Goal: Task Accomplishment & Management: Manage account settings

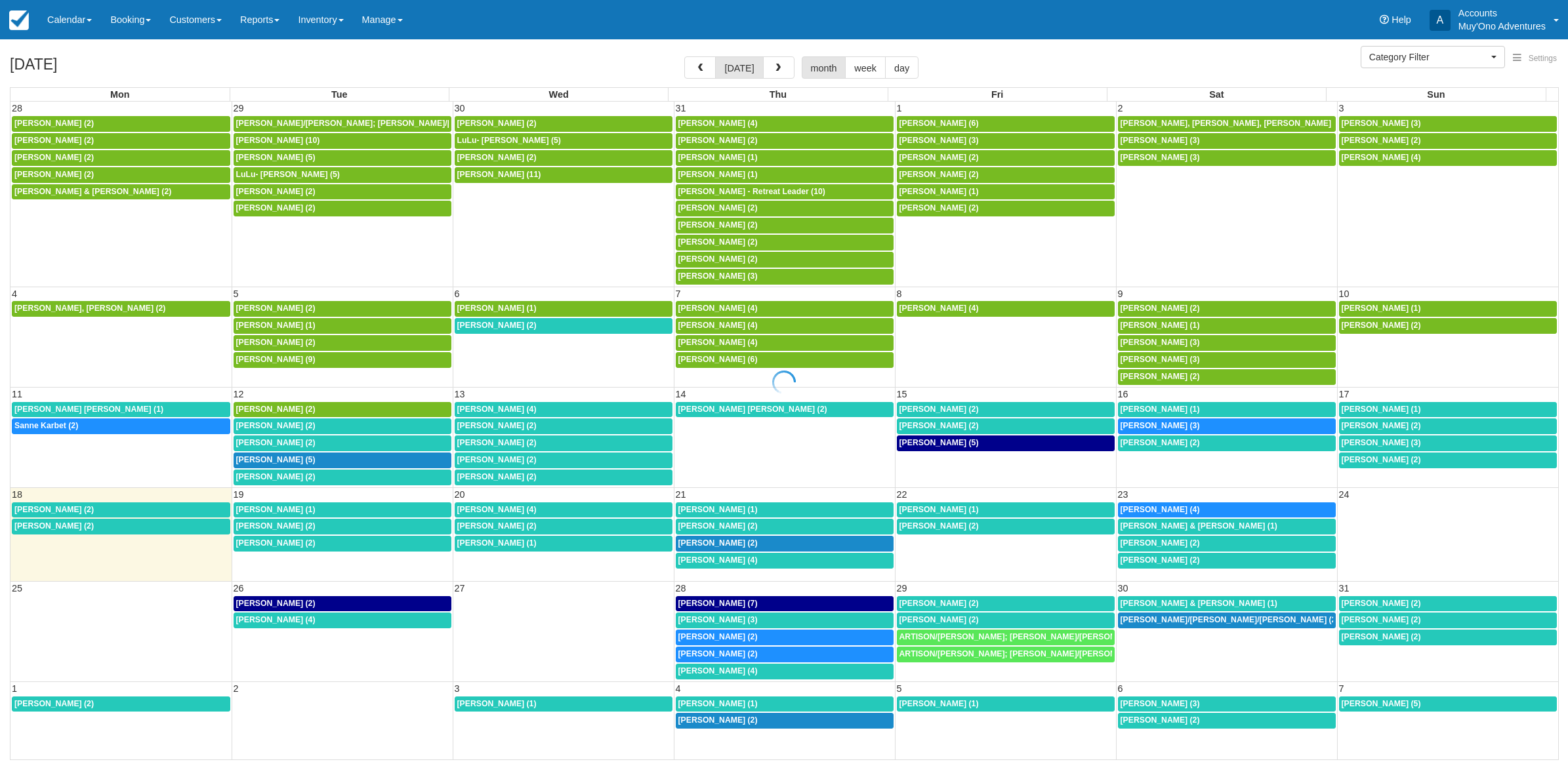
select select
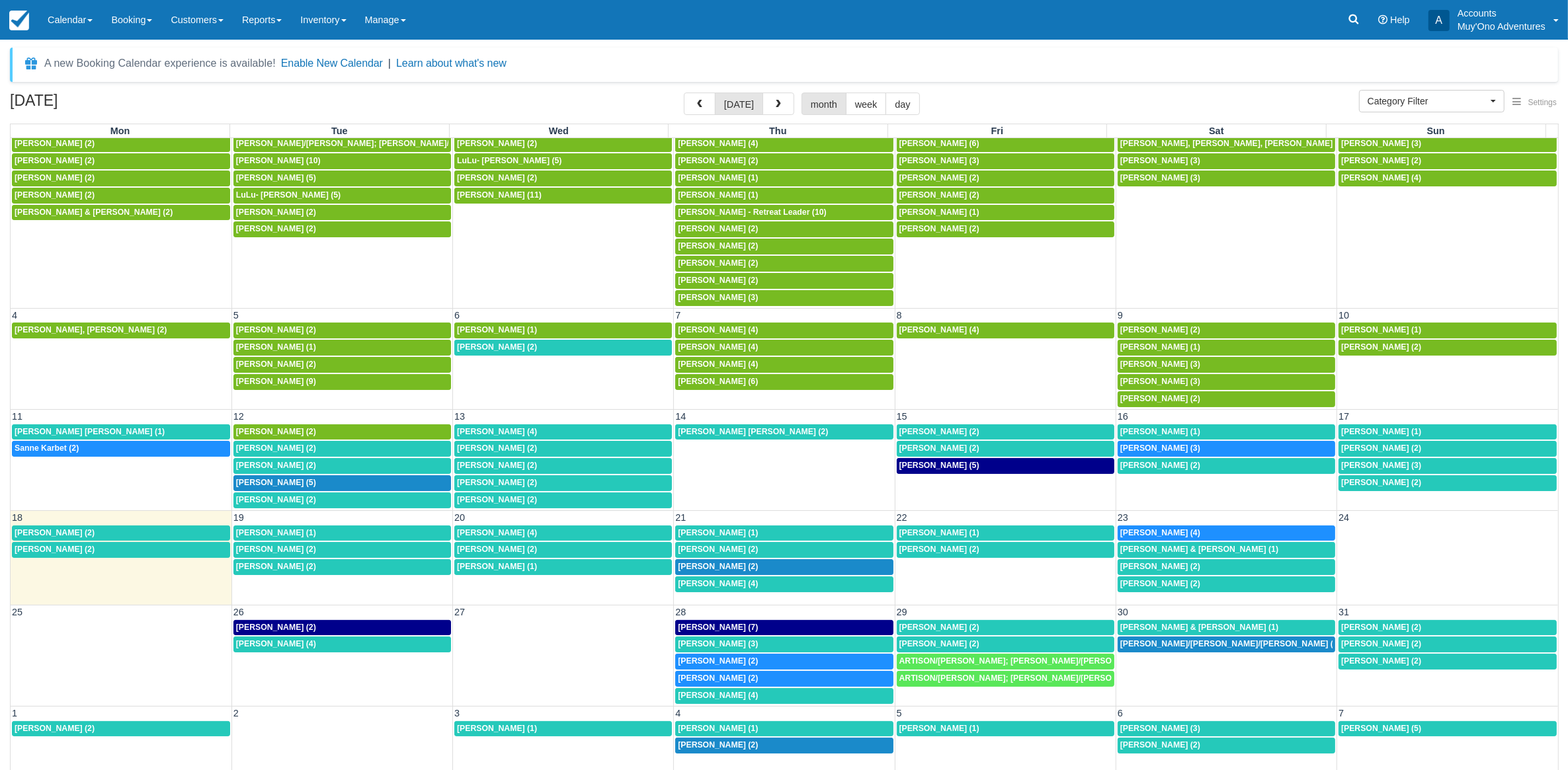
scroll to position [24, 0]
click at [136, 445] on div "8:30a Sanne Karbet (2)" at bounding box center [121, 449] width 213 height 10
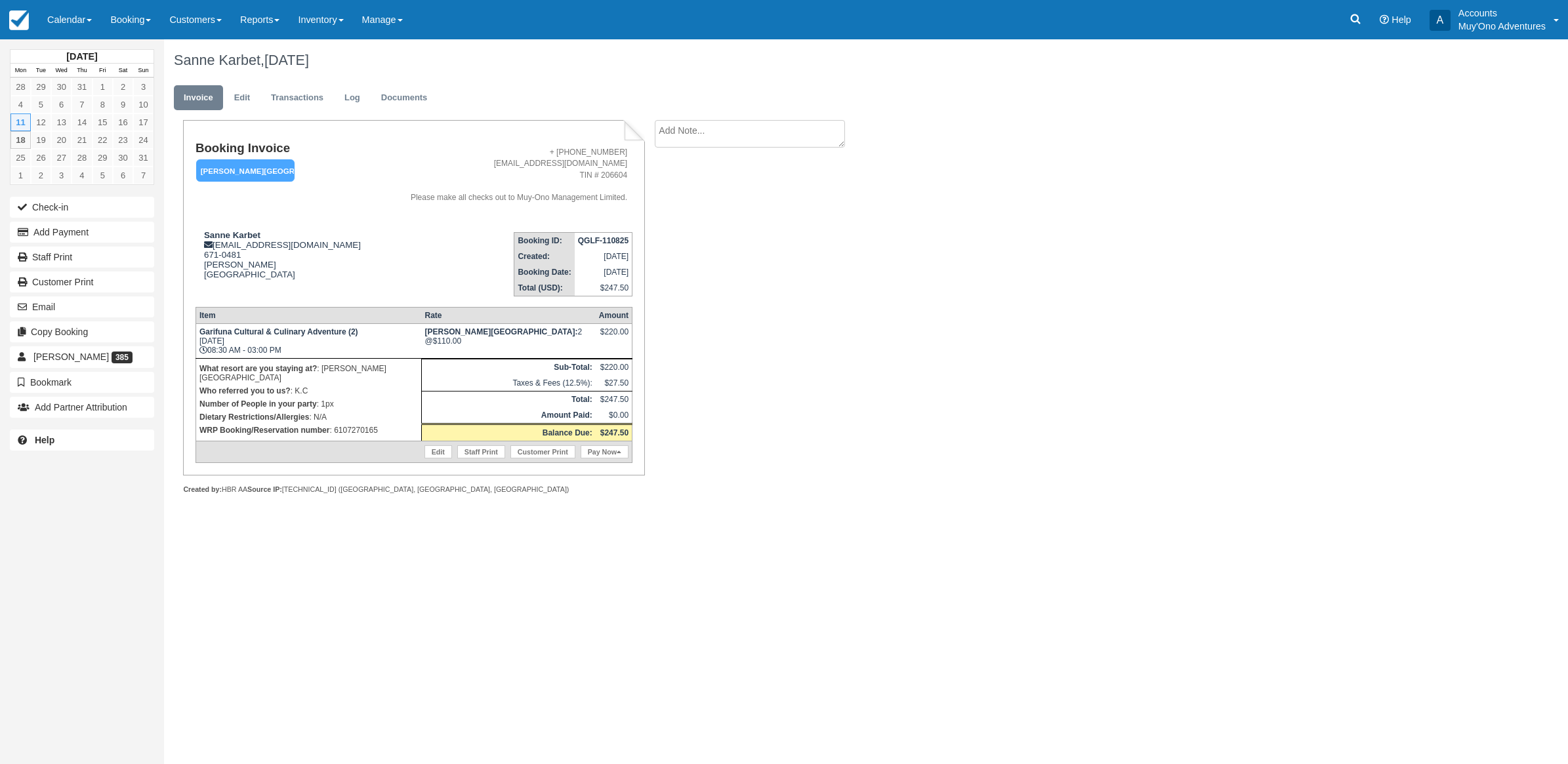
click at [381, 460] on td "Edit Staff Print Customer Print Pay Now" at bounding box center [414, 452] width 436 height 22
click at [999, 383] on div "Sanne Karbet, [DATE] Invoice Edit Transactions Log Documents Booking Invoice [P…" at bounding box center [752, 282] width 1176 height 484
drag, startPoint x: 378, startPoint y: 419, endPoint x: 333, endPoint y: 425, distance: 45.4
click at [333, 425] on p "WRP Booking/Reservation number : 6107270165" at bounding box center [309, 430] width 219 height 13
click at [70, 15] on link "Calendar" at bounding box center [70, 20] width 63 height 40
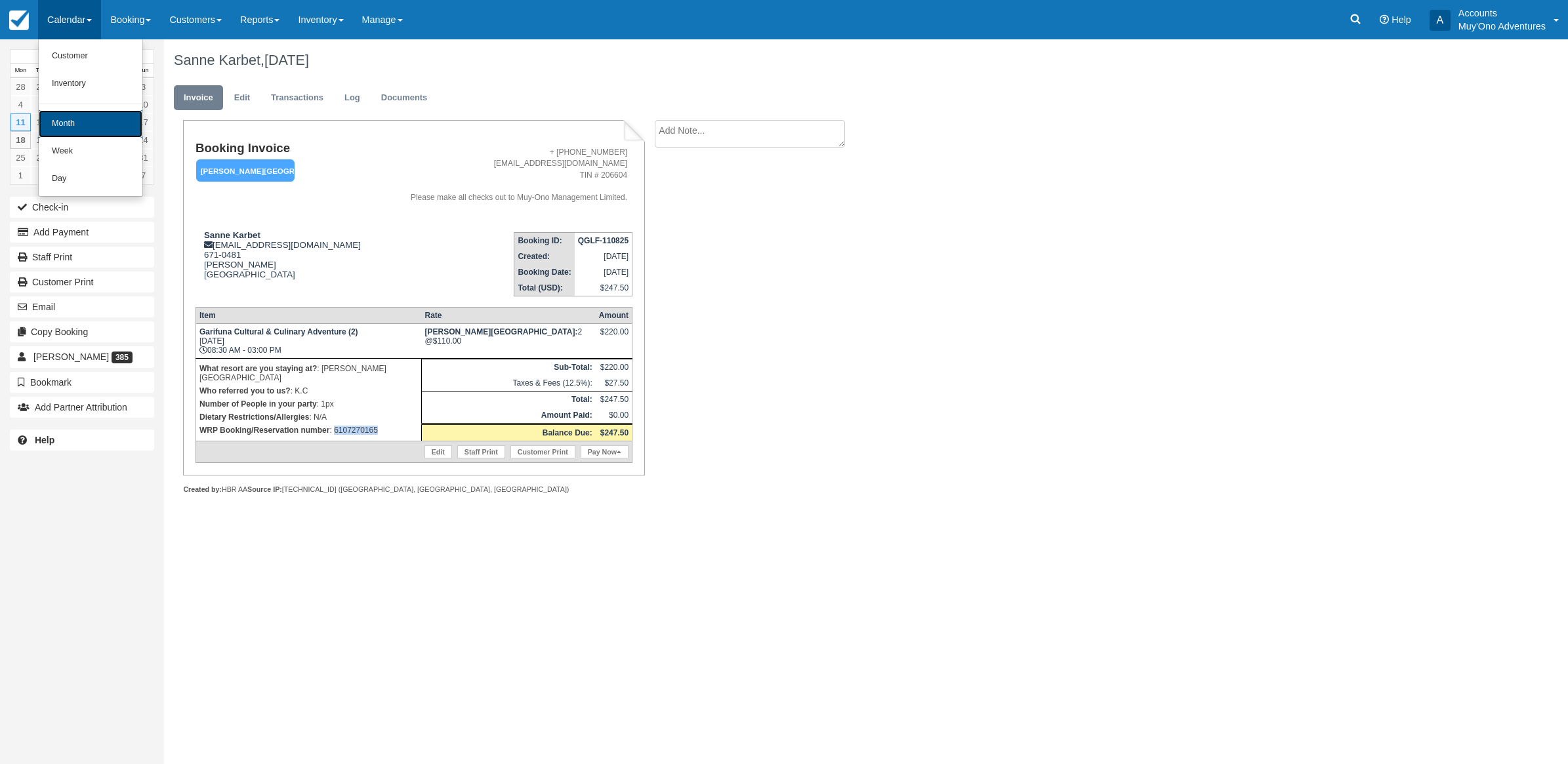
click at [72, 117] on link "Month" at bounding box center [90, 124] width 103 height 28
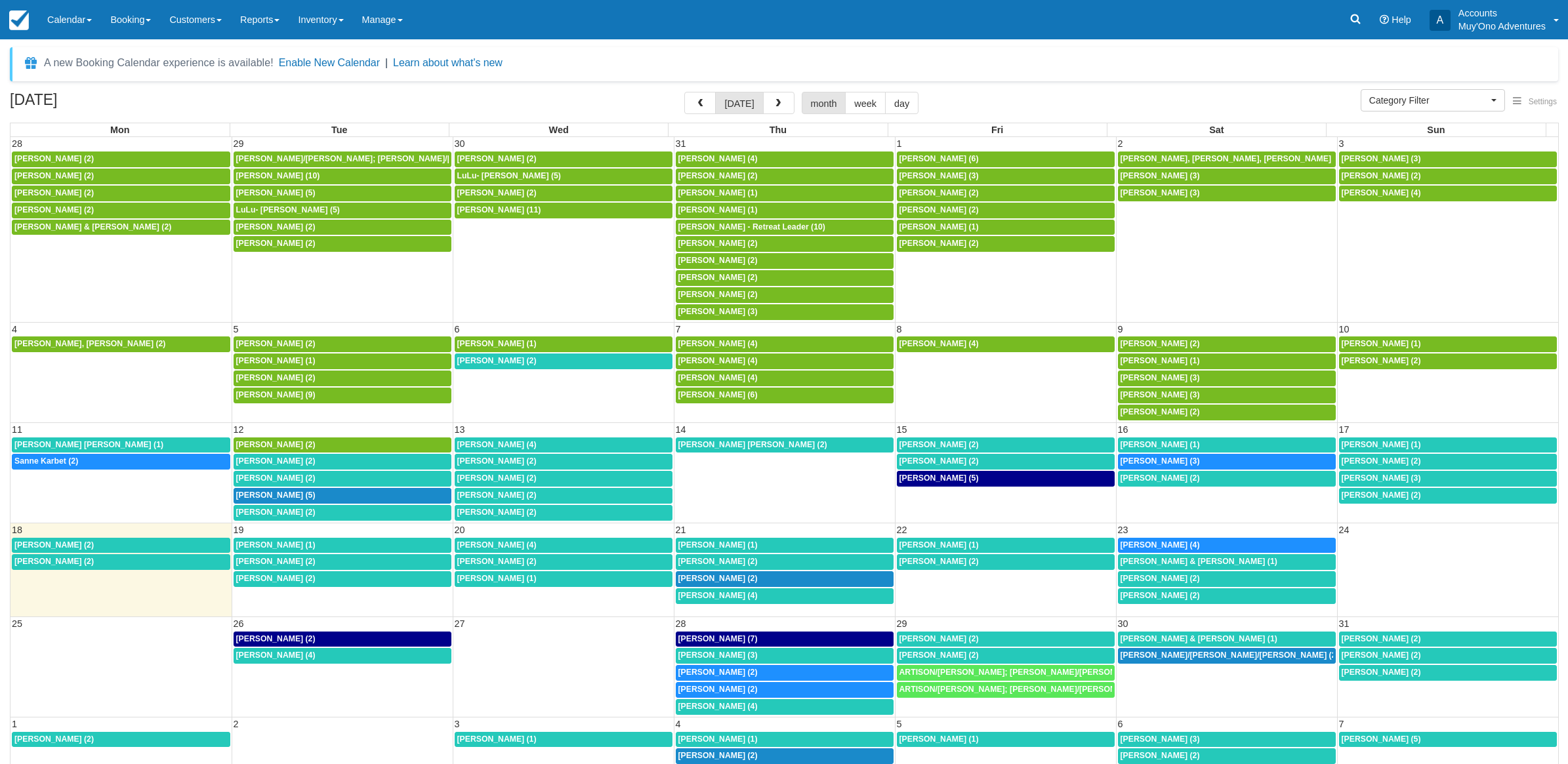
select select
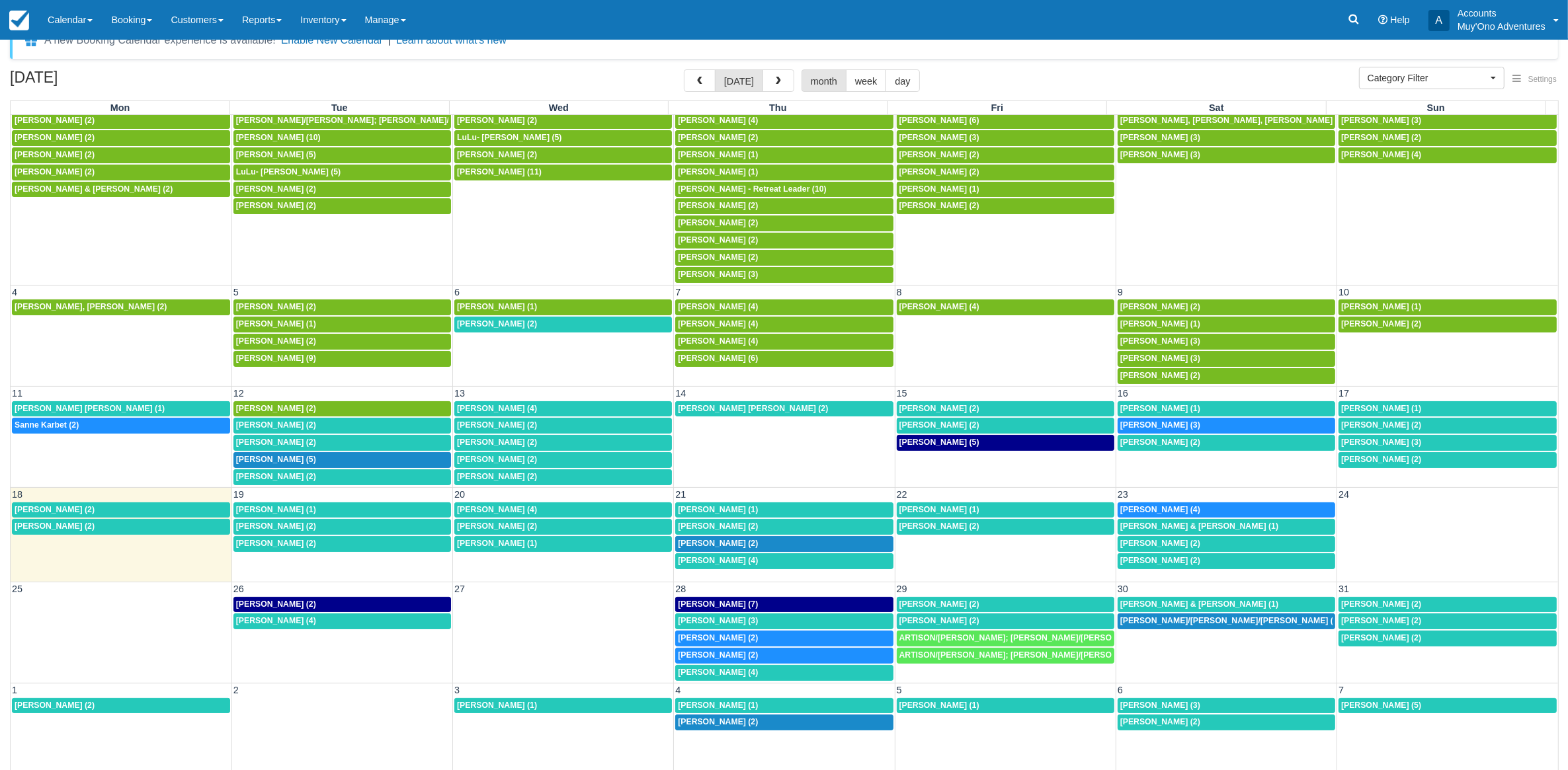
scroll to position [35, 0]
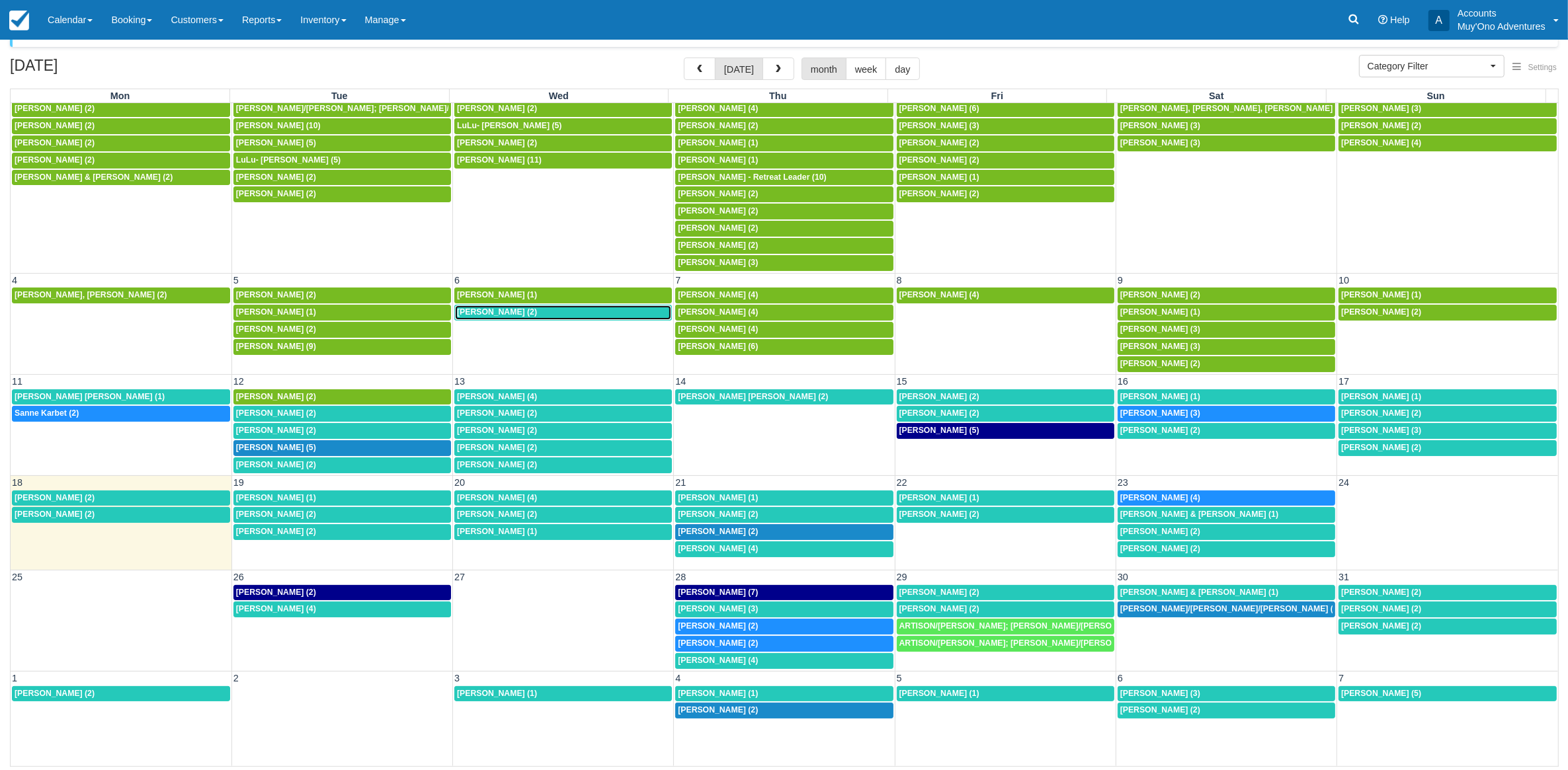
click at [548, 312] on div "Victoria Vega-Gilliam (2)" at bounding box center [563, 313] width 212 height 10
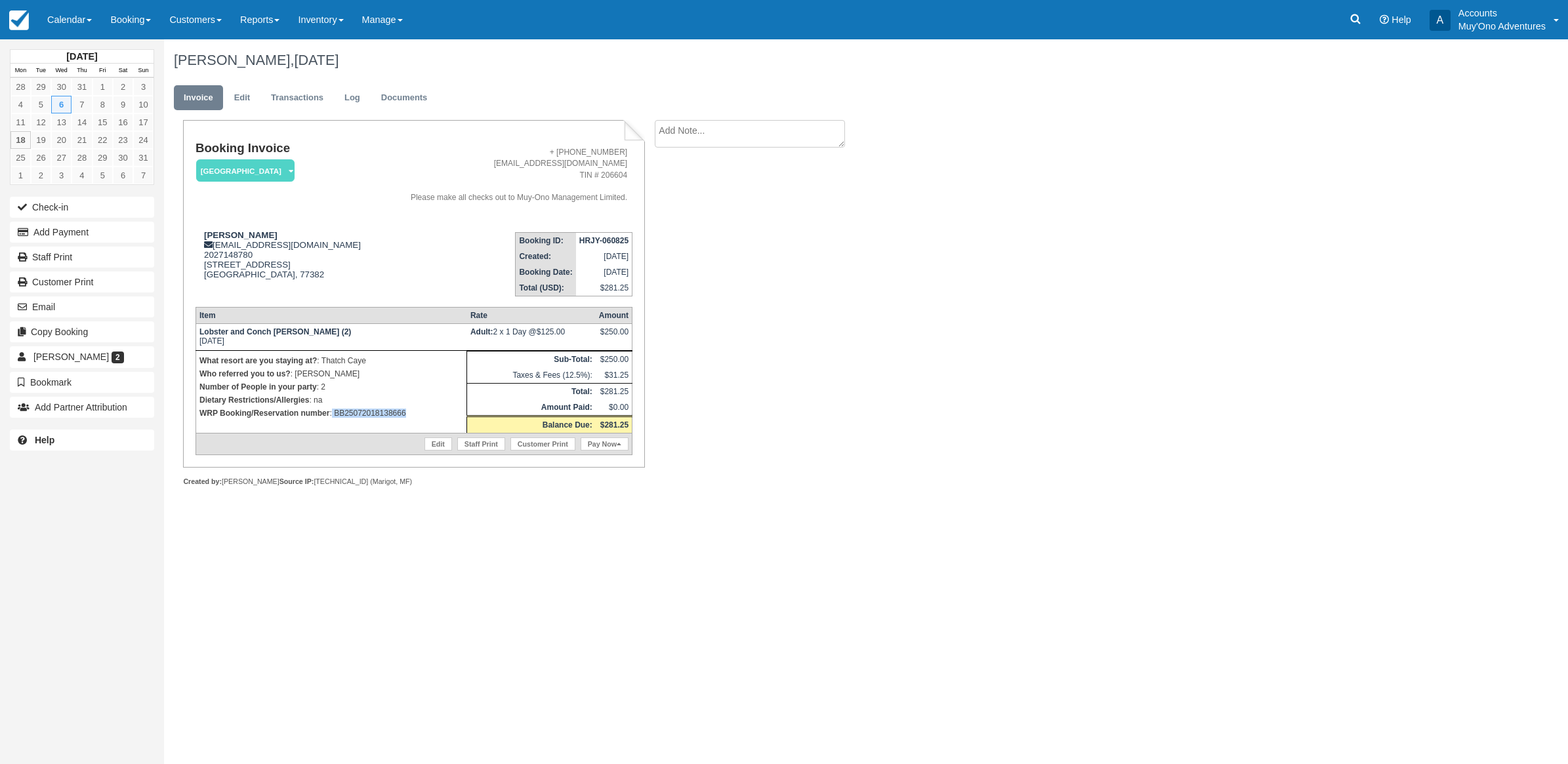
drag, startPoint x: 427, startPoint y: 416, endPoint x: 333, endPoint y: 416, distance: 94.0
click at [333, 416] on p "WRP Booking/Reservation number : BB25072018138666" at bounding box center [331, 414] width 264 height 13
copy p "BB25072018138666"
click at [41, 231] on button "Add Payment" at bounding box center [81, 232] width 144 height 21
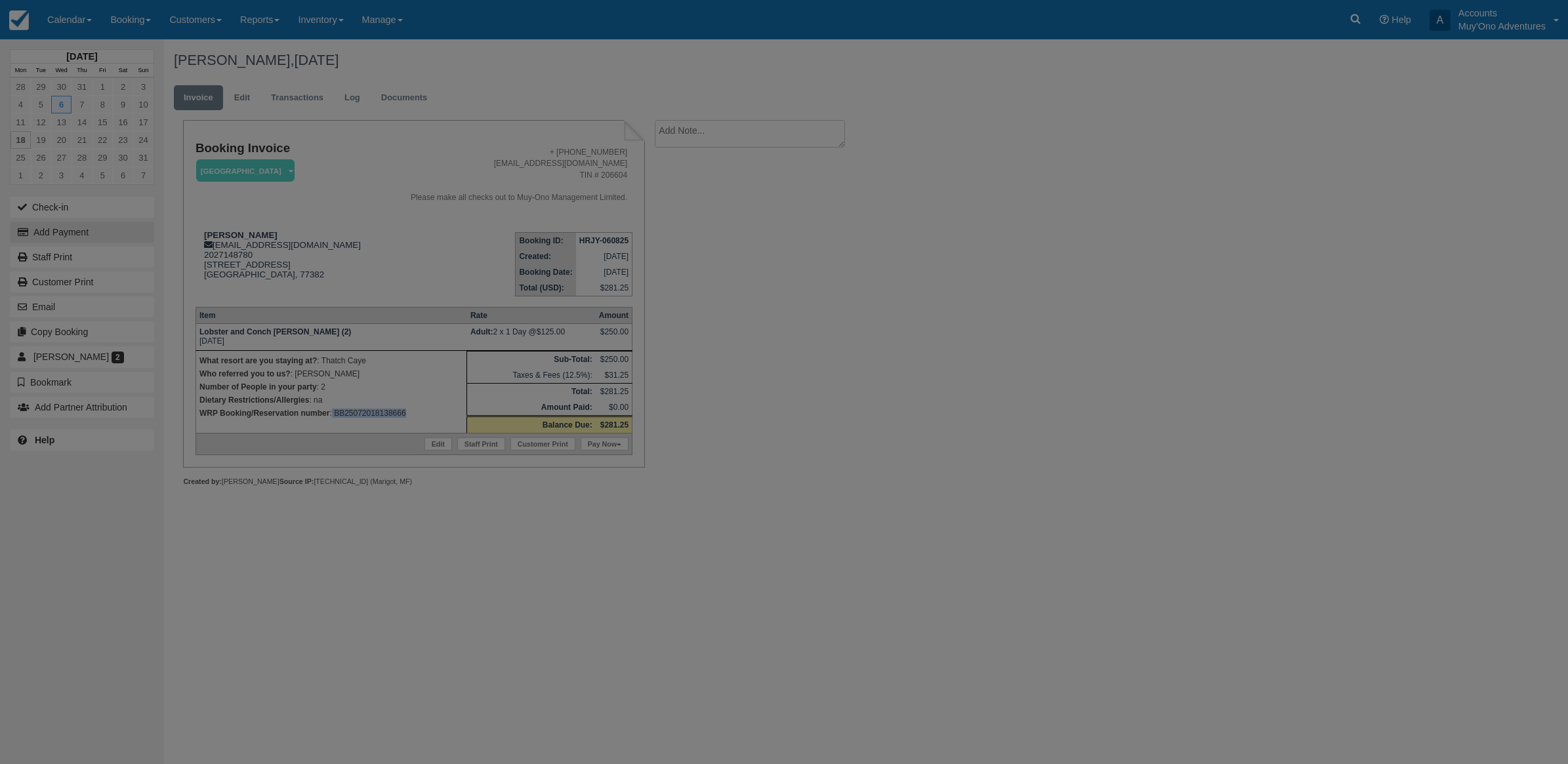
type input "08/18/25"
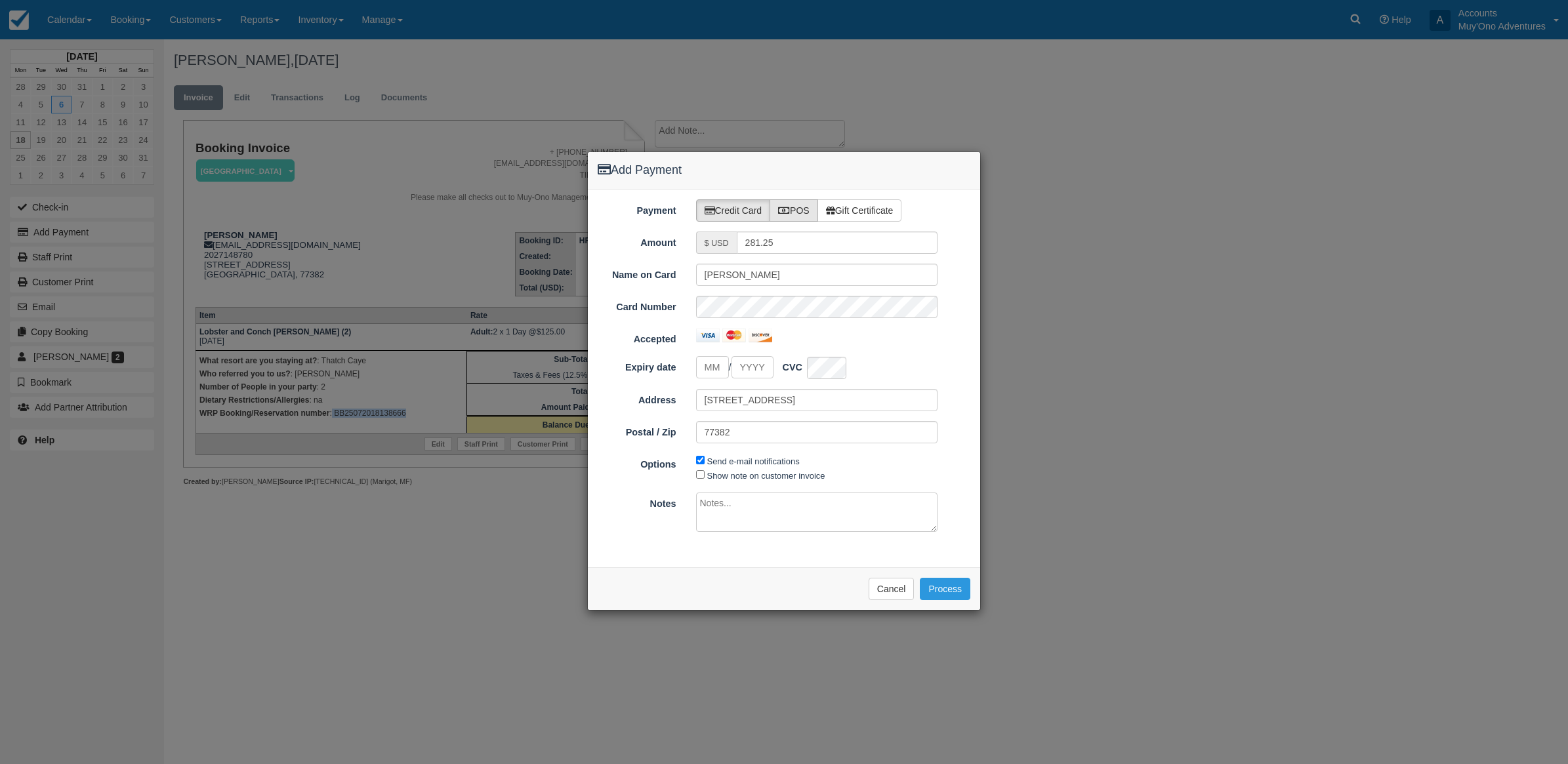
click at [810, 210] on label "POS" at bounding box center [794, 210] width 48 height 22
radio input "true"
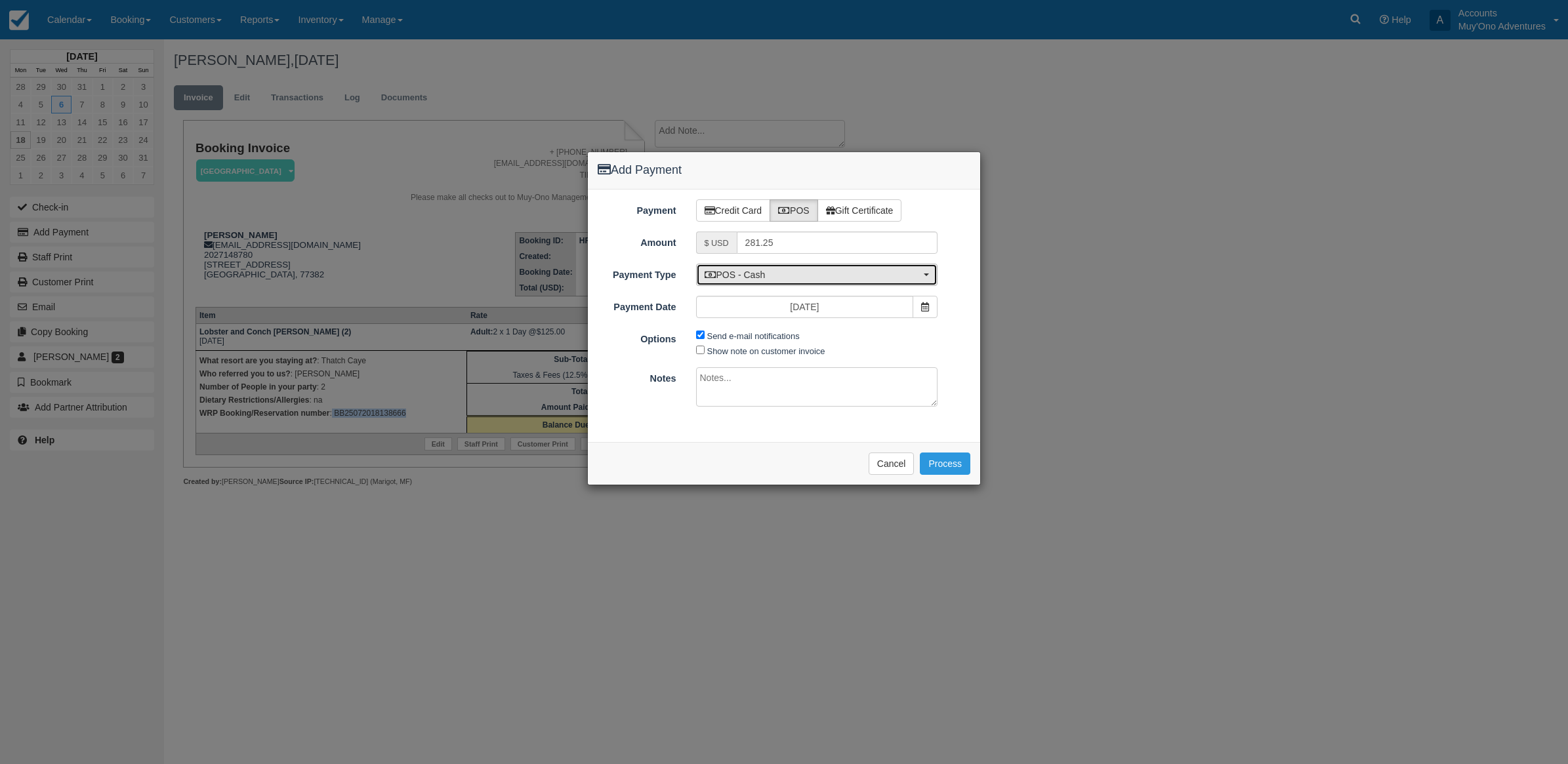
click at [799, 279] on span "POS - Cash" at bounding box center [813, 275] width 216 height 13
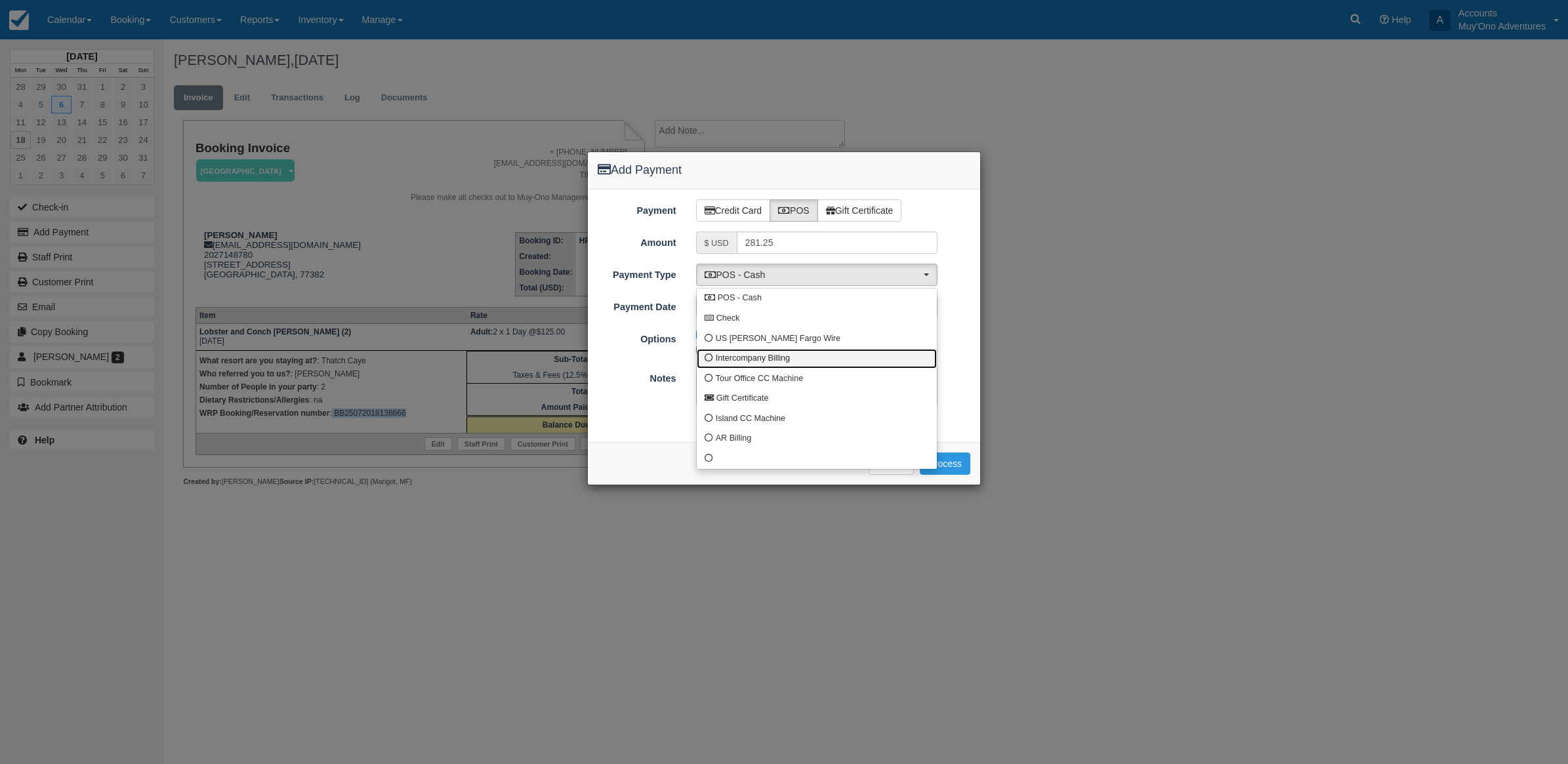
click at [752, 359] on span "Intercompany Billing" at bounding box center [752, 359] width 74 height 12
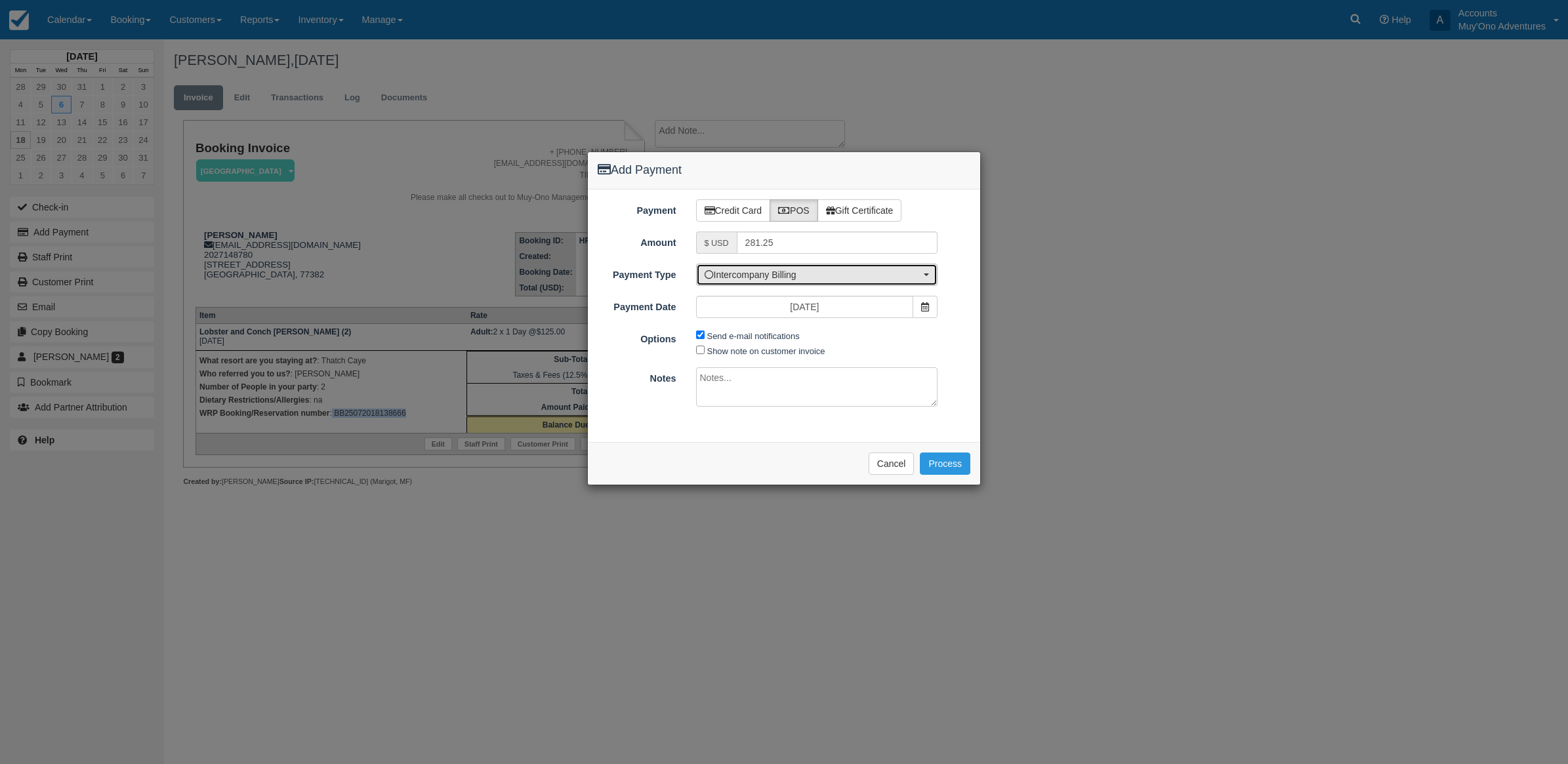
click at [788, 277] on span "Intercompany Billing" at bounding box center [813, 275] width 216 height 13
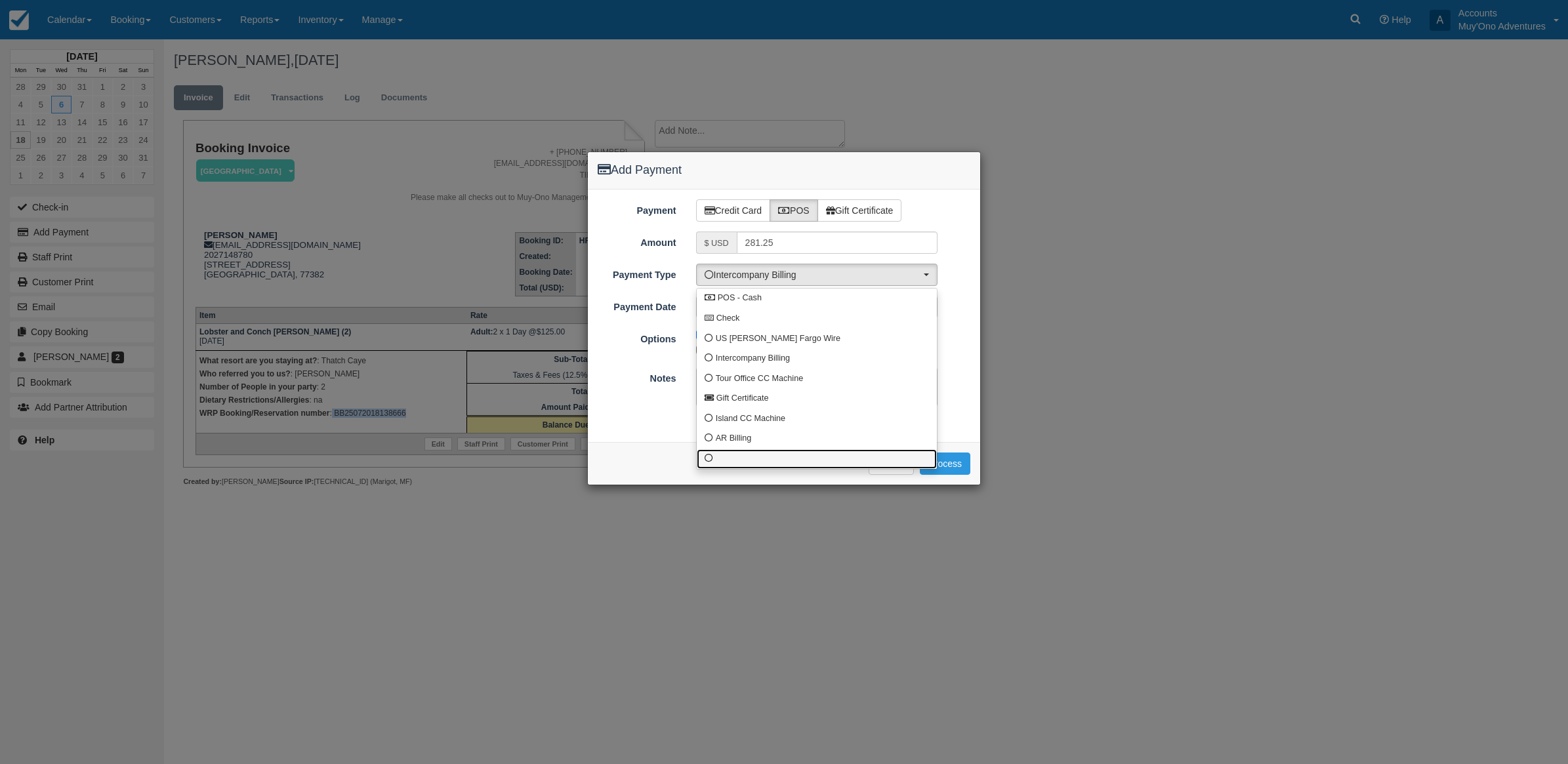
click at [753, 452] on link at bounding box center [816, 460] width 240 height 21
select select "custom10"
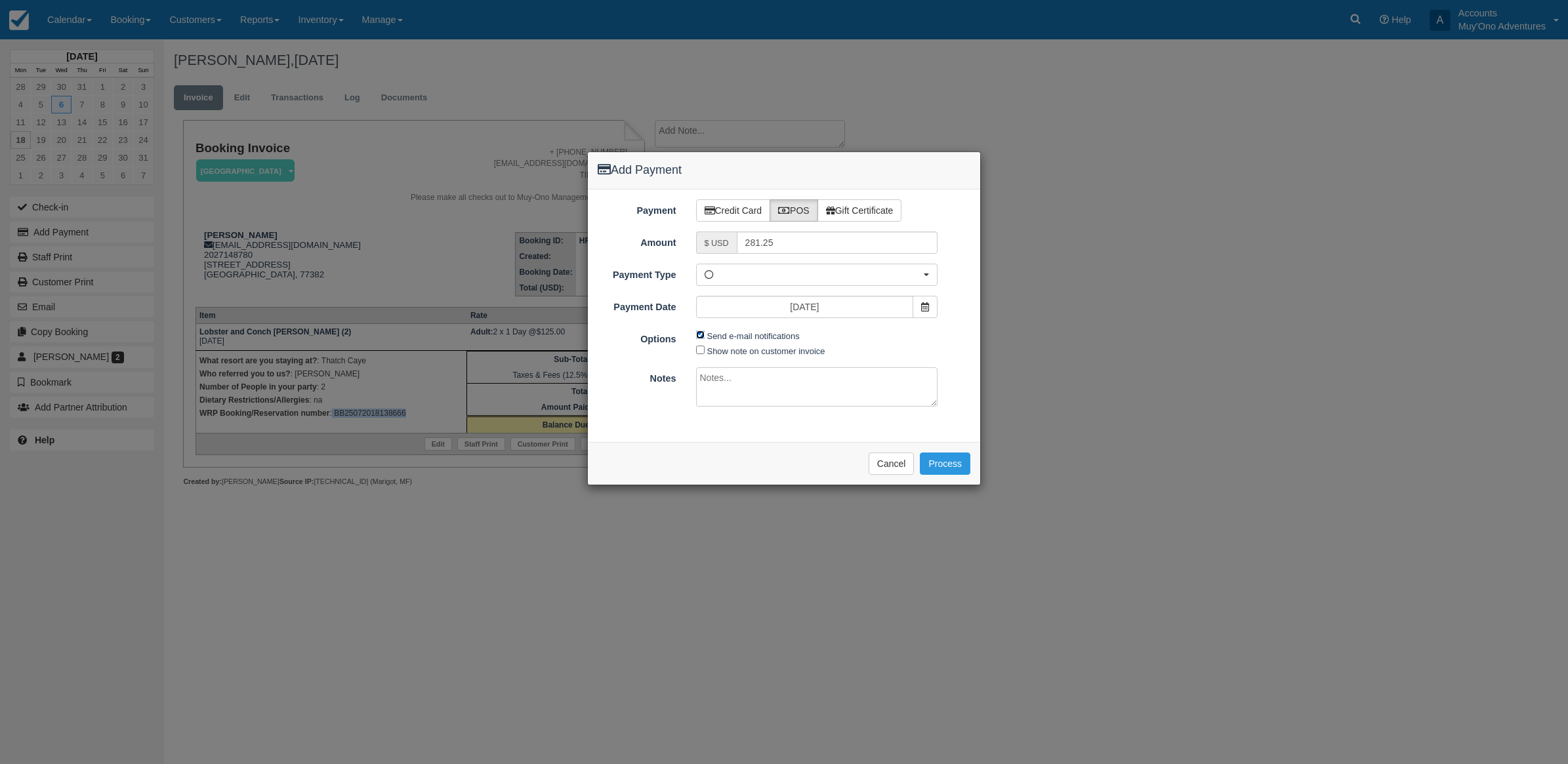
click at [703, 332] on input "Send e-mail notifications" at bounding box center [700, 335] width 9 height 9
checkbox input "false"
click at [736, 383] on textarea at bounding box center [817, 387] width 242 height 40
type textarea "I"
type textarea "Paid in WRP CT"
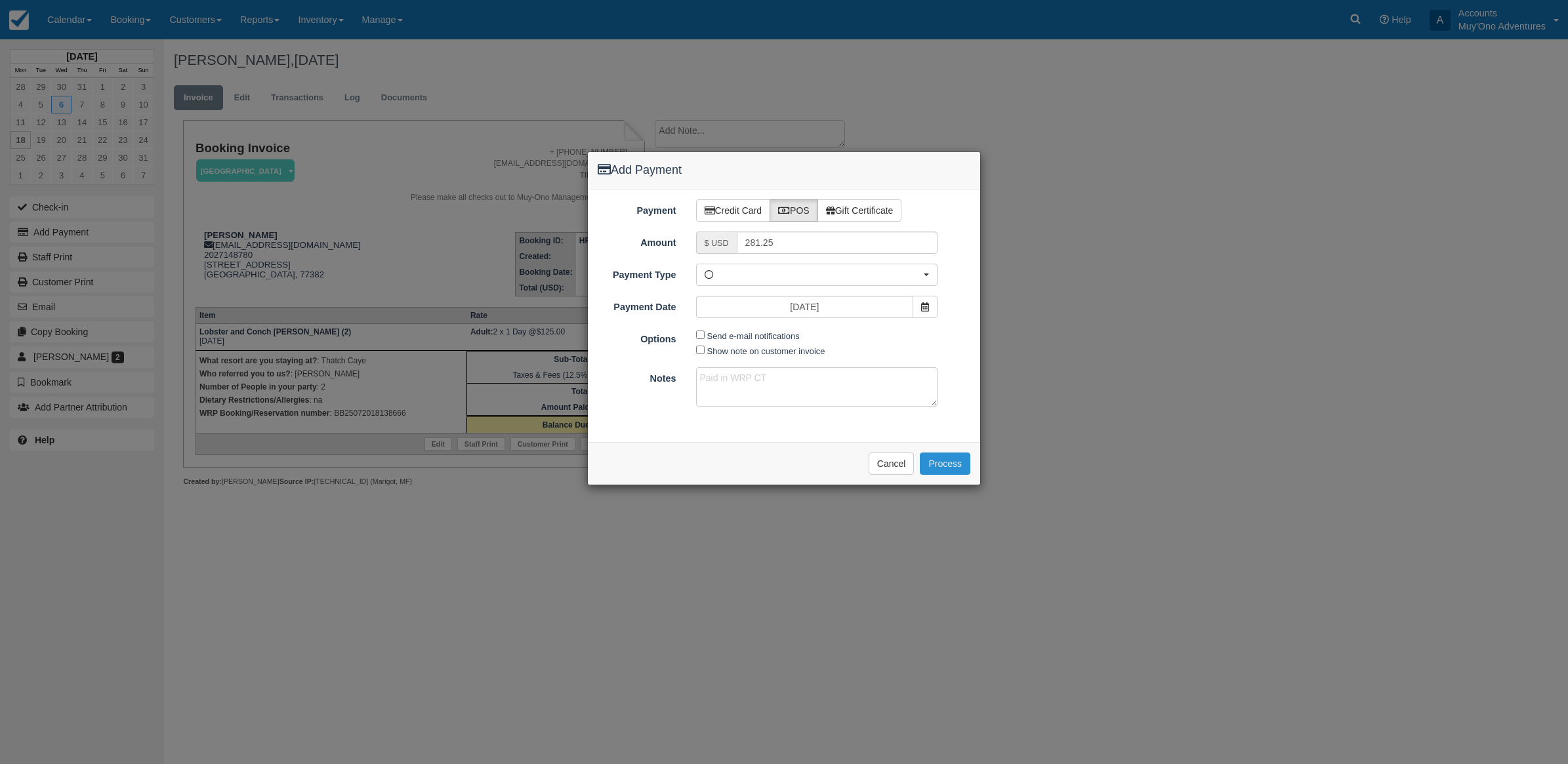
click at [942, 471] on button "Process" at bounding box center [945, 463] width 51 height 22
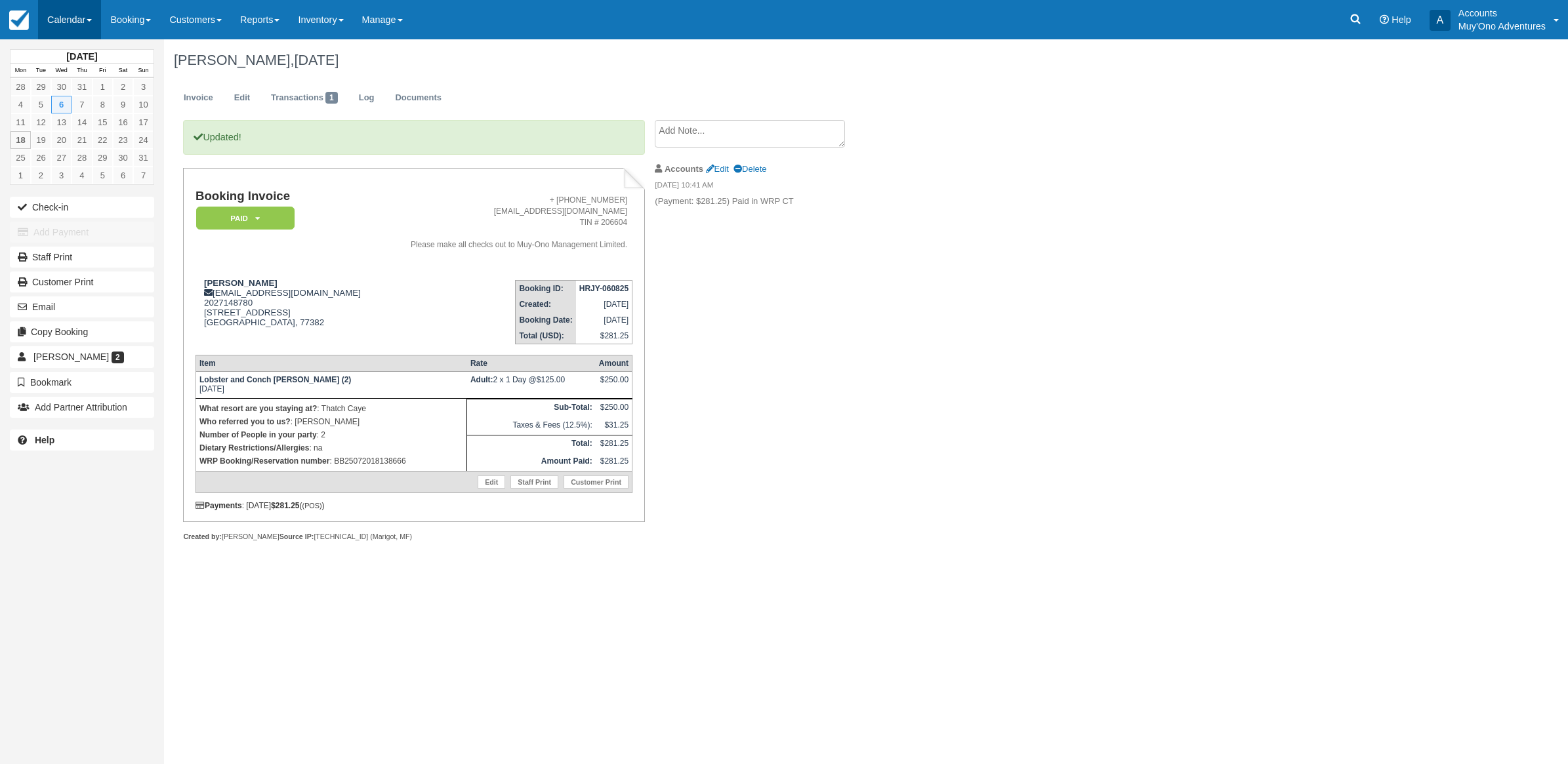
click at [61, 23] on link "Calendar" at bounding box center [70, 20] width 63 height 40
click at [70, 126] on link "Month" at bounding box center [90, 124] width 103 height 28
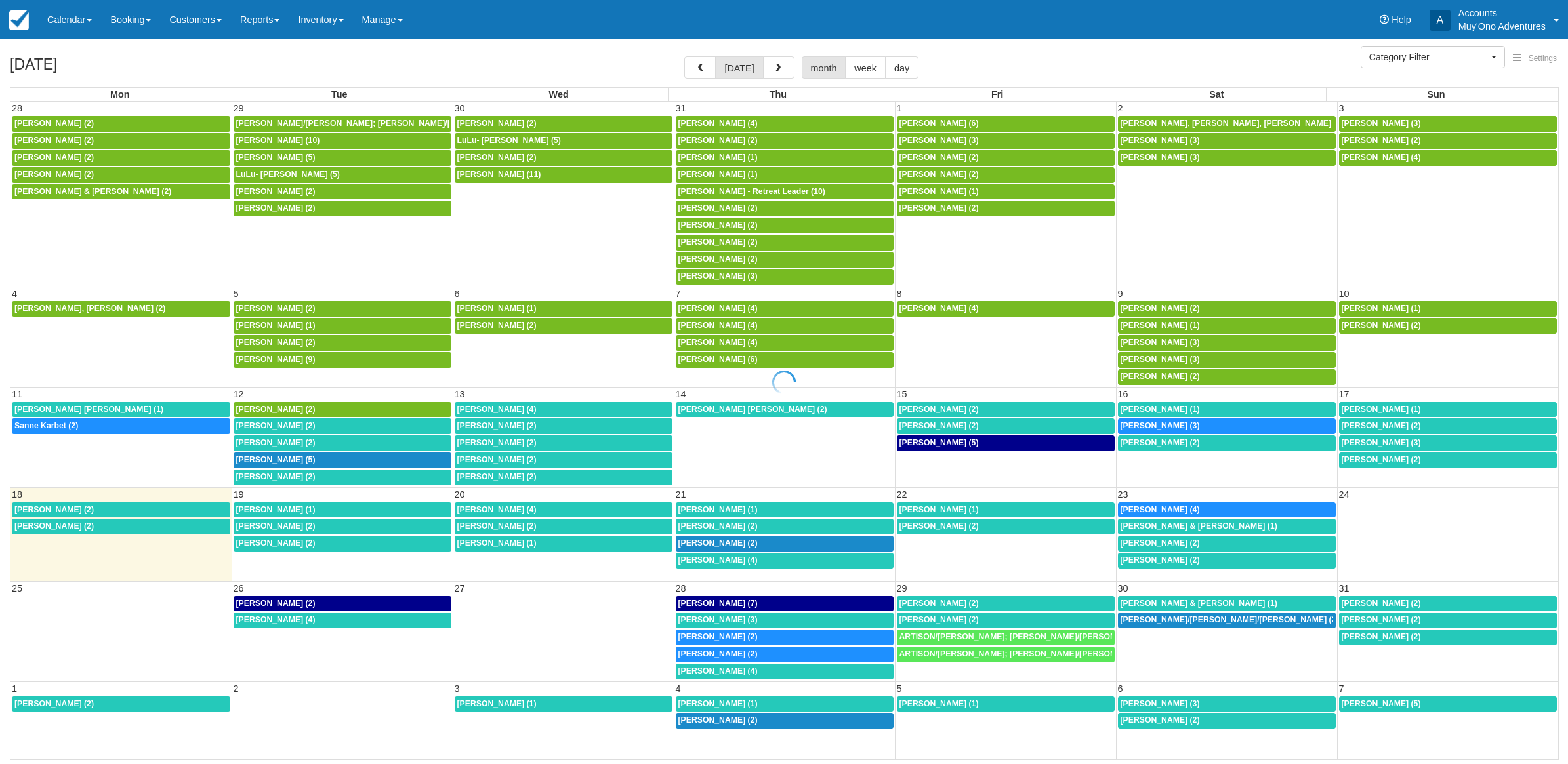
select select
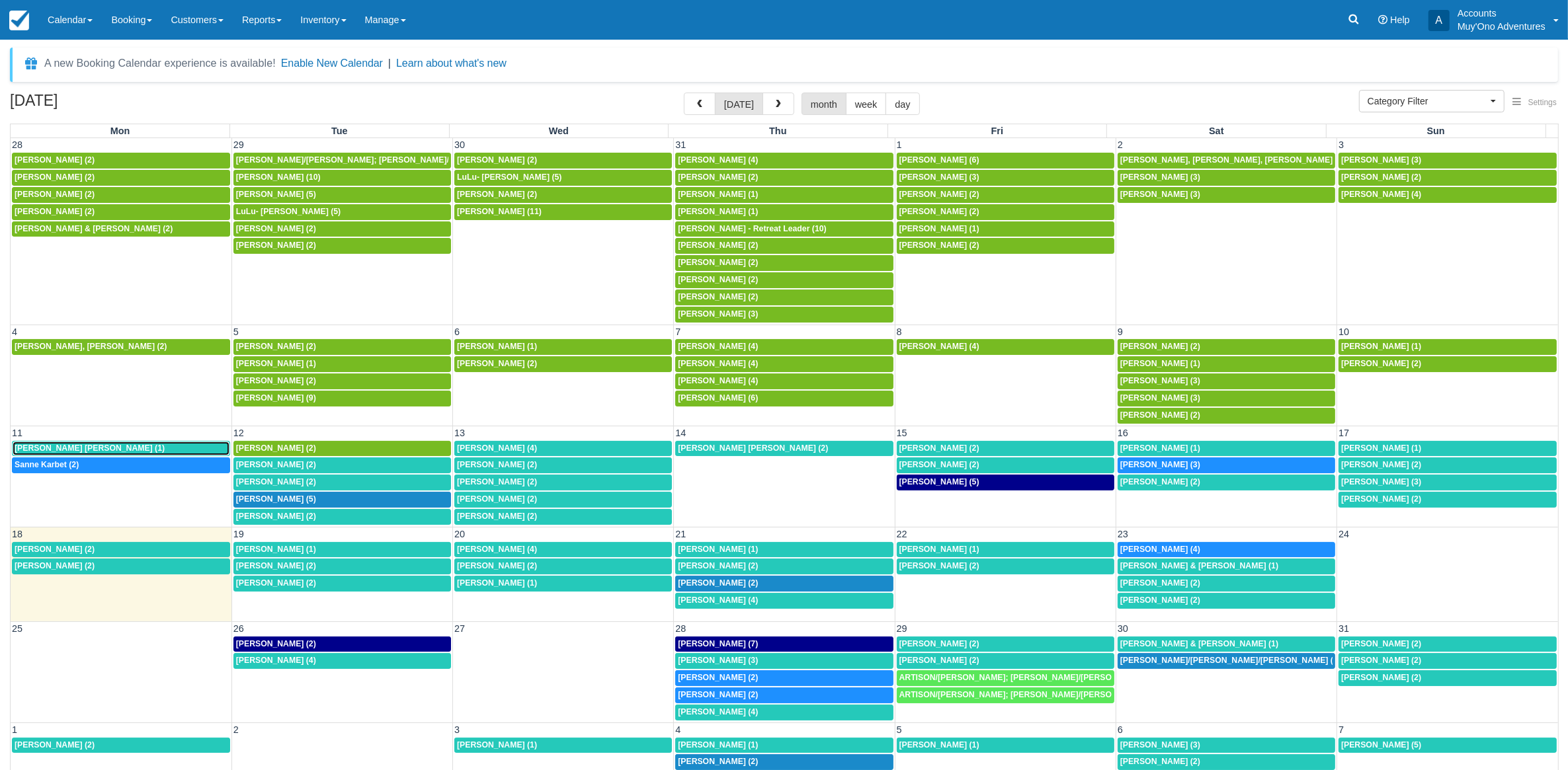
click at [98, 453] on span "[PERSON_NAME] [PERSON_NAME] (1)" at bounding box center [89, 448] width 150 height 10
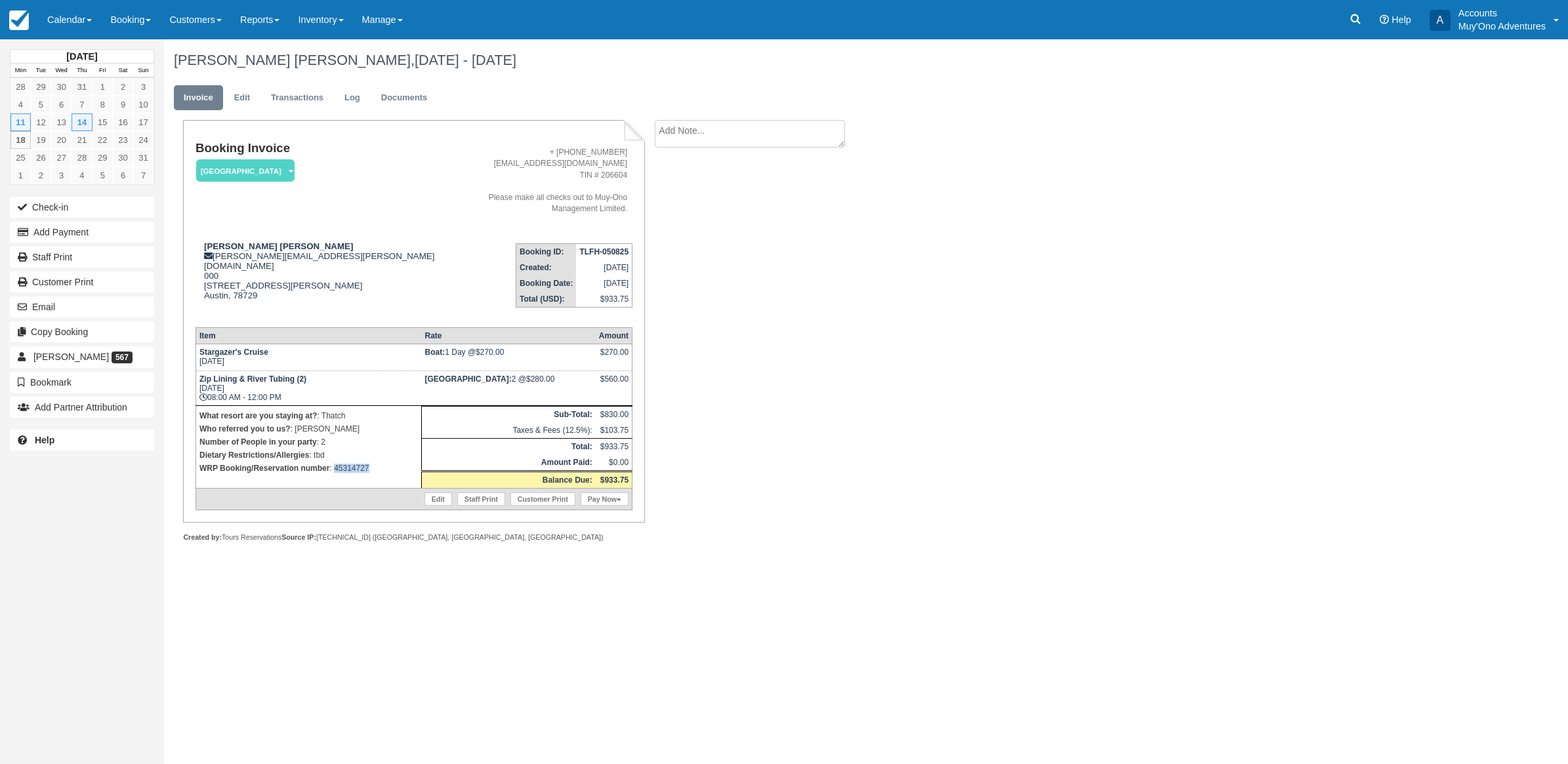
drag, startPoint x: 367, startPoint y: 449, endPoint x: 337, endPoint y: 450, distance: 30.0
click at [337, 462] on p "WRP Booking/Reservation number : 45314727" at bounding box center [309, 469] width 219 height 13
copy p "5314727"
click at [51, 233] on button "Add Payment" at bounding box center [81, 232] width 144 height 21
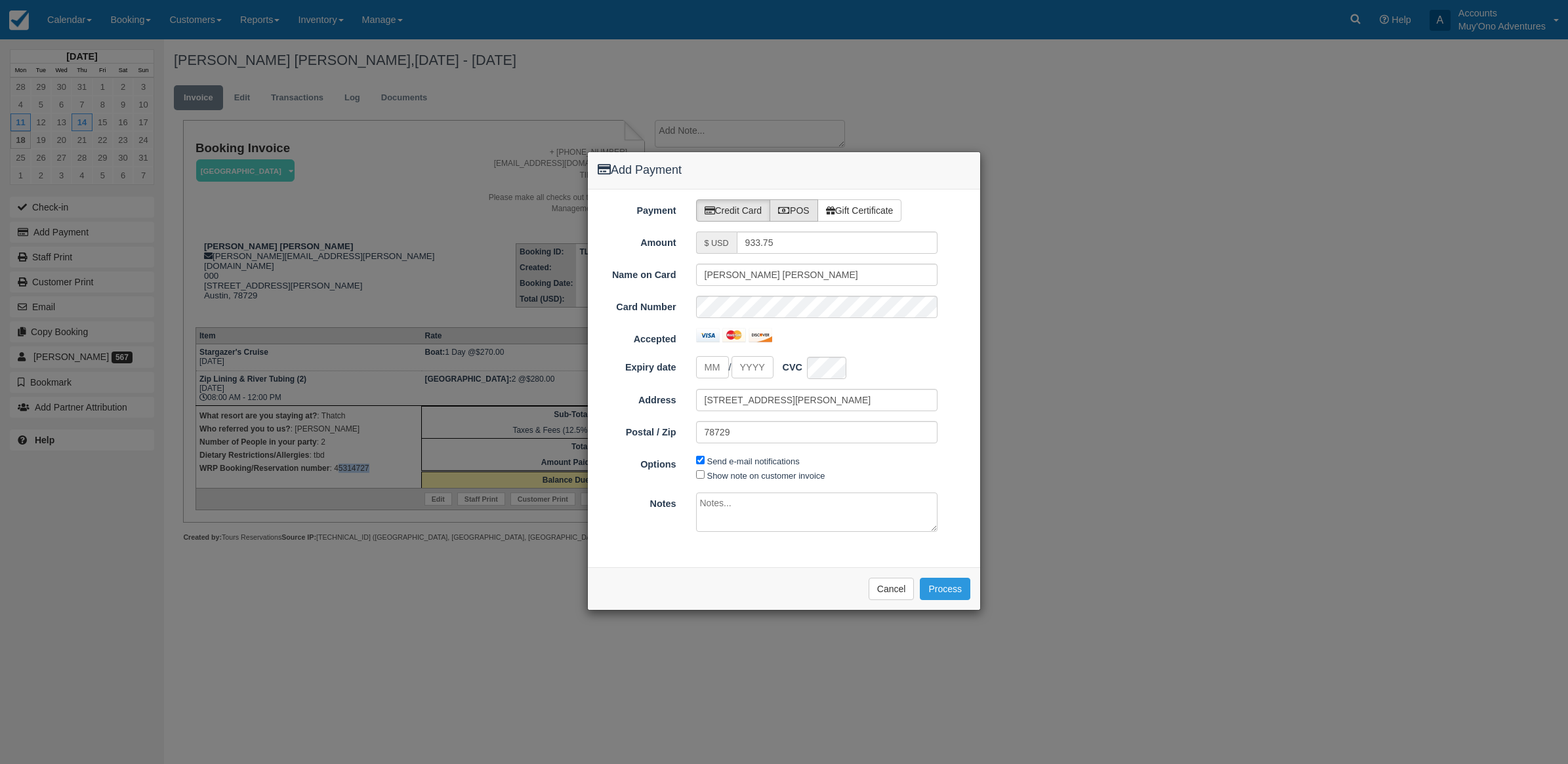
click at [789, 207] on icon at bounding box center [784, 210] width 12 height 10
radio input "true"
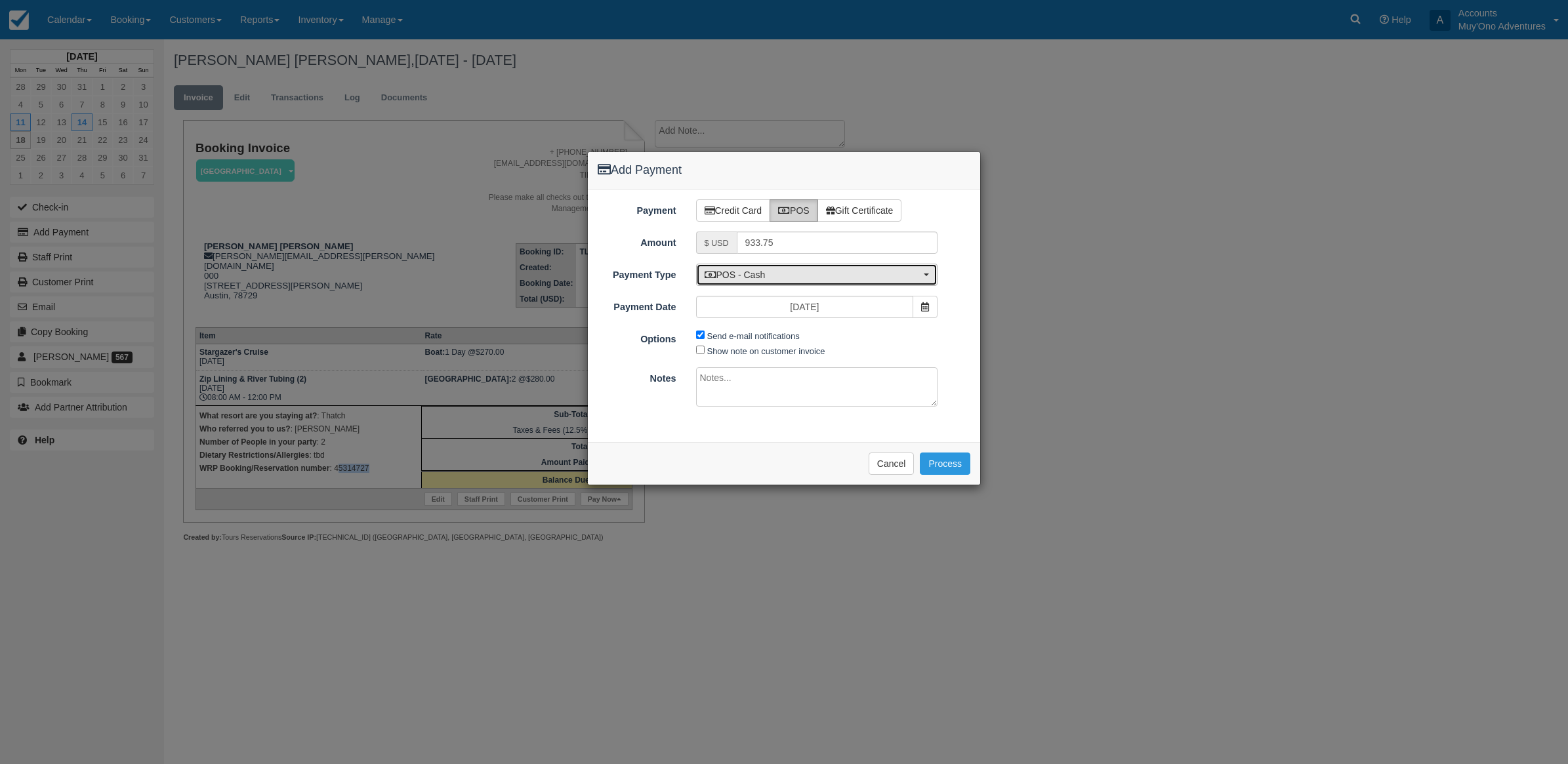
click at [728, 271] on span "POS - Cash" at bounding box center [813, 275] width 216 height 13
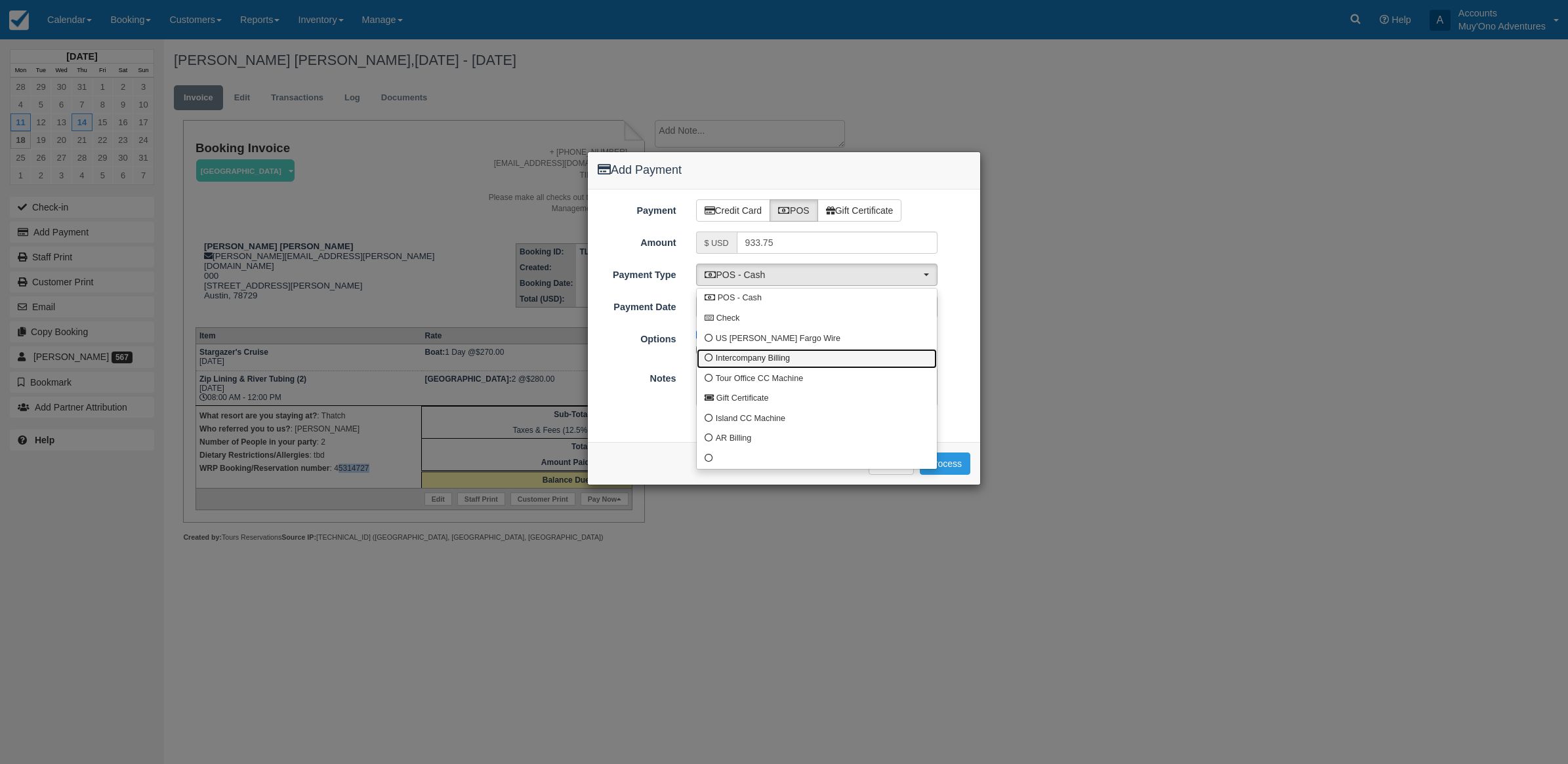
drag, startPoint x: 733, startPoint y: 361, endPoint x: 700, endPoint y: 379, distance: 37.6
click at [731, 361] on span "Intercompany Billing" at bounding box center [752, 359] width 74 height 12
select select "custom4"
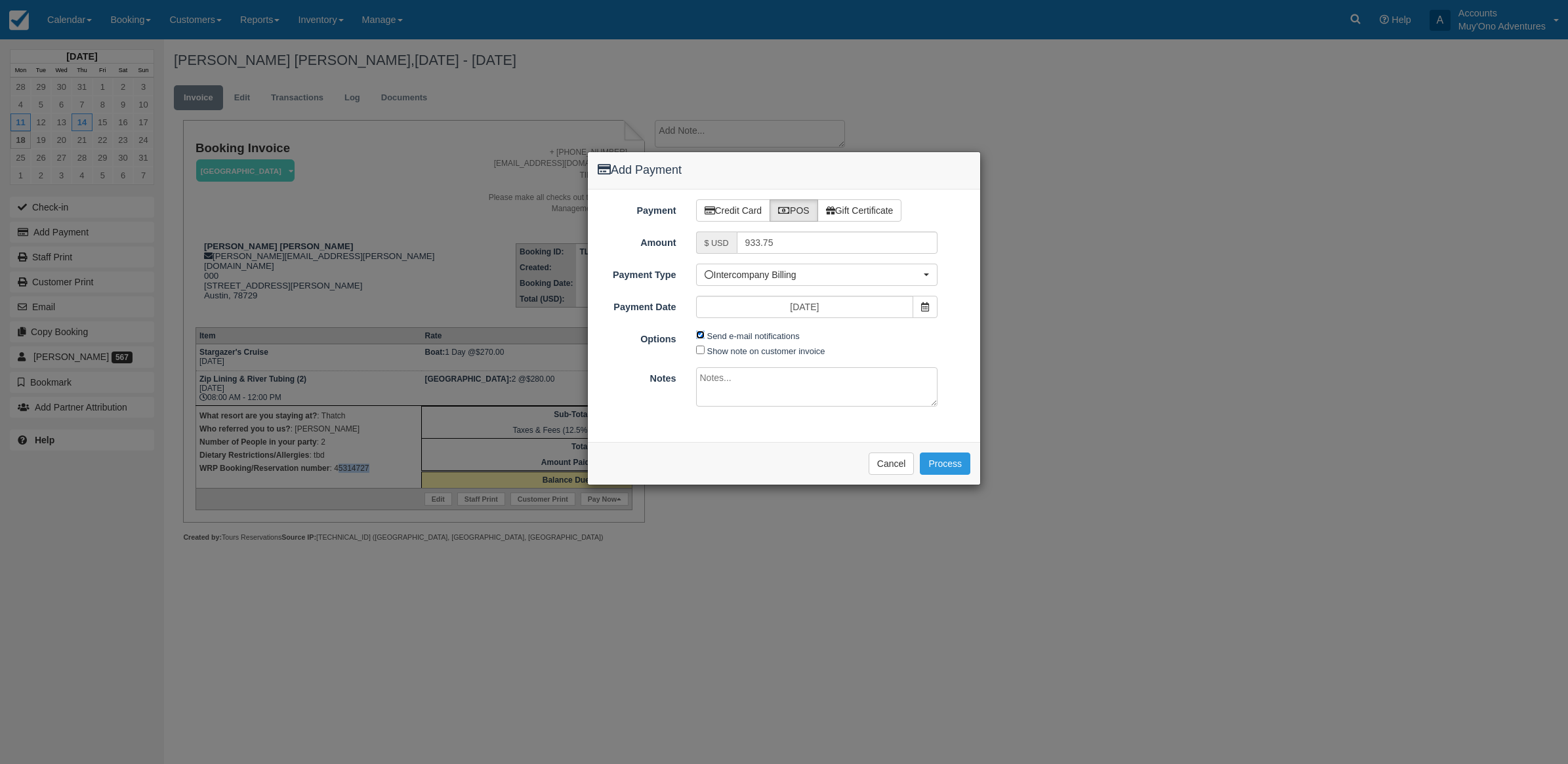
drag, startPoint x: 702, startPoint y: 333, endPoint x: 712, endPoint y: 377, distance: 45.1
click at [706, 338] on span "Send e-mail notifications" at bounding box center [751, 335] width 110 height 15
click at [699, 339] on span "Send e-mail notifications" at bounding box center [751, 335] width 110 height 15
click at [700, 338] on input "Send e-mail notifications" at bounding box center [700, 335] width 9 height 9
checkbox input "false"
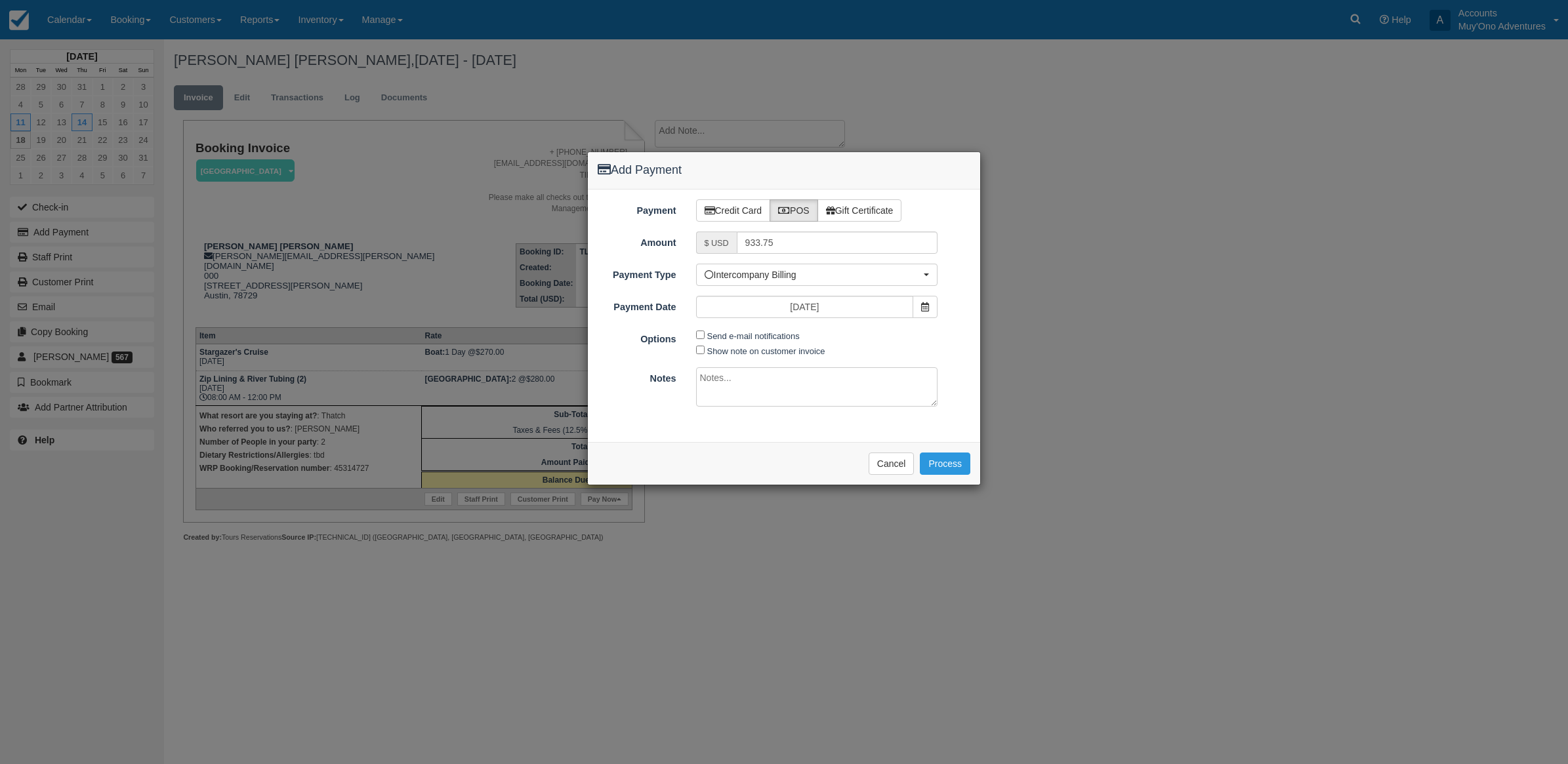
click at [733, 381] on textarea at bounding box center [817, 387] width 242 height 40
type textarea "Invoiced in TC CT"
click at [943, 466] on button "Process" at bounding box center [945, 463] width 51 height 22
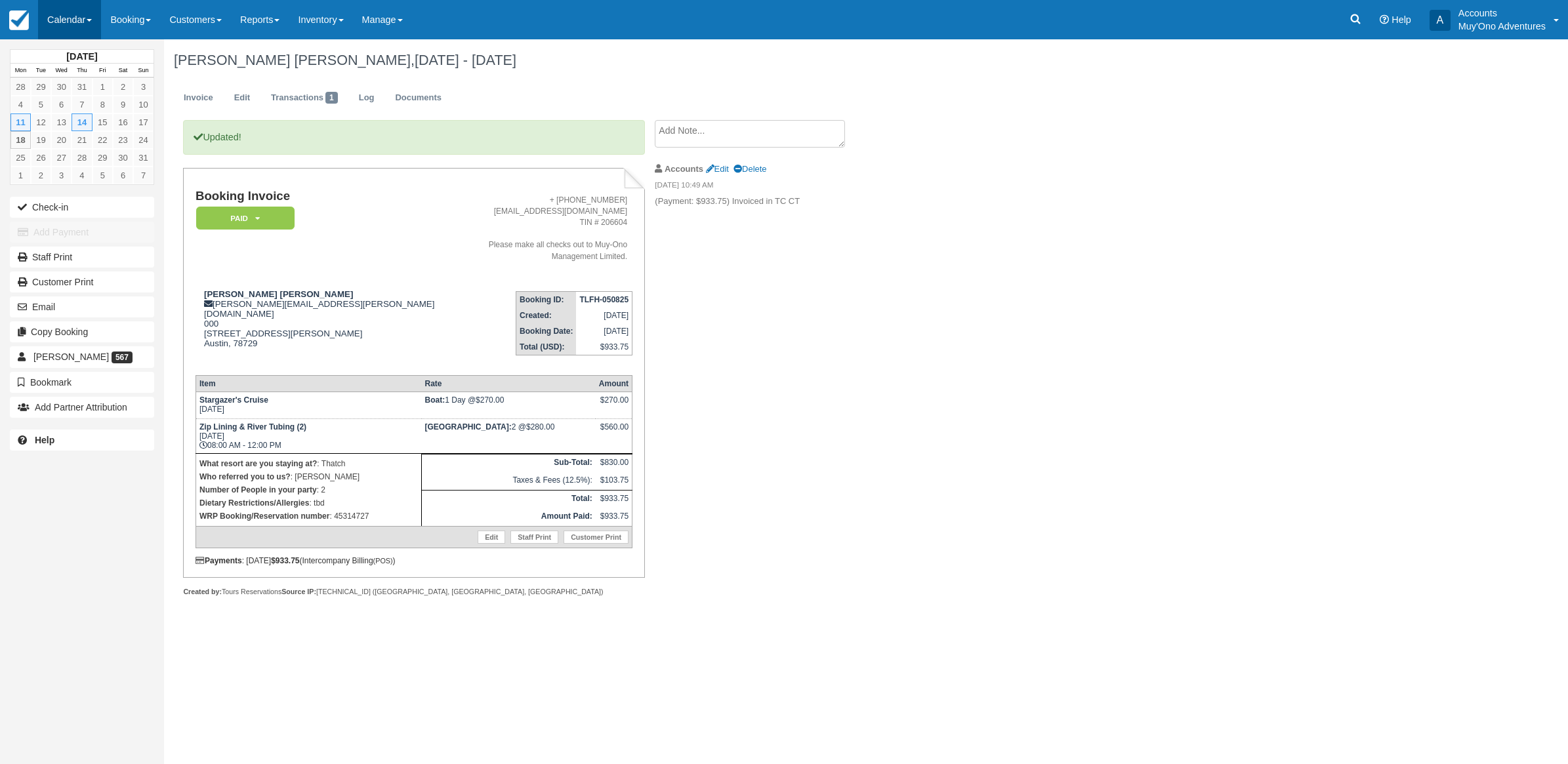
click at [43, 15] on link "Calendar" at bounding box center [70, 20] width 63 height 40
click at [60, 120] on link "Month" at bounding box center [90, 124] width 103 height 28
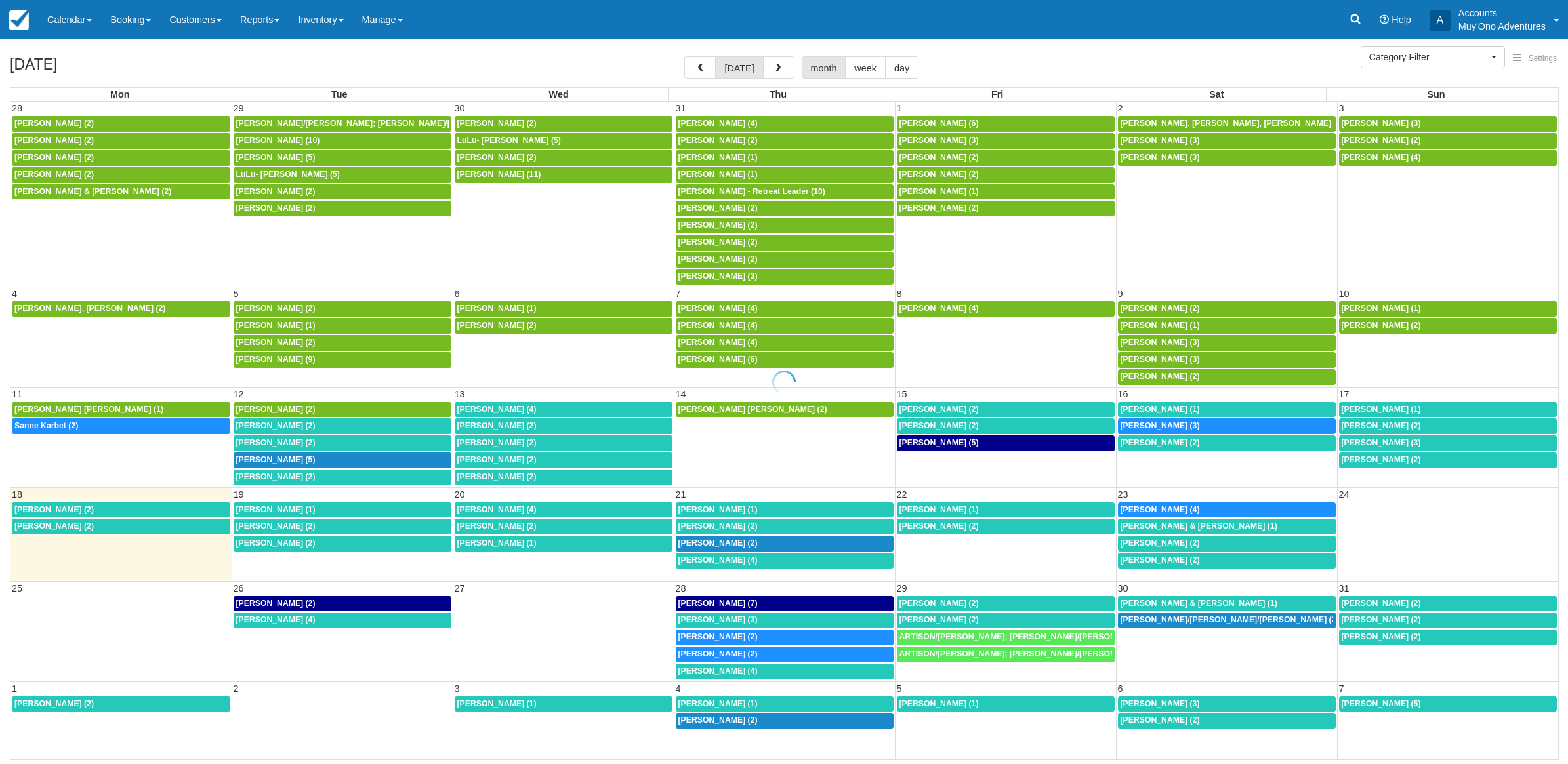
select select
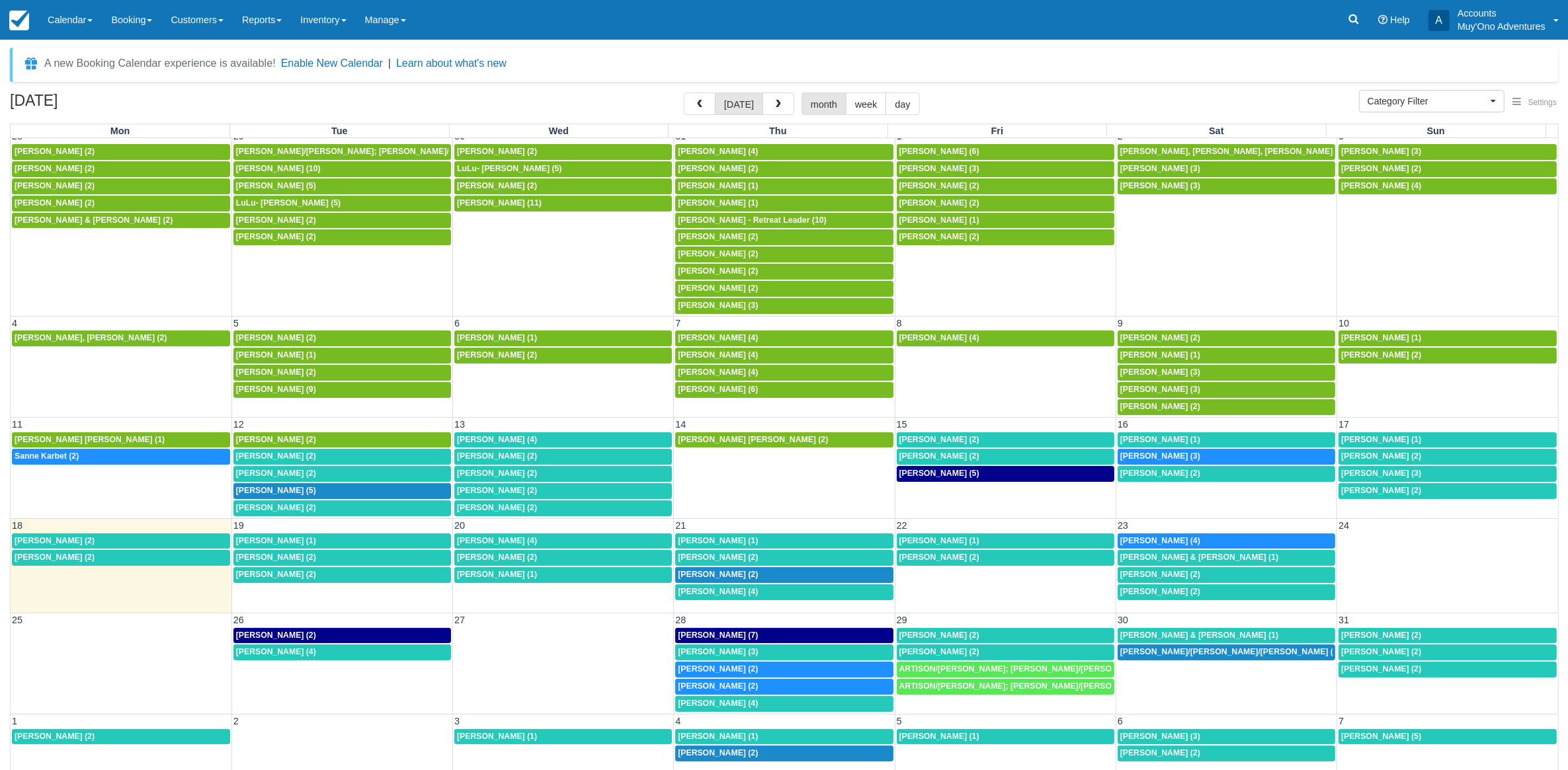
scroll to position [24, 0]
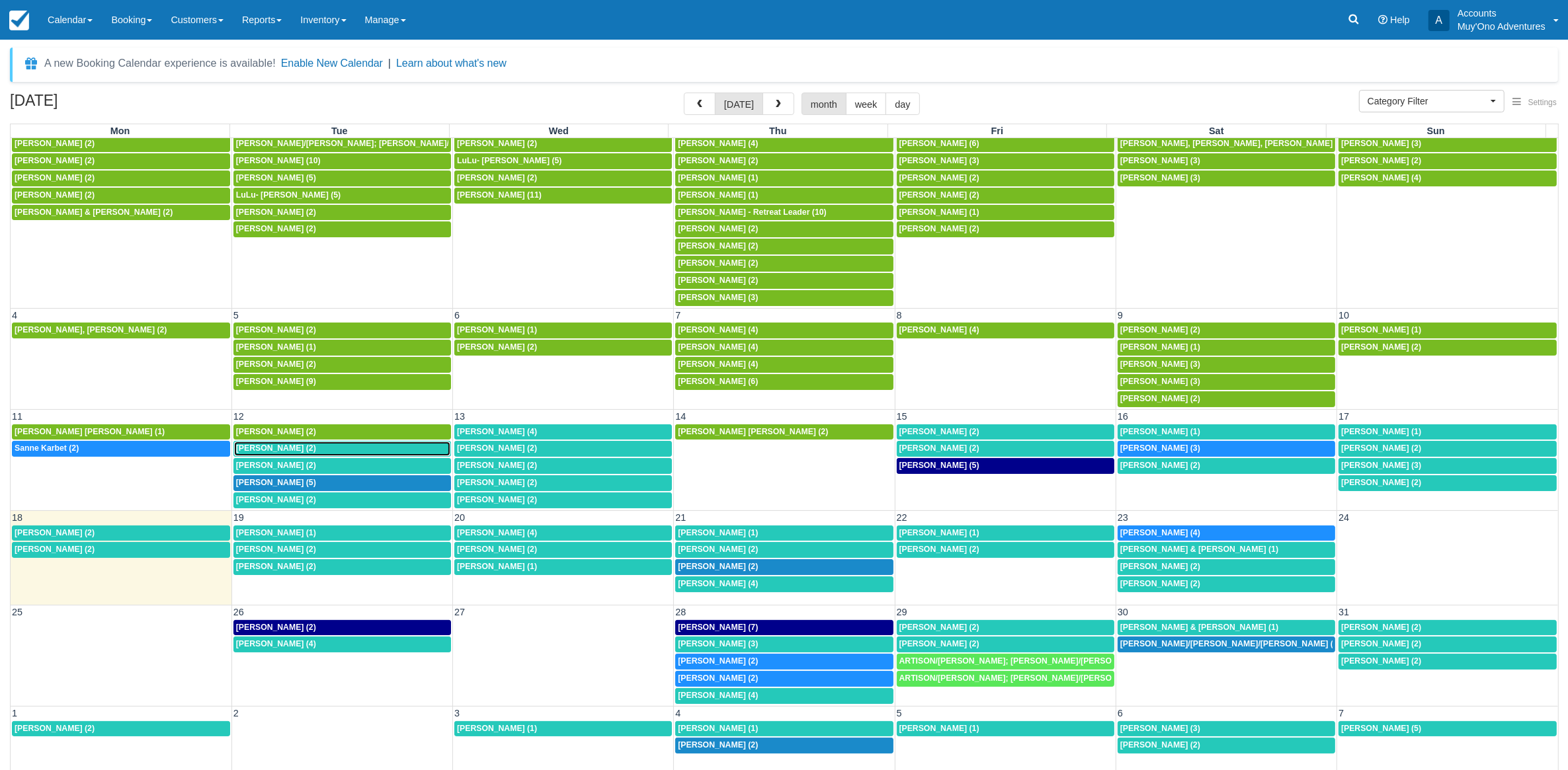
click at [268, 448] on span "[PERSON_NAME] (2)" at bounding box center [276, 448] width 80 height 10
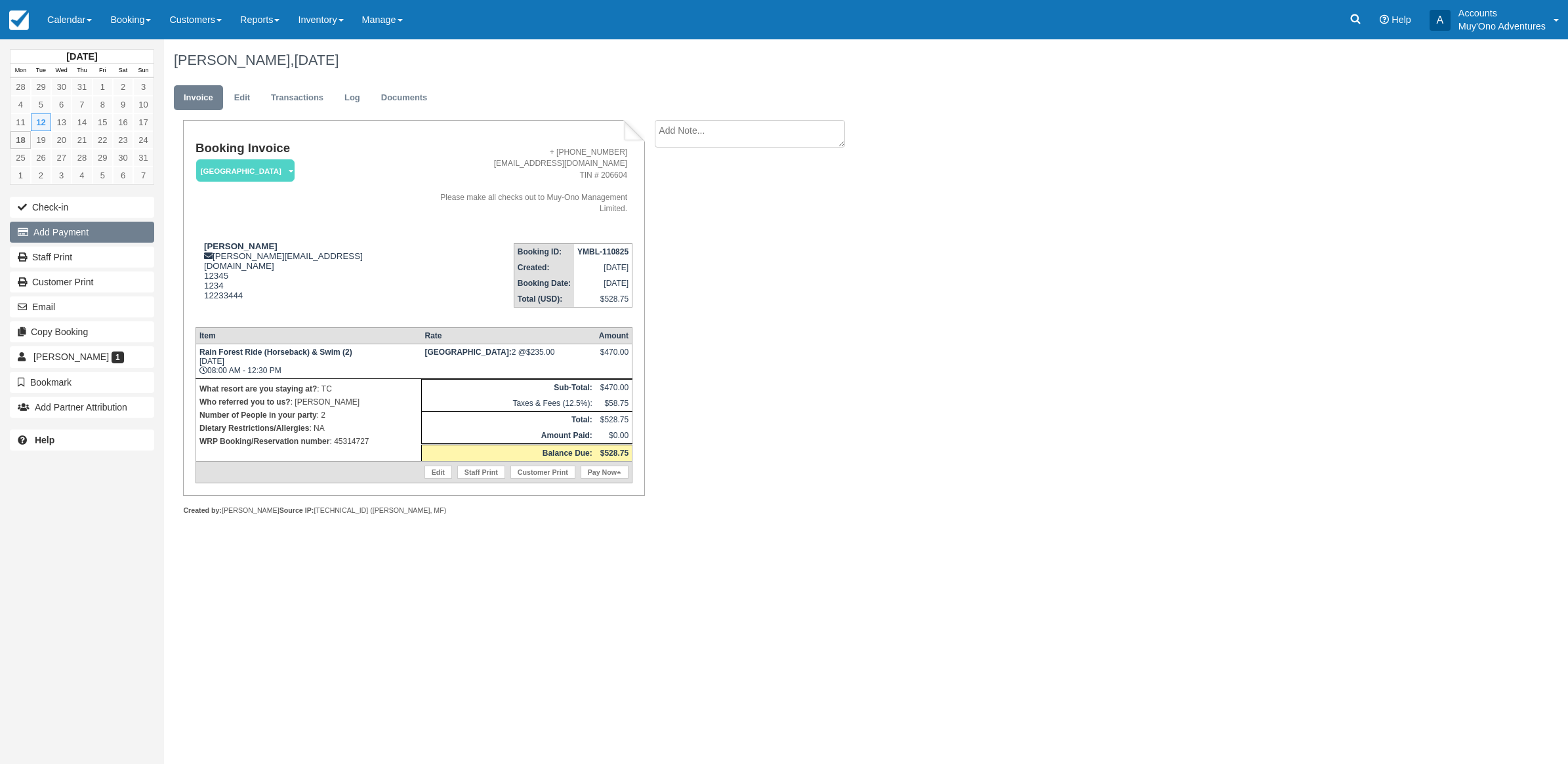
click at [40, 233] on button "Add Payment" at bounding box center [81, 232] width 144 height 21
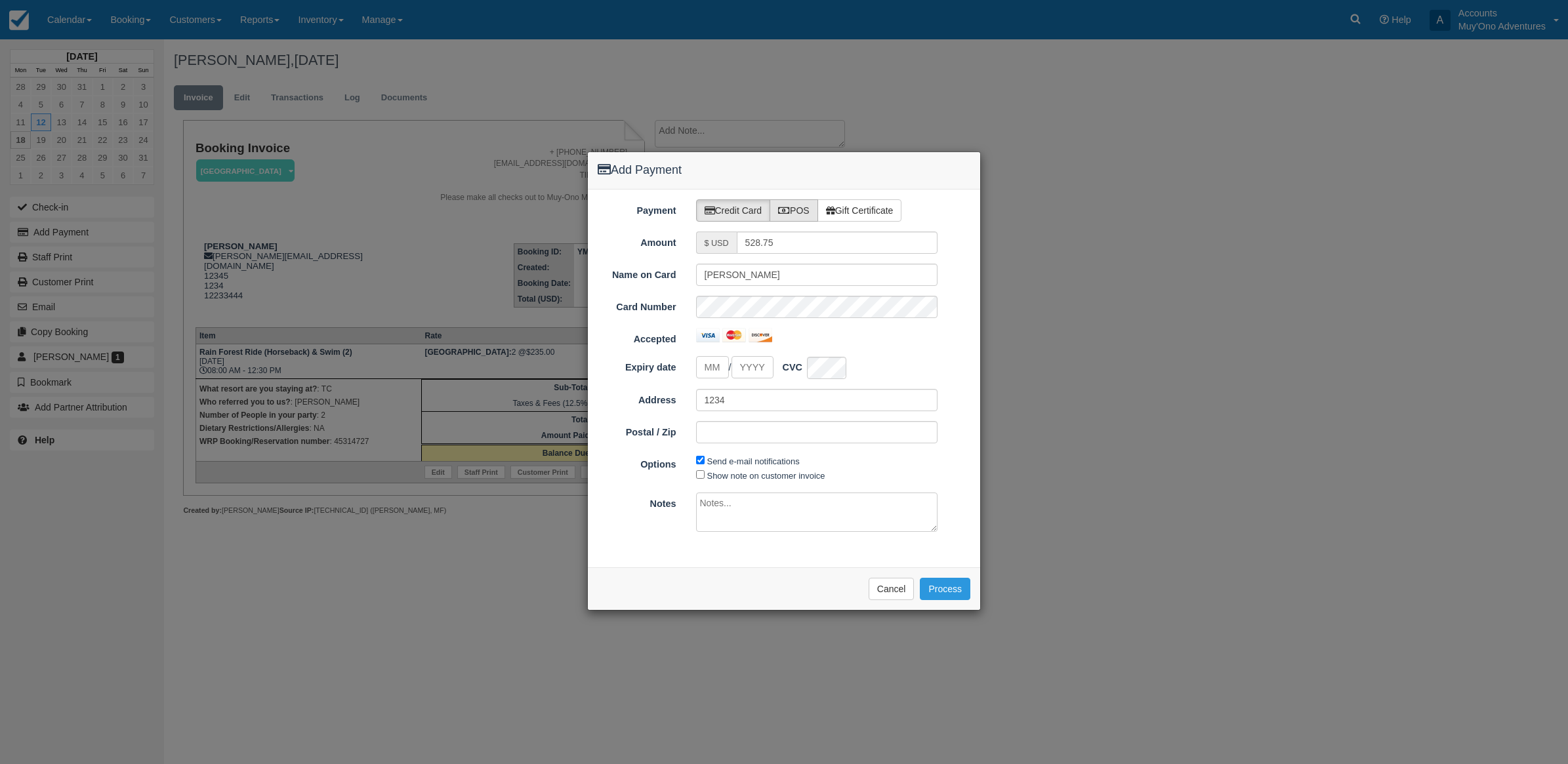
click at [790, 208] on icon at bounding box center [784, 210] width 12 height 10
radio input "true"
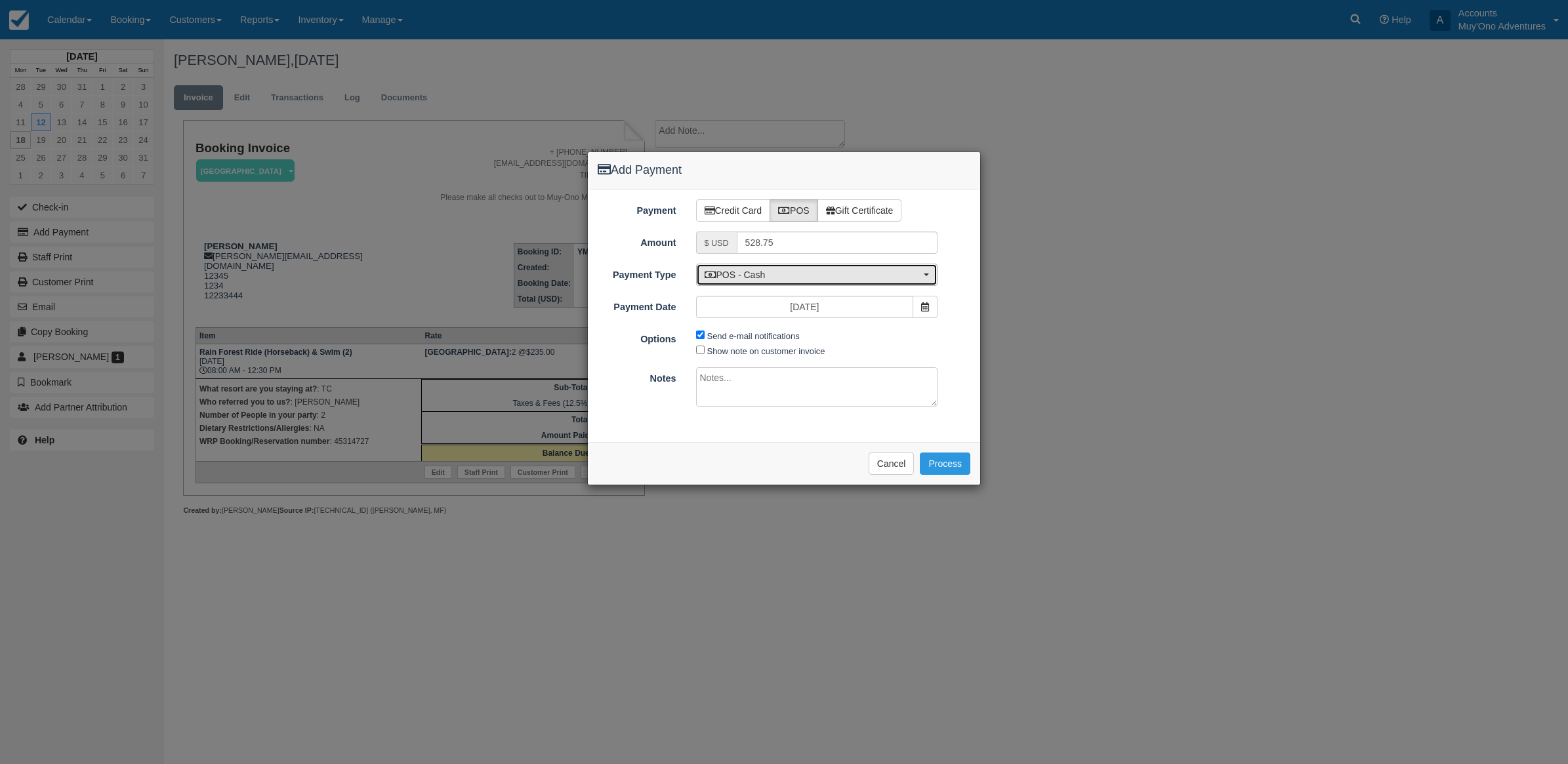
click at [775, 276] on span "POS - Cash" at bounding box center [813, 275] width 216 height 13
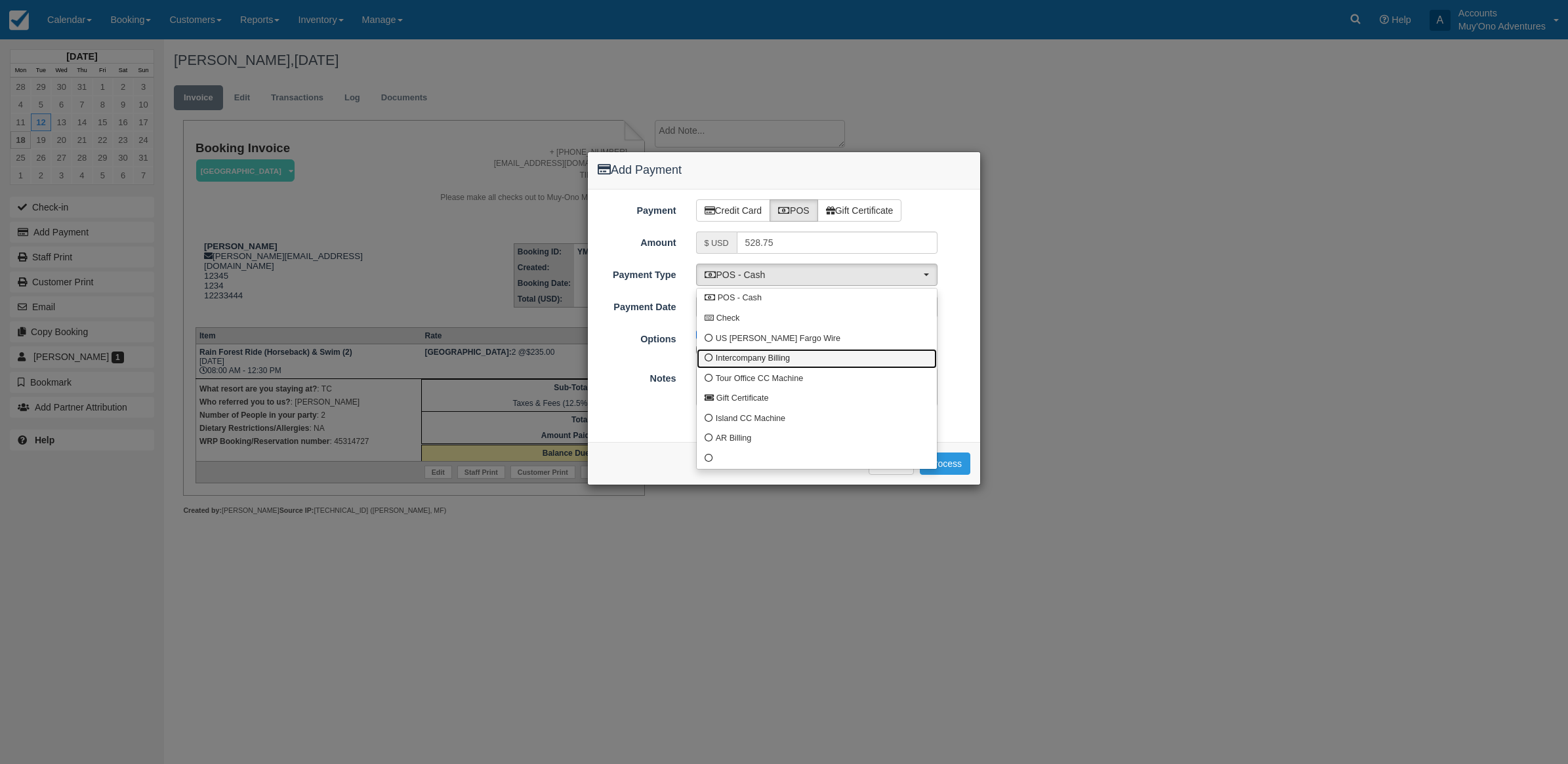
click at [736, 361] on span "Intercompany Billing" at bounding box center [752, 359] width 74 height 12
select select "custom4"
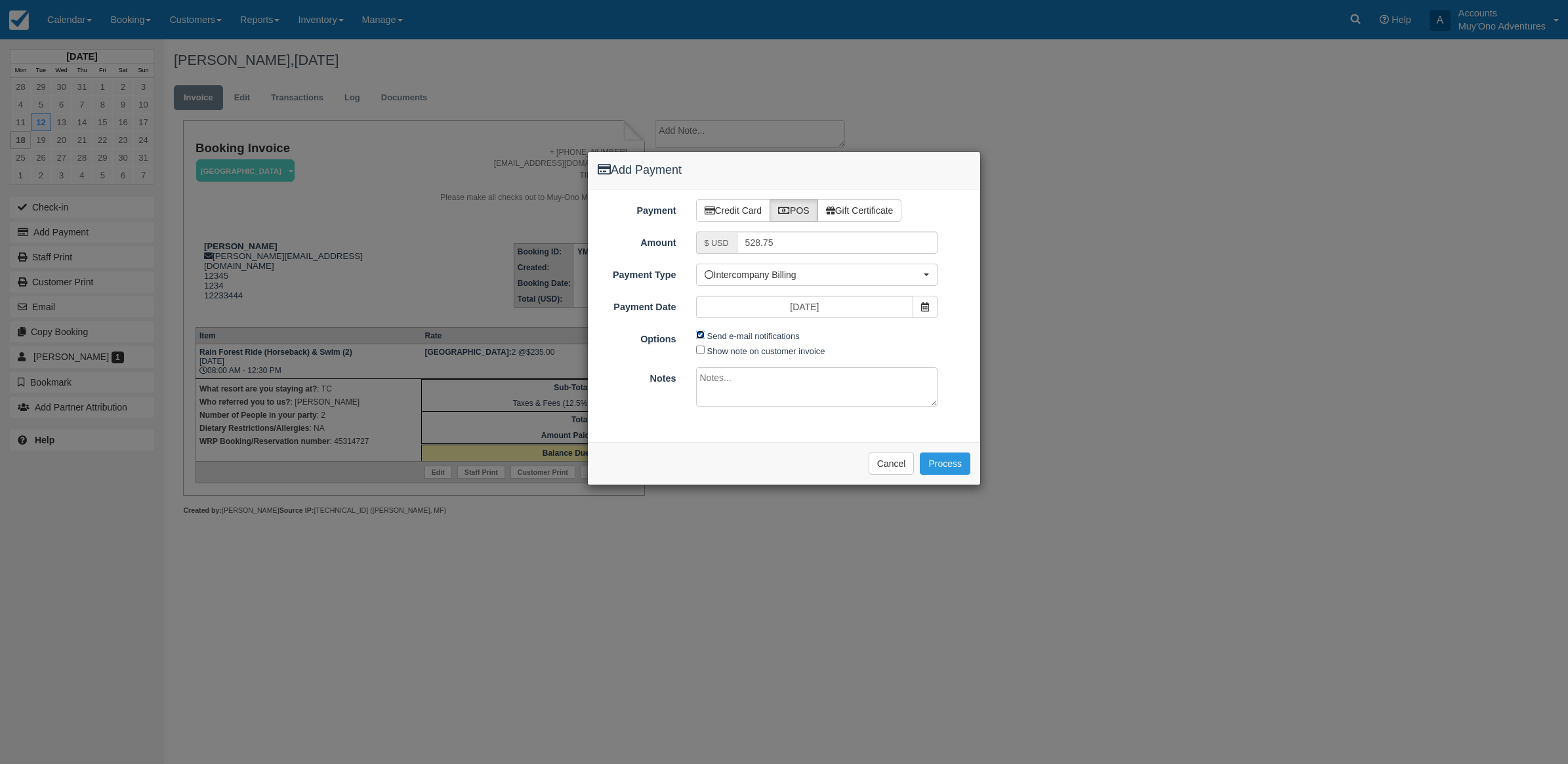
click at [702, 339] on input "Send e-mail notifications" at bounding box center [700, 335] width 9 height 9
checkbox input "false"
click at [733, 382] on textarea at bounding box center [817, 387] width 242 height 40
type textarea "Invoiced in TC CT"
click at [950, 458] on button "Process" at bounding box center [945, 463] width 51 height 22
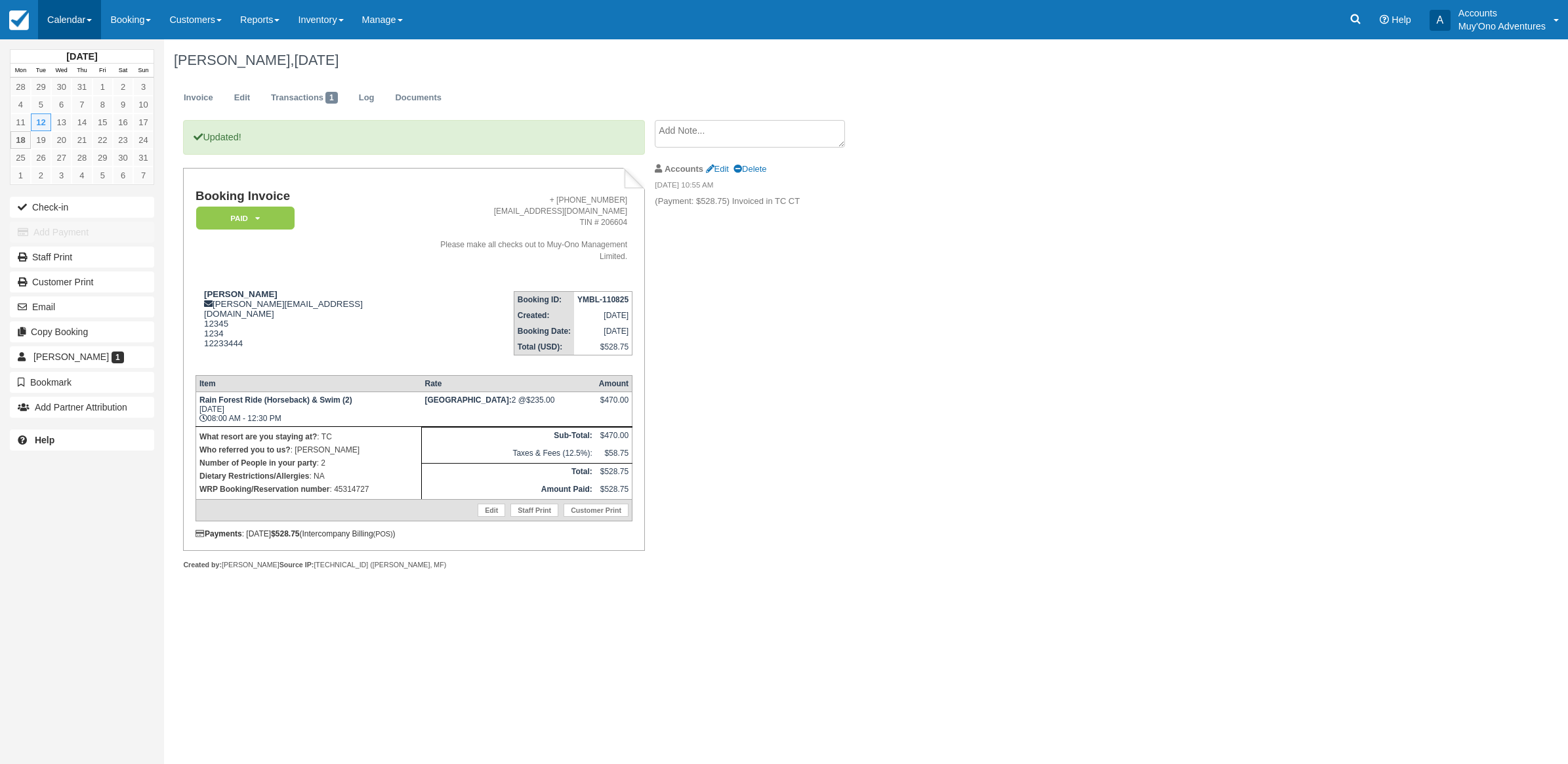
click at [51, 21] on link "Calendar" at bounding box center [70, 20] width 63 height 40
click at [69, 123] on link "Month" at bounding box center [90, 124] width 103 height 28
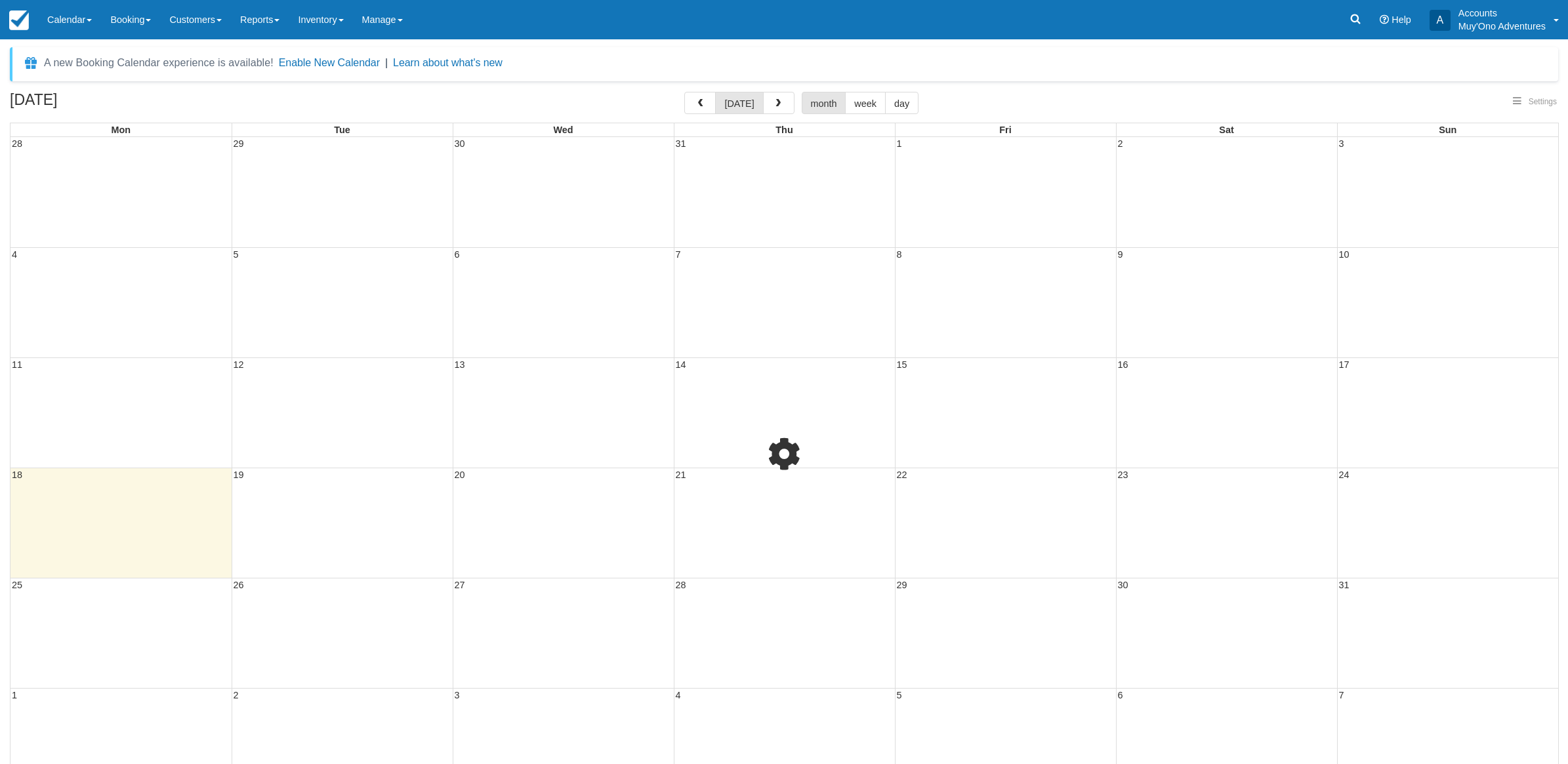
select select
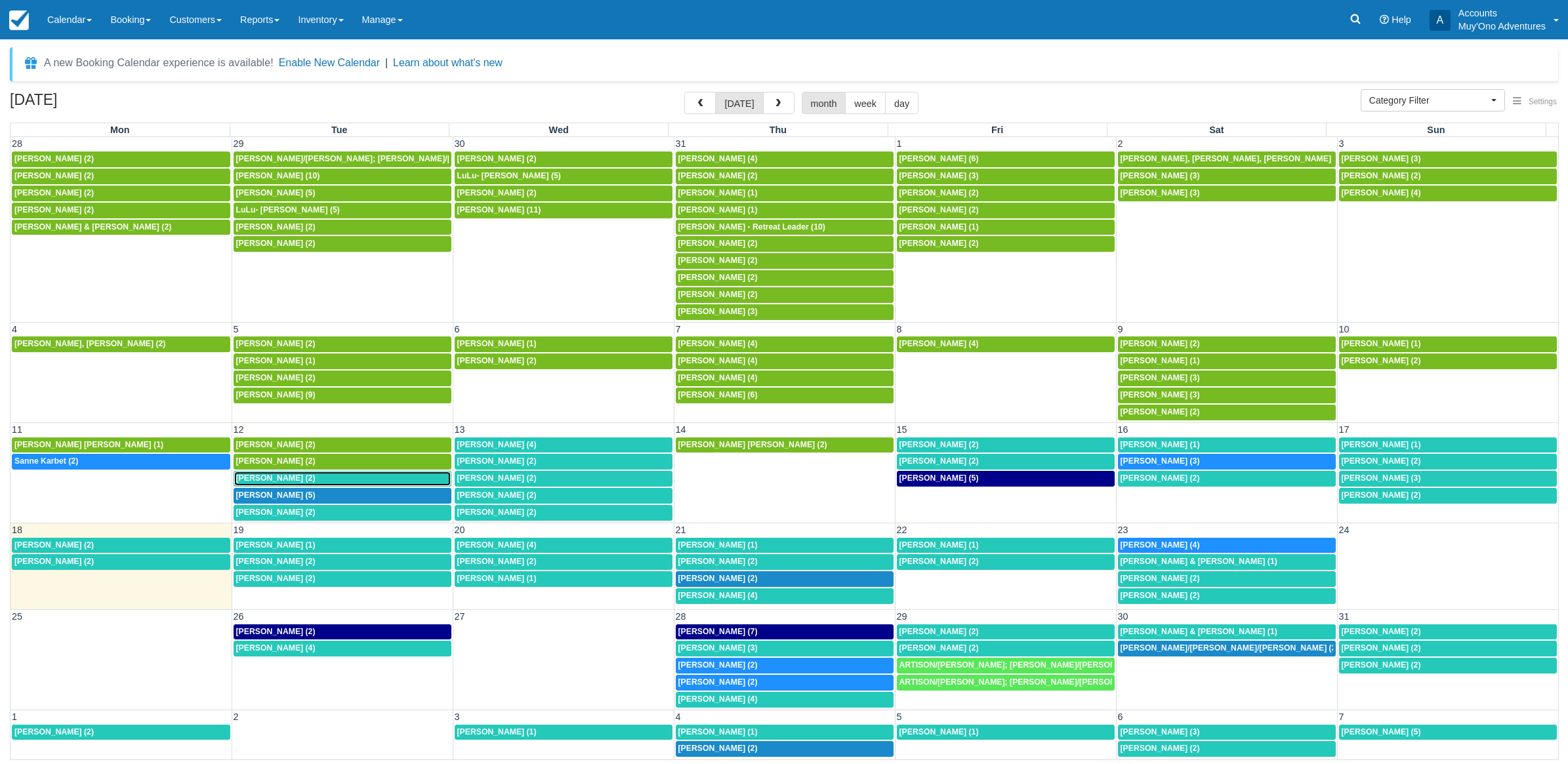
click at [283, 484] on div "8a [PERSON_NAME] (2)" at bounding box center [342, 479] width 213 height 10
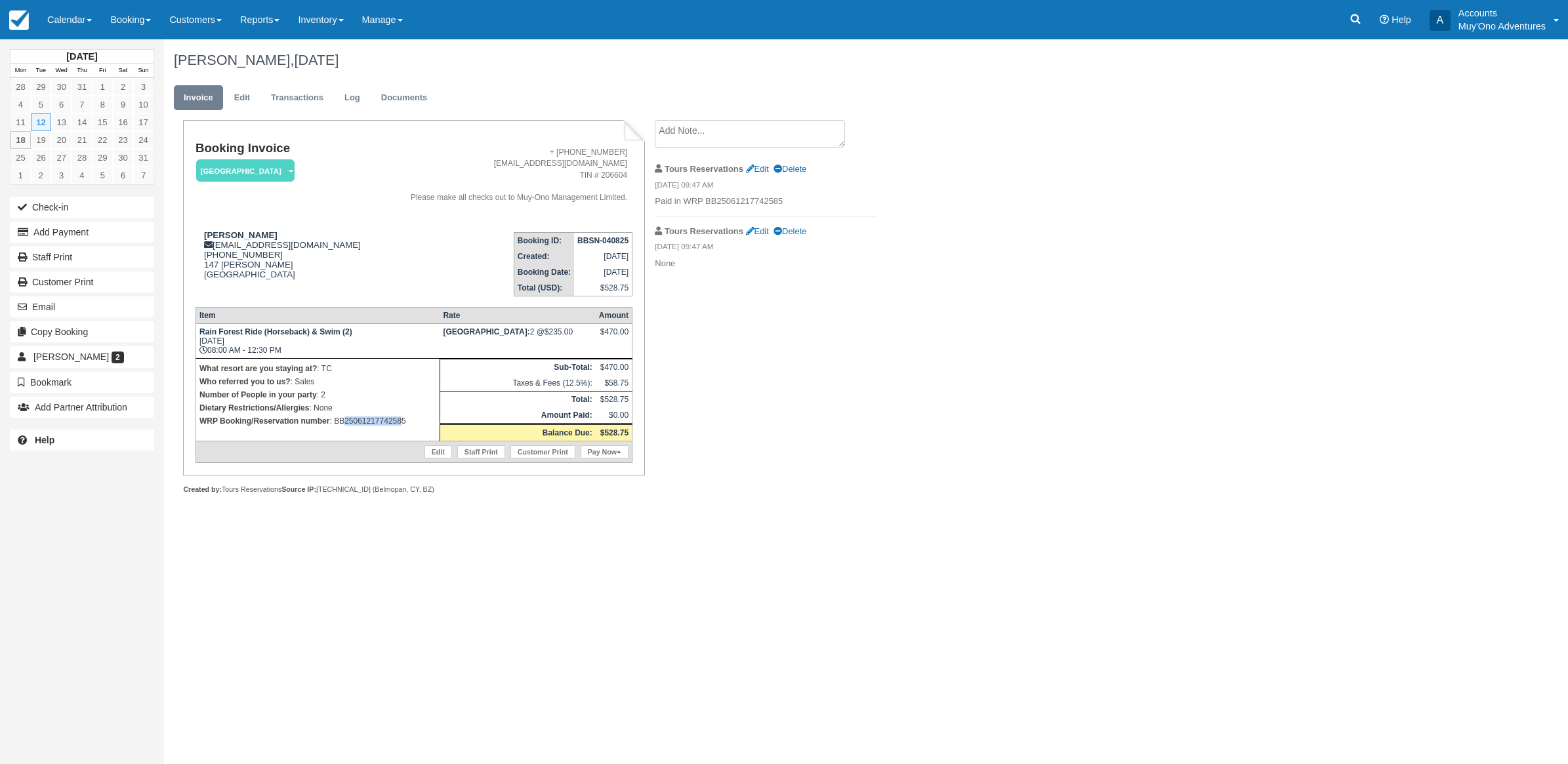
drag, startPoint x: 402, startPoint y: 430, endPoint x: 345, endPoint y: 418, distance: 58.2
click at [345, 418] on td "What resort are you staying at? : TC Who referred you to us? : Sales Number of …" at bounding box center [318, 399] width 244 height 83
drag, startPoint x: 345, startPoint y: 418, endPoint x: 424, endPoint y: 419, distance: 79.0
click at [424, 419] on p "WRP Booking/Reservation number : BB25061217742585" at bounding box center [318, 421] width 237 height 13
drag, startPoint x: 417, startPoint y: 418, endPoint x: 334, endPoint y: 426, distance: 83.4
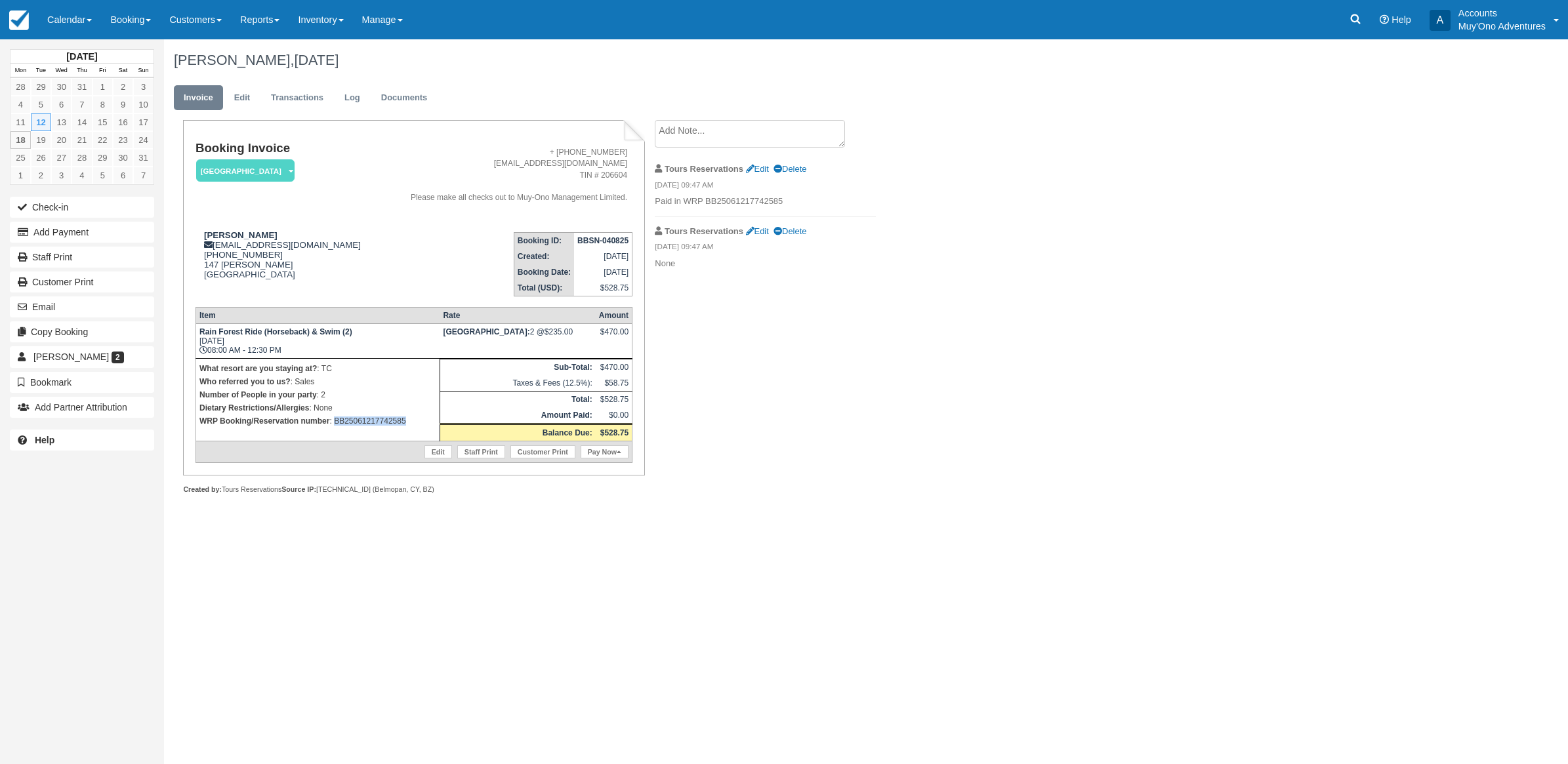
click at [334, 426] on td "What resort are you staying at? : TC Who referred you to us? : Sales Number of …" at bounding box center [318, 399] width 244 height 83
copy p "BB25061217742585"
click at [120, 227] on button "Add Payment" at bounding box center [81, 232] width 144 height 21
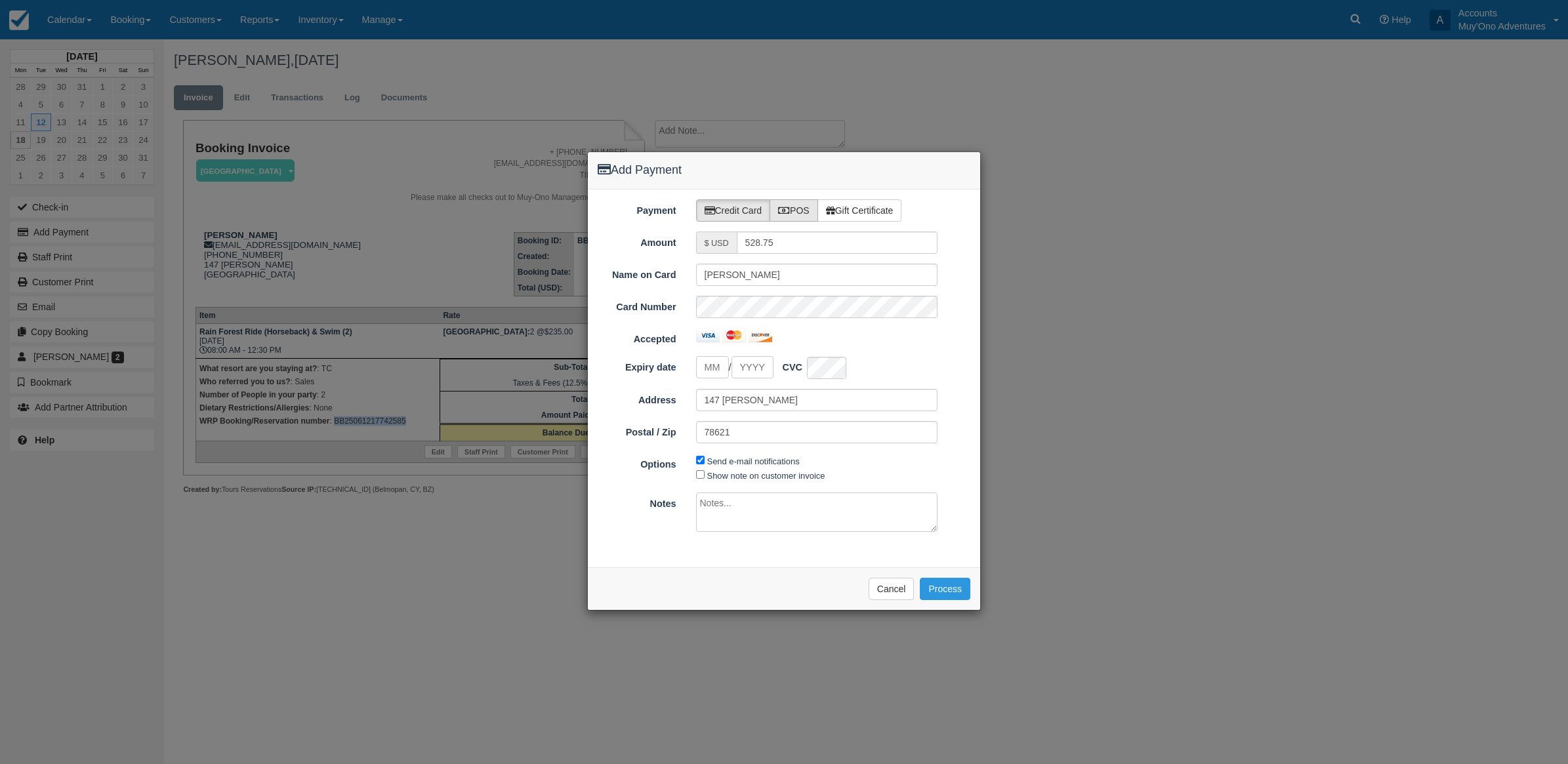
click at [804, 221] on label "POS" at bounding box center [794, 210] width 48 height 22
radio input "true"
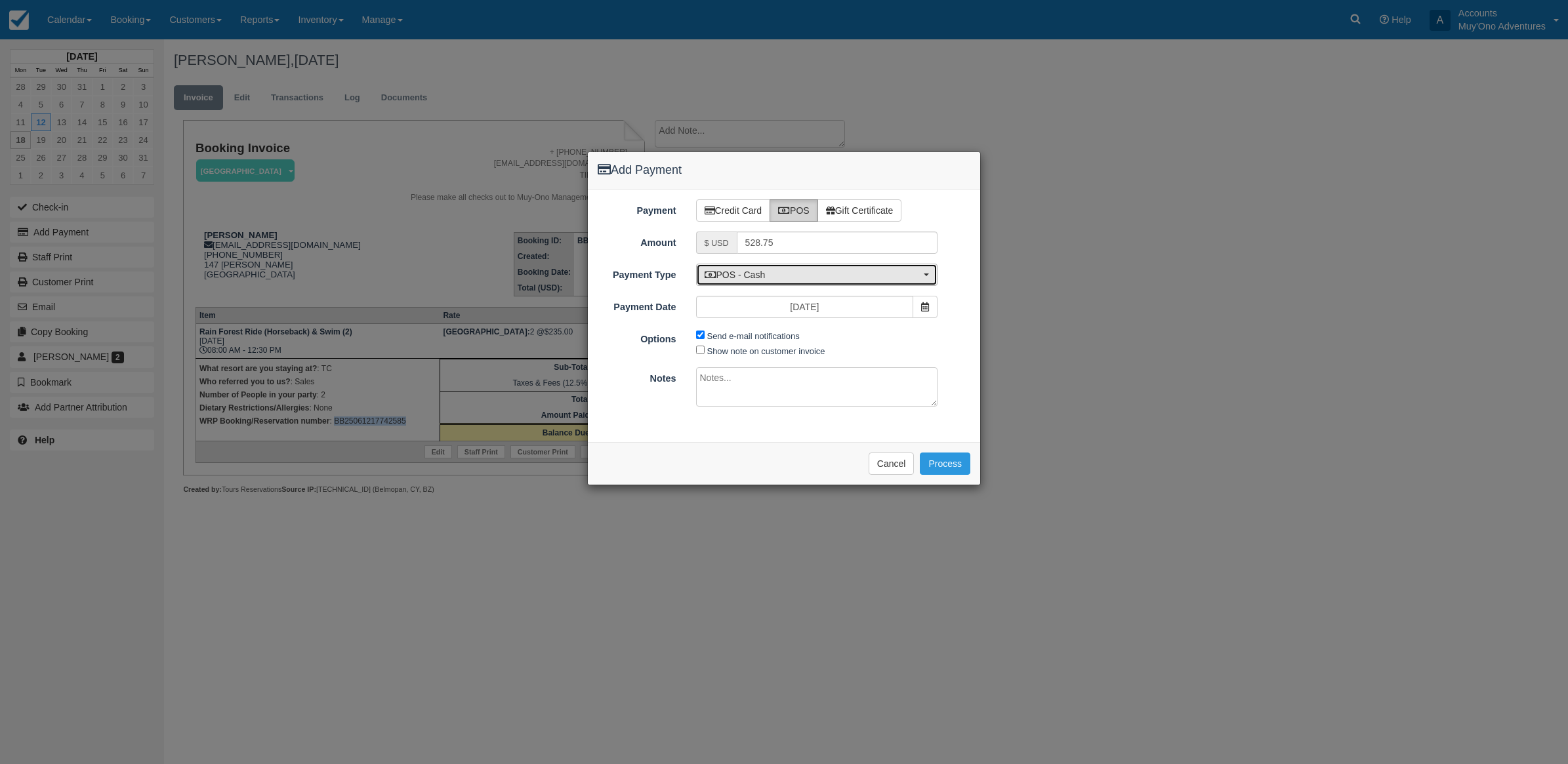
click at [758, 271] on span "POS - Cash" at bounding box center [813, 275] width 216 height 13
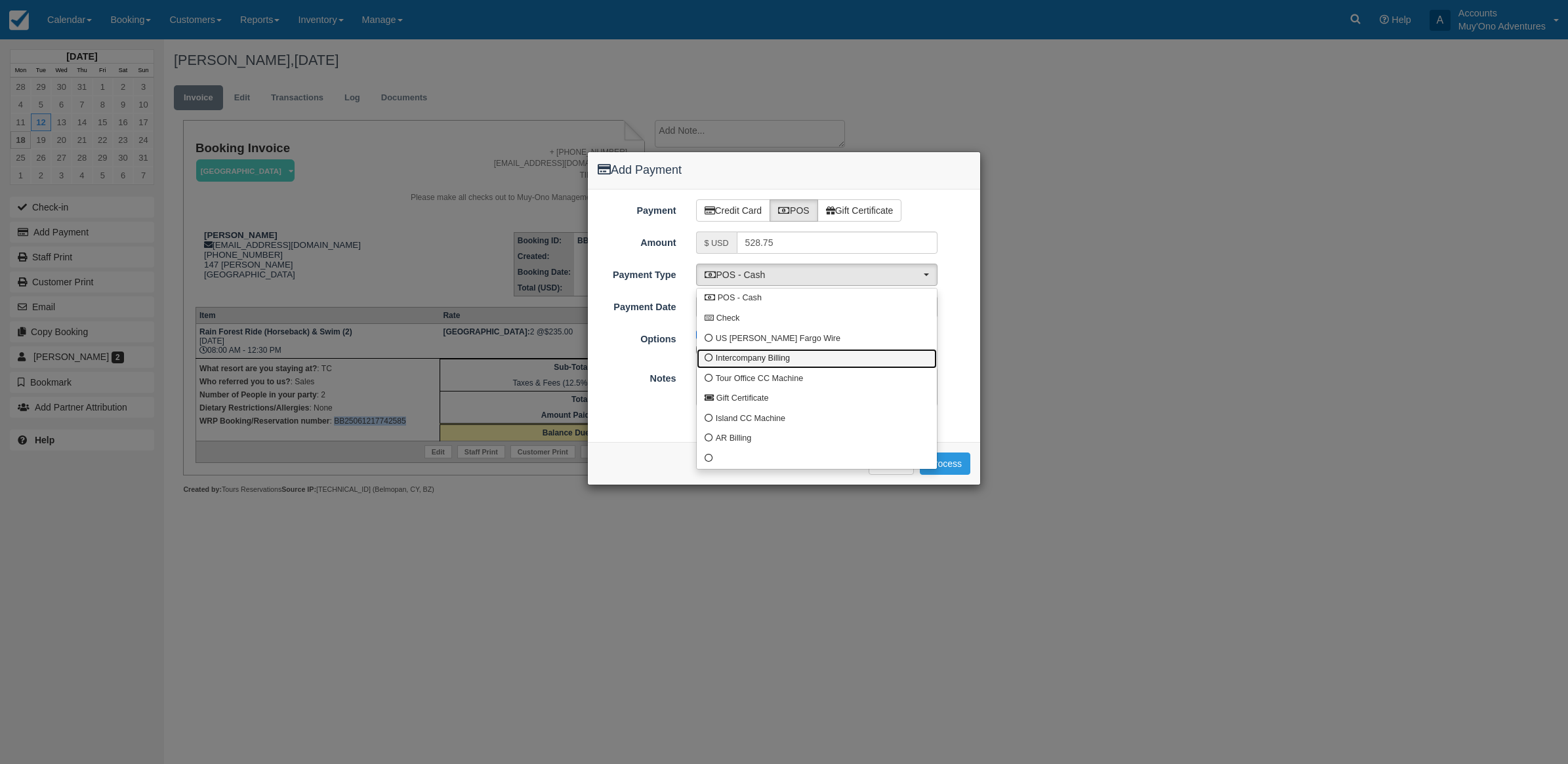
click at [756, 358] on span "Intercompany Billing" at bounding box center [752, 359] width 74 height 12
select select "custom4"
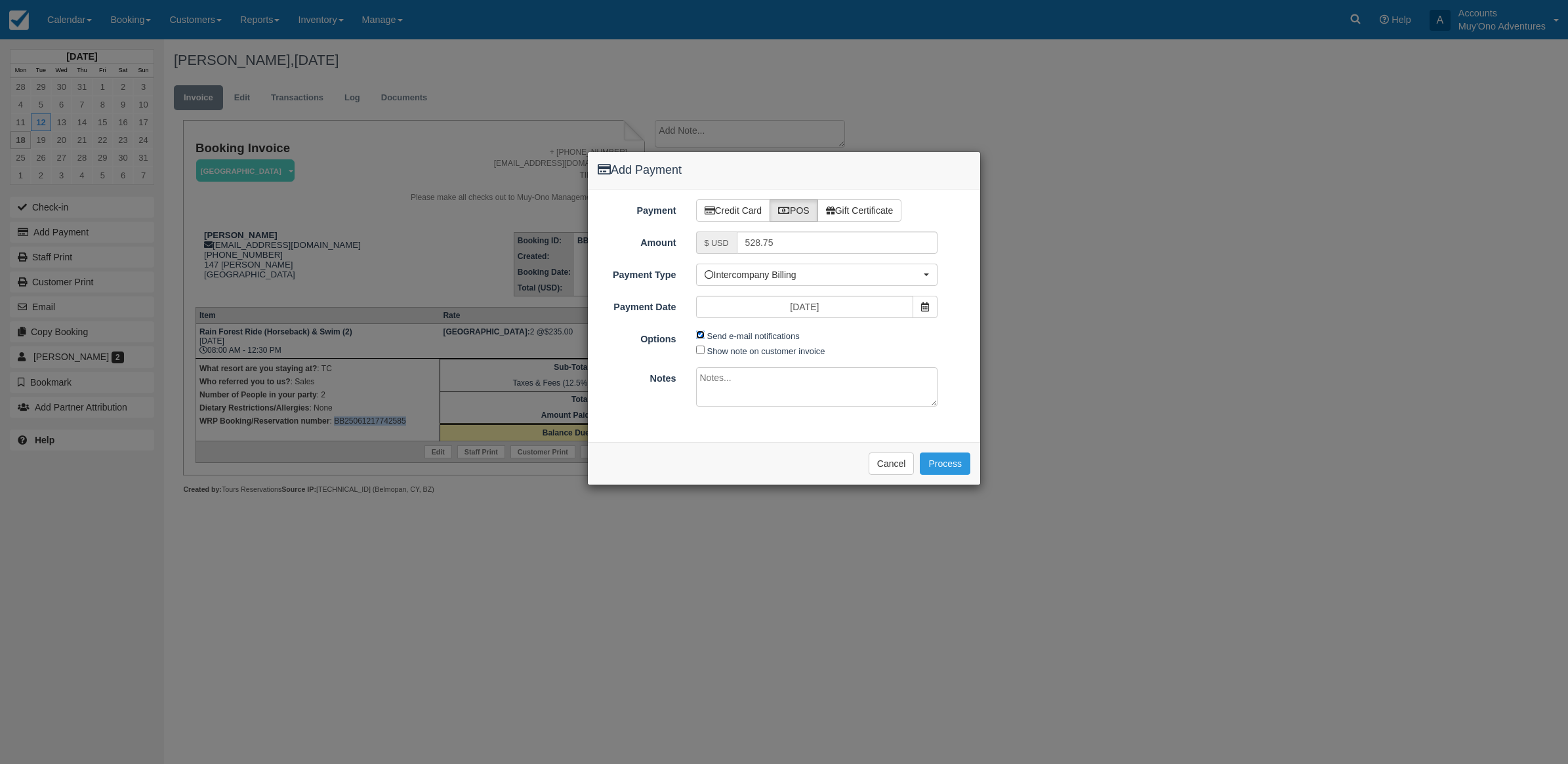
click at [699, 334] on input "Send e-mail notifications" at bounding box center [700, 335] width 9 height 9
checkbox input "false"
click at [759, 397] on textarea at bounding box center [817, 387] width 242 height 40
type textarea "i"
drag, startPoint x: 765, startPoint y: 384, endPoint x: 747, endPoint y: 387, distance: 18.2
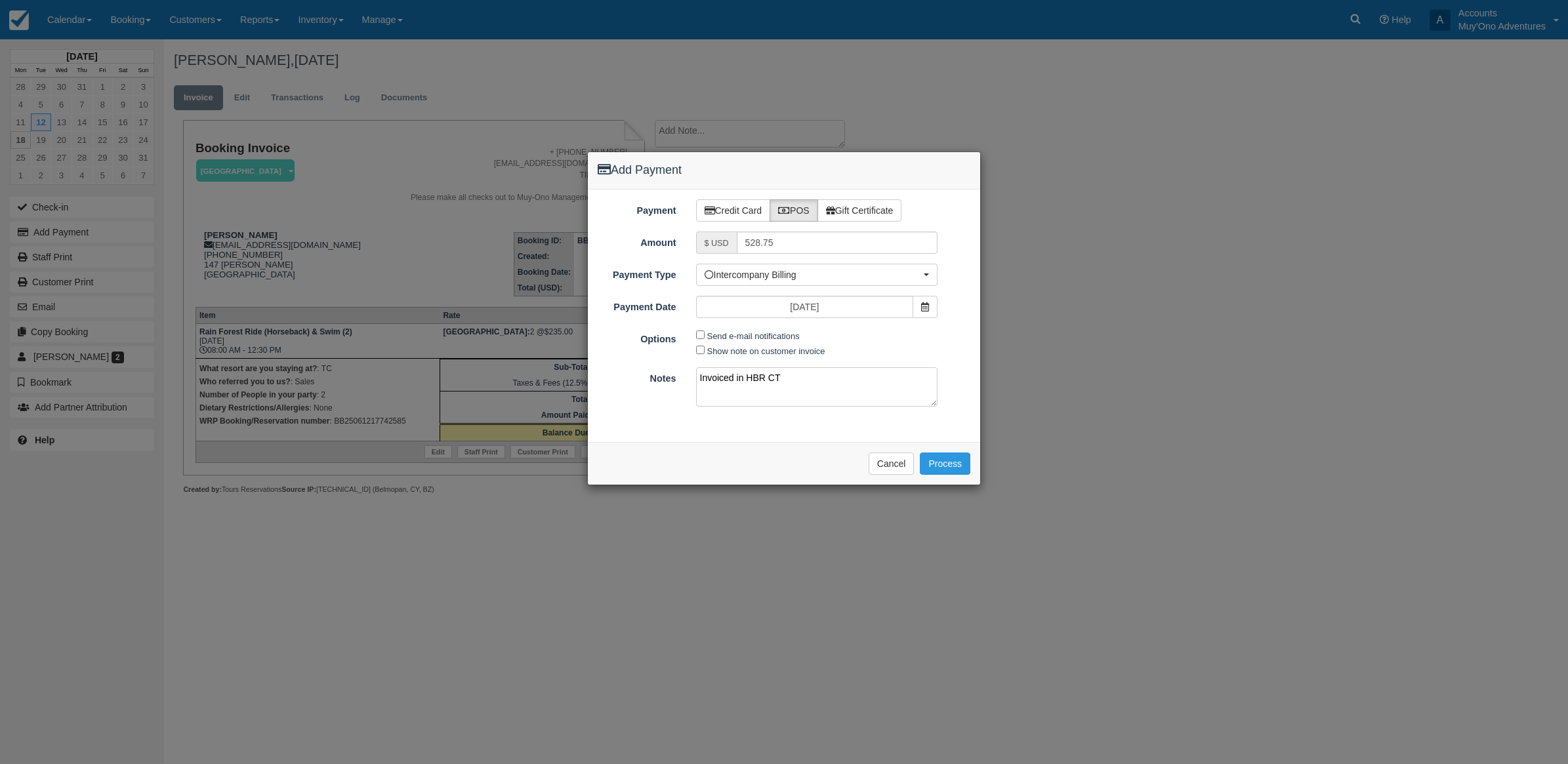
click at [747, 387] on textarea "Invoiced in HBR CT" at bounding box center [817, 387] width 242 height 40
type textarea "Invoiced in TC CT"
click at [953, 467] on button "Process" at bounding box center [945, 463] width 51 height 22
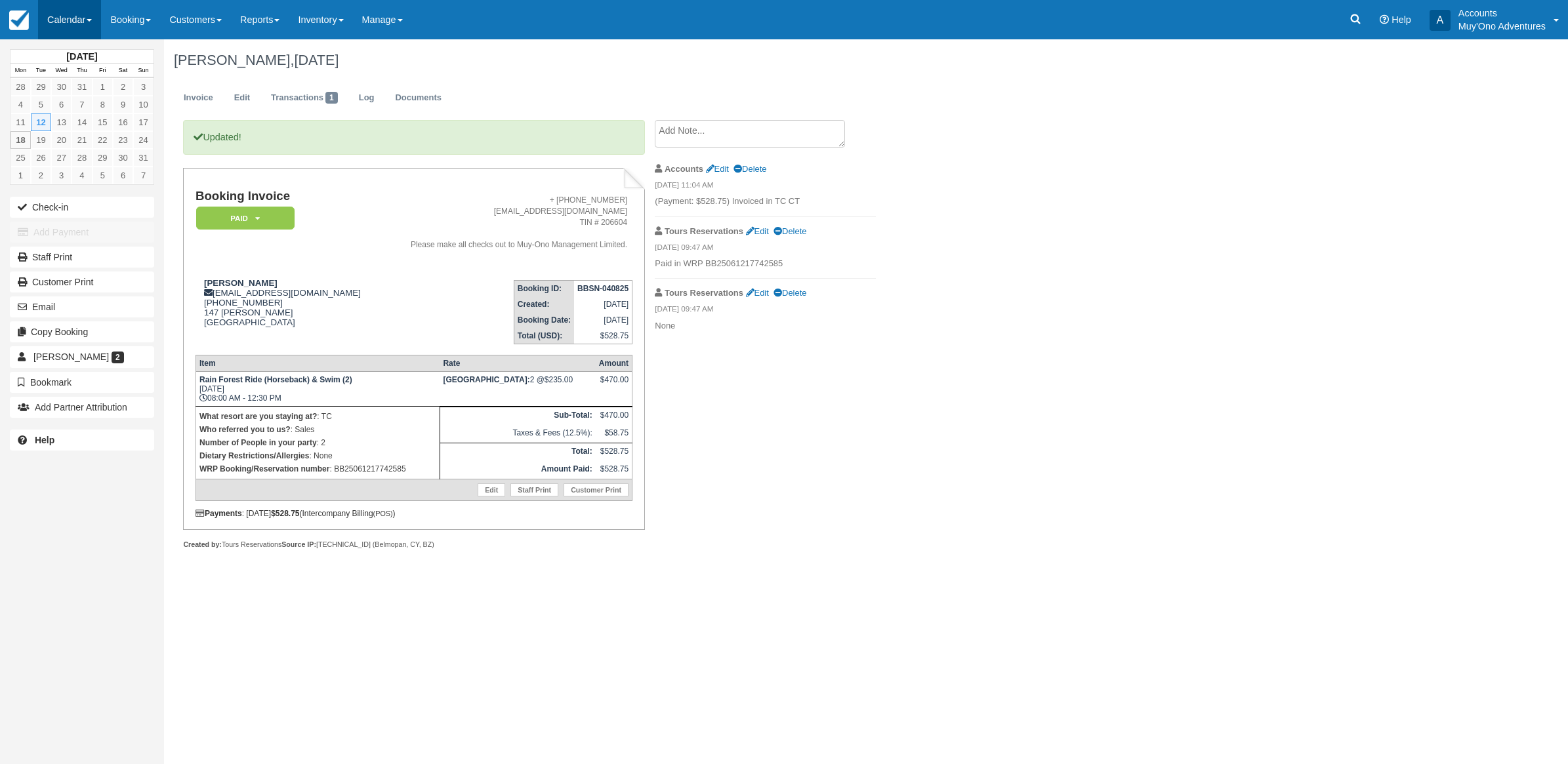
click at [61, 34] on link "Calendar" at bounding box center [70, 20] width 63 height 40
click at [77, 115] on link "Month" at bounding box center [90, 124] width 103 height 28
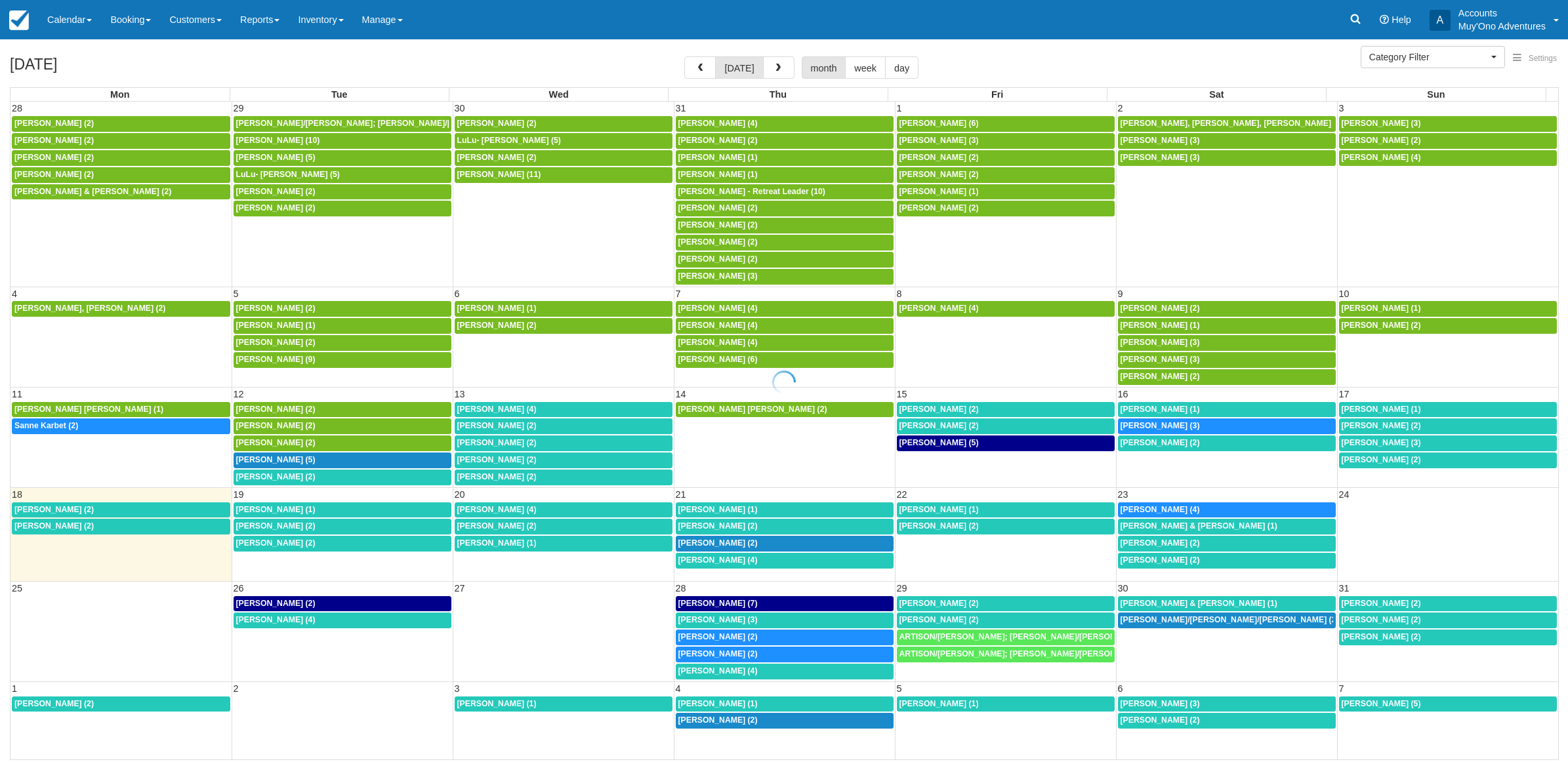
select select
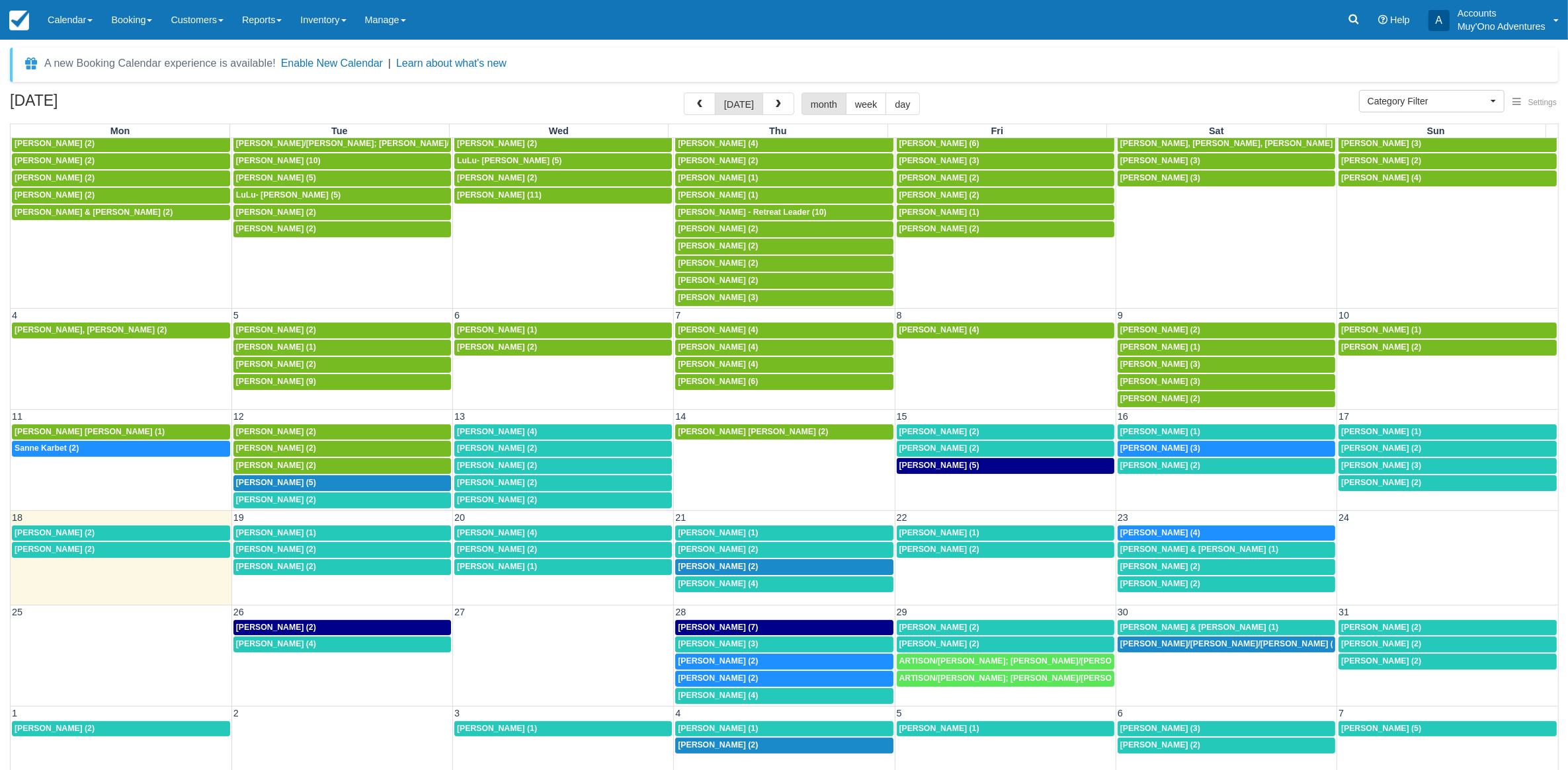
scroll to position [24, 0]
click at [303, 502] on div "1:30p Scott Siegel (2)" at bounding box center [342, 500] width 212 height 10
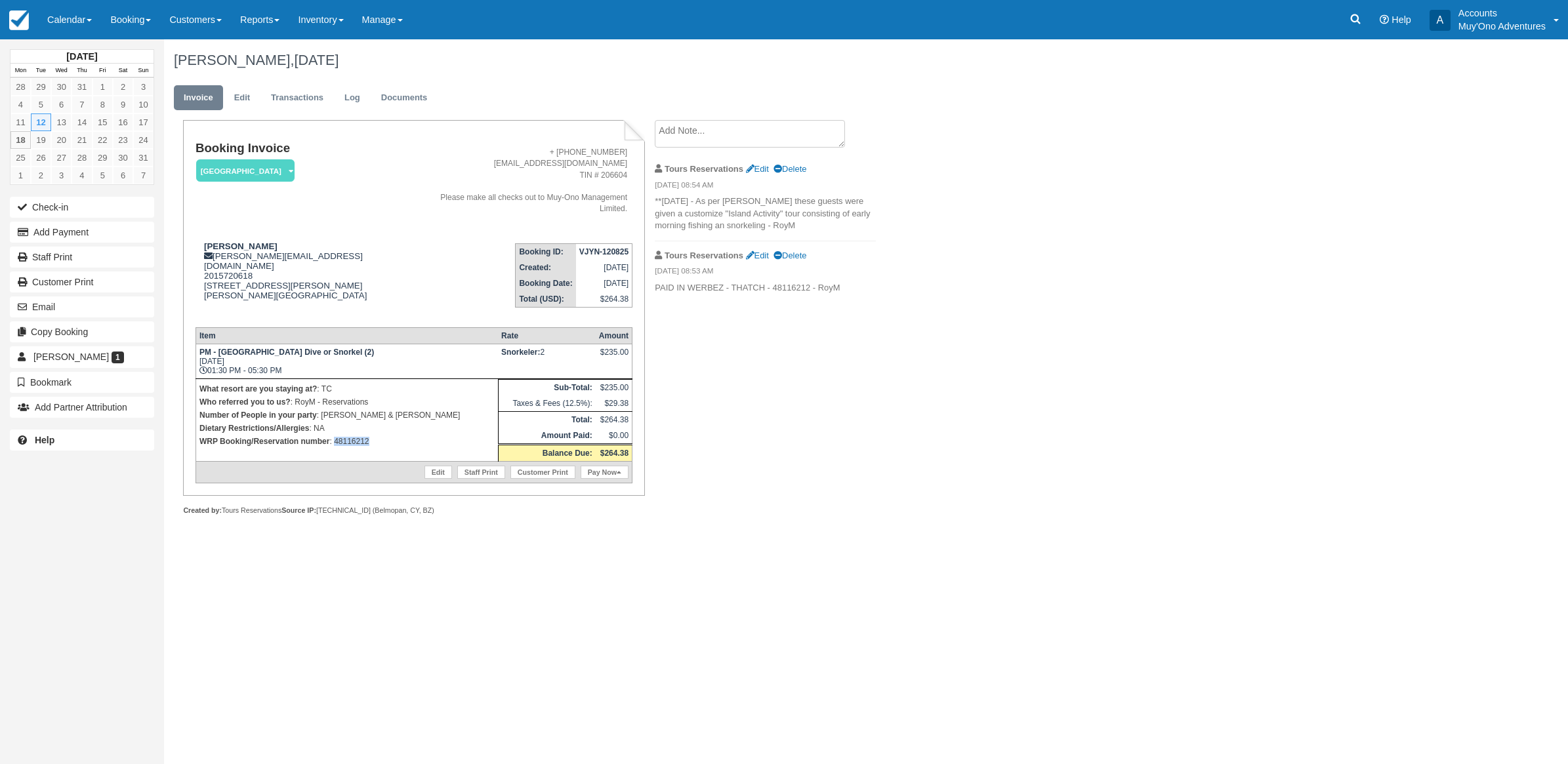
drag, startPoint x: 359, startPoint y: 431, endPoint x: 334, endPoint y: 427, distance: 25.3
click at [334, 427] on td "What resort are you staying at? : TC Who referred you to us? : RoyM - Reservati…" at bounding box center [347, 420] width 302 height 83
copy p "48116212"
drag, startPoint x: 60, startPoint y: 241, endPoint x: 59, endPoint y: 227, distance: 14.0
click at [60, 228] on button "Add Payment" at bounding box center [81, 232] width 144 height 21
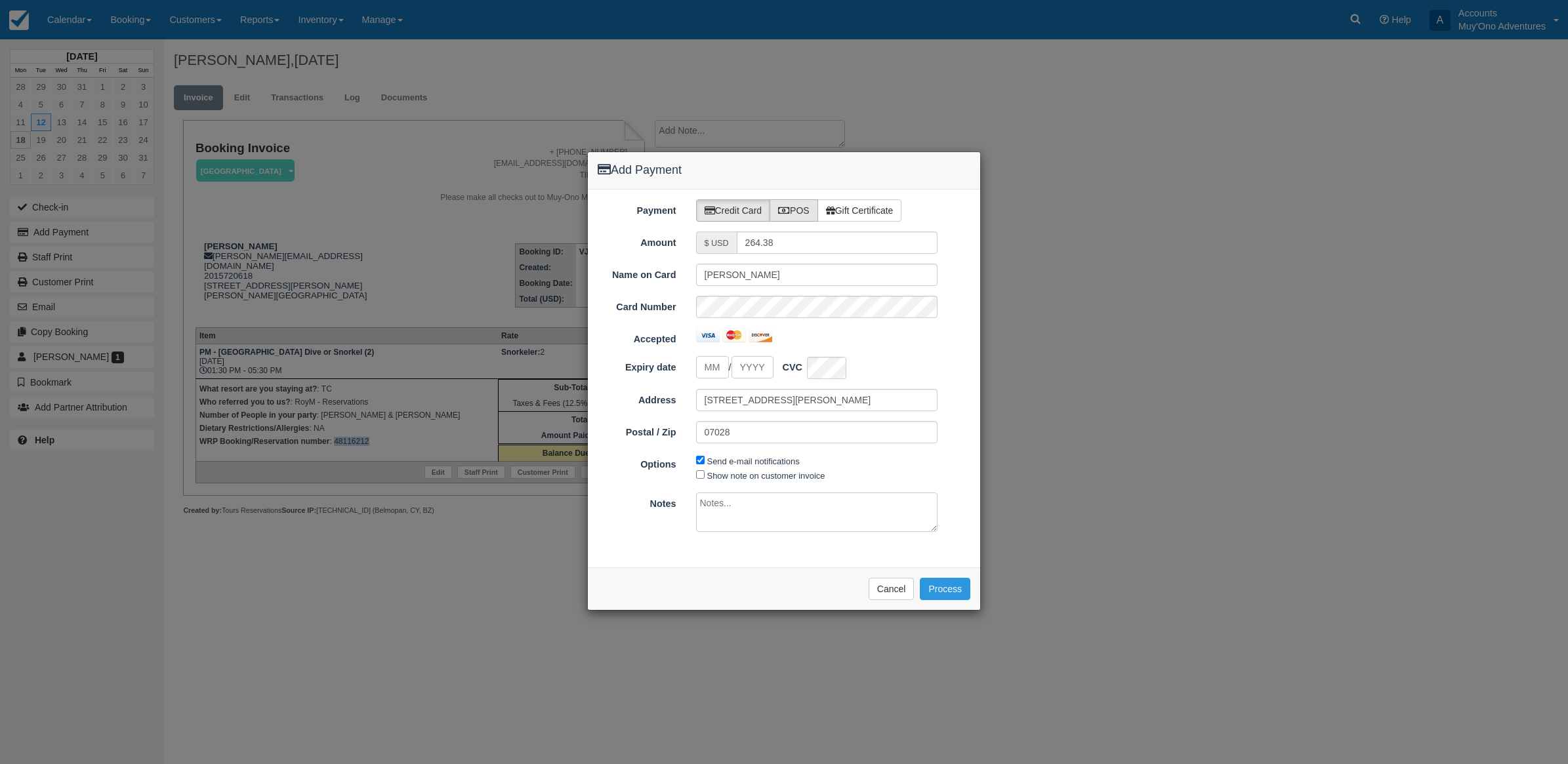
click at [806, 207] on label "POS" at bounding box center [794, 210] width 48 height 22
radio input "true"
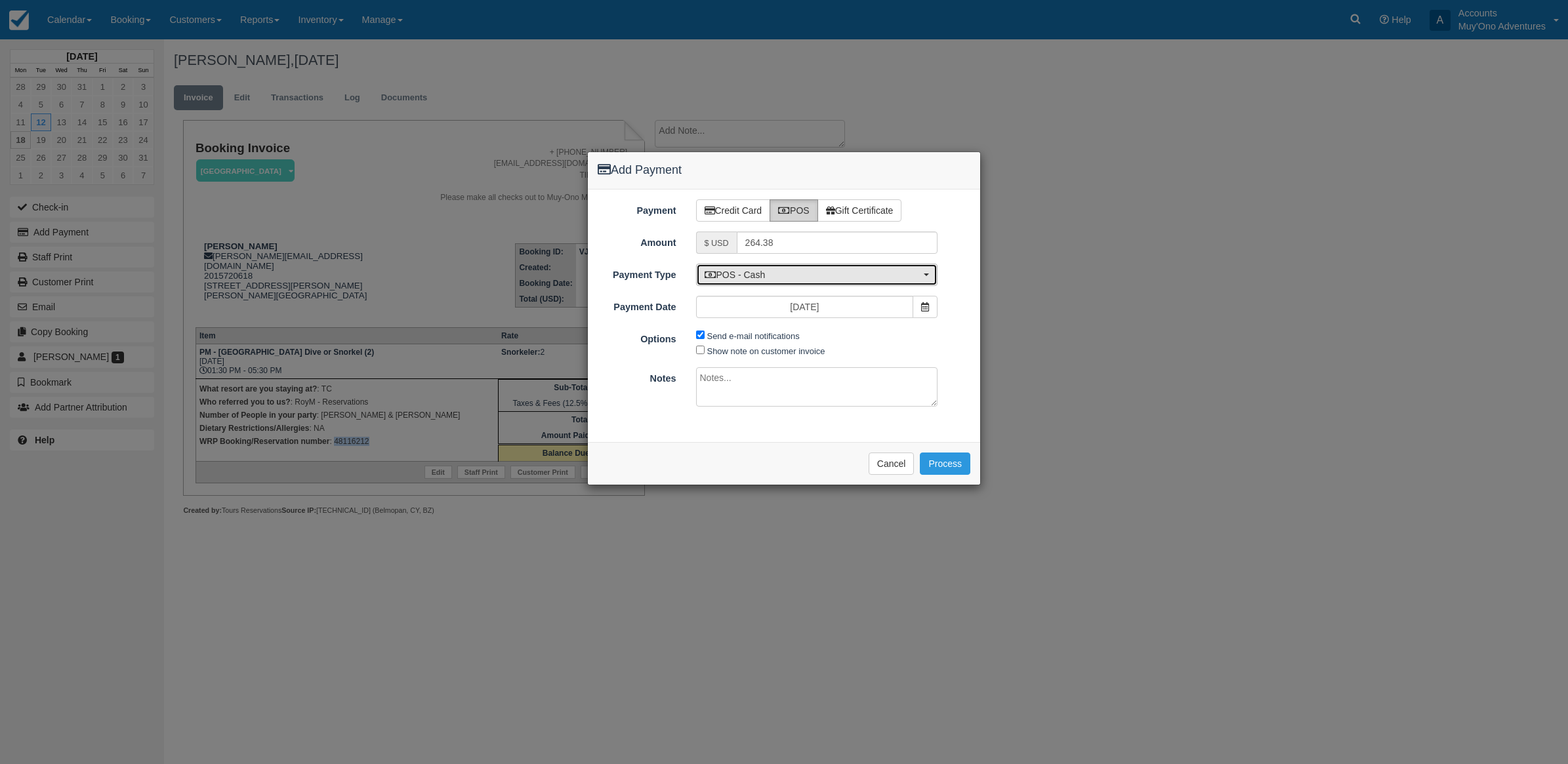
click at [761, 277] on span "POS - Cash" at bounding box center [813, 275] width 216 height 13
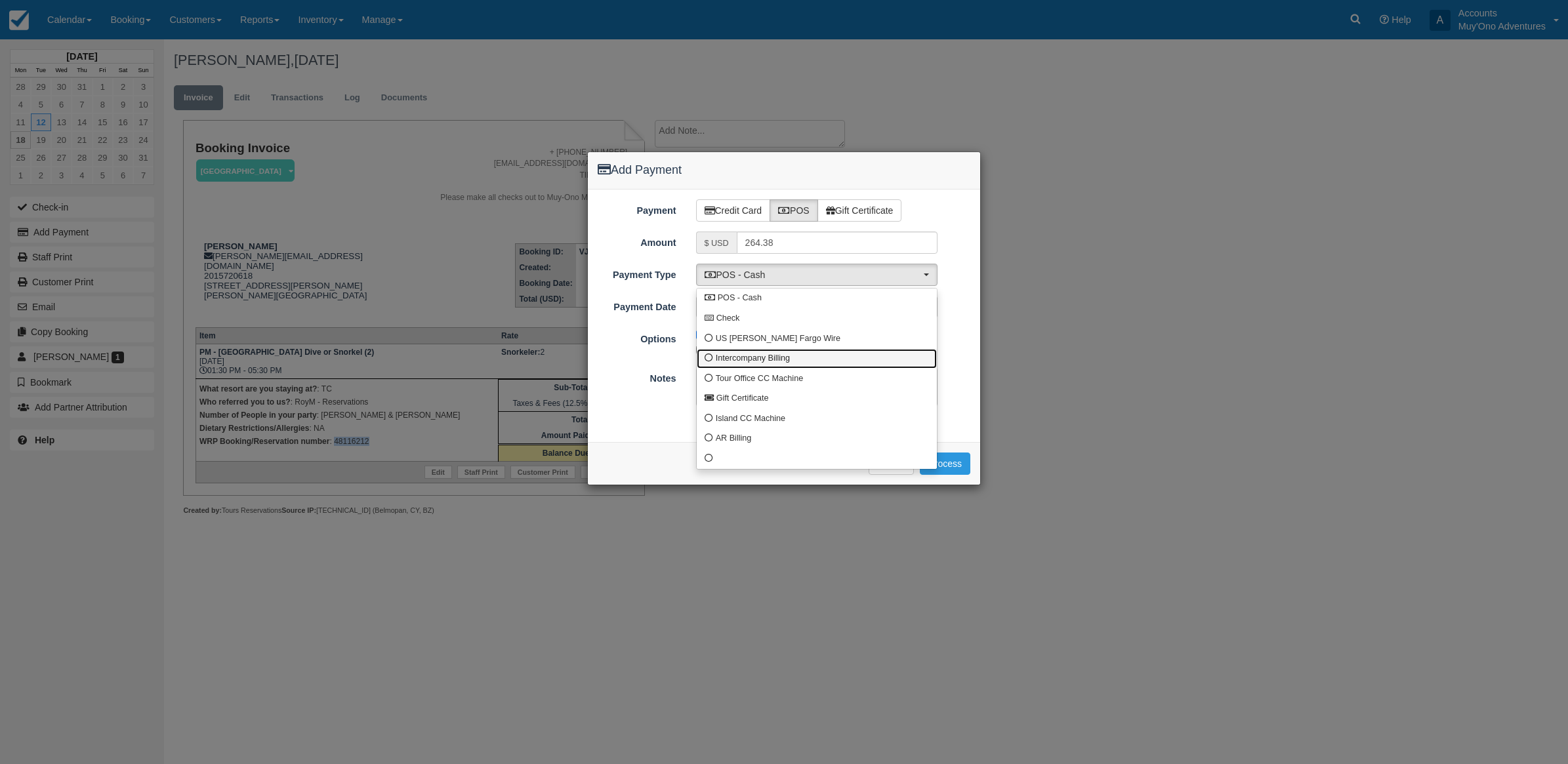
click at [744, 364] on span "Intercompany Billing" at bounding box center [752, 359] width 74 height 12
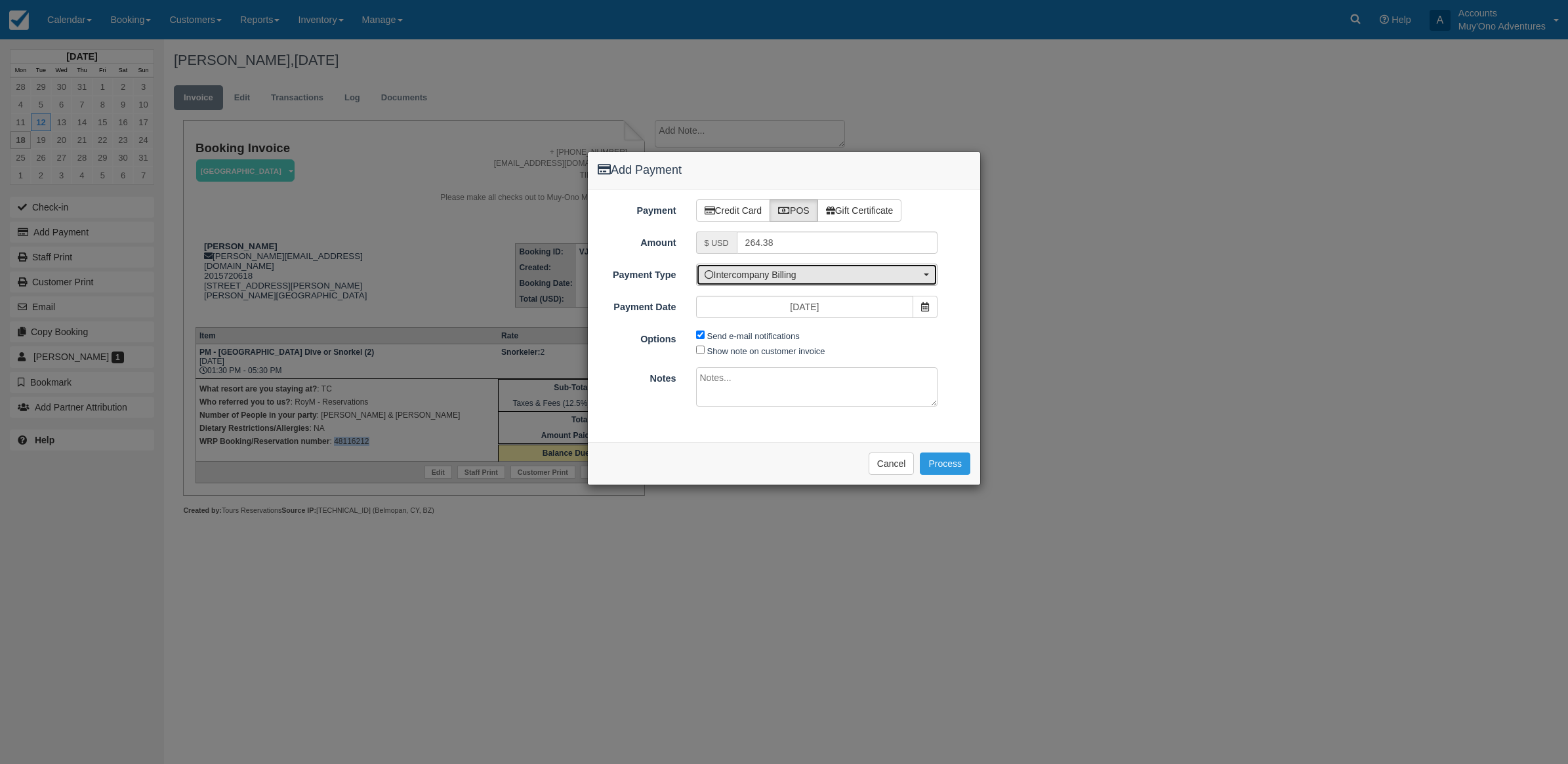
drag, startPoint x: 762, startPoint y: 277, endPoint x: 753, endPoint y: 284, distance: 11.4
click at [761, 277] on span "Intercompany Billing" at bounding box center [813, 275] width 216 height 13
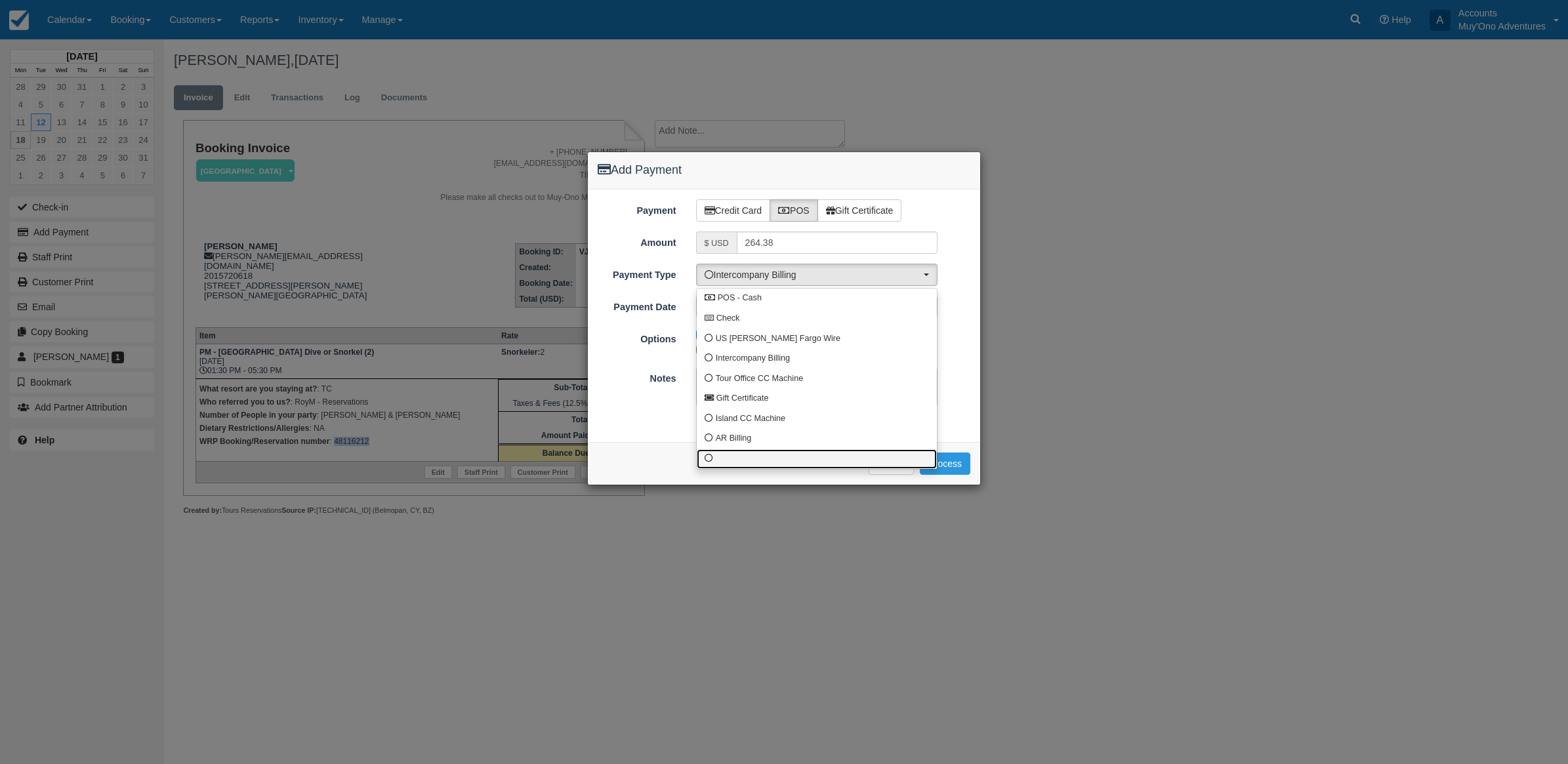
click at [703, 455] on link at bounding box center [816, 460] width 240 height 21
select select "custom10"
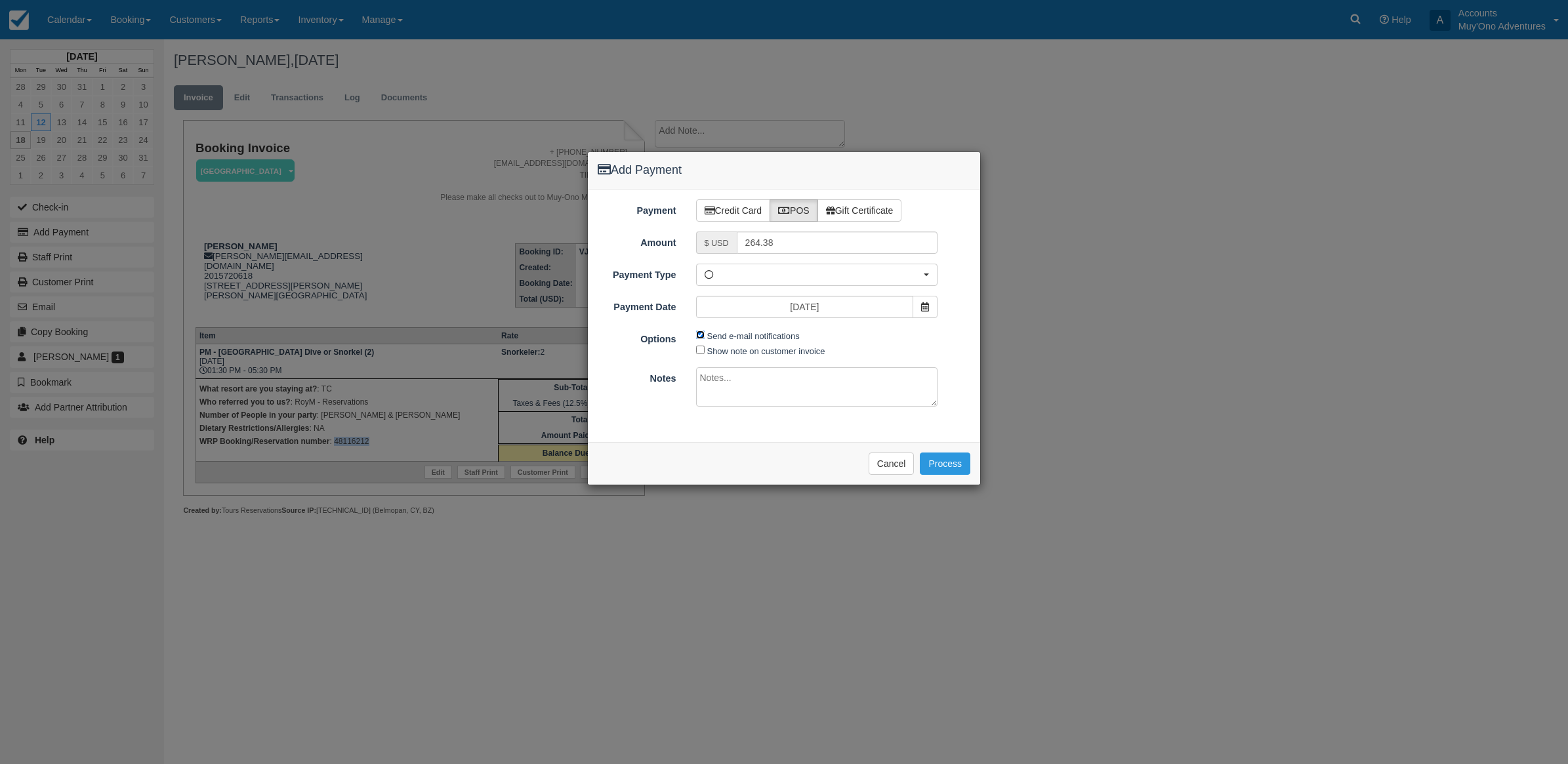
click at [700, 335] on input "Send e-mail notifications" at bounding box center [700, 335] width 9 height 9
checkbox input "false"
click at [733, 384] on textarea at bounding box center [817, 387] width 242 height 40
type textarea "I"
type textarea "Paid in WRP CT"
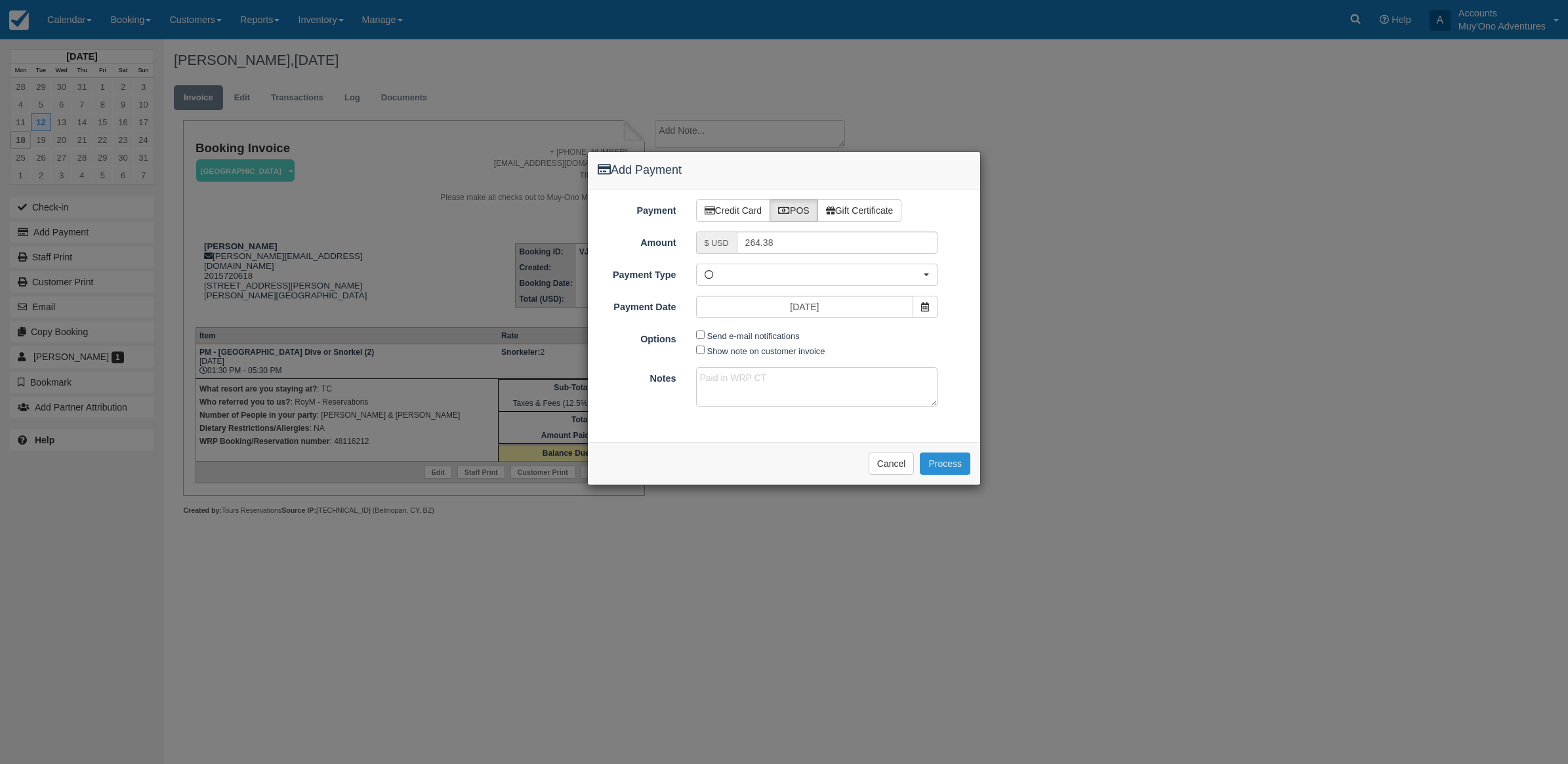
click at [928, 473] on button "Process" at bounding box center [945, 463] width 51 height 22
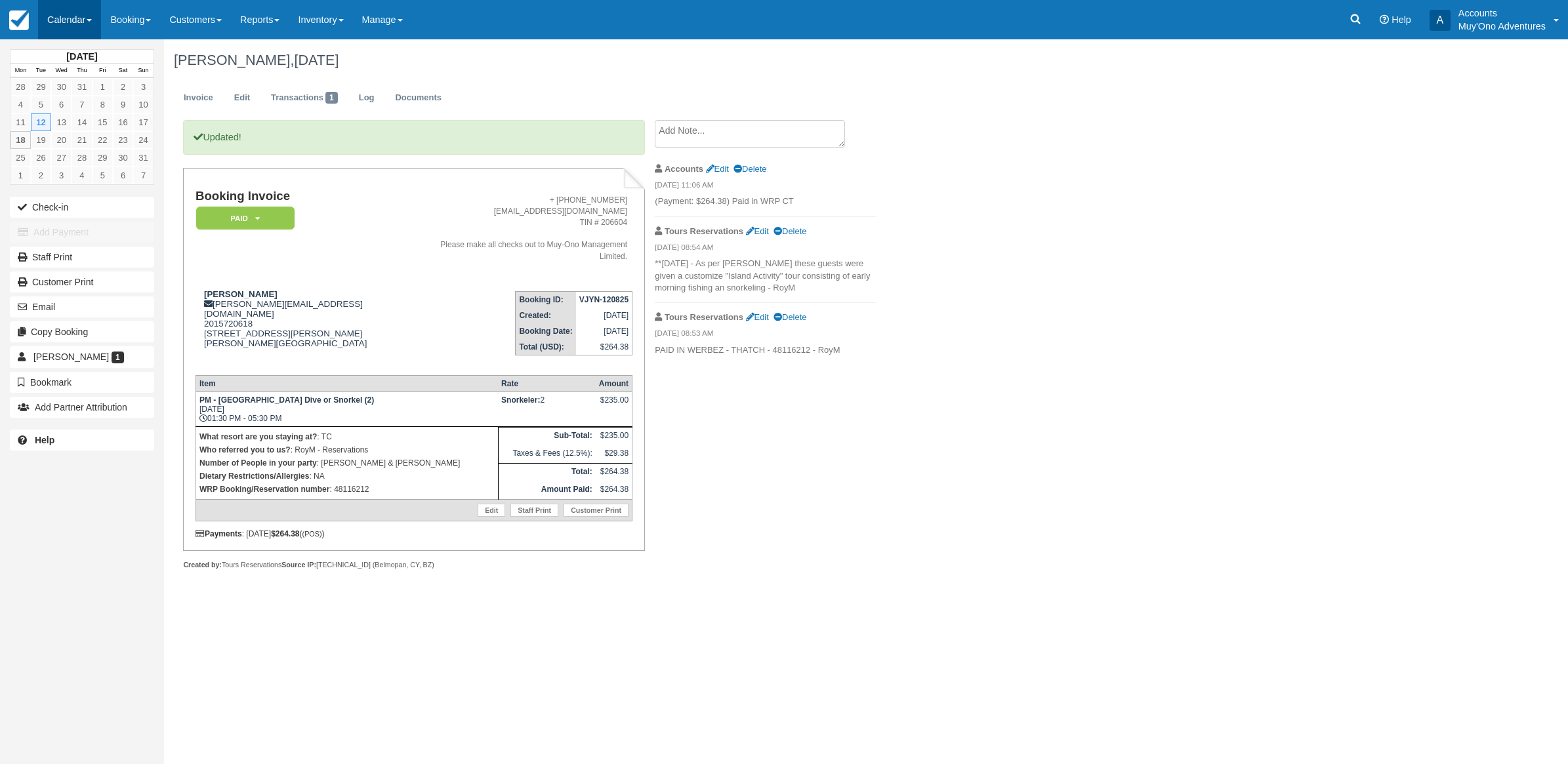
click at [56, 13] on link "Calendar" at bounding box center [70, 20] width 63 height 40
click at [122, 120] on link "Month" at bounding box center [90, 124] width 103 height 28
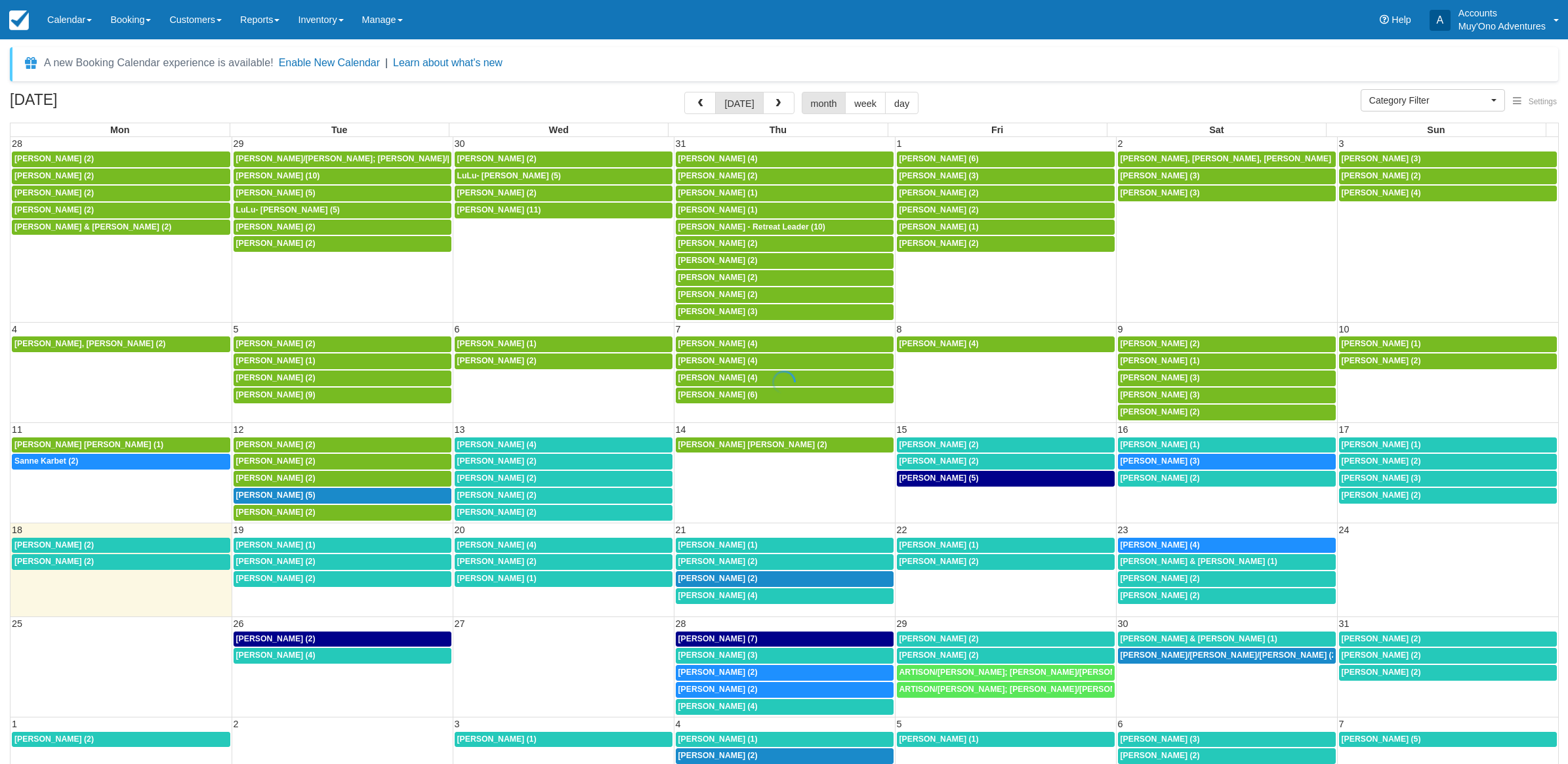
select select
click at [342, 496] on link "1:30p [PERSON_NAME] (5)" at bounding box center [340, 496] width 216 height 15
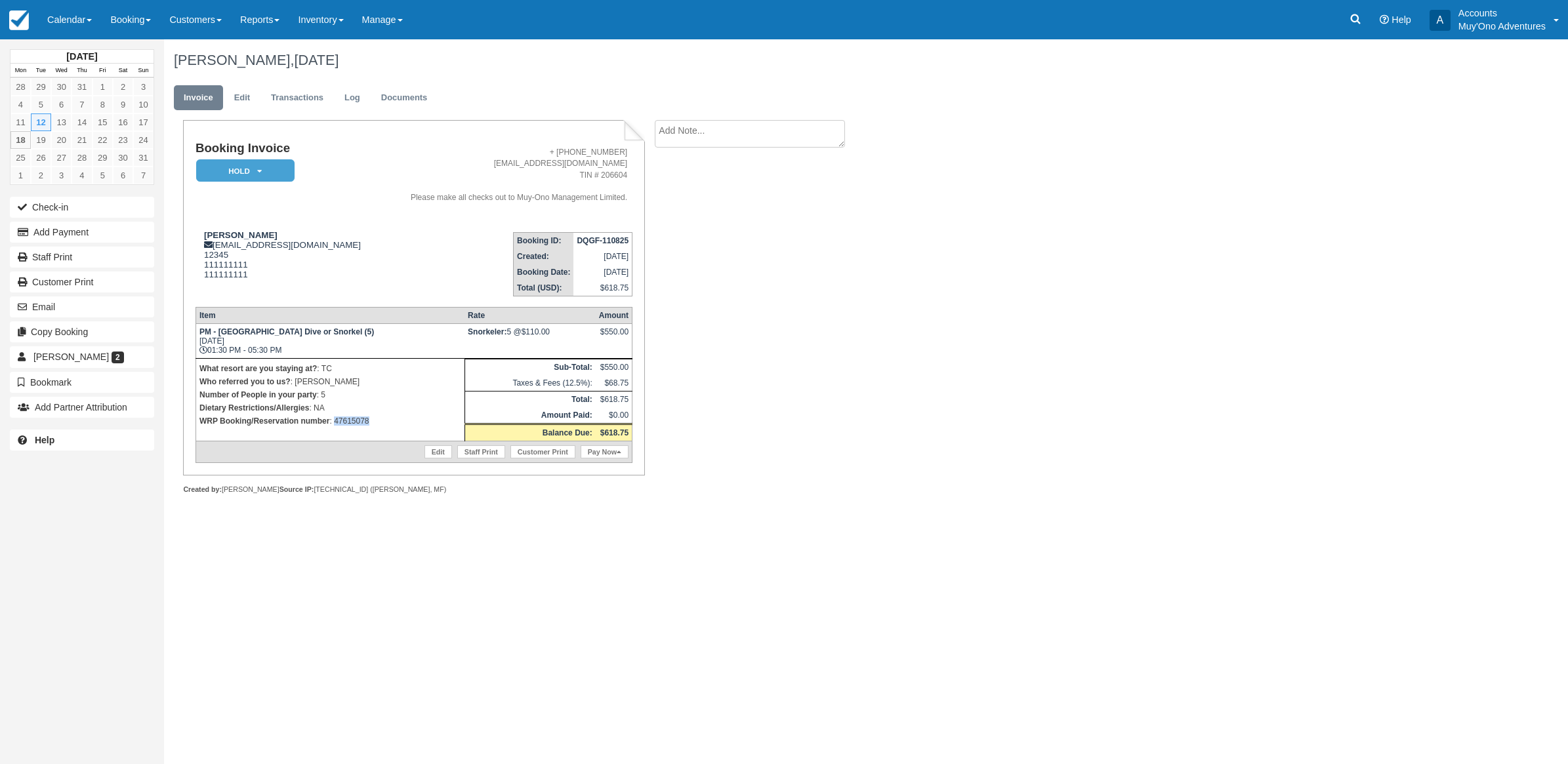
drag, startPoint x: 377, startPoint y: 427, endPoint x: 334, endPoint y: 431, distance: 43.2
click at [334, 431] on td "What resort are you staying at? : TC Who referred you to us? : [PERSON_NAME] Nu…" at bounding box center [330, 399] width 269 height 83
copy p "47615078"
click at [886, 470] on div "[PERSON_NAME], [DATE] Invoice Edit Transactions Log Documents Booking Invoice H…" at bounding box center [752, 282] width 1176 height 484
click at [80, 22] on link "Calendar" at bounding box center [70, 20] width 63 height 40
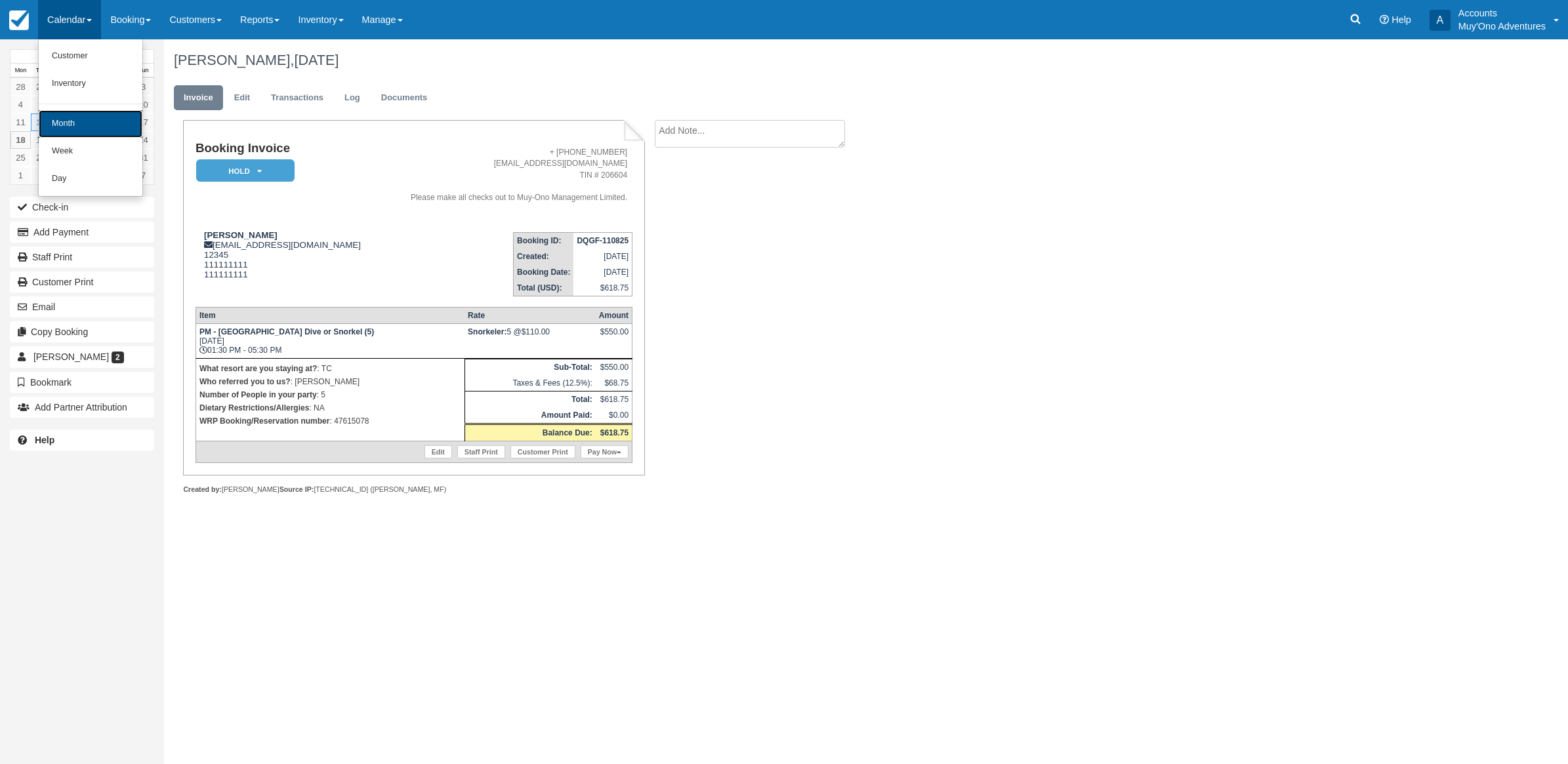
click at [73, 132] on link "Month" at bounding box center [90, 124] width 103 height 28
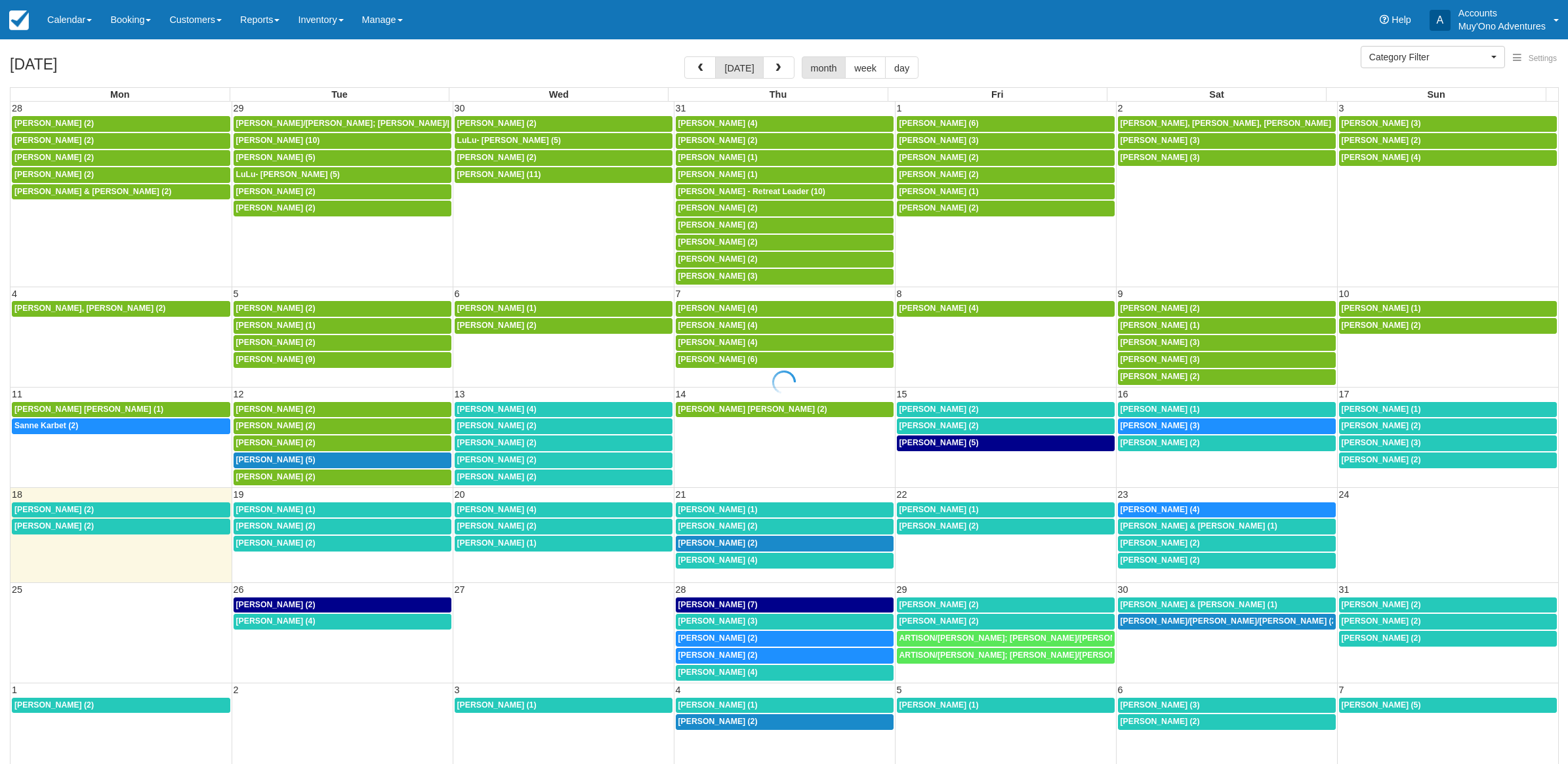
select select
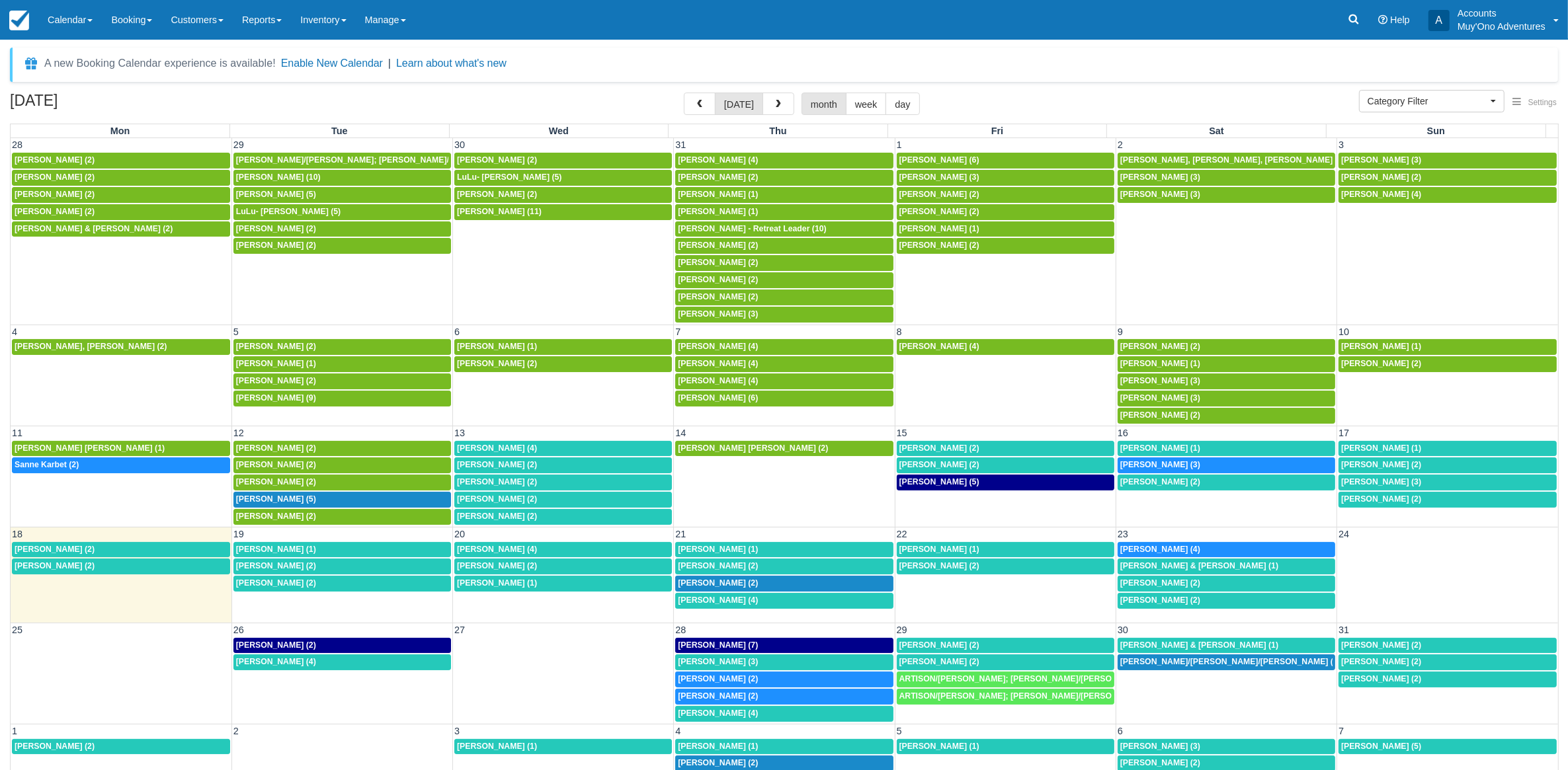
scroll to position [21, 0]
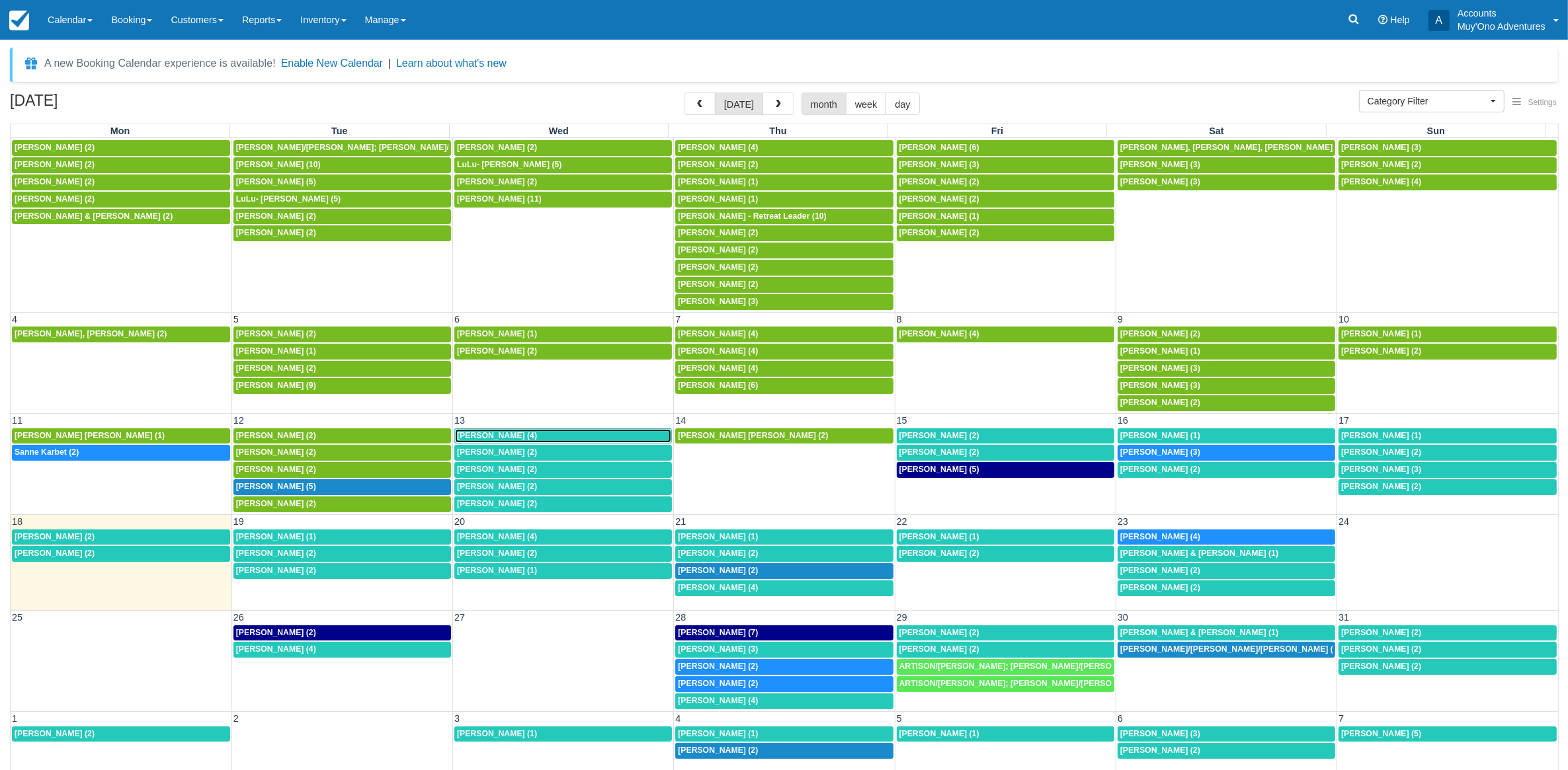
click at [492, 431] on span "Bertrand Graff (4)" at bounding box center [497, 435] width 80 height 10
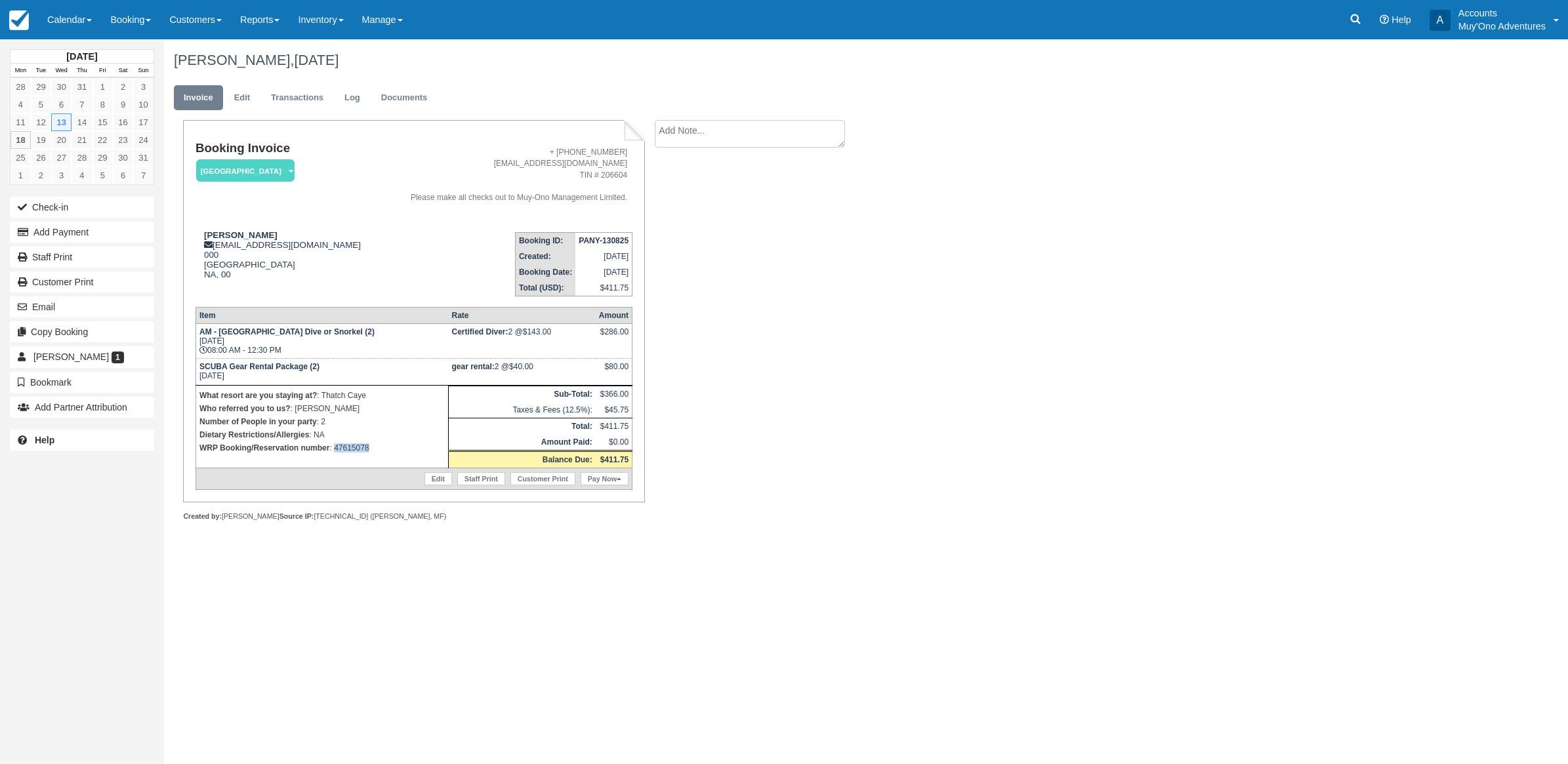
drag, startPoint x: 385, startPoint y: 449, endPoint x: 333, endPoint y: 450, distance: 52.0
click at [333, 450] on p "WRP Booking/Reservation number : 47615078" at bounding box center [322, 448] width 246 height 13
copy p "47615078"
click at [95, 234] on button "Add Payment" at bounding box center [81, 232] width 144 height 21
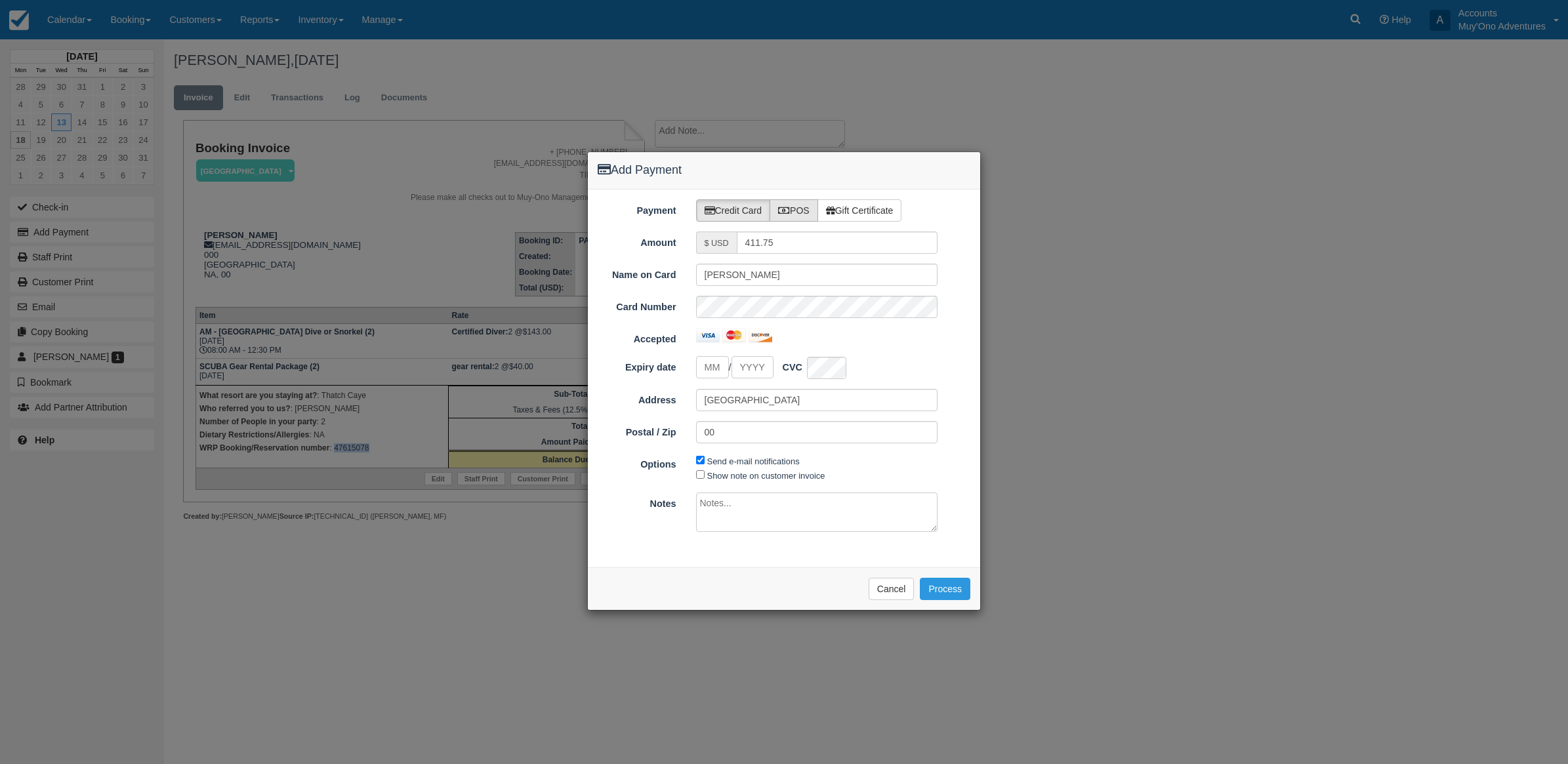
click at [800, 210] on label "POS" at bounding box center [794, 210] width 48 height 22
radio input "true"
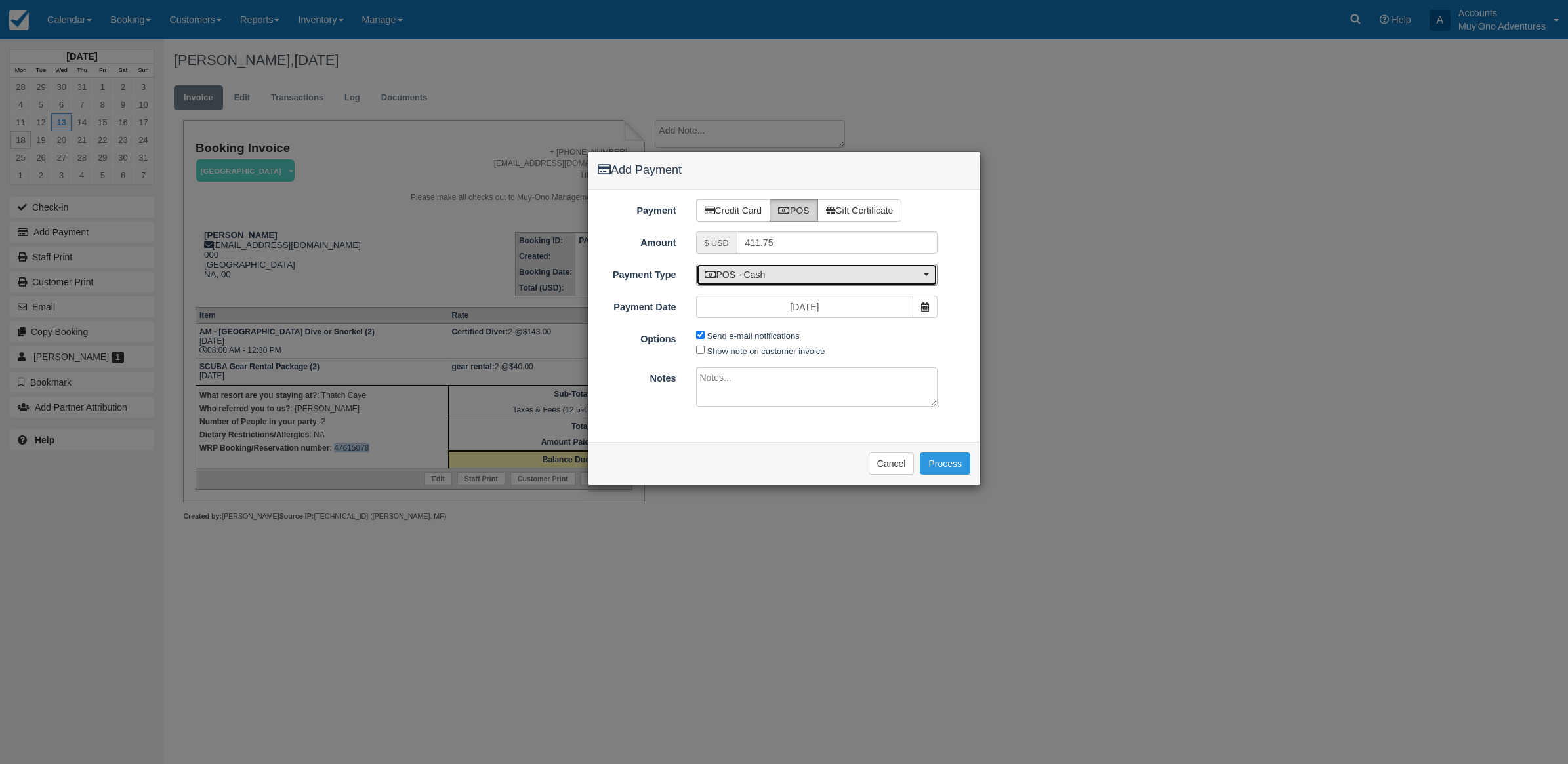
drag, startPoint x: 786, startPoint y: 279, endPoint x: 802, endPoint y: 263, distance: 22.6
click at [788, 273] on span "POS - Cash" at bounding box center [813, 275] width 216 height 13
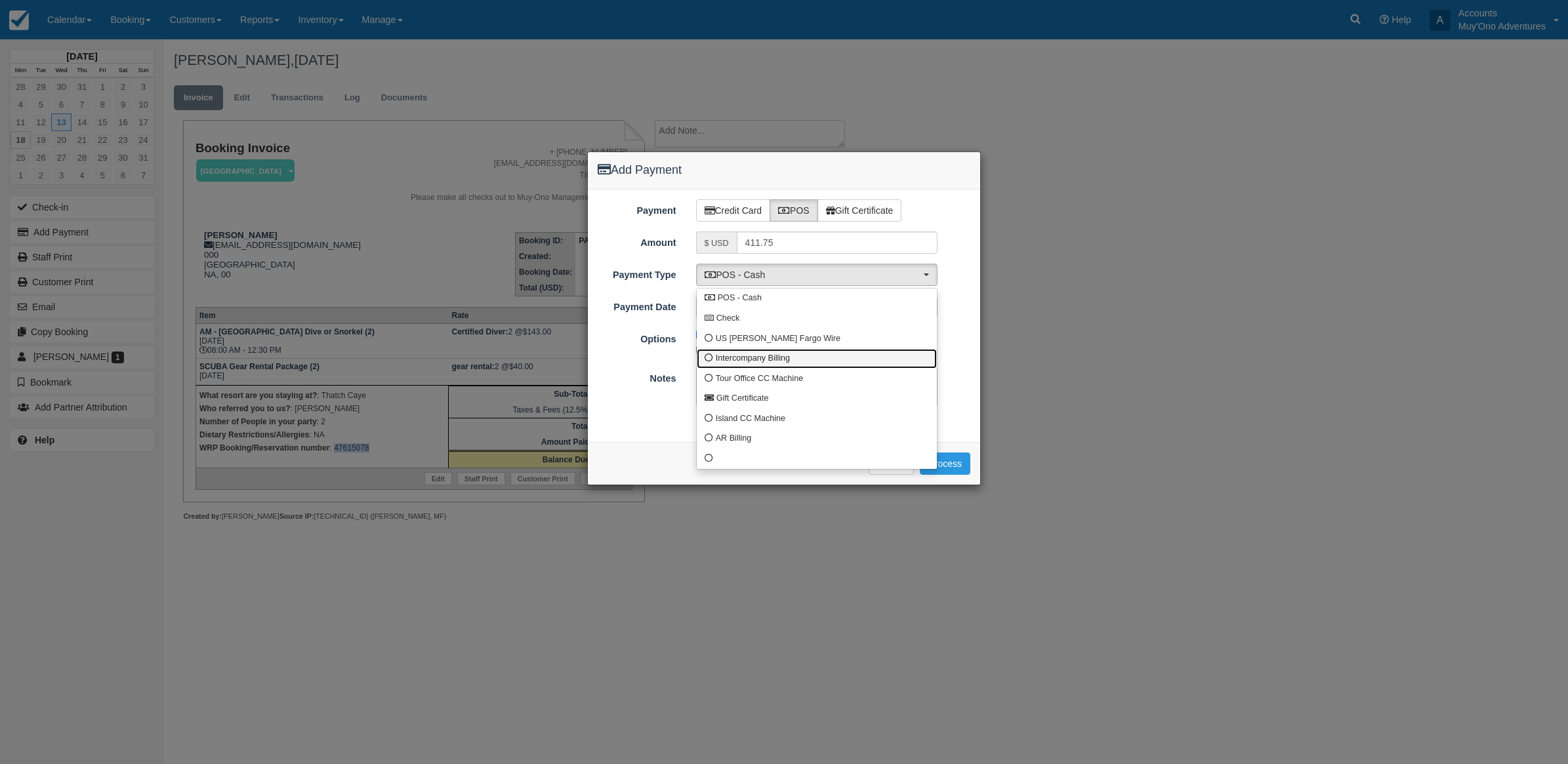
click at [759, 361] on span "Intercompany Billing" at bounding box center [752, 359] width 74 height 12
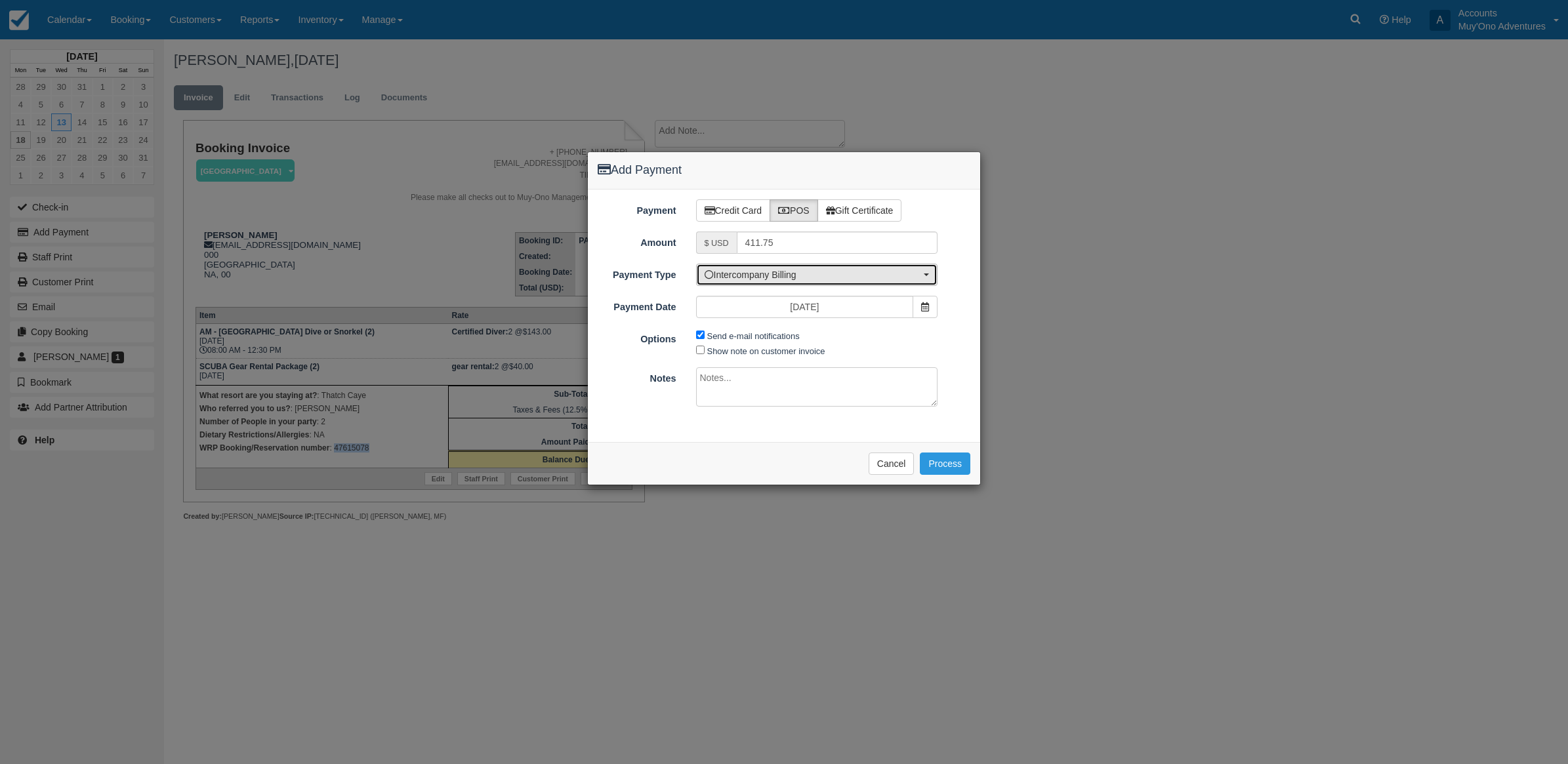
drag, startPoint x: 740, startPoint y: 273, endPoint x: 740, endPoint y: 283, distance: 10.0
click at [740, 274] on span "Intercompany Billing" at bounding box center [813, 275] width 216 height 13
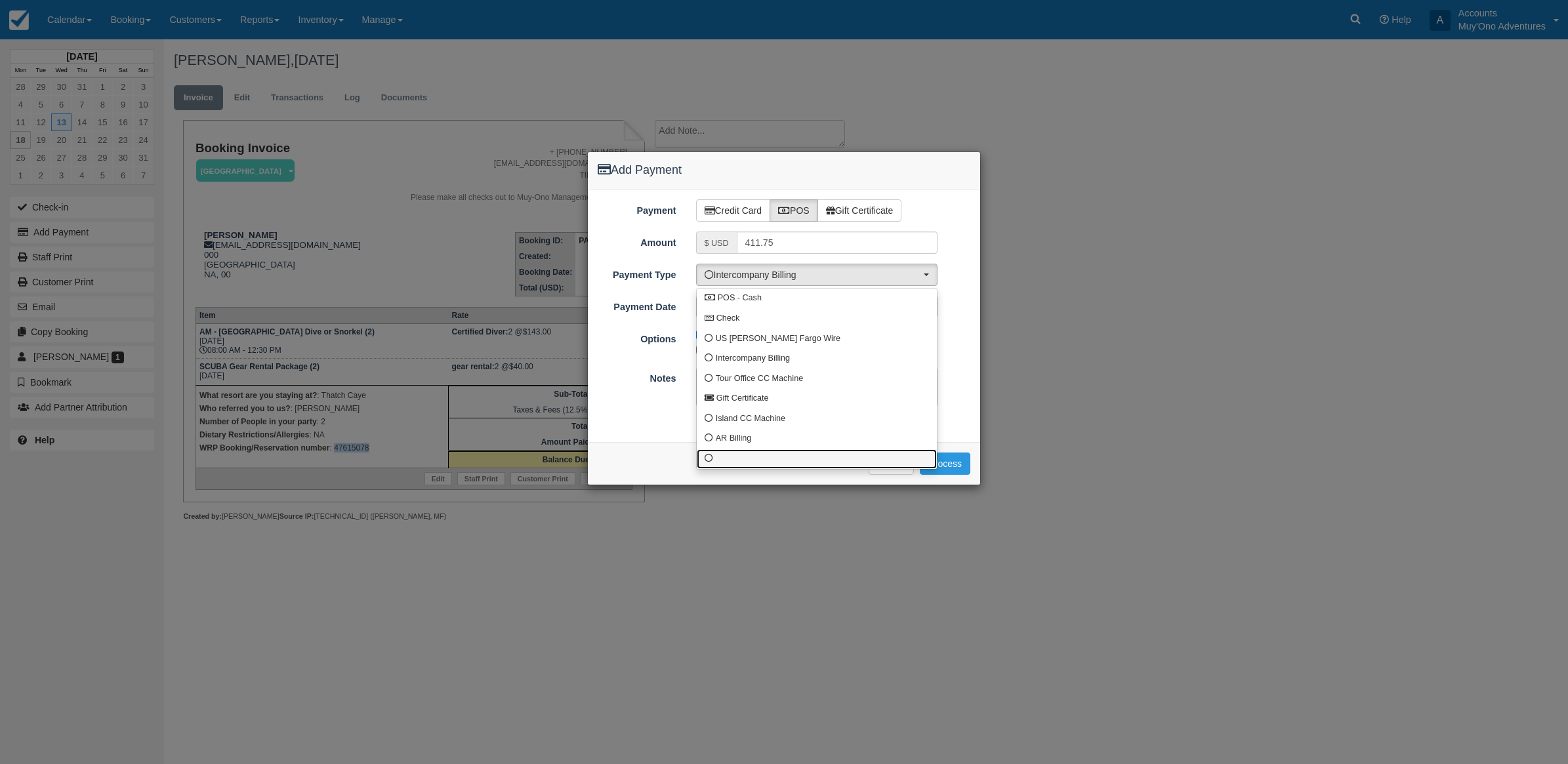
click at [717, 454] on link at bounding box center [816, 460] width 240 height 21
select select "custom10"
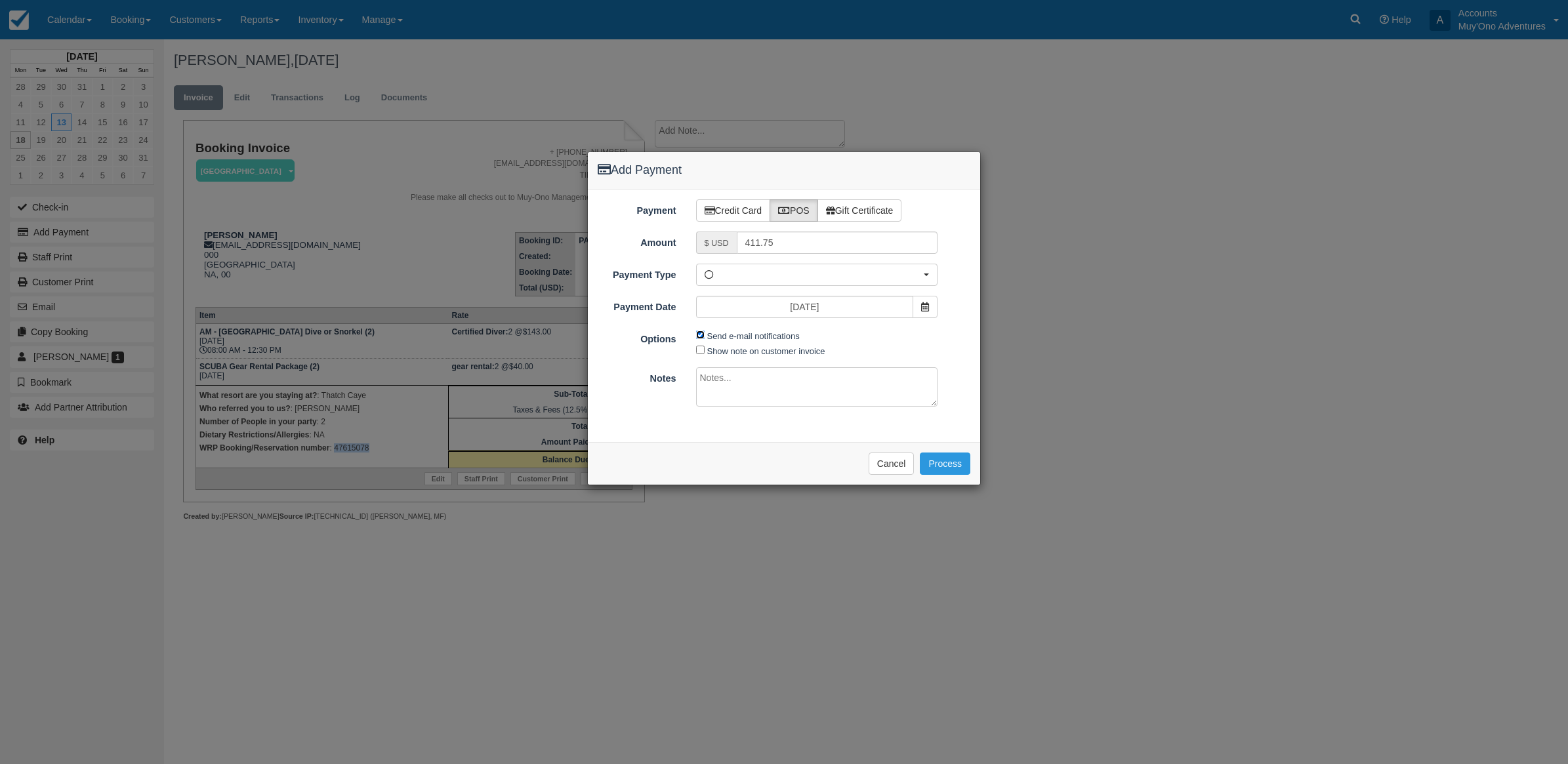
click at [696, 337] on input "Send e-mail notifications" at bounding box center [700, 335] width 9 height 9
checkbox input "false"
drag, startPoint x: 729, startPoint y: 362, endPoint x: 730, endPoint y: 391, distance: 29.0
click at [730, 390] on div "Payment Credit Card POS Gift Certificate Amount $ USD 411.75 Name on Card Bertr…" at bounding box center [784, 316] width 392 height 252
click at [727, 390] on textarea at bounding box center [817, 387] width 242 height 40
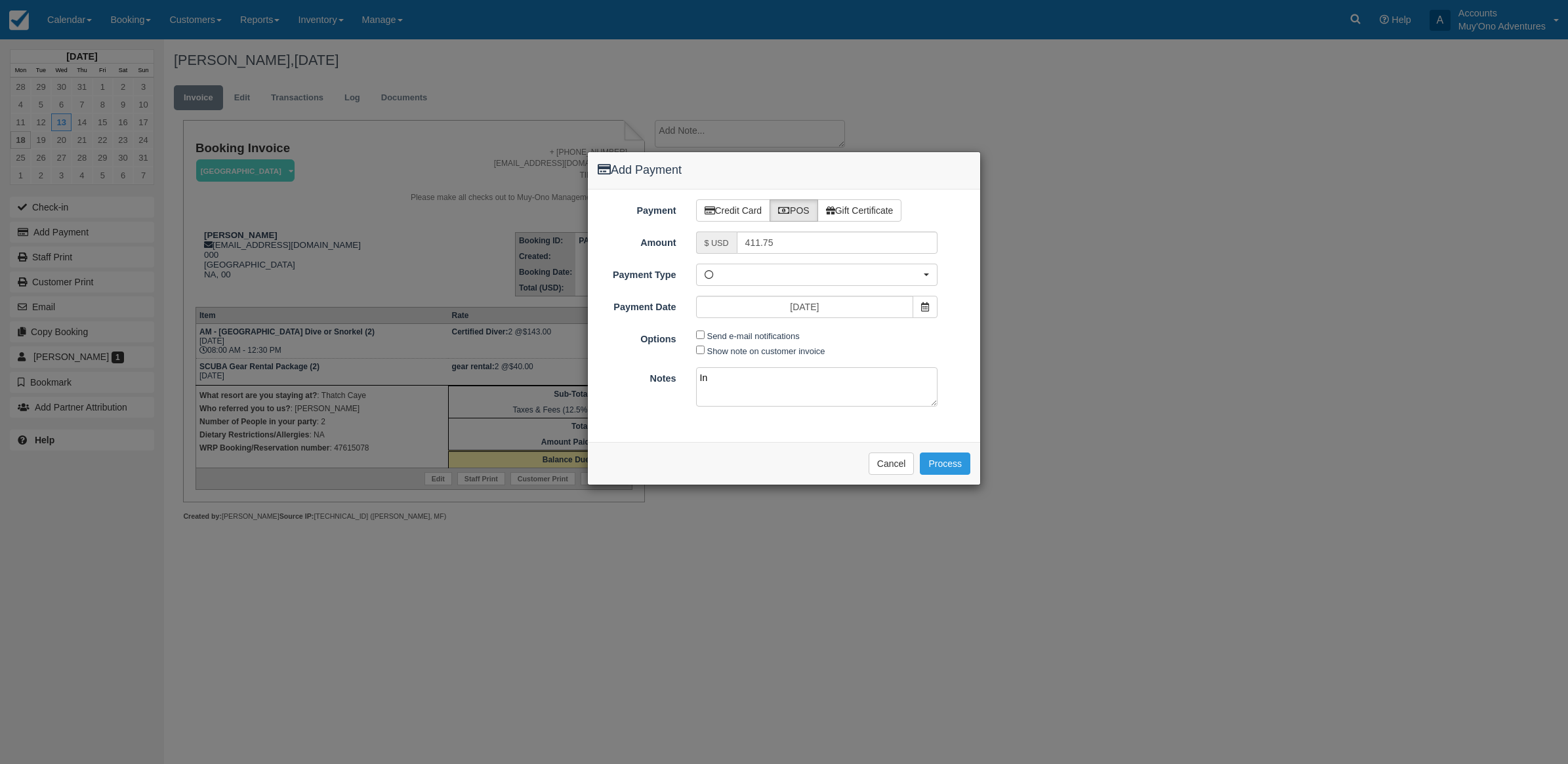
type textarea "I"
type textarea "Paid in WRP CT"
click at [933, 460] on button "Process" at bounding box center [945, 463] width 51 height 22
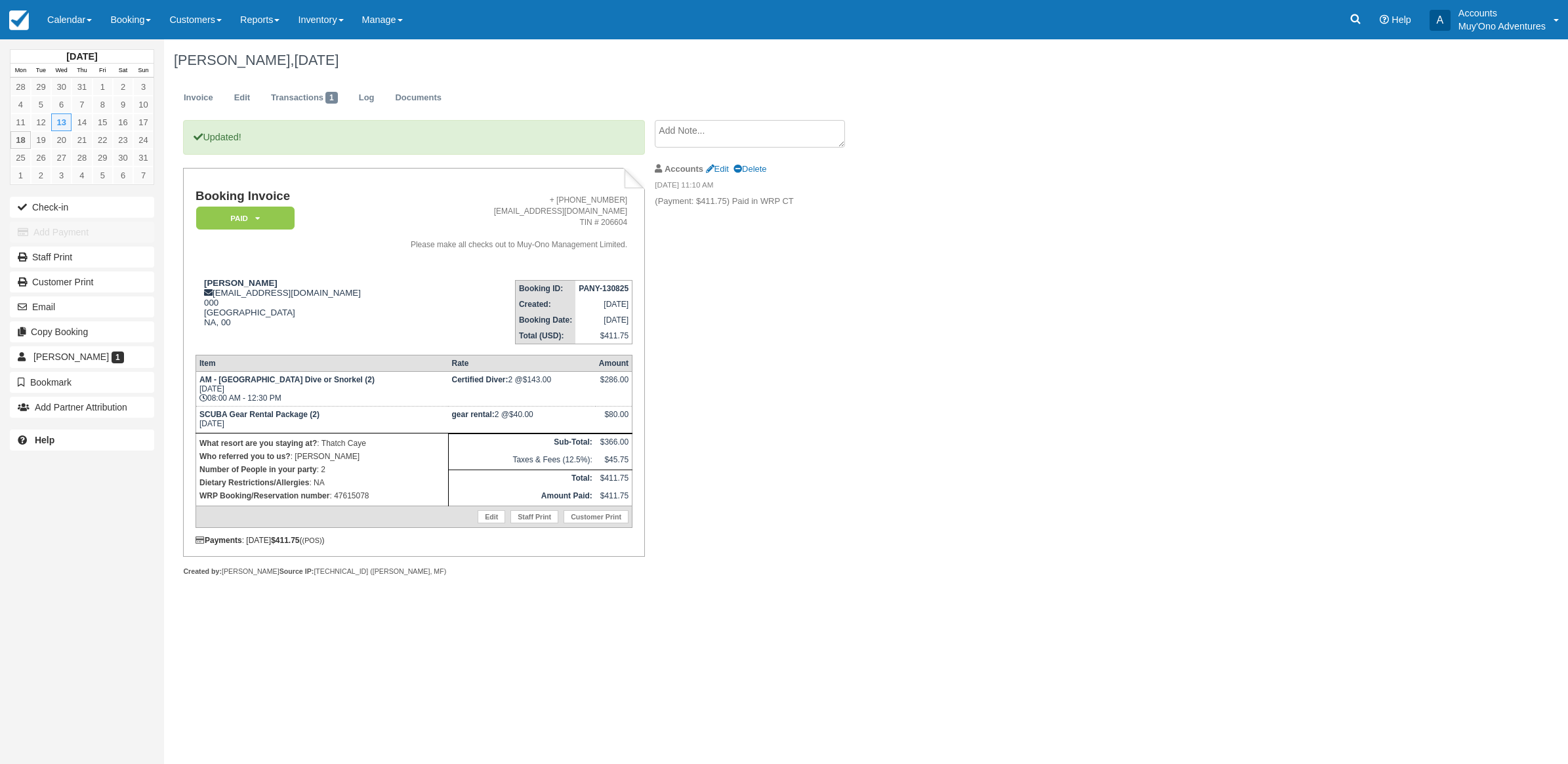
drag, startPoint x: 90, startPoint y: 18, endPoint x: 92, endPoint y: 50, distance: 32.1
click at [92, 19] on span at bounding box center [89, 21] width 5 height 3
click at [89, 127] on link "Month" at bounding box center [90, 124] width 103 height 28
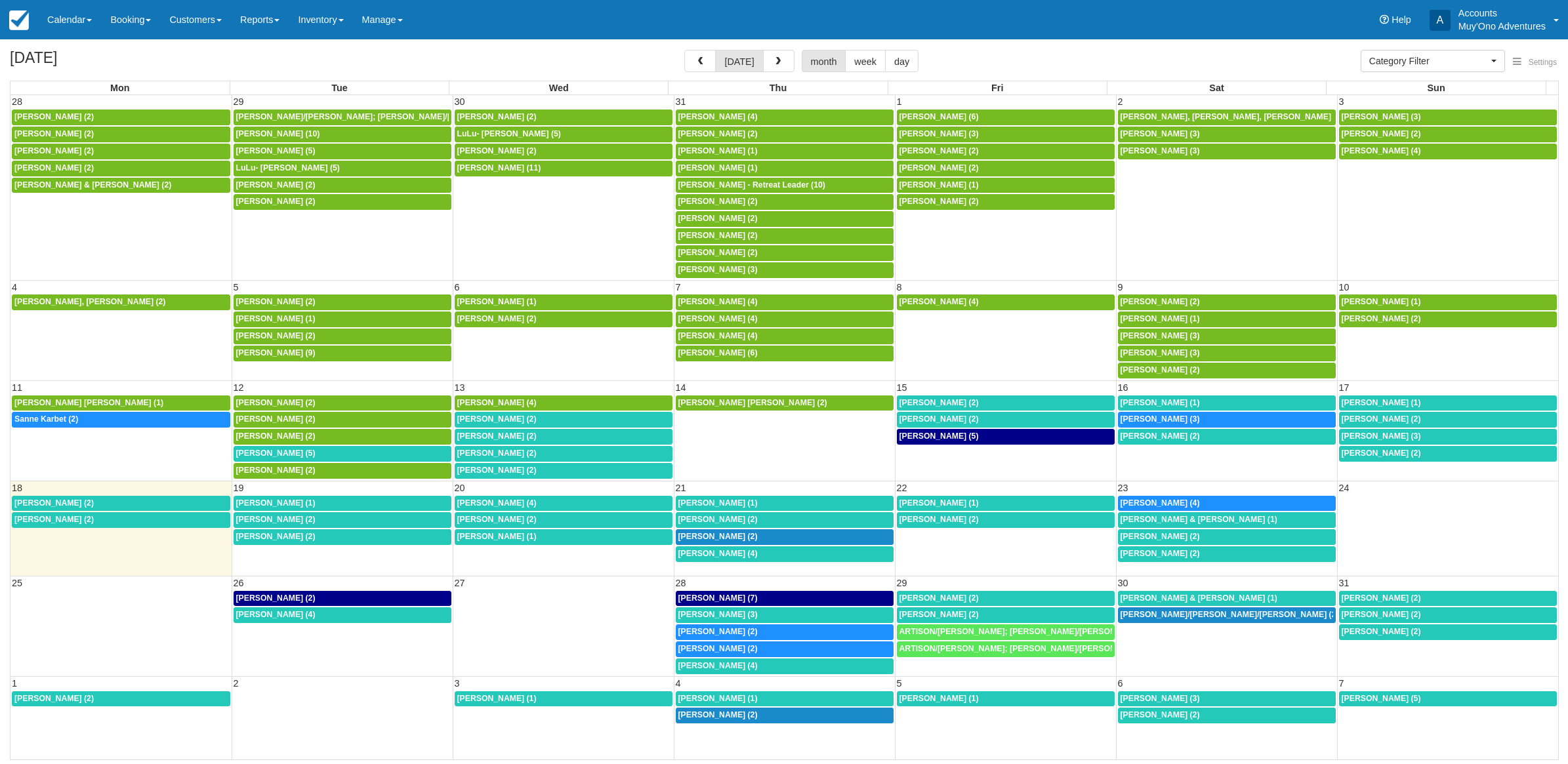
select select
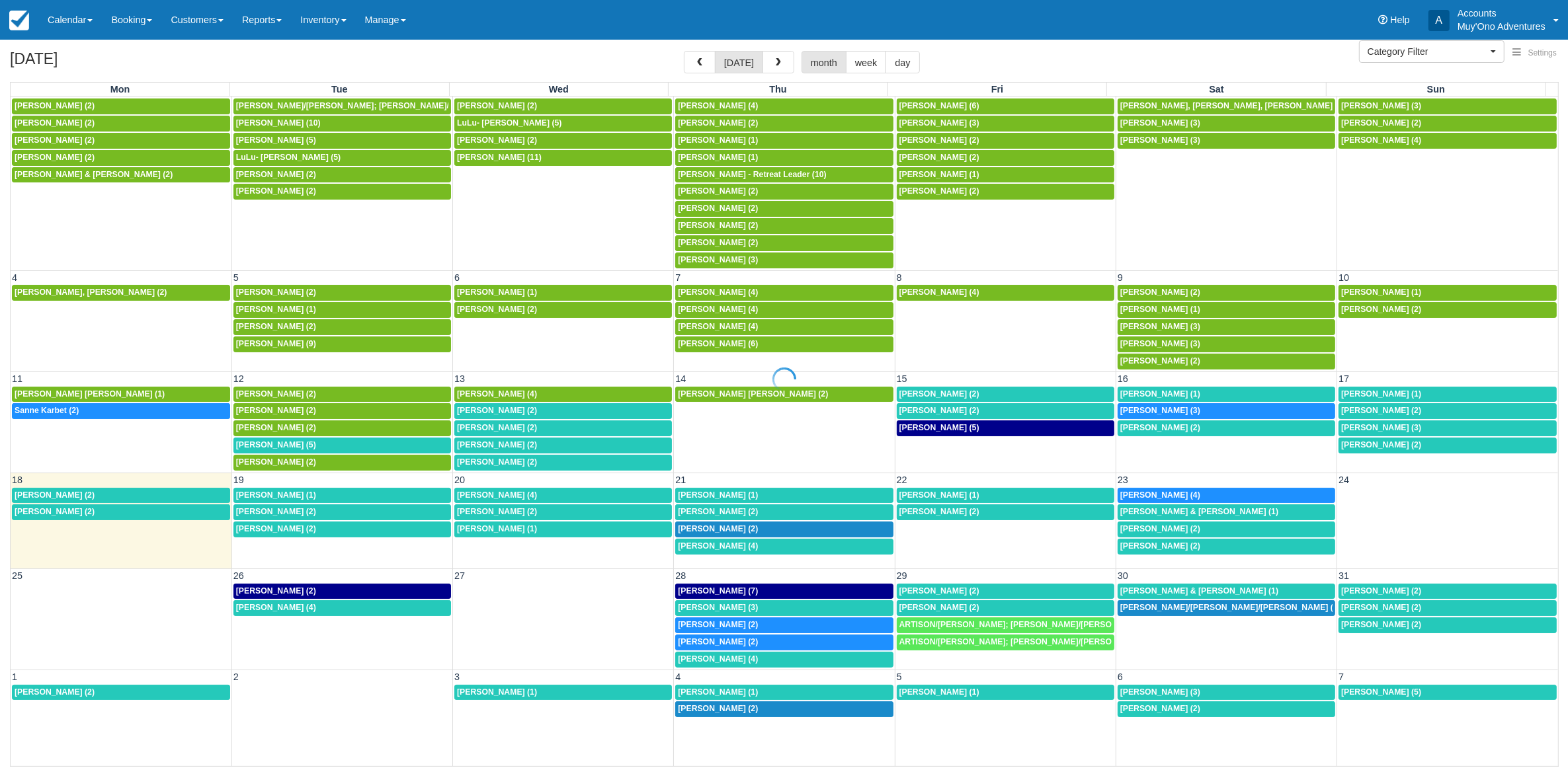
scroll to position [21, 0]
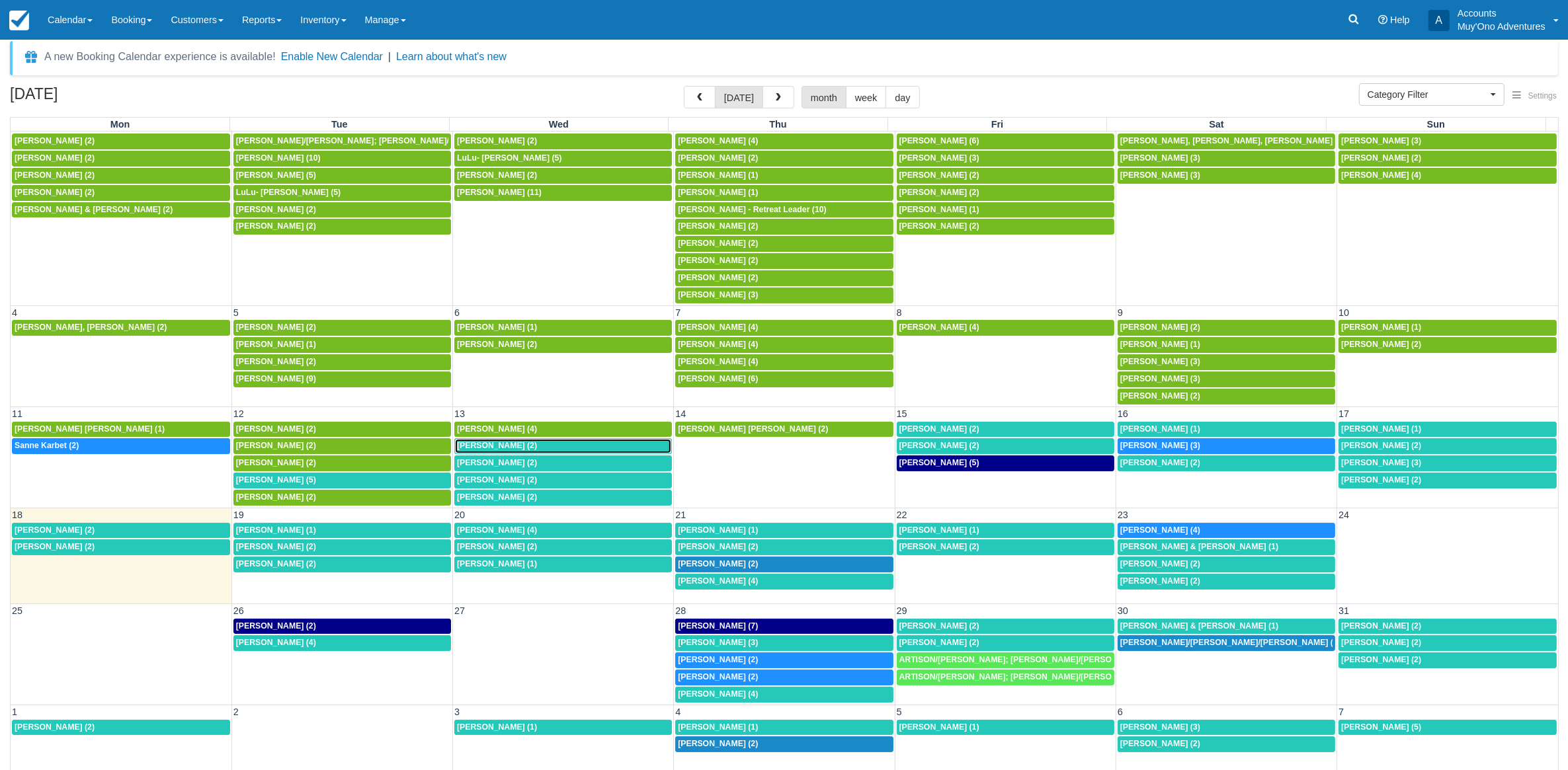
click at [512, 443] on span "Patrick Baker (2)" at bounding box center [497, 446] width 80 height 10
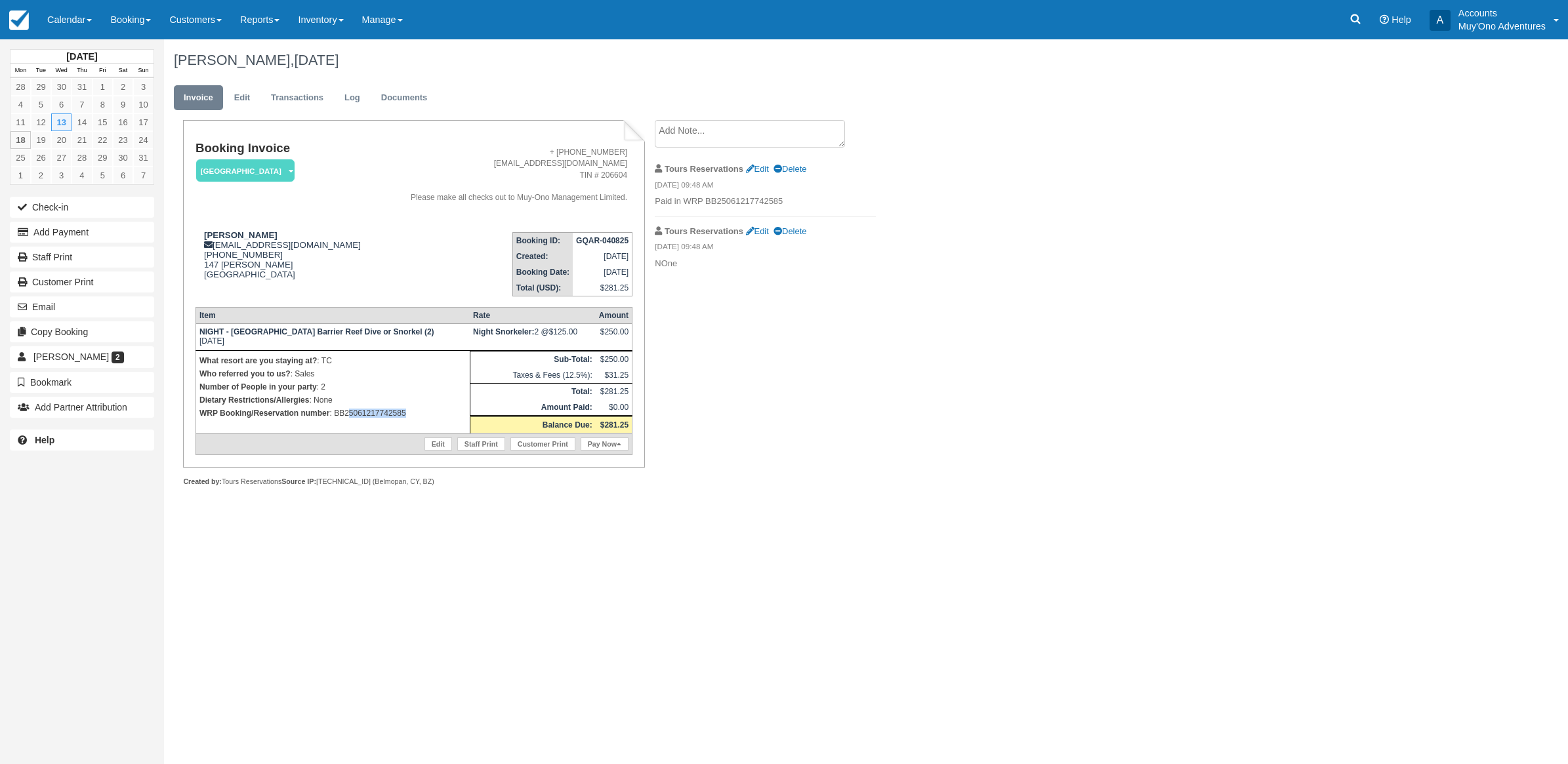
drag, startPoint x: 412, startPoint y: 414, endPoint x: 350, endPoint y: 424, distance: 62.8
click at [350, 424] on td "What resort are you staying at? : TC Who referred you to us? : Sales Number of …" at bounding box center [333, 392] width 274 height 83
drag, startPoint x: 53, startPoint y: 14, endPoint x: 47, endPoint y: 47, distance: 33.5
click at [53, 14] on link "Calendar" at bounding box center [70, 20] width 63 height 40
click at [56, 120] on link "Month" at bounding box center [90, 124] width 103 height 28
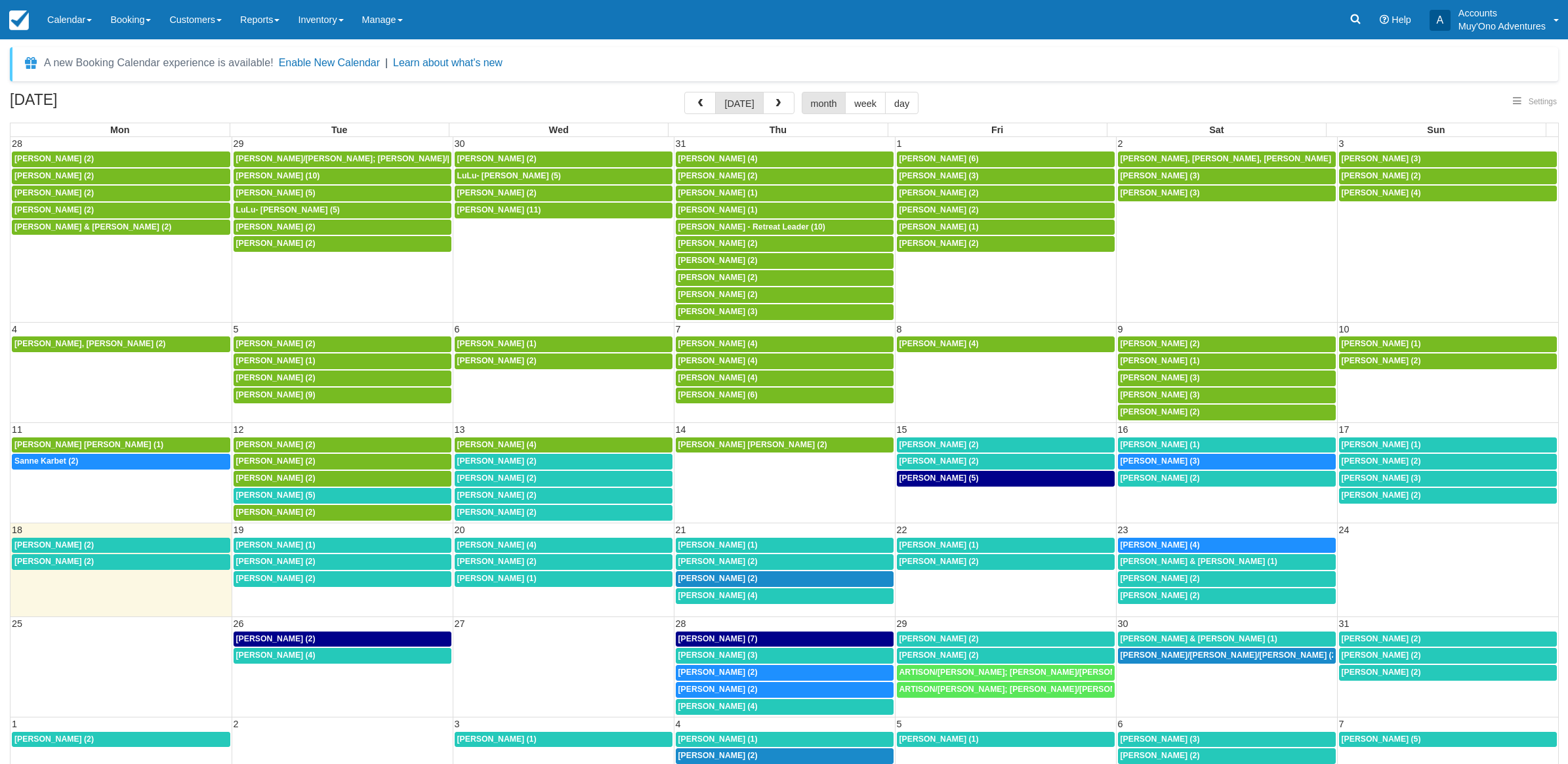
select select
click at [316, 496] on div "1:30p Bertrand Graff (5)" at bounding box center [339, 496] width 210 height 10
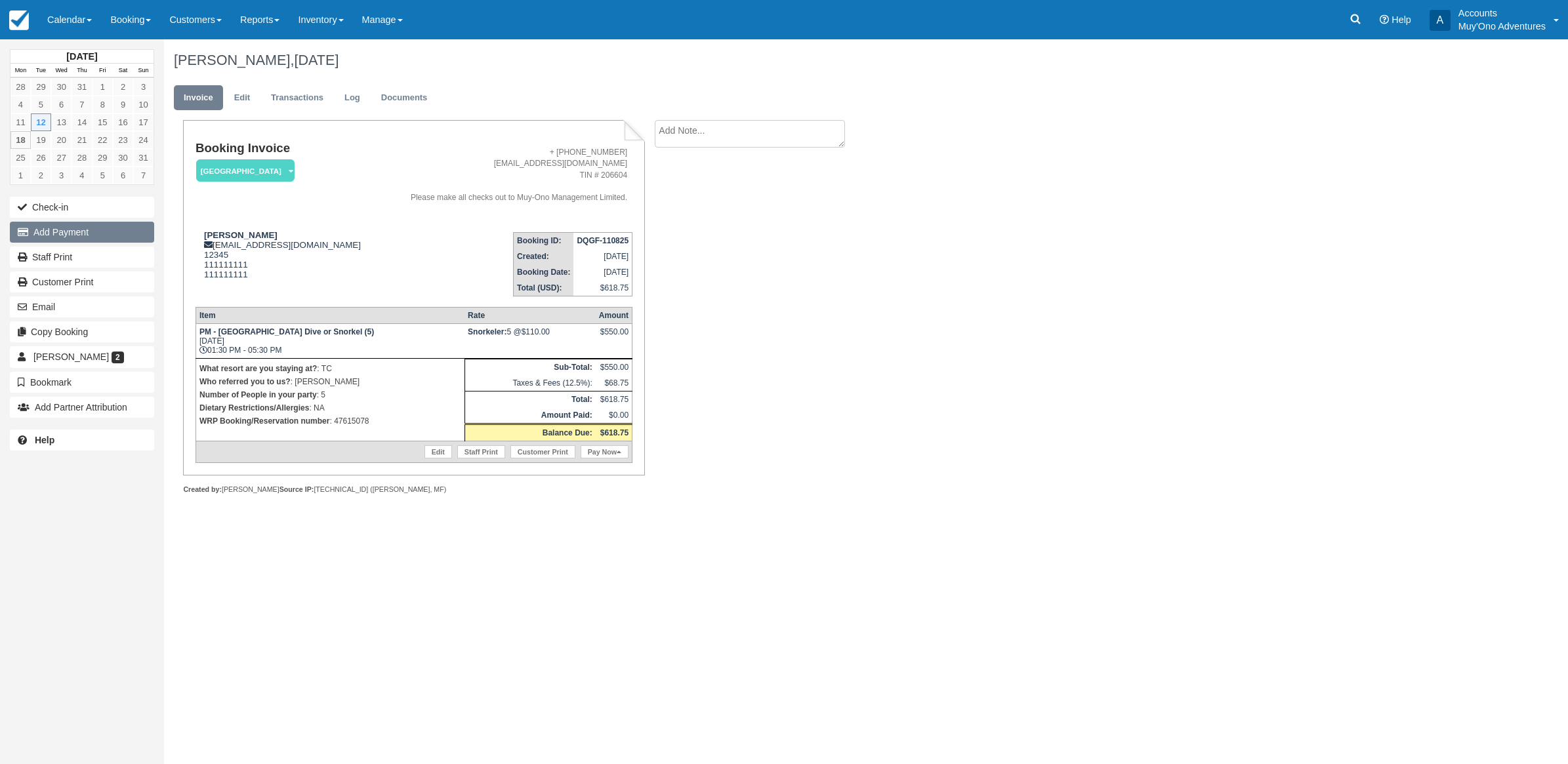
drag, startPoint x: 86, startPoint y: 243, endPoint x: 78, endPoint y: 240, distance: 8.5
click at [83, 241] on button "Add Payment" at bounding box center [81, 232] width 144 height 21
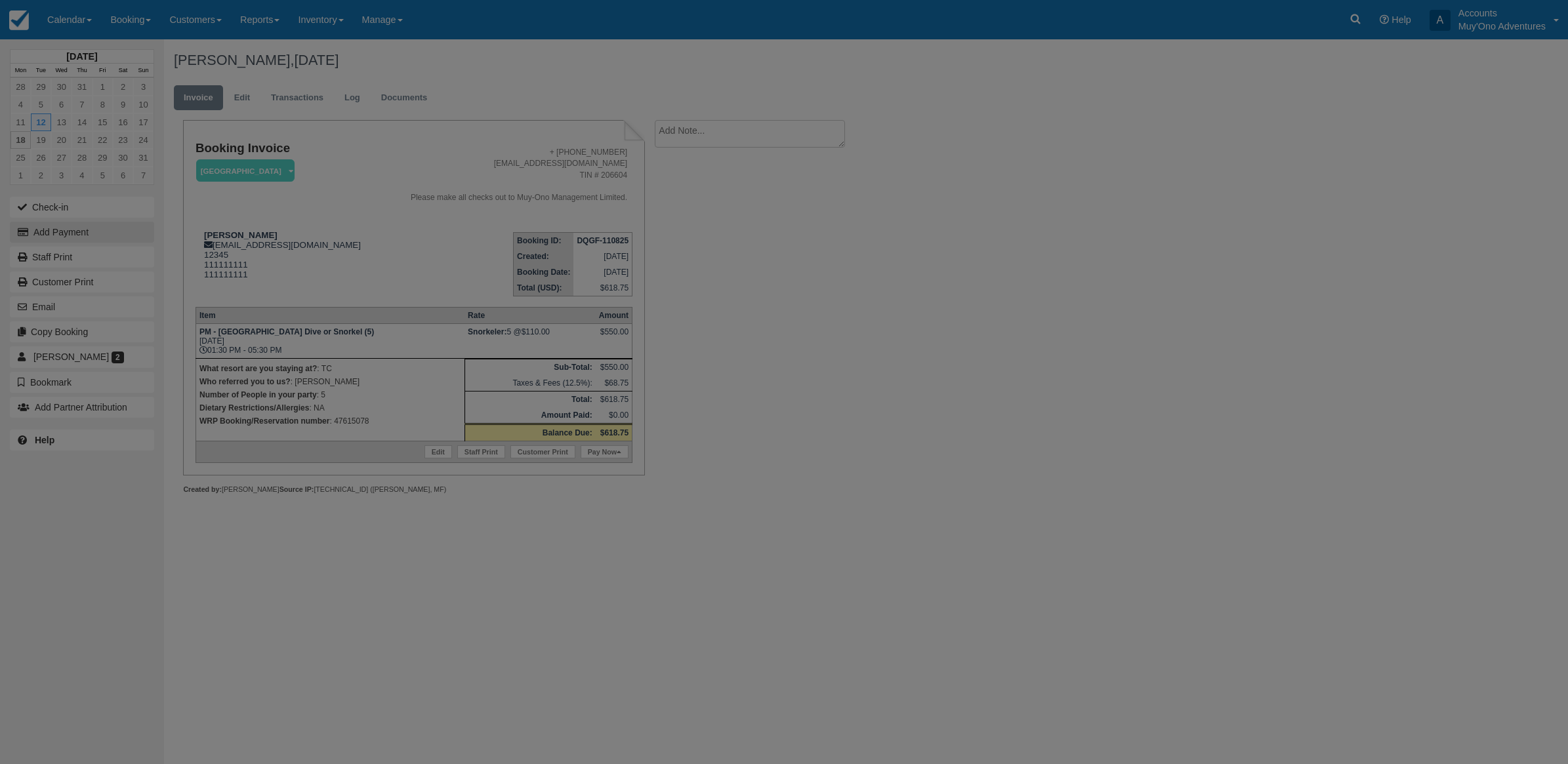
type input "[DATE]"
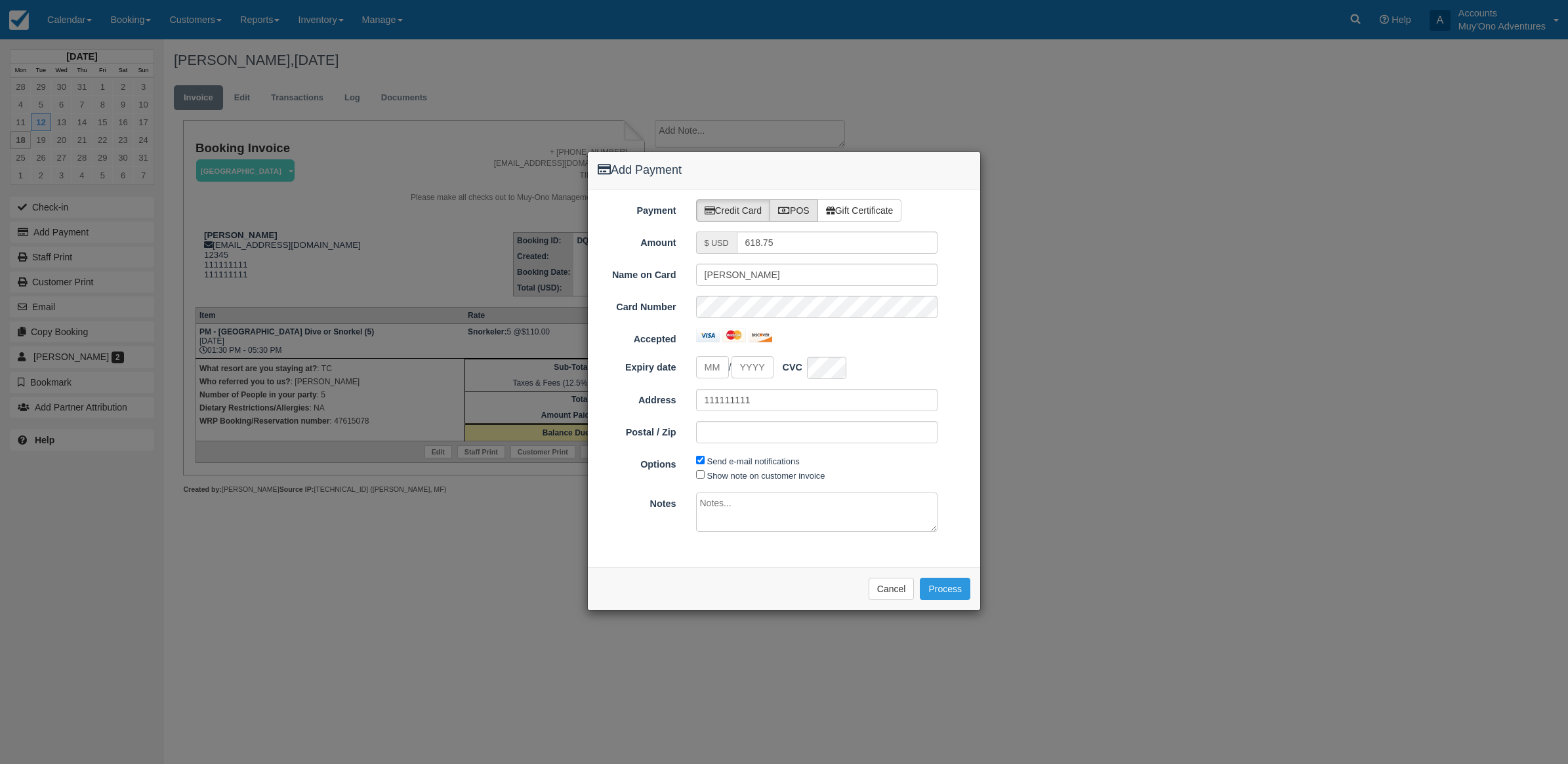
click at [802, 207] on label "POS" at bounding box center [794, 210] width 48 height 22
radio input "true"
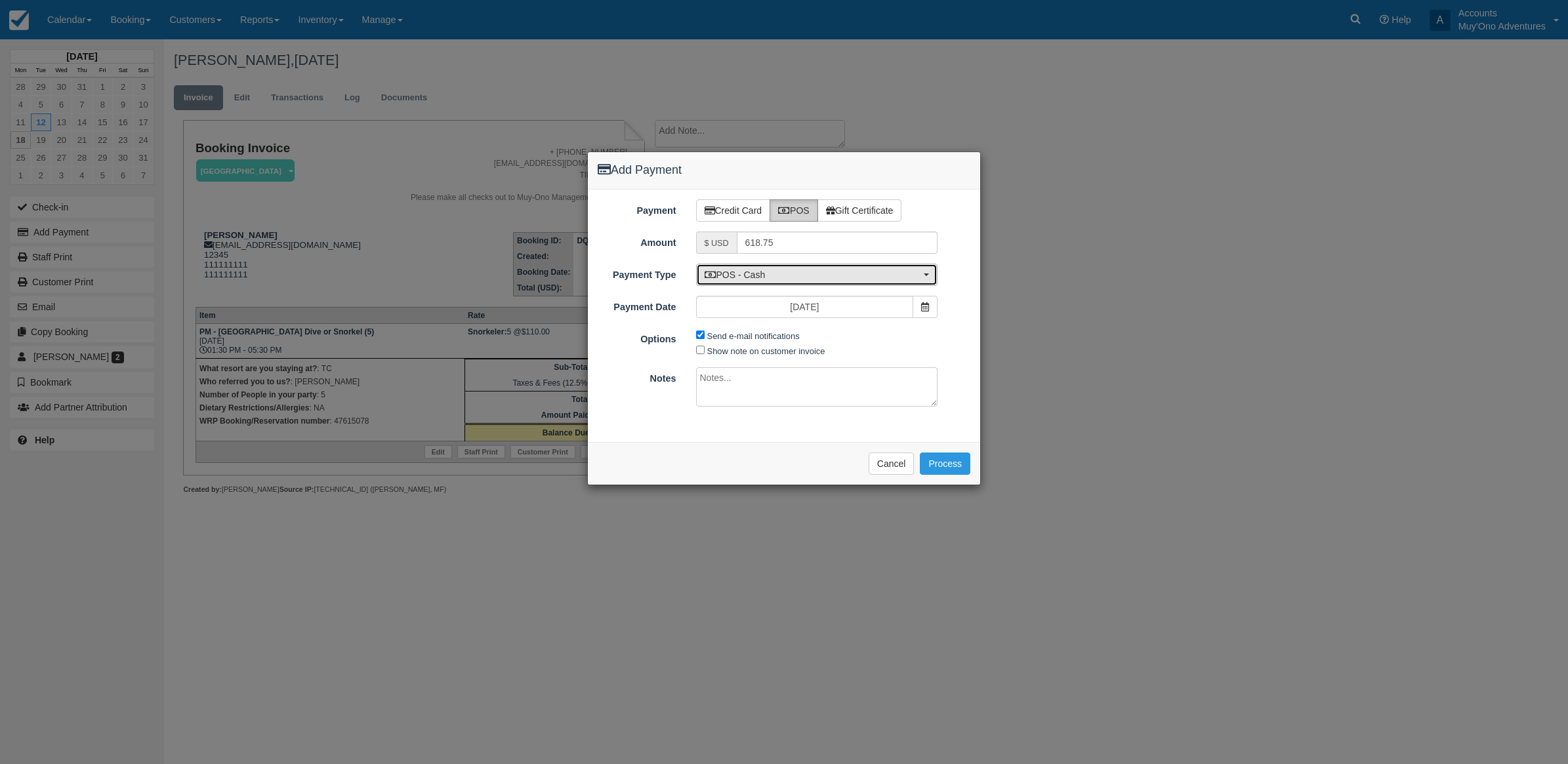
click at [750, 276] on span "POS - Cash" at bounding box center [813, 275] width 216 height 13
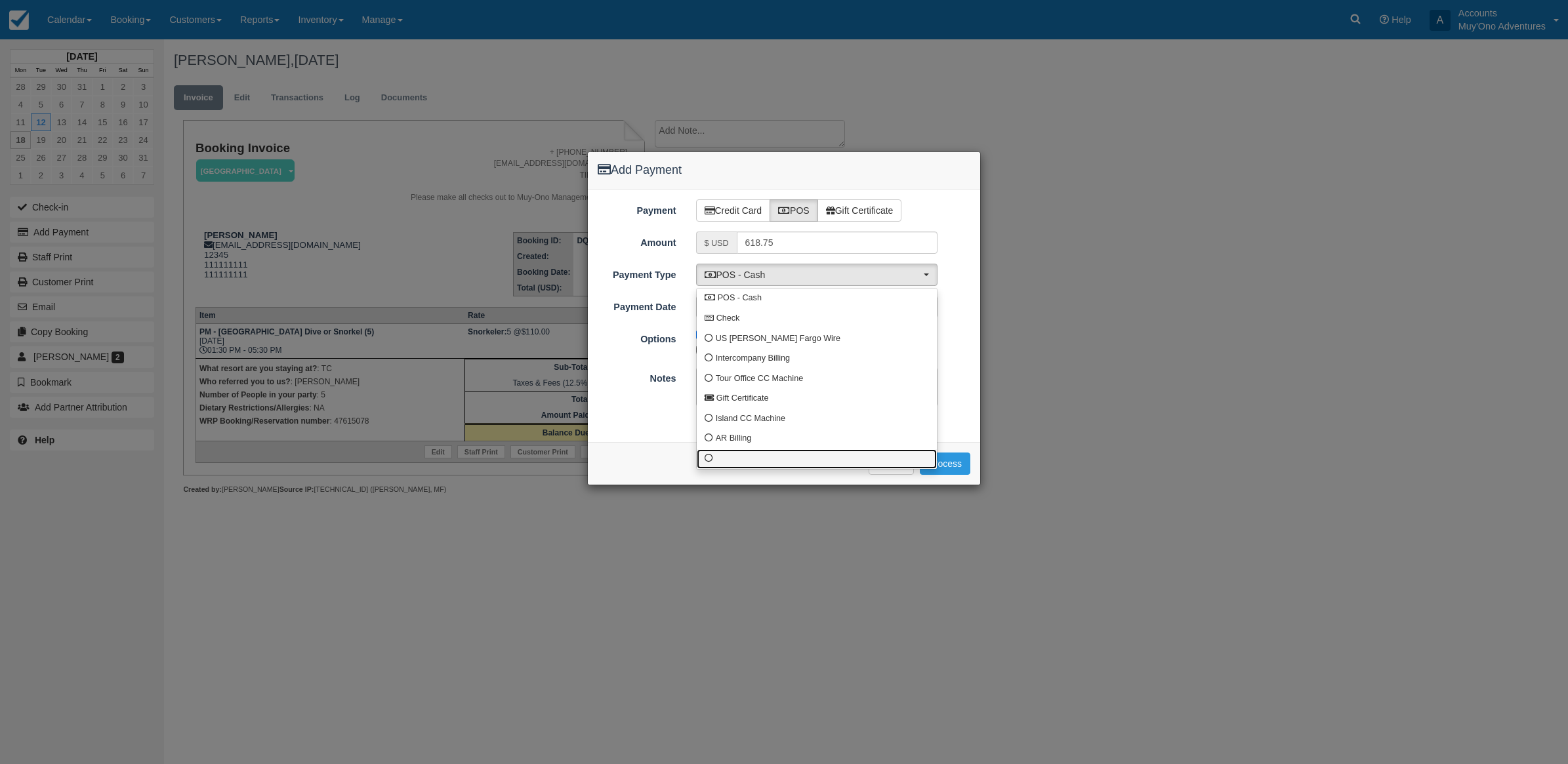
click at [731, 459] on link at bounding box center [816, 460] width 240 height 21
select select "custom10"
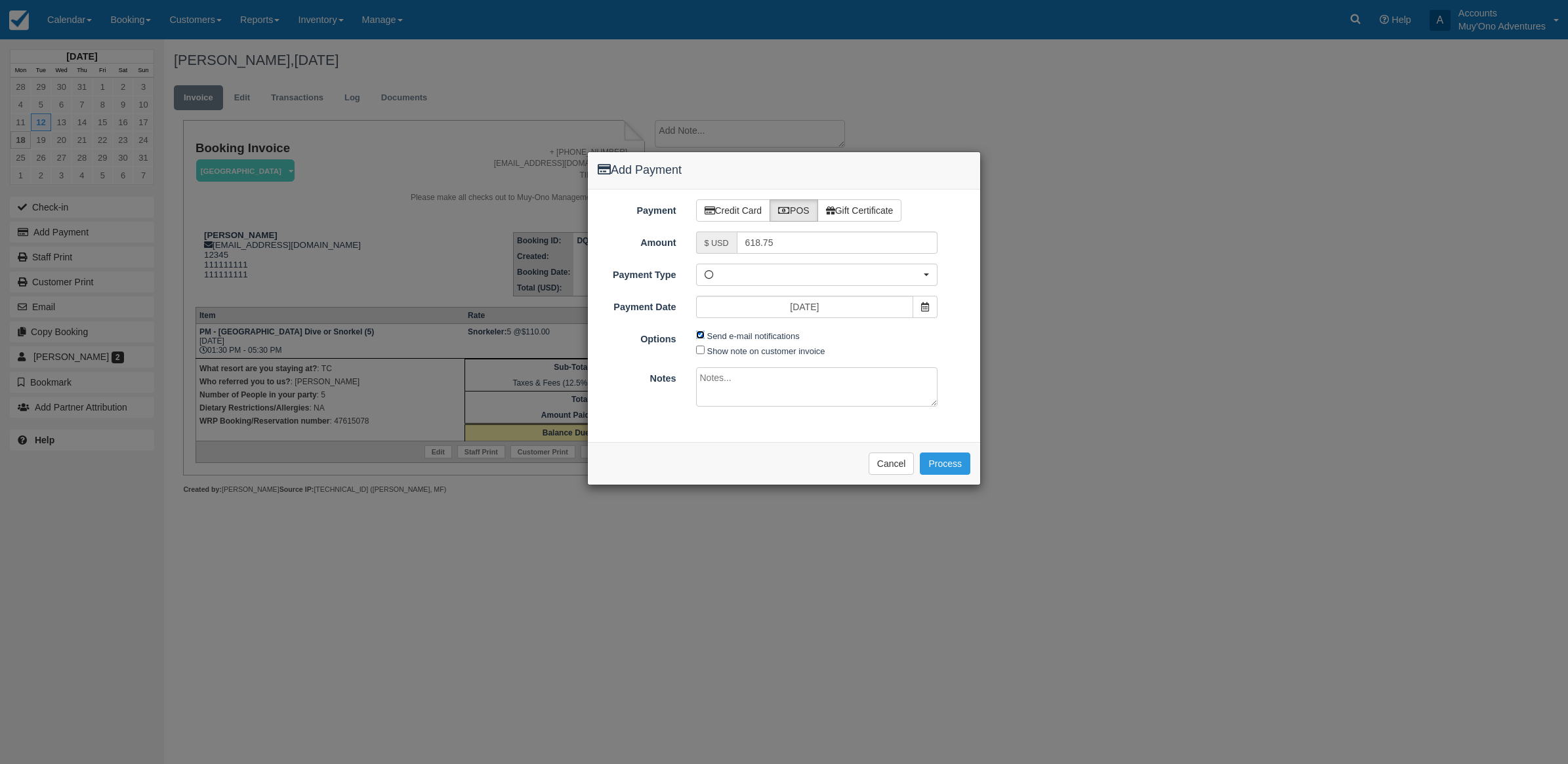
drag, startPoint x: 702, startPoint y: 338, endPoint x: 716, endPoint y: 384, distance: 48.1
click at [702, 339] on span "Send e-mail notifications" at bounding box center [751, 335] width 110 height 15
click at [700, 333] on input "Send e-mail notifications" at bounding box center [700, 335] width 9 height 9
checkbox input "false"
click at [715, 370] on textarea at bounding box center [817, 387] width 242 height 40
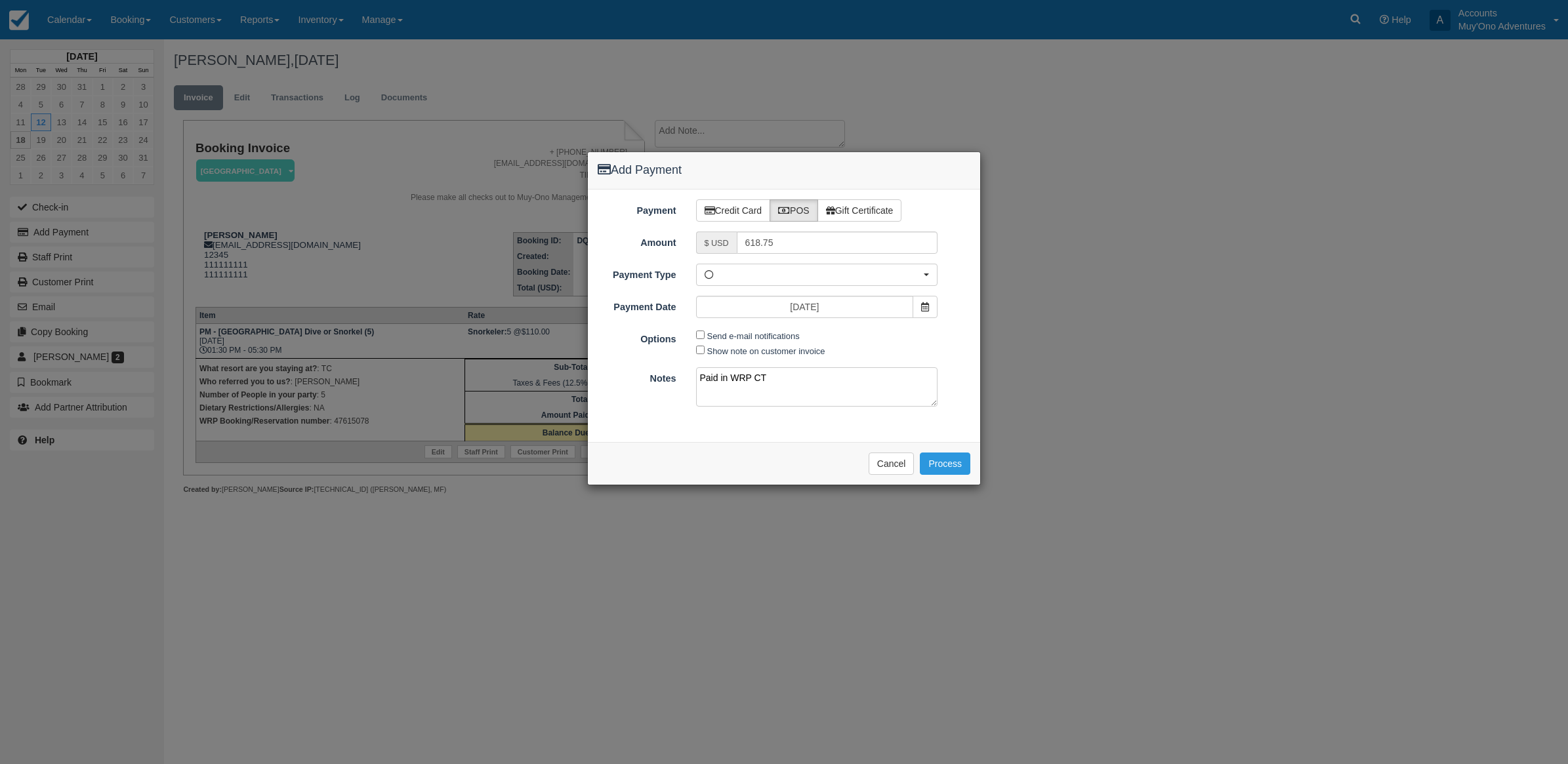
type textarea "Paid in WRP CT"
click at [937, 477] on div "Please wait while the payment is processed ... Cancel Process" at bounding box center [784, 463] width 392 height 43
click at [942, 470] on button "Process" at bounding box center [945, 463] width 51 height 22
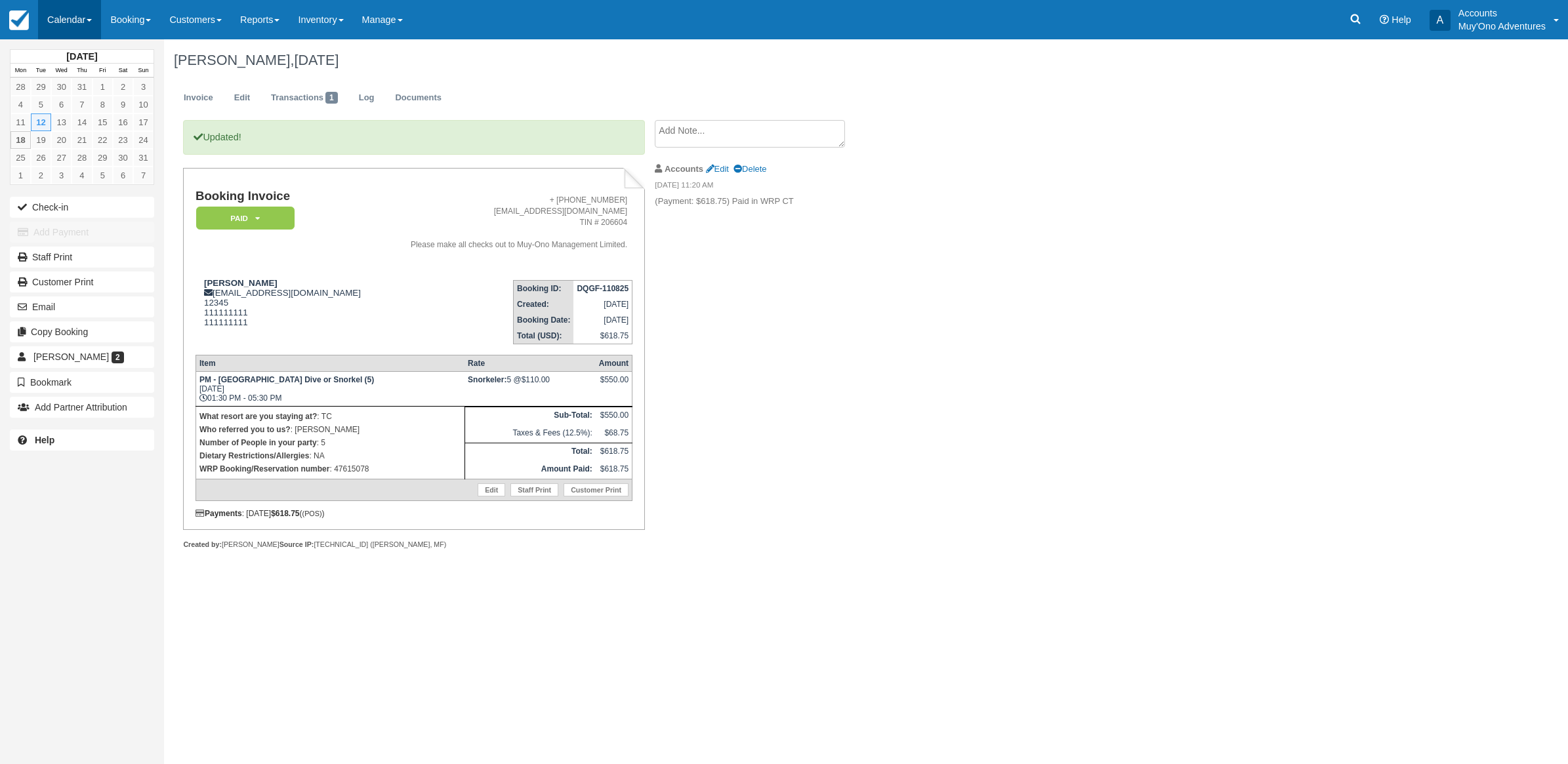
click at [82, 18] on link "Calendar" at bounding box center [70, 20] width 63 height 40
click at [84, 131] on link "Month" at bounding box center [90, 124] width 103 height 28
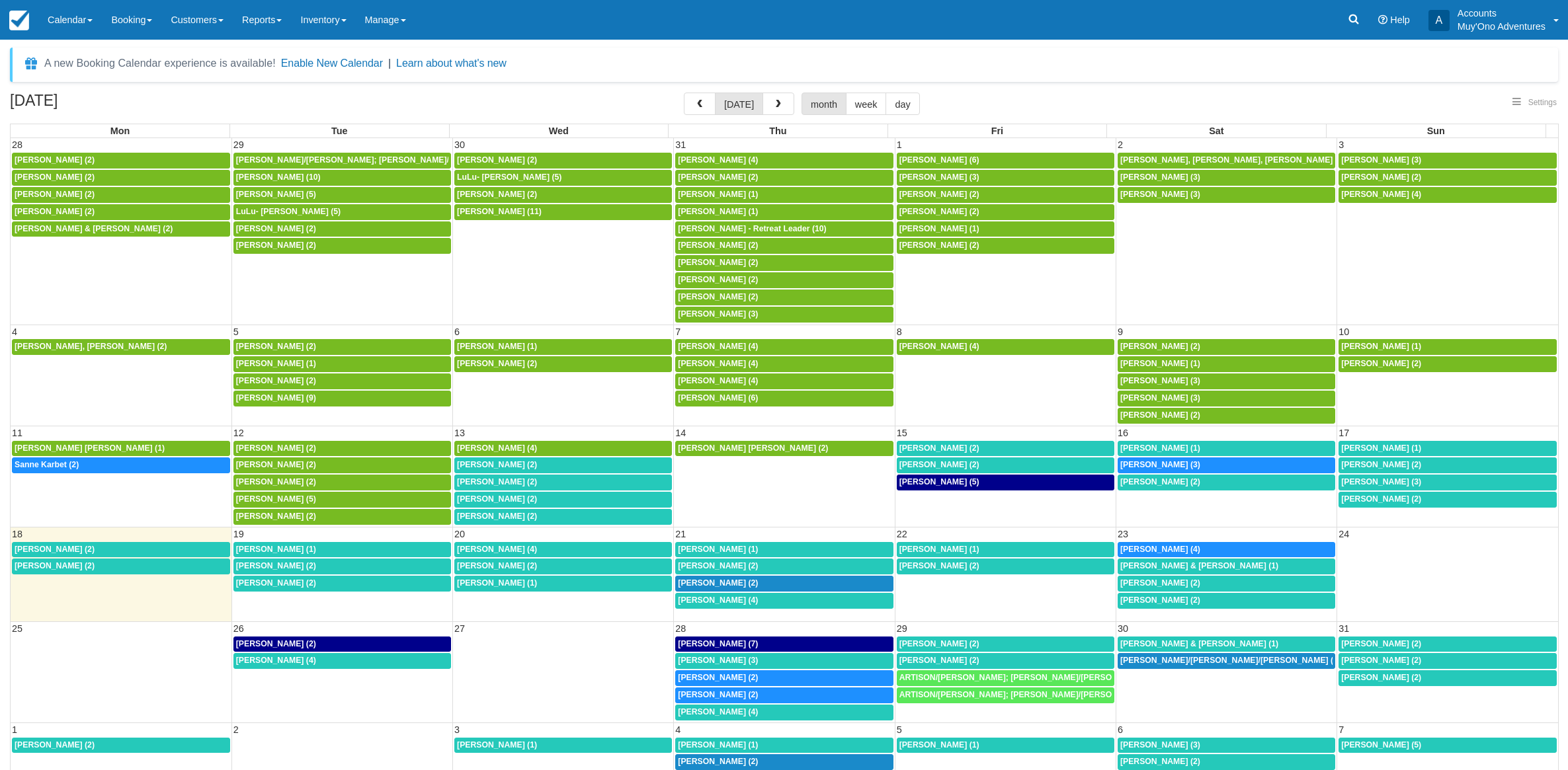
select select
click at [483, 469] on span "[PERSON_NAME] (2)" at bounding box center [497, 465] width 80 height 10
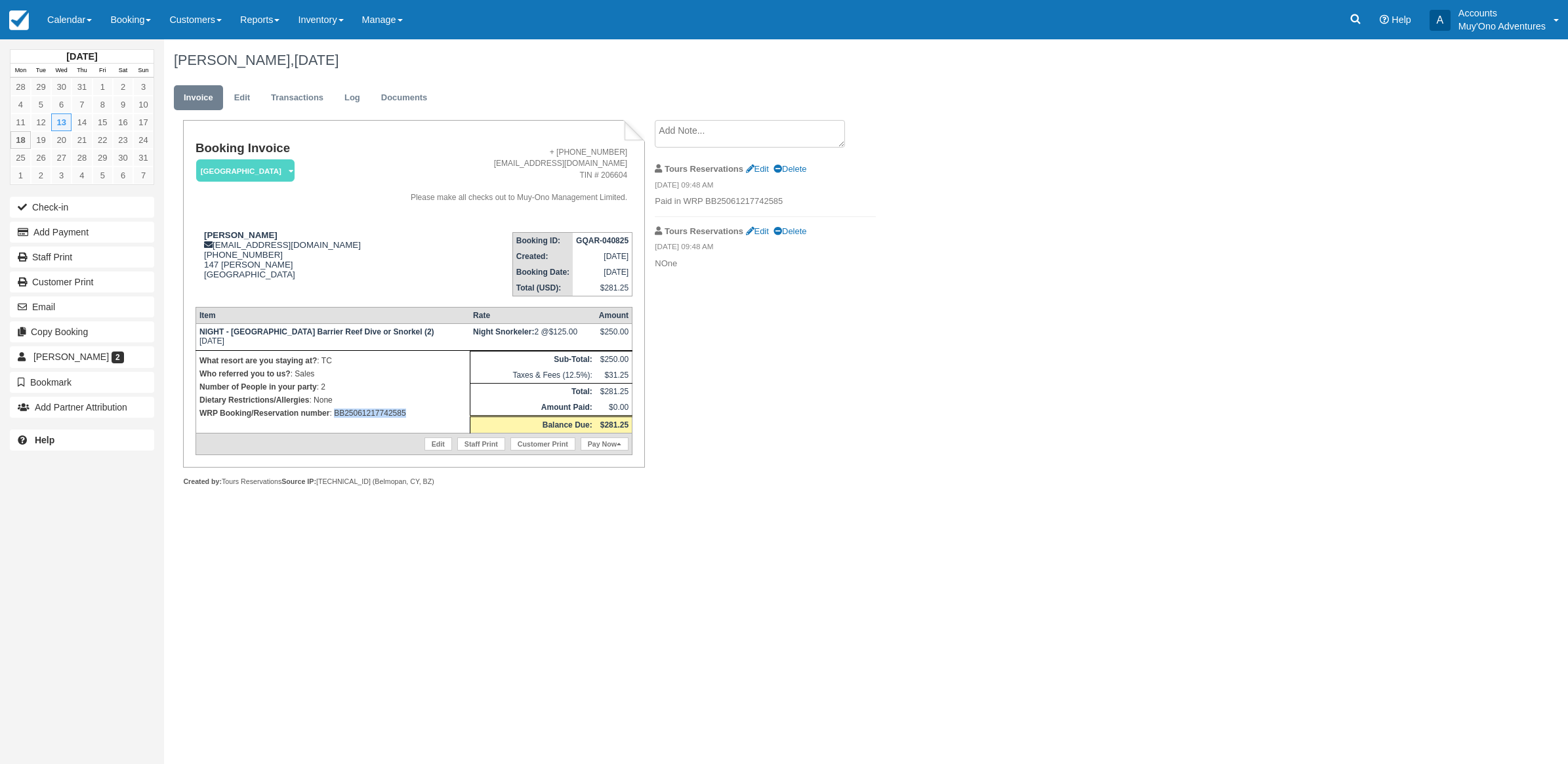
drag, startPoint x: 411, startPoint y: 414, endPoint x: 333, endPoint y: 420, distance: 78.2
click at [333, 420] on td "What resort are you staying at? : TC Who referred you to us? : Sales Number of …" at bounding box center [333, 392] width 274 height 83
copy p "BB25061217742585"
click at [77, 240] on button "Add Payment" at bounding box center [81, 232] width 144 height 21
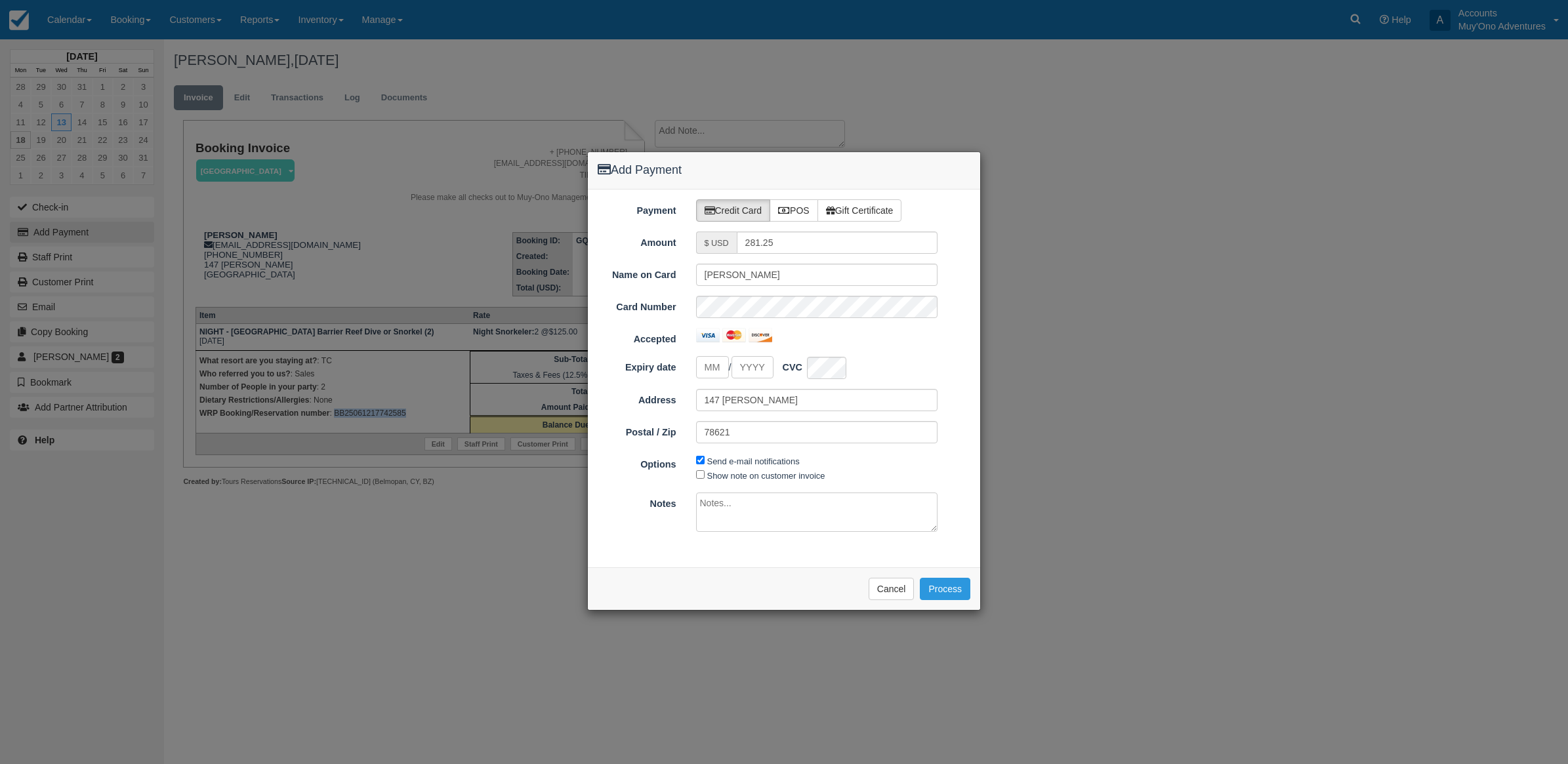
type input "08/18/25"
click at [790, 208] on icon at bounding box center [784, 210] width 12 height 10
radio input "true"
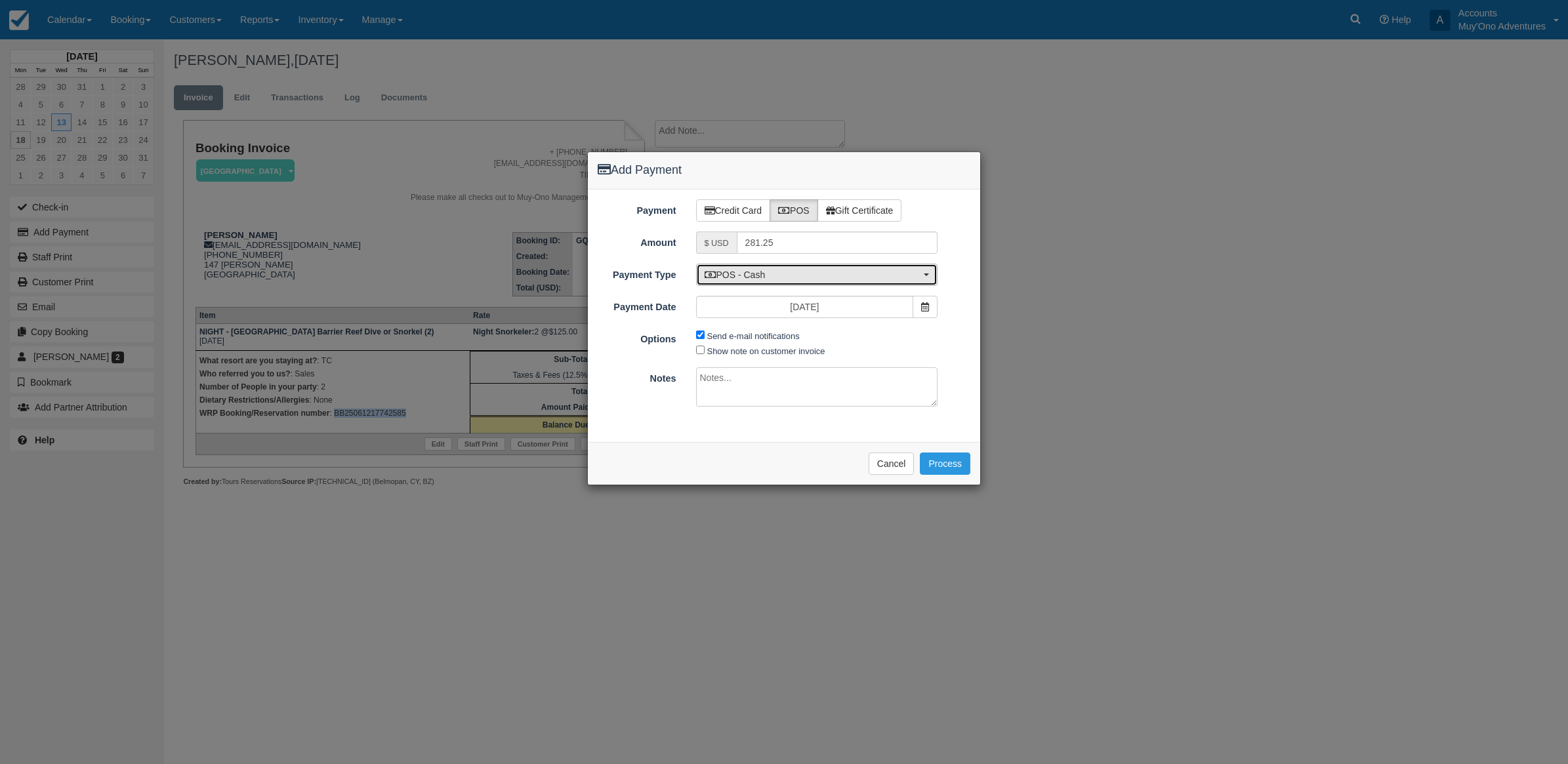
click at [727, 273] on span "POS - Cash" at bounding box center [813, 275] width 216 height 13
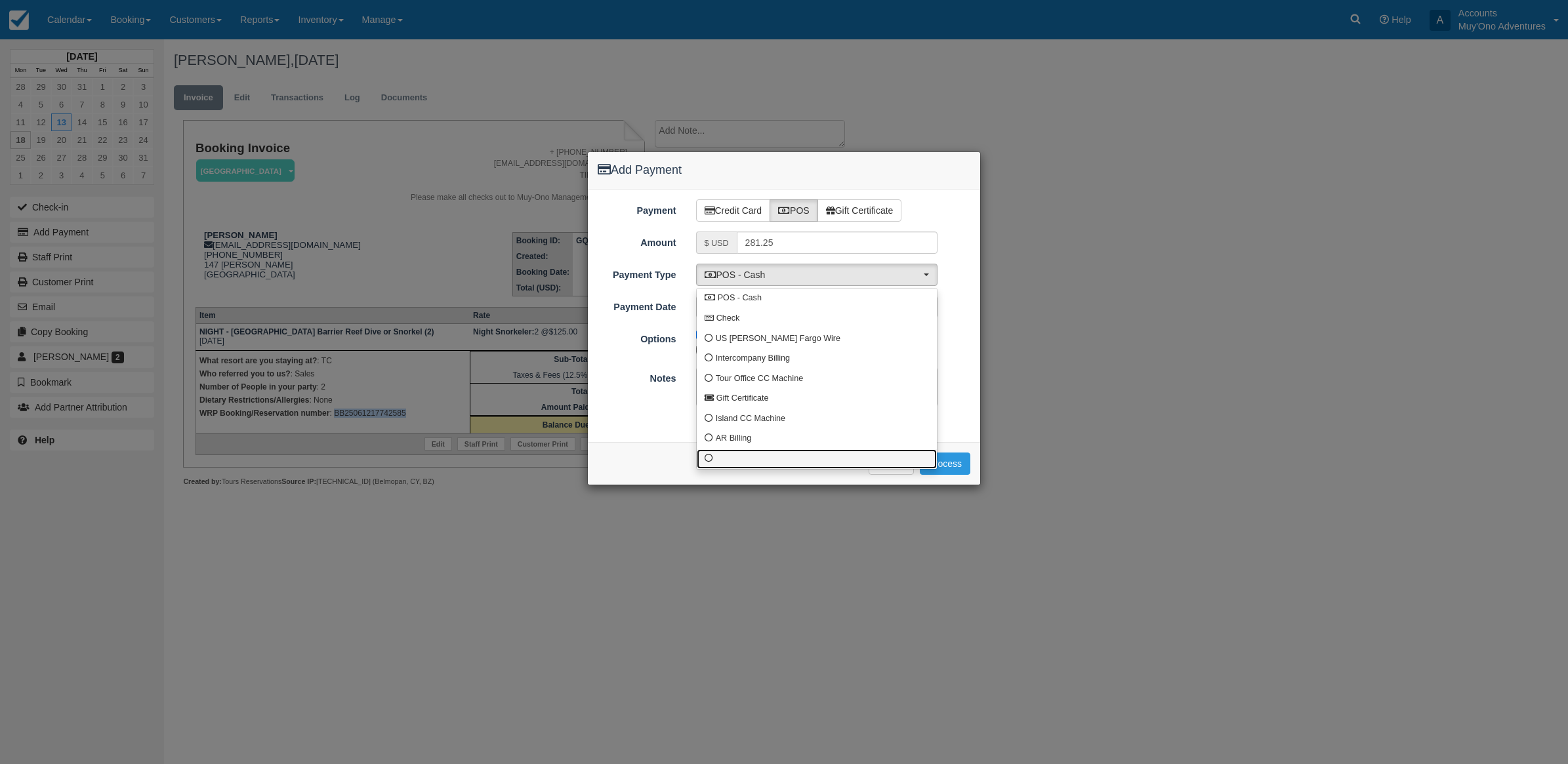
drag, startPoint x: 706, startPoint y: 464, endPoint x: 706, endPoint y: 448, distance: 16.0
click at [706, 460] on link at bounding box center [816, 460] width 240 height 21
select select "custom10"
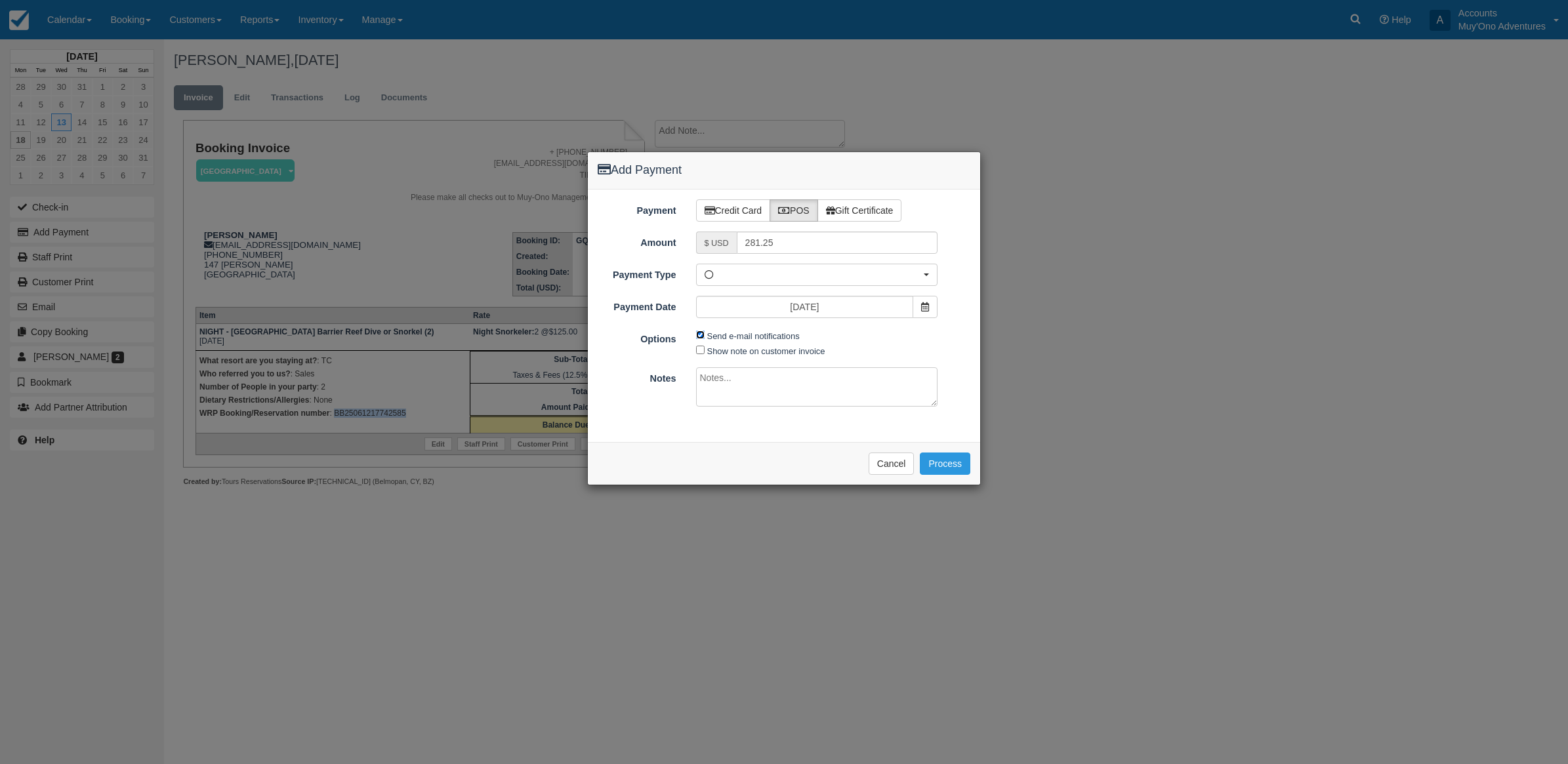
click at [700, 333] on input "Send e-mail notifications" at bounding box center [700, 335] width 9 height 9
checkbox input "false"
click at [732, 379] on textarea at bounding box center [817, 387] width 242 height 40
type textarea "Paid in WRP CT"
click at [950, 464] on button "Process" at bounding box center [945, 463] width 51 height 22
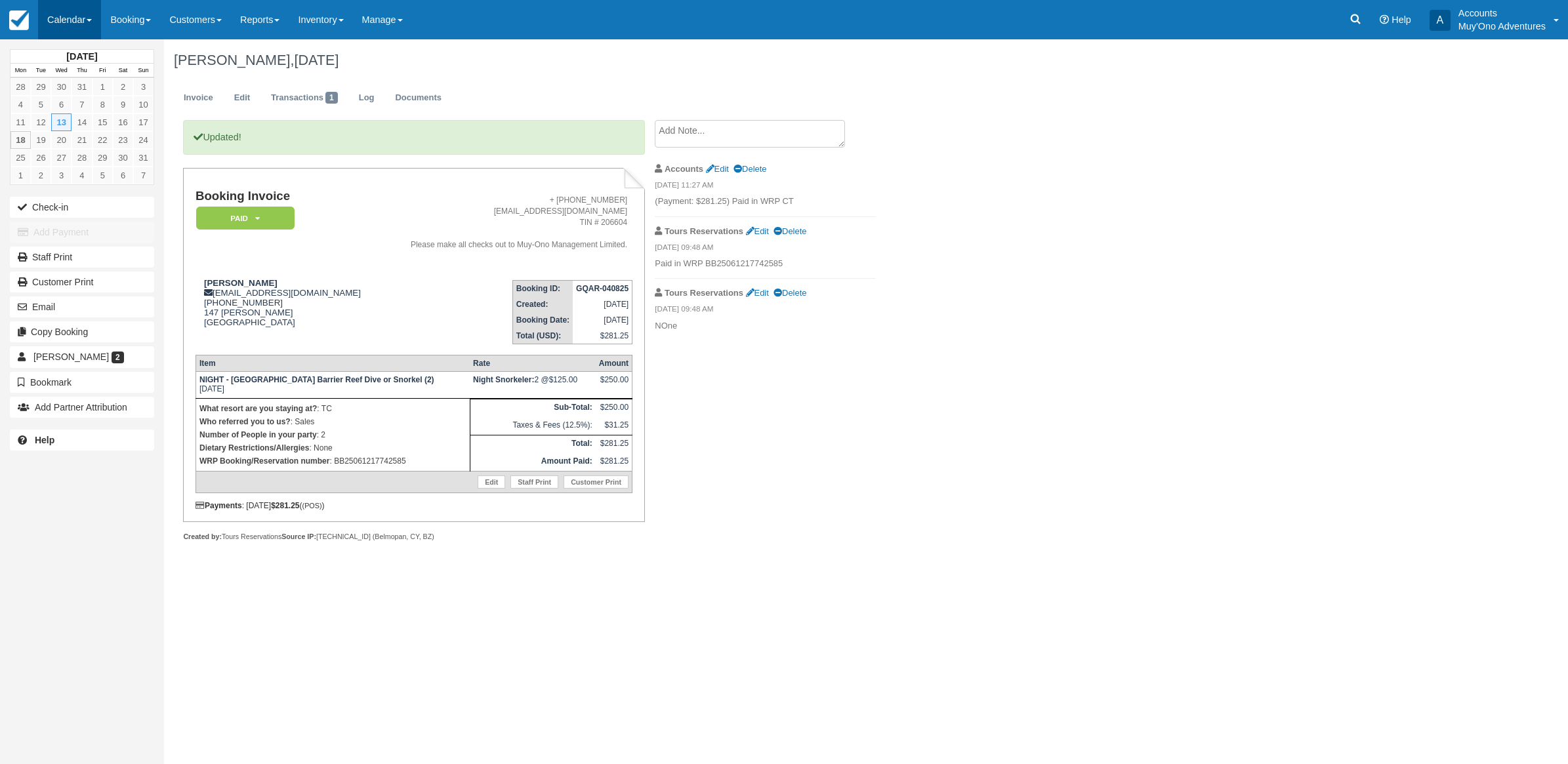
click at [78, 17] on link "Calendar" at bounding box center [70, 20] width 63 height 40
click at [71, 115] on link "Month" at bounding box center [90, 124] width 103 height 28
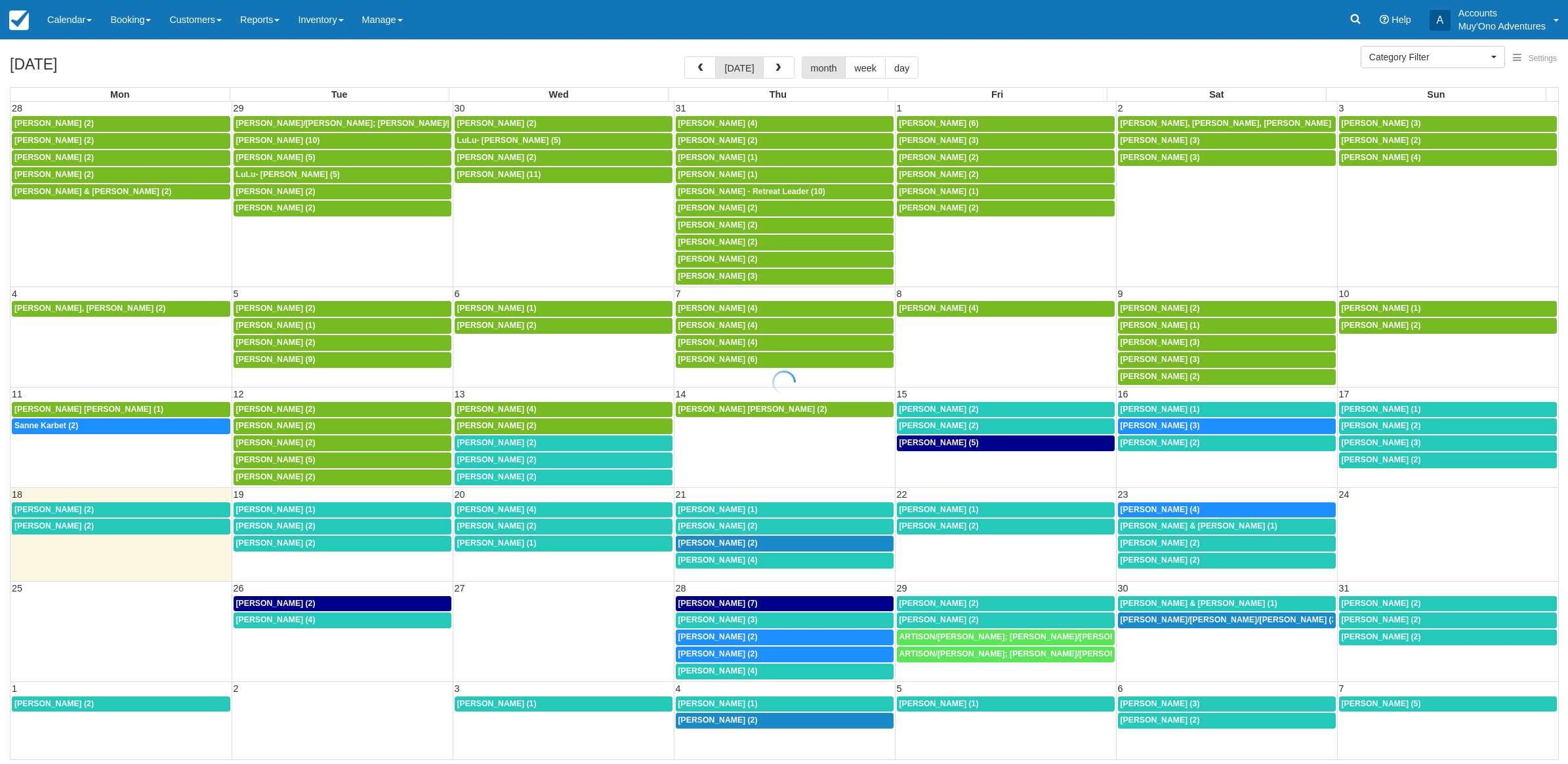
select select
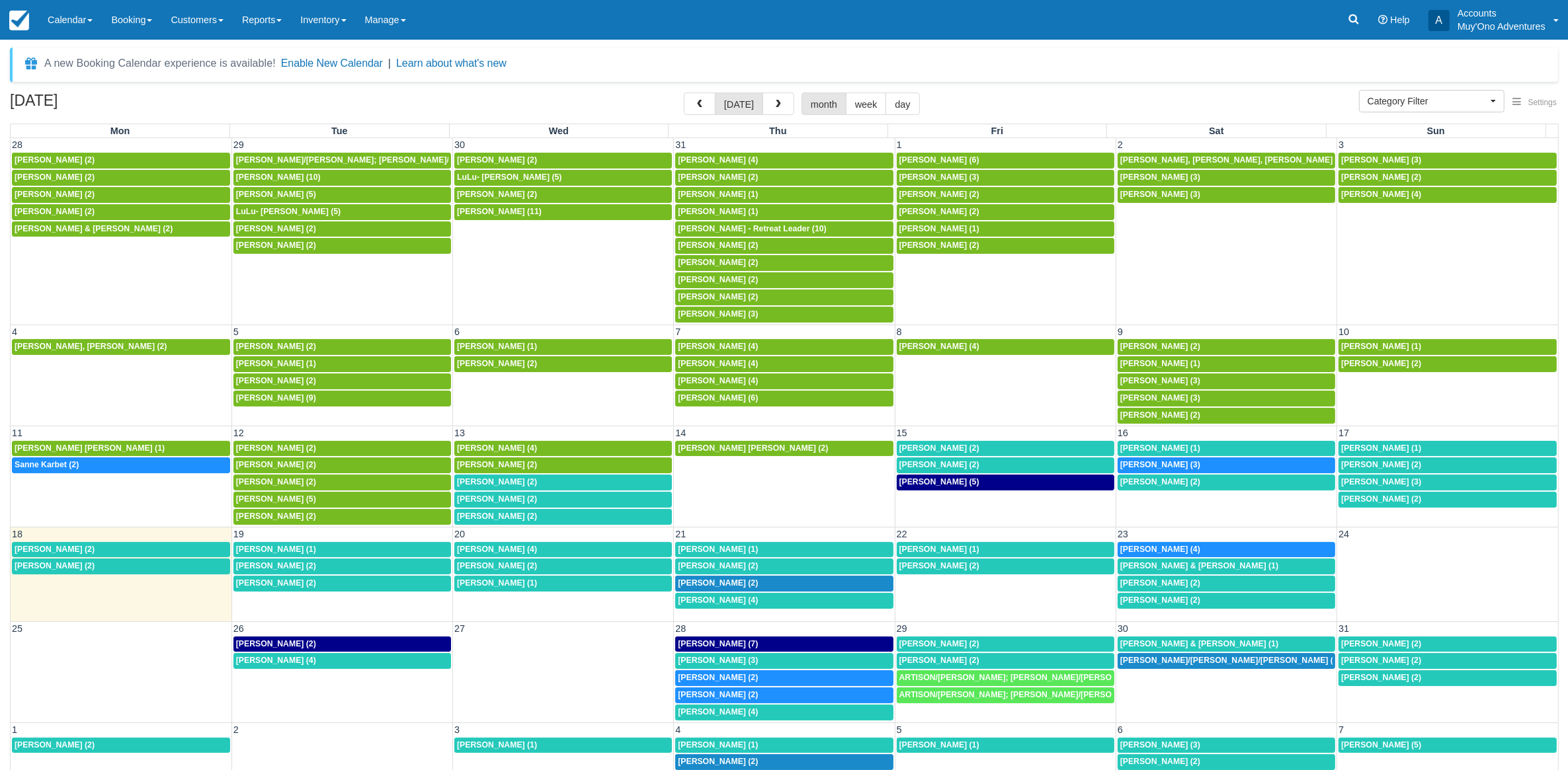
scroll to position [24, 0]
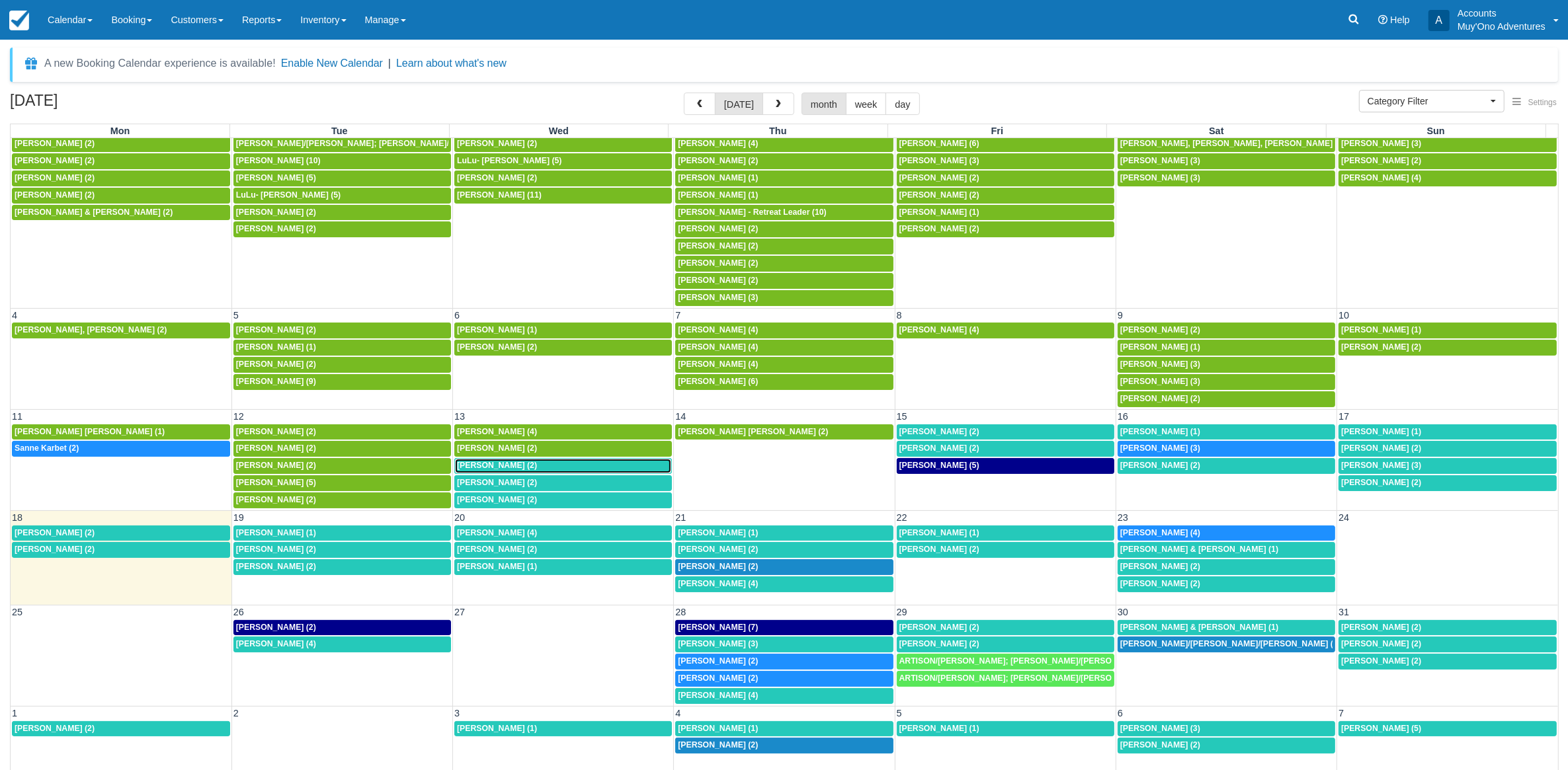
click at [501, 464] on span "[PERSON_NAME] (2)" at bounding box center [497, 466] width 80 height 10
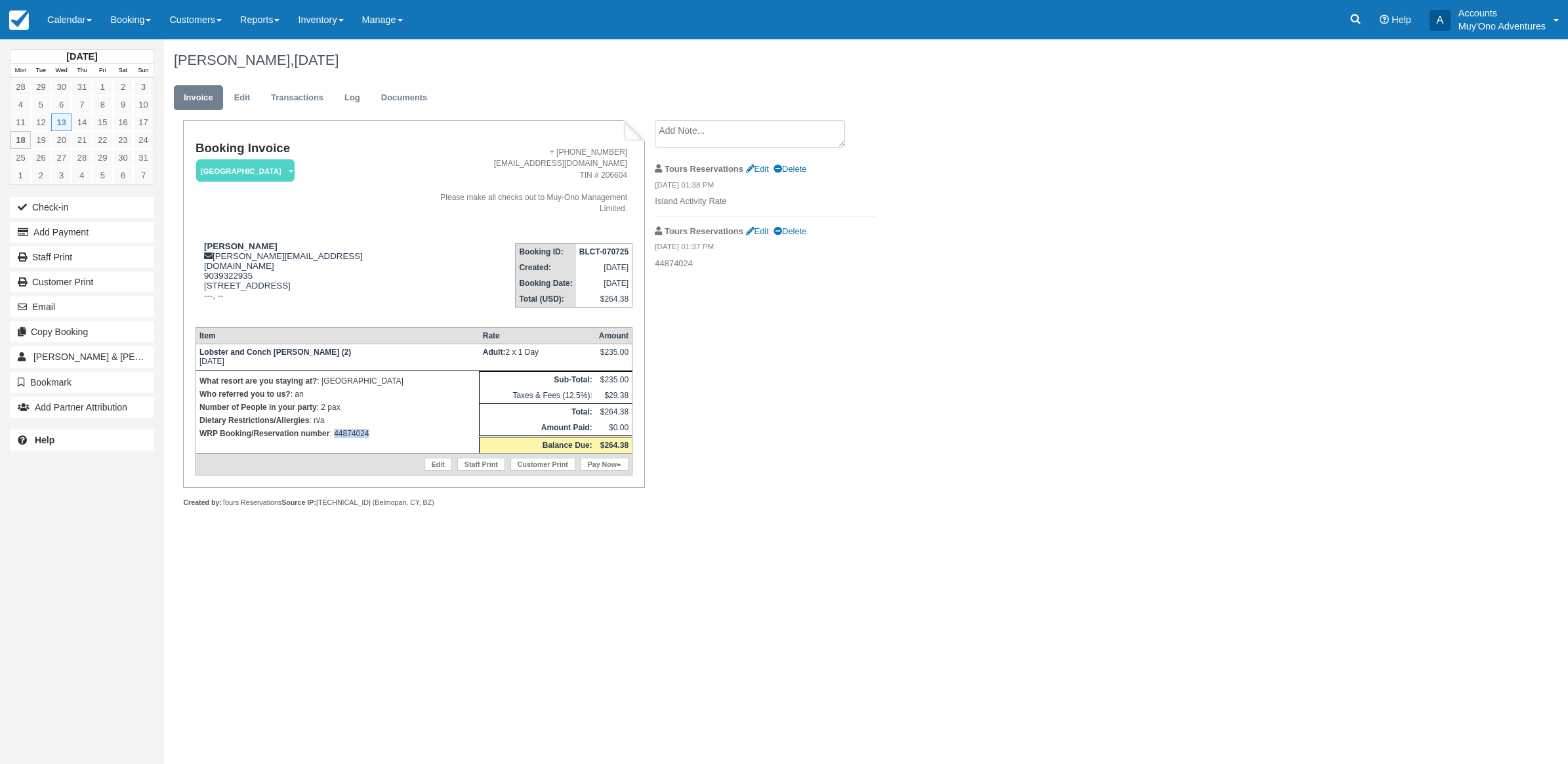
drag, startPoint x: 383, startPoint y: 441, endPoint x: 333, endPoint y: 451, distance: 51.0
click at [333, 451] on td "What resort are you staying at? : Thatch Caye Resort Who referred you to us? : …" at bounding box center [337, 412] width 283 height 83
copy p "44874024"
drag, startPoint x: 1024, startPoint y: 507, endPoint x: 703, endPoint y: 482, distance: 322.0
click at [1019, 515] on div "Thomas Troyer, August 13 2025 Invoice Edit Transactions Log Documents Booking I…" at bounding box center [752, 287] width 1176 height 496
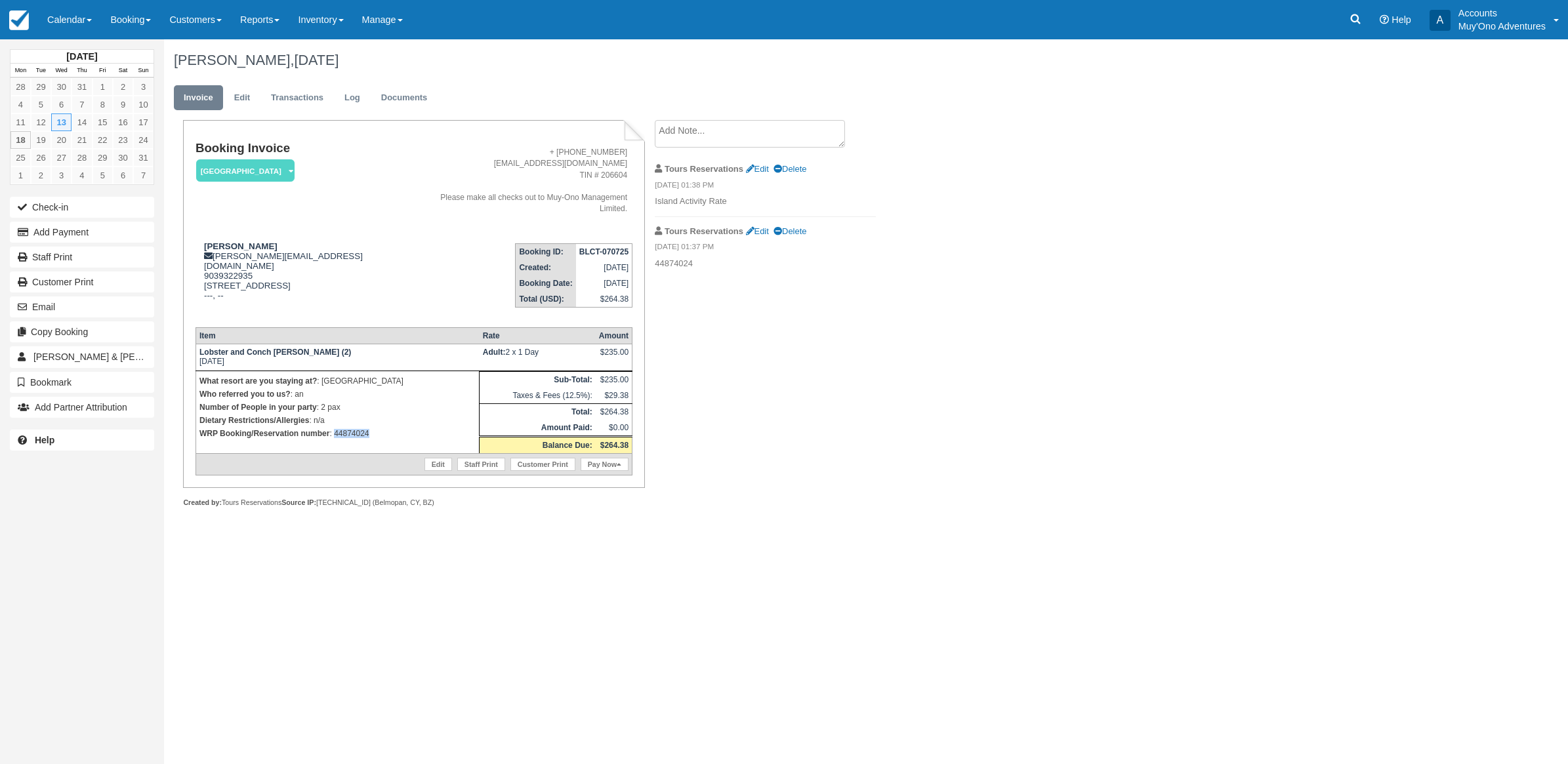
drag, startPoint x: 375, startPoint y: 433, endPoint x: 336, endPoint y: 448, distance: 41.8
click at [336, 448] on td "What resort are you staying at? : Thatch Caye Resort Who referred you to us? : …" at bounding box center [337, 412] width 283 height 83
click at [51, 238] on button "Add Payment" at bounding box center [81, 232] width 144 height 21
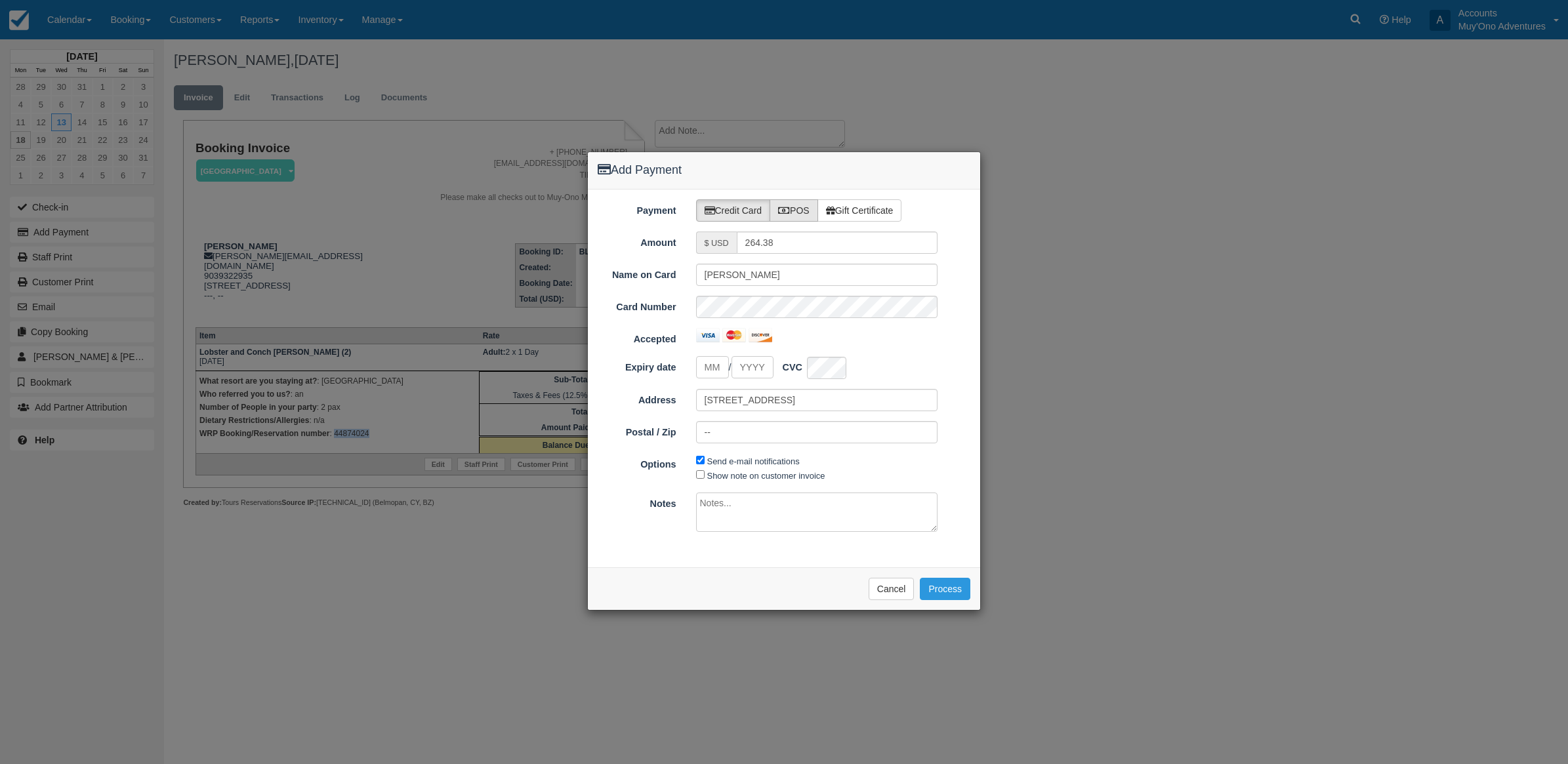
drag, startPoint x: 796, startPoint y: 208, endPoint x: 788, endPoint y: 218, distance: 12.8
click at [796, 207] on label "POS" at bounding box center [794, 210] width 48 height 22
radio input "true"
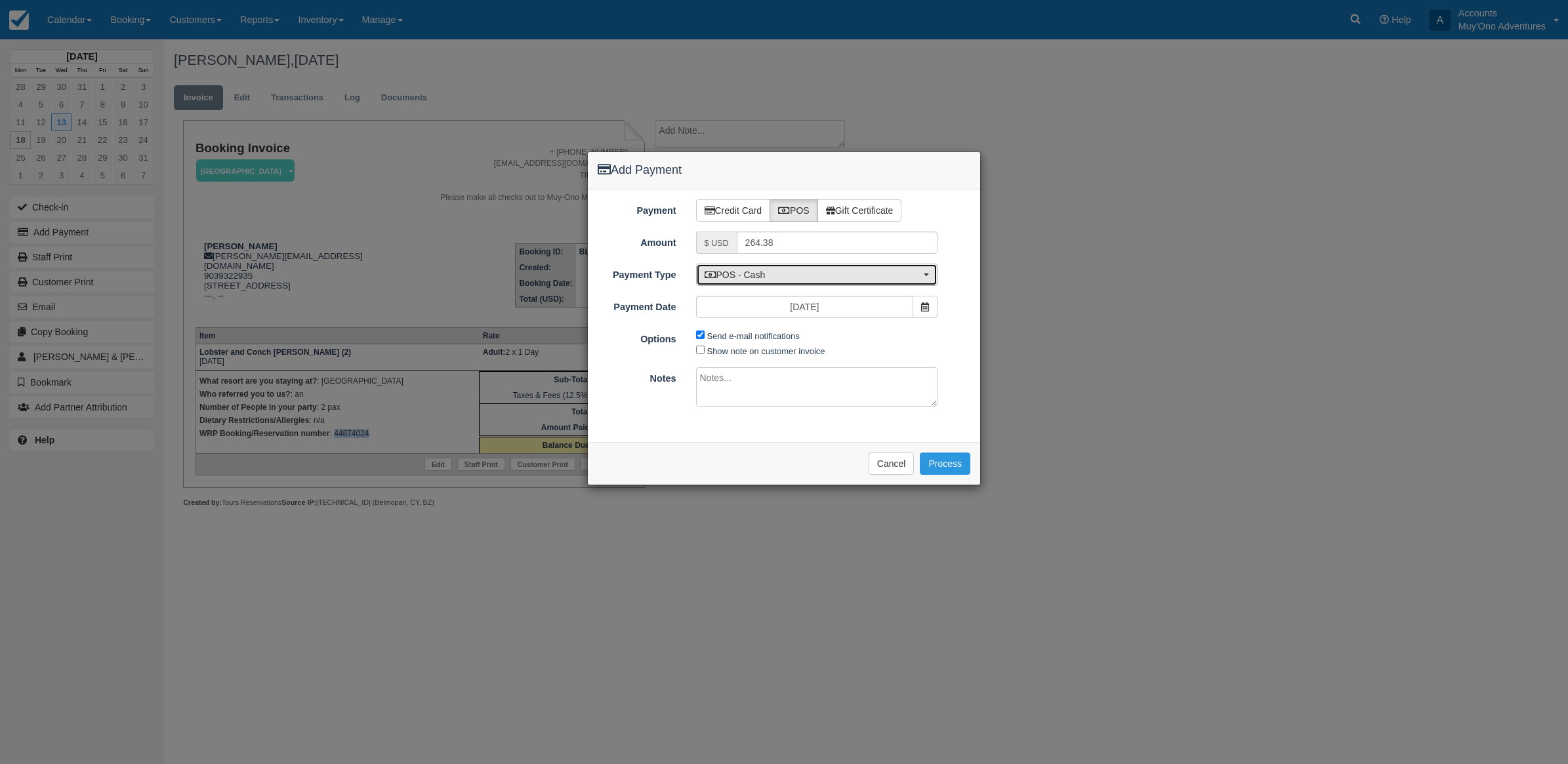
click at [775, 272] on span "POS - Cash" at bounding box center [813, 275] width 216 height 13
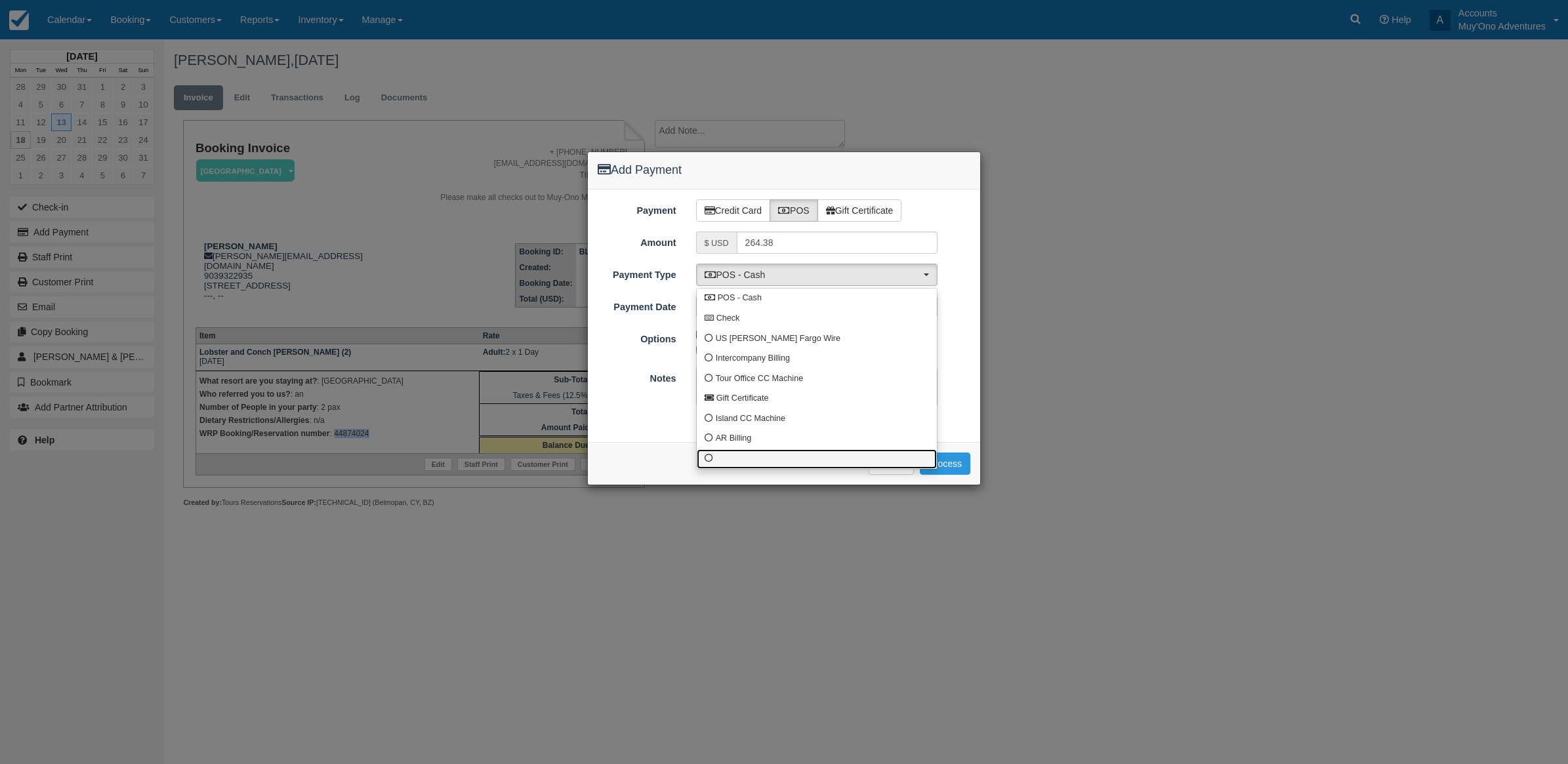
click at [706, 466] on link at bounding box center [816, 460] width 240 height 21
select select "custom10"
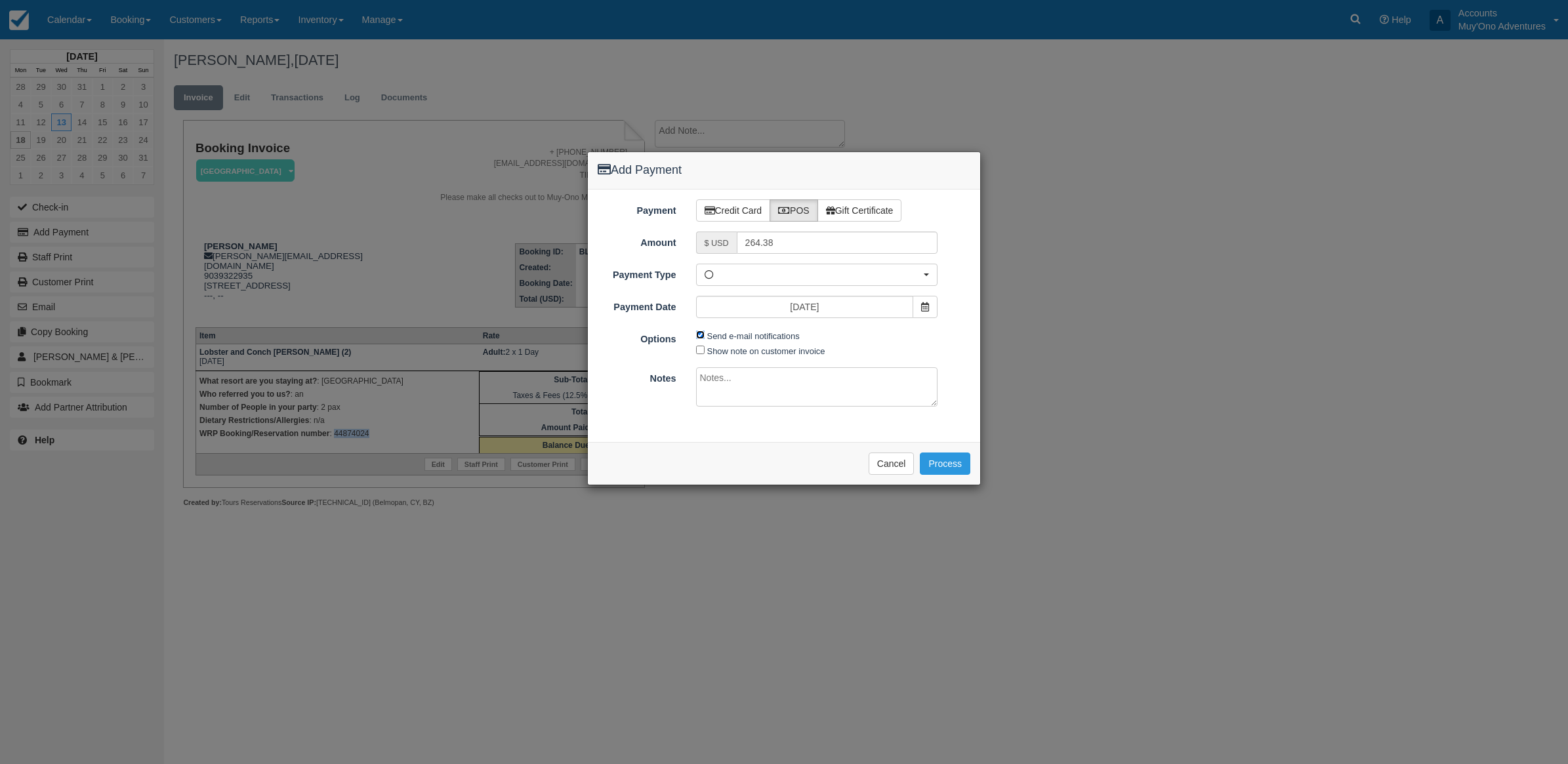
click at [697, 336] on input "Send e-mail notifications" at bounding box center [700, 335] width 9 height 9
checkbox input "false"
click at [722, 383] on textarea at bounding box center [817, 387] width 242 height 40
type textarea "I"
type textarea "Paid in WRP CT"
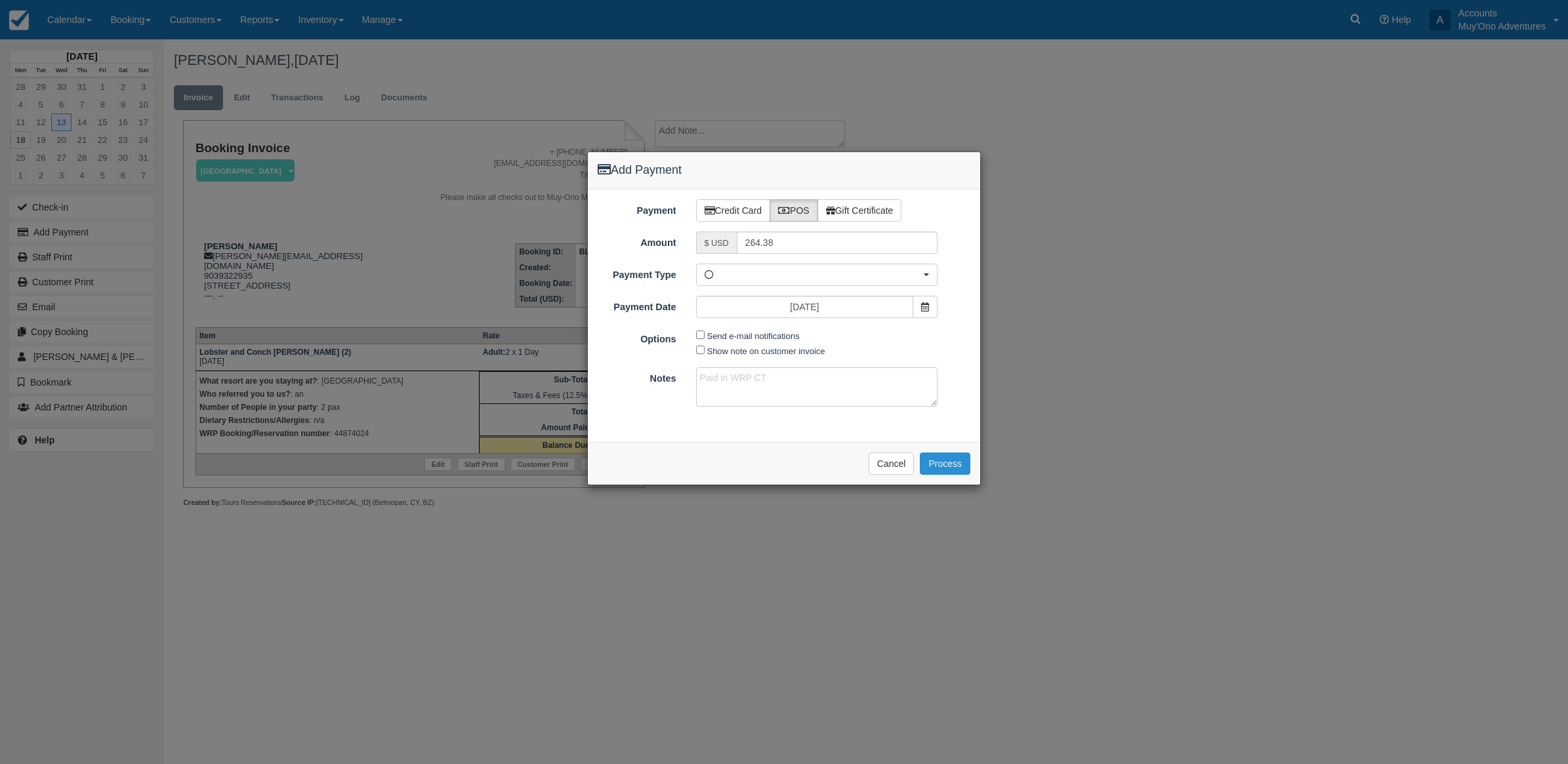
click at [934, 463] on button "Process" at bounding box center [945, 463] width 51 height 22
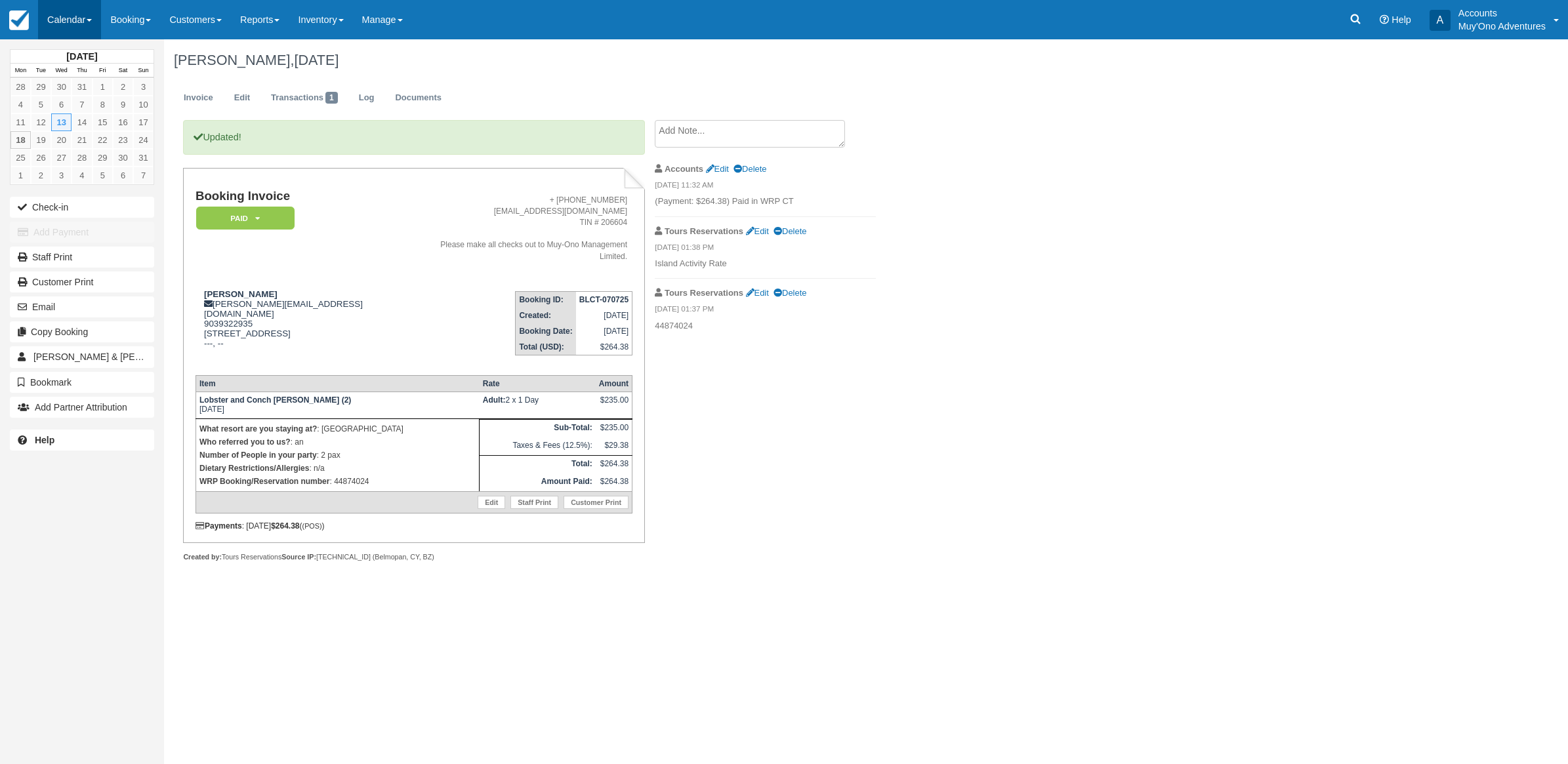
drag, startPoint x: 78, startPoint y: 20, endPoint x: 78, endPoint y: 37, distance: 17.0
click at [77, 18] on link "Calendar" at bounding box center [70, 20] width 63 height 40
click at [74, 121] on link "Month" at bounding box center [90, 124] width 103 height 28
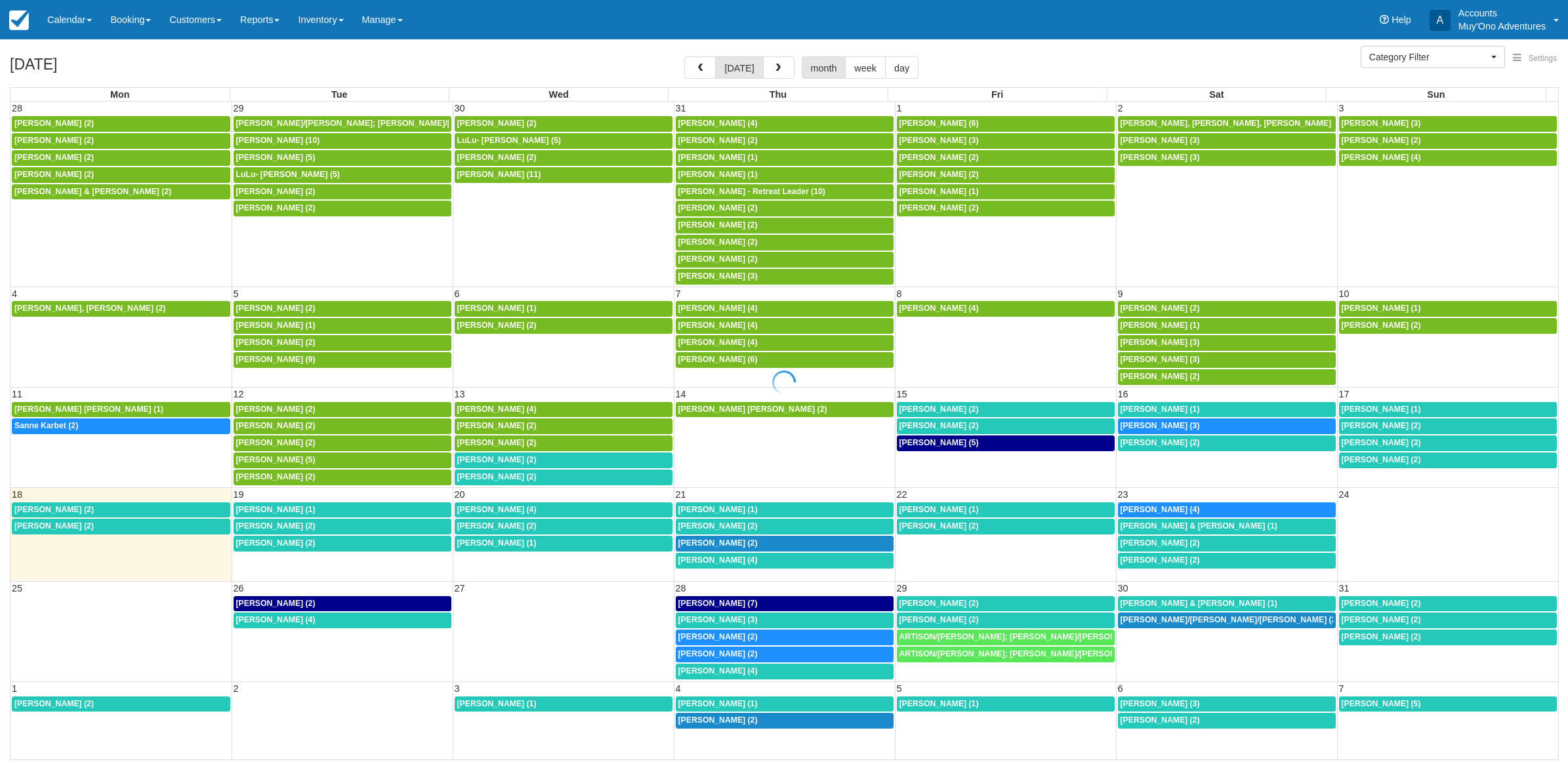
select select
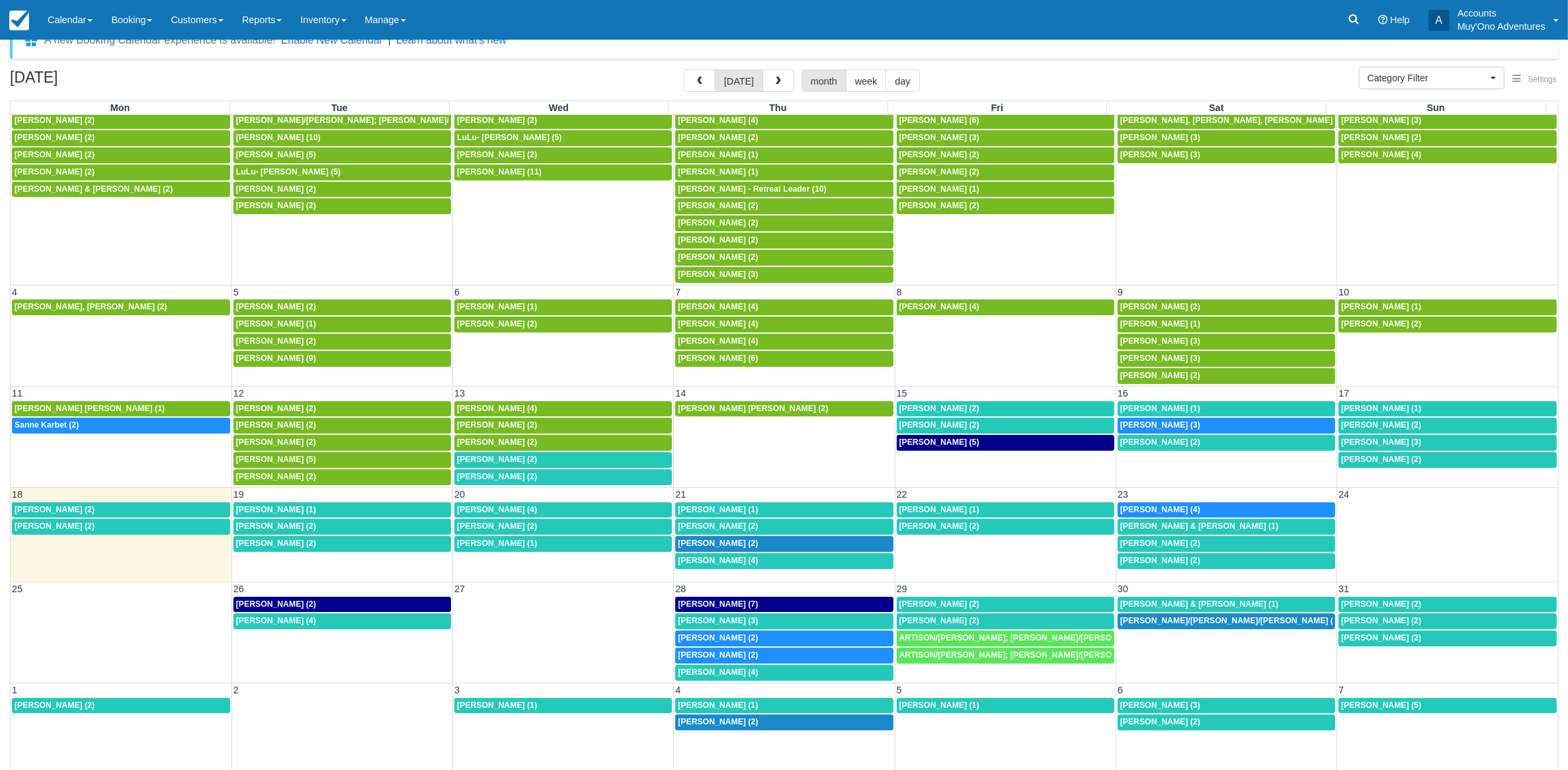
scroll to position [35, 0]
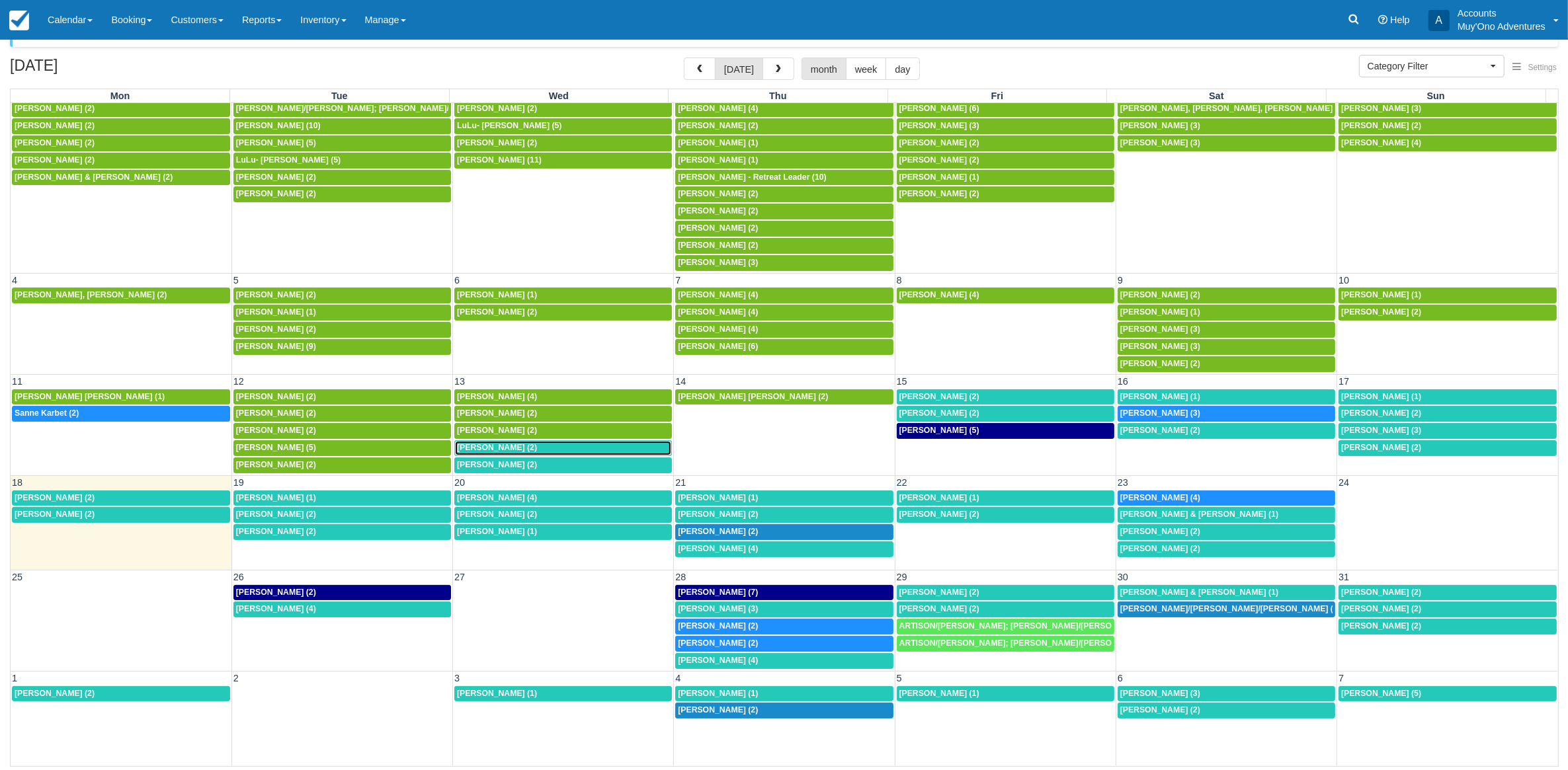
click at [517, 443] on div "1:30p Cavin Hayer (2)" at bounding box center [563, 448] width 212 height 10
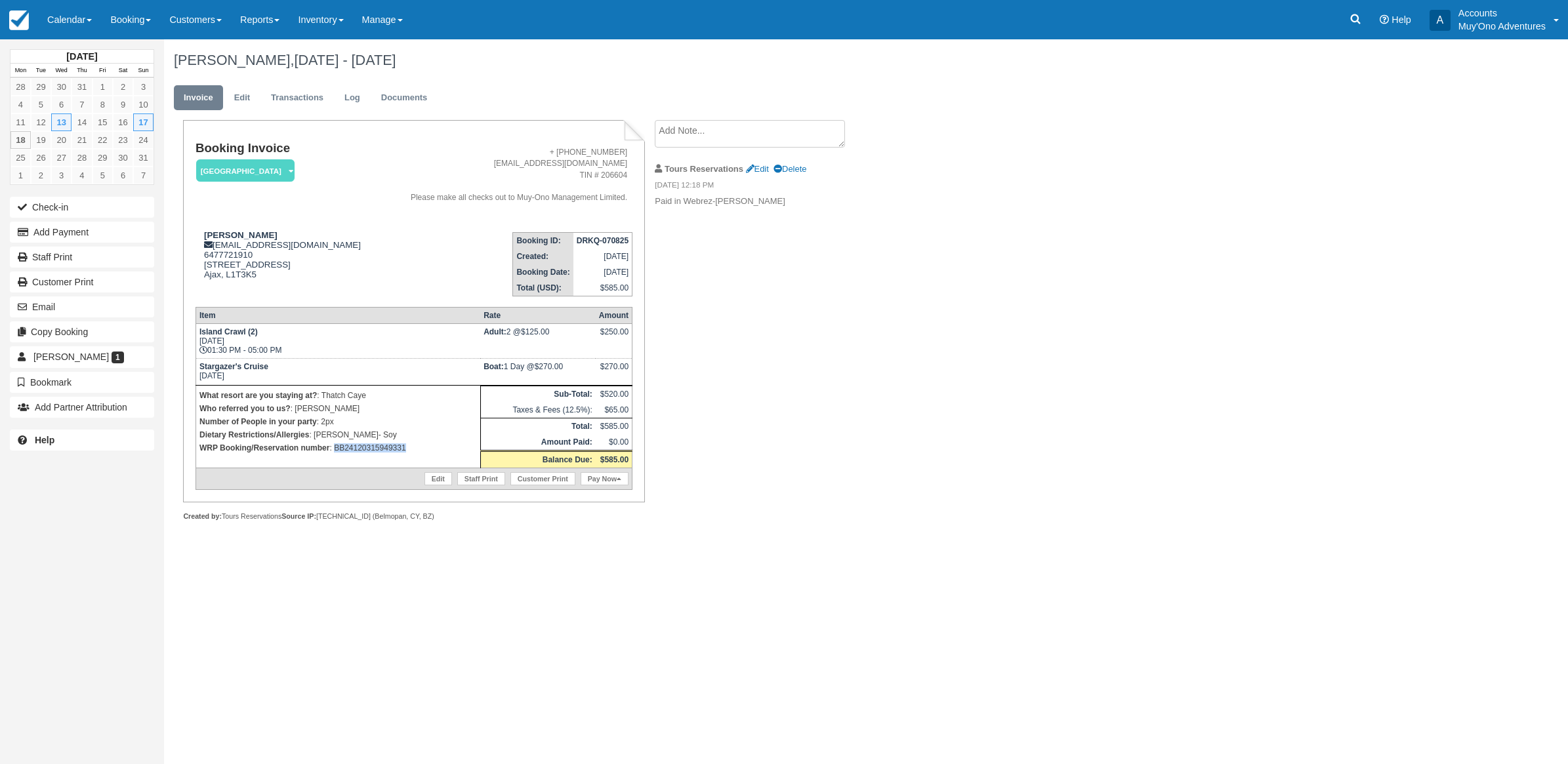
drag, startPoint x: 409, startPoint y: 460, endPoint x: 336, endPoint y: 459, distance: 73.0
click at [336, 459] on td "What resort are you staying at? : Thatch Caye Who referred you to us? : [PERSON…" at bounding box center [338, 426] width 285 height 83
copy p "BB24120315949331"
drag, startPoint x: 1242, startPoint y: 346, endPoint x: 1227, endPoint y: 358, distance: 19.2
click at [1242, 348] on div "[PERSON_NAME], [DATE] - [DATE] Invoice Edit Transactions Log Documents Booking …" at bounding box center [752, 295] width 1176 height 511
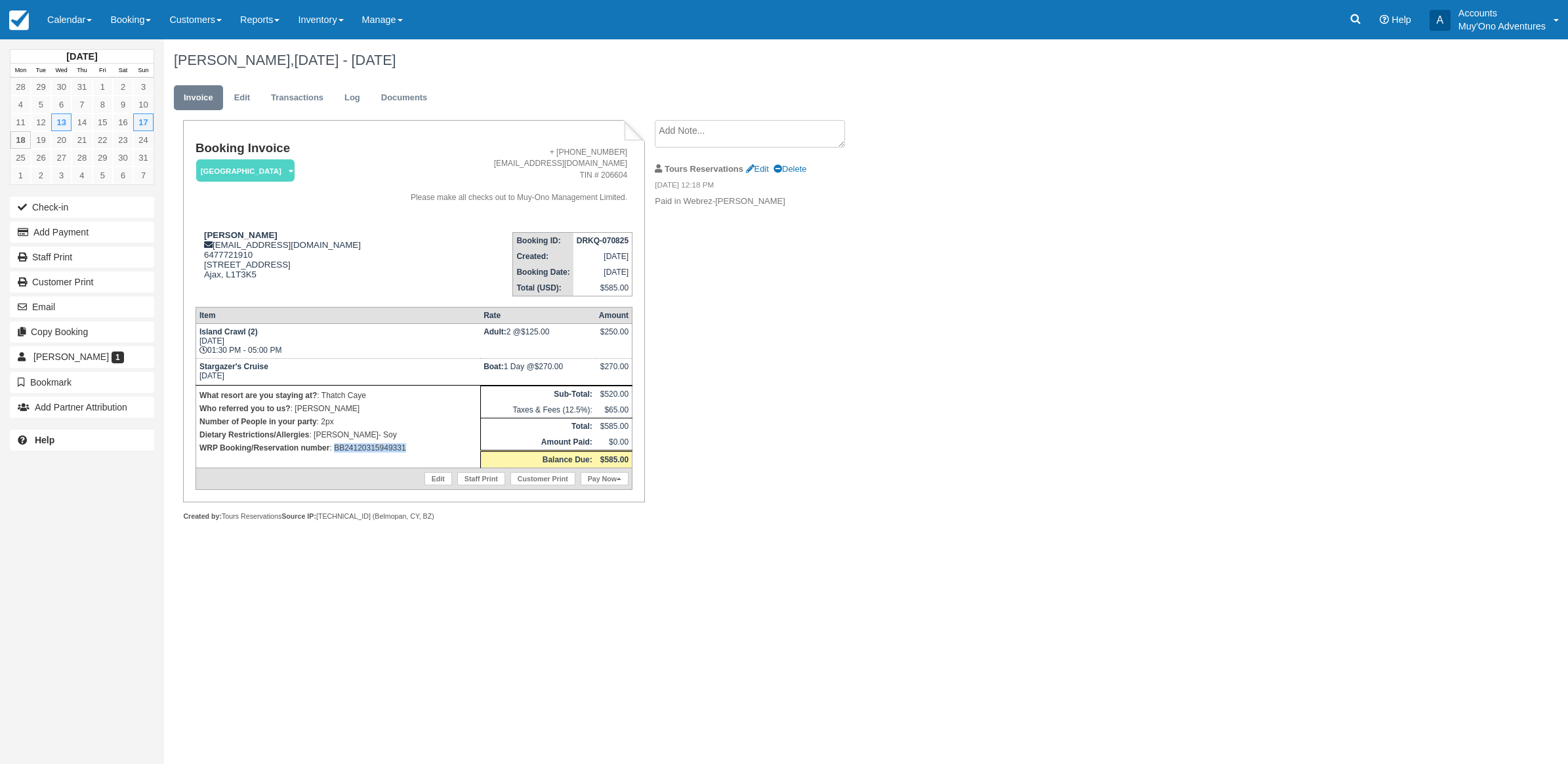
drag, startPoint x: 417, startPoint y: 447, endPoint x: 335, endPoint y: 454, distance: 82.3
click at [335, 454] on td "What resort are you staying at? : Thatch Caye Who referred you to us? : [PERSON…" at bounding box center [338, 426] width 285 height 83
copy p "BB24120315949331"
click at [60, 238] on button "Add Payment" at bounding box center [81, 232] width 144 height 21
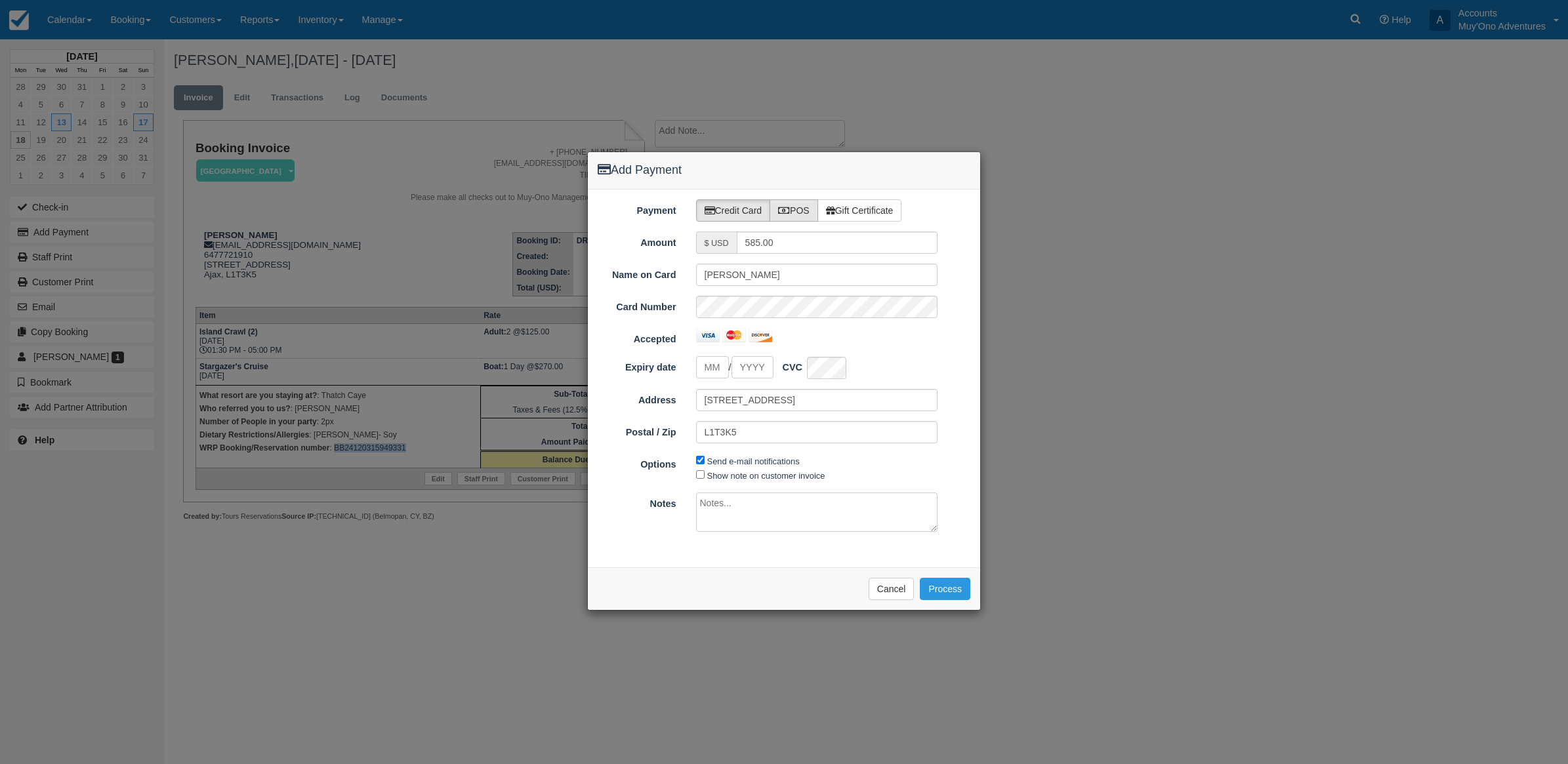
click at [799, 204] on label "POS" at bounding box center [794, 210] width 48 height 22
radio input "true"
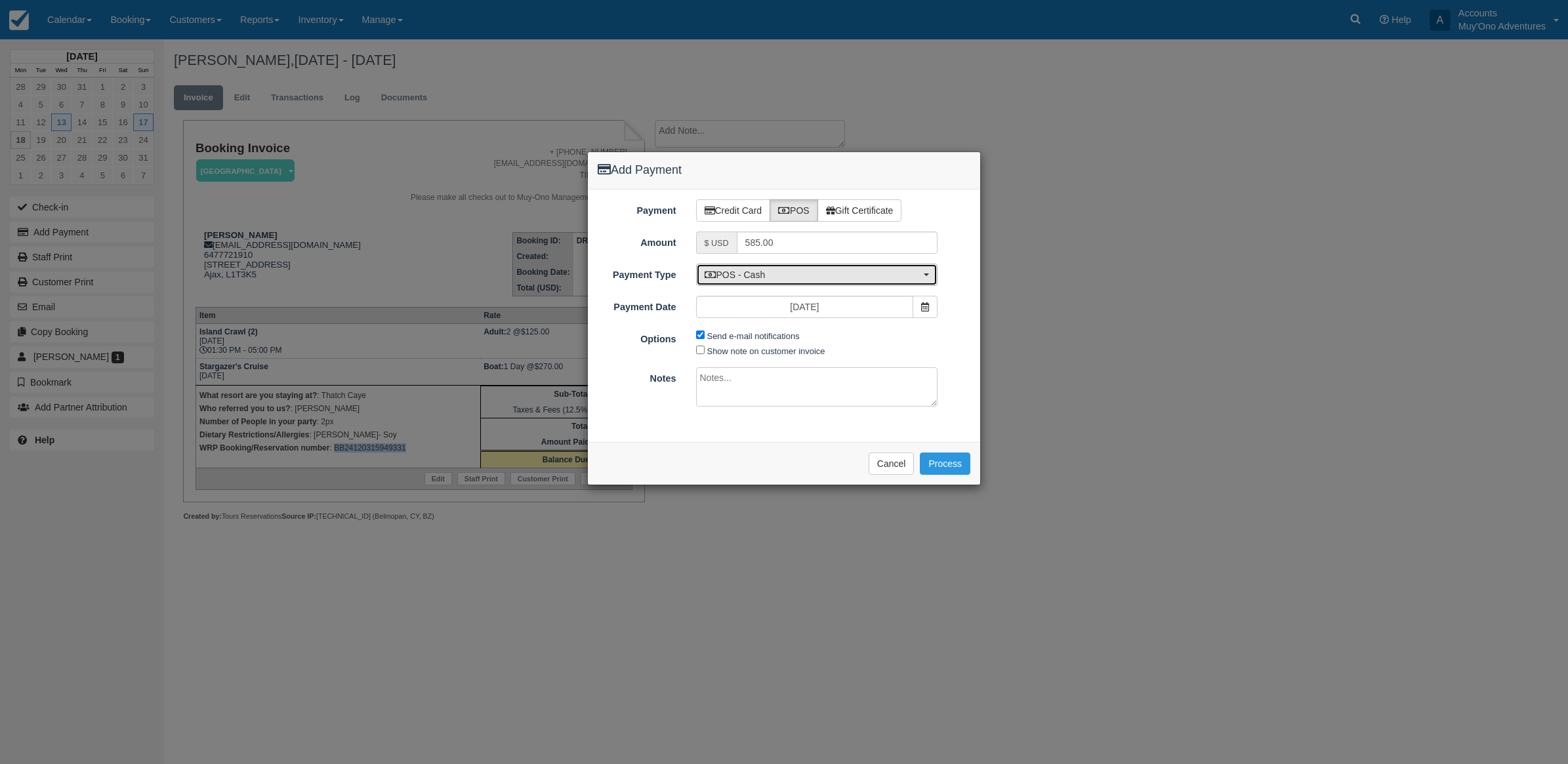
click at [802, 274] on span "POS - Cash" at bounding box center [813, 275] width 216 height 13
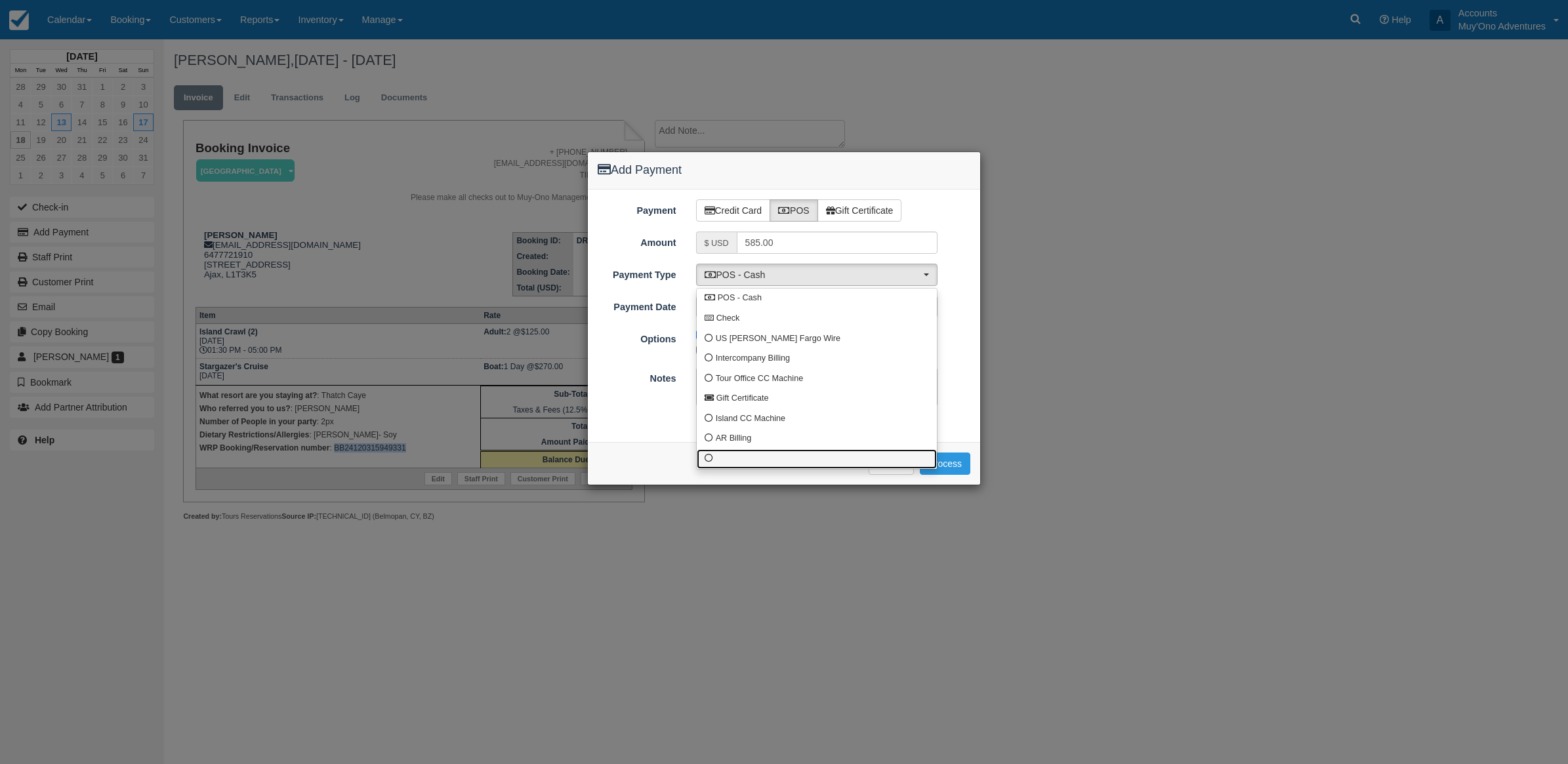
click at [706, 449] on link at bounding box center [816, 460] width 240 height 21
select select "custom10"
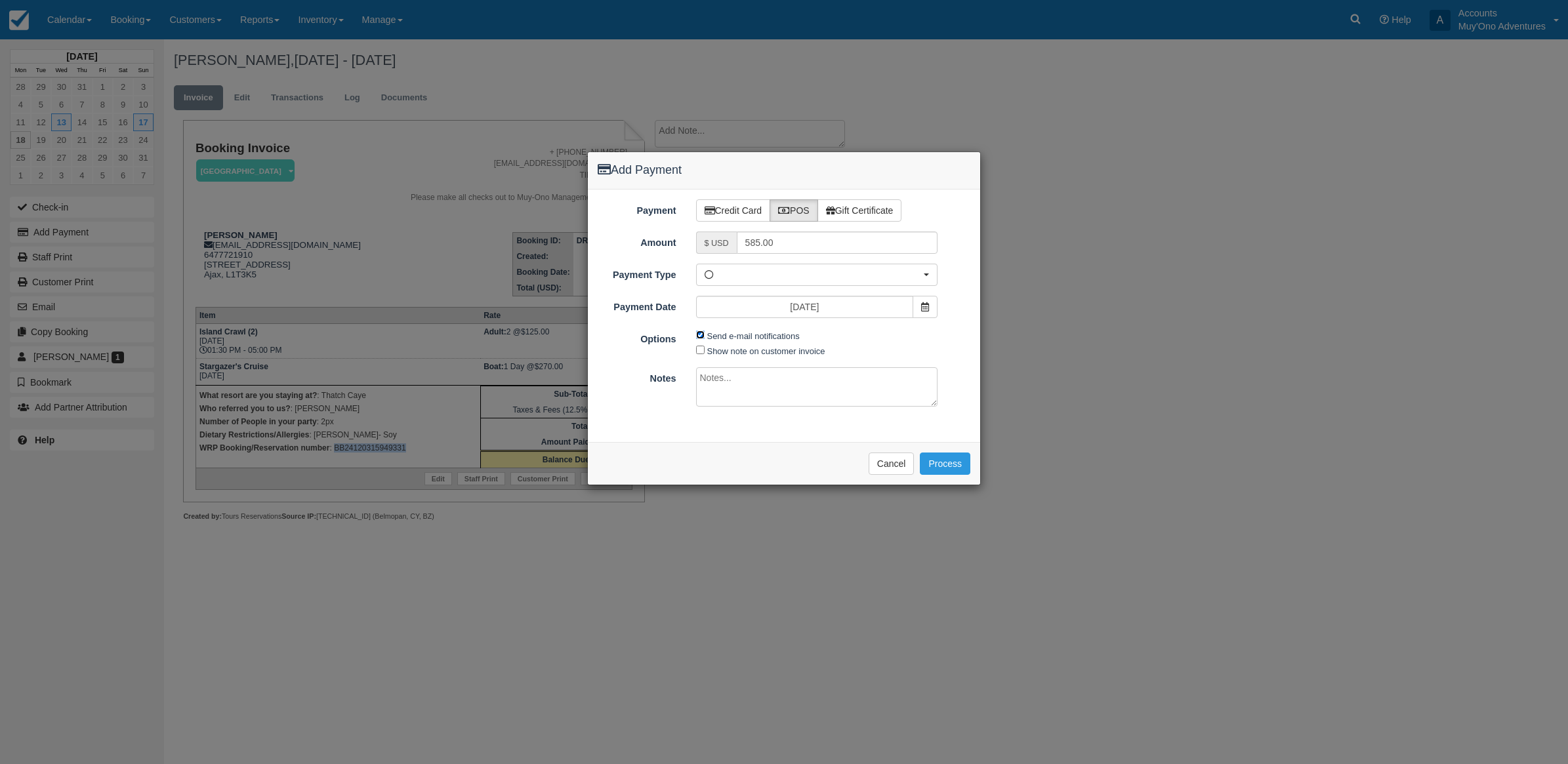
click at [700, 336] on input "Send e-mail notifications" at bounding box center [700, 335] width 9 height 9
checkbox input "false"
click at [713, 384] on textarea at bounding box center [817, 387] width 242 height 40
type textarea "I"
type textarea "U"
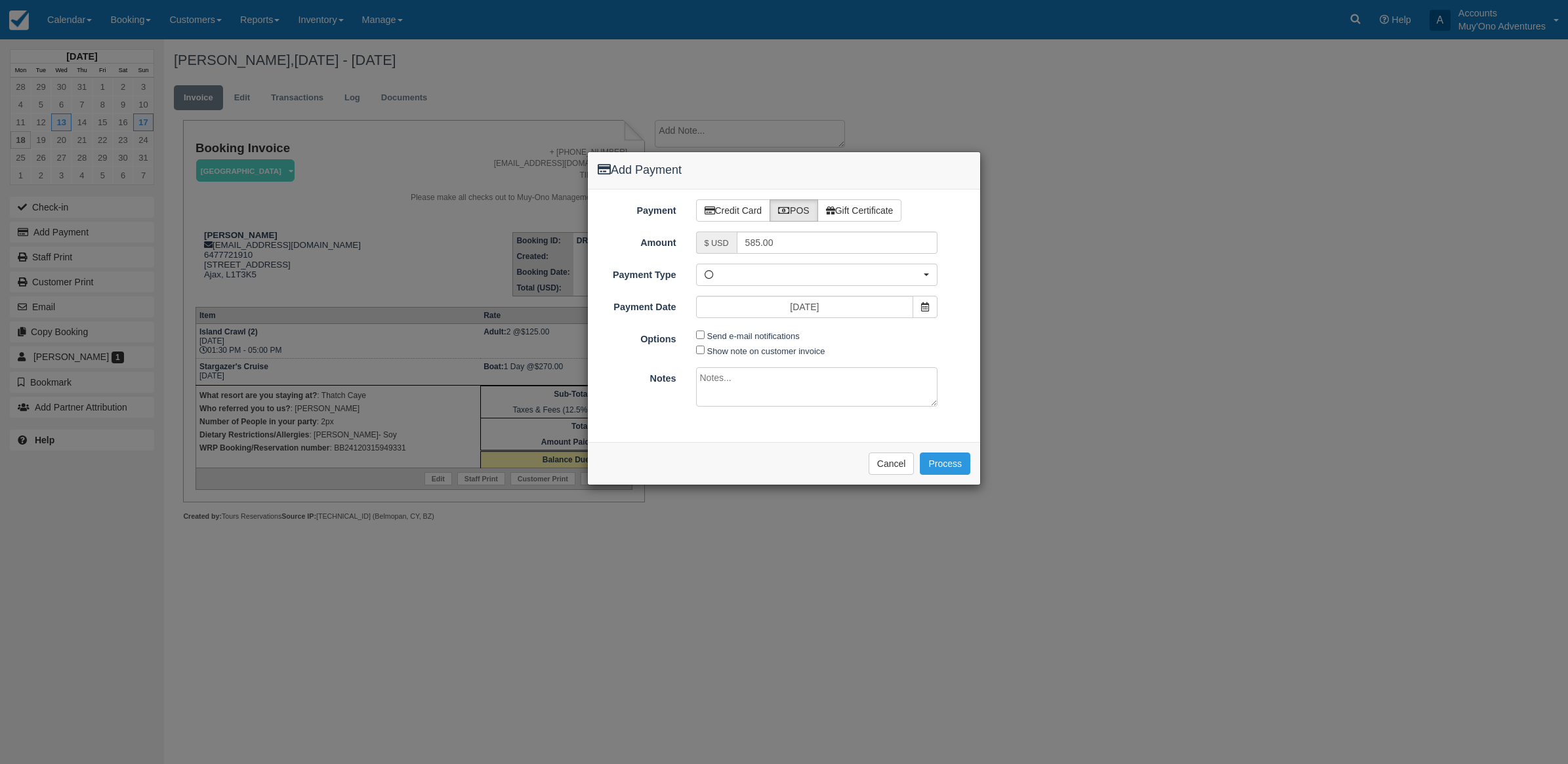
type textarea "I"
type textarea "Paid in WRP CT"
click at [945, 453] on div "Please wait while the payment is processed ... Cancel Process" at bounding box center [784, 463] width 392 height 43
click at [950, 463] on button "Process" at bounding box center [945, 463] width 51 height 22
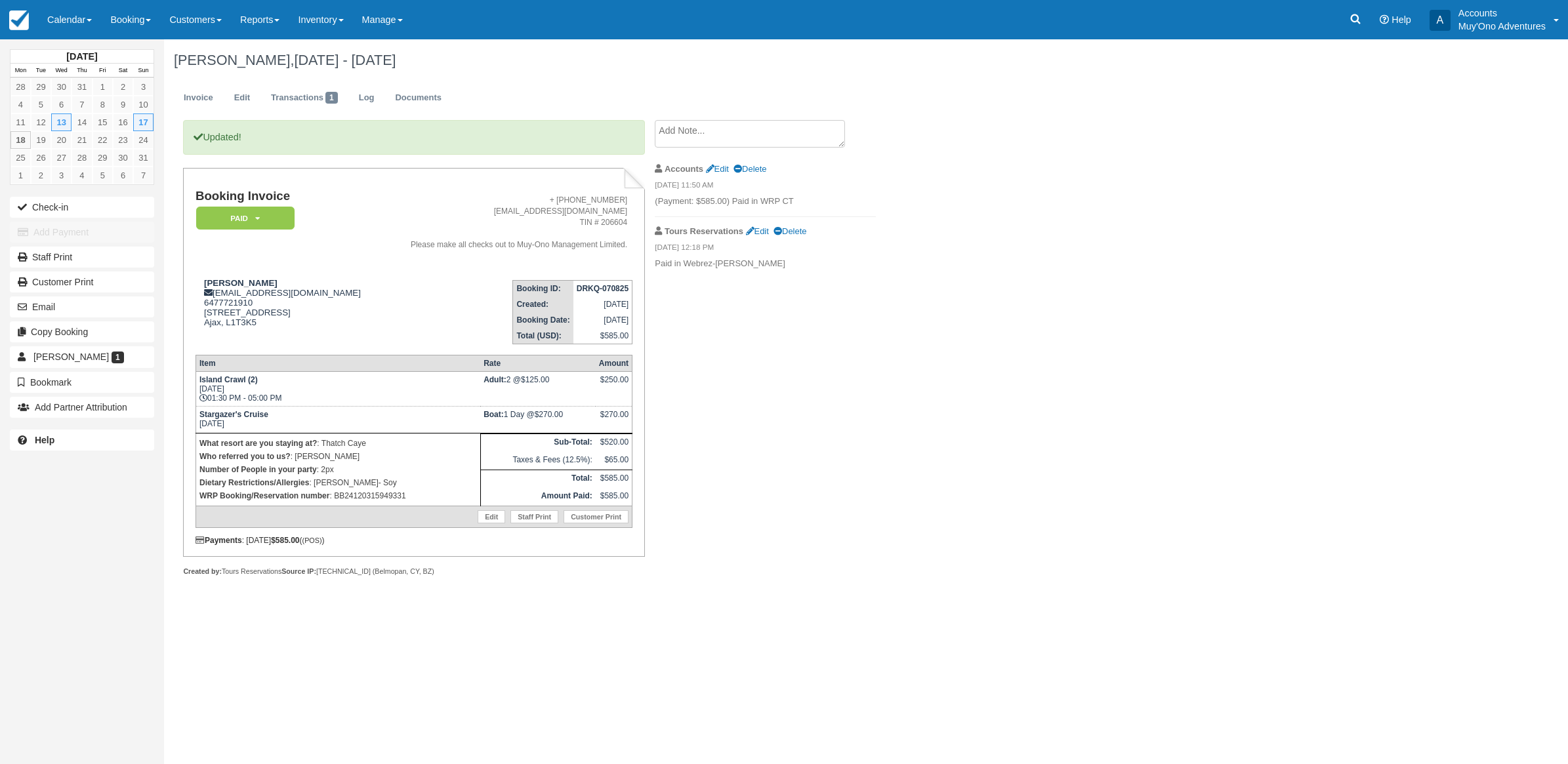
drag, startPoint x: 22, startPoint y: 171, endPoint x: 552, endPoint y: 782, distance: 808.8
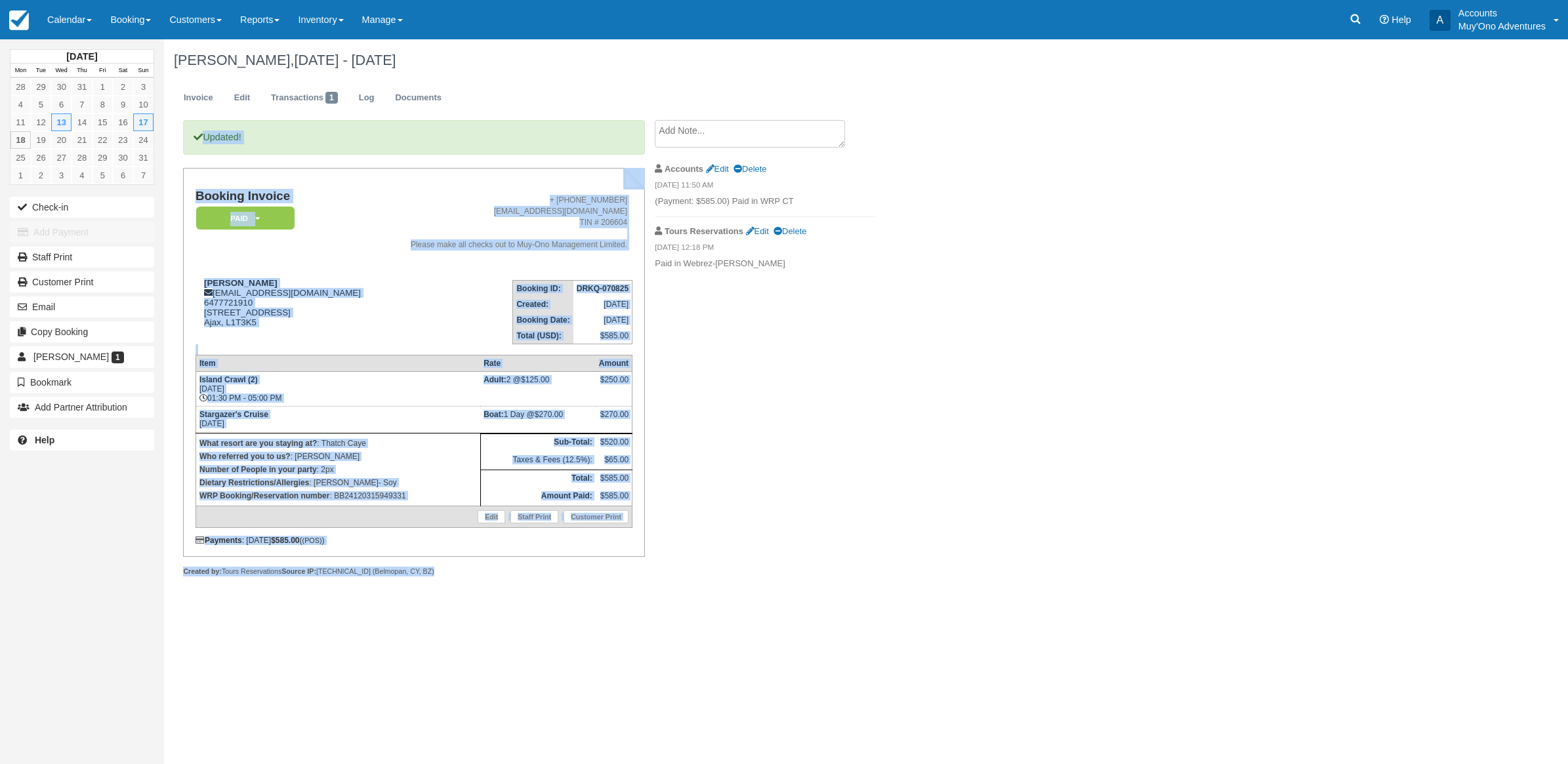
click at [1228, 122] on div "[PERSON_NAME], [DATE] - [DATE] Invoice Edit Transactions 1 Log Documents Update…" at bounding box center [752, 322] width 1176 height 565
click at [1290, 182] on div "[PERSON_NAME], [DATE] - [DATE] Invoice Edit Transactions 1 Log Documents Update…" at bounding box center [752, 322] width 1176 height 565
click at [1299, 301] on div "[PERSON_NAME], [DATE] - [DATE] Invoice Edit Transactions 1 Log Documents Update…" at bounding box center [752, 322] width 1176 height 565
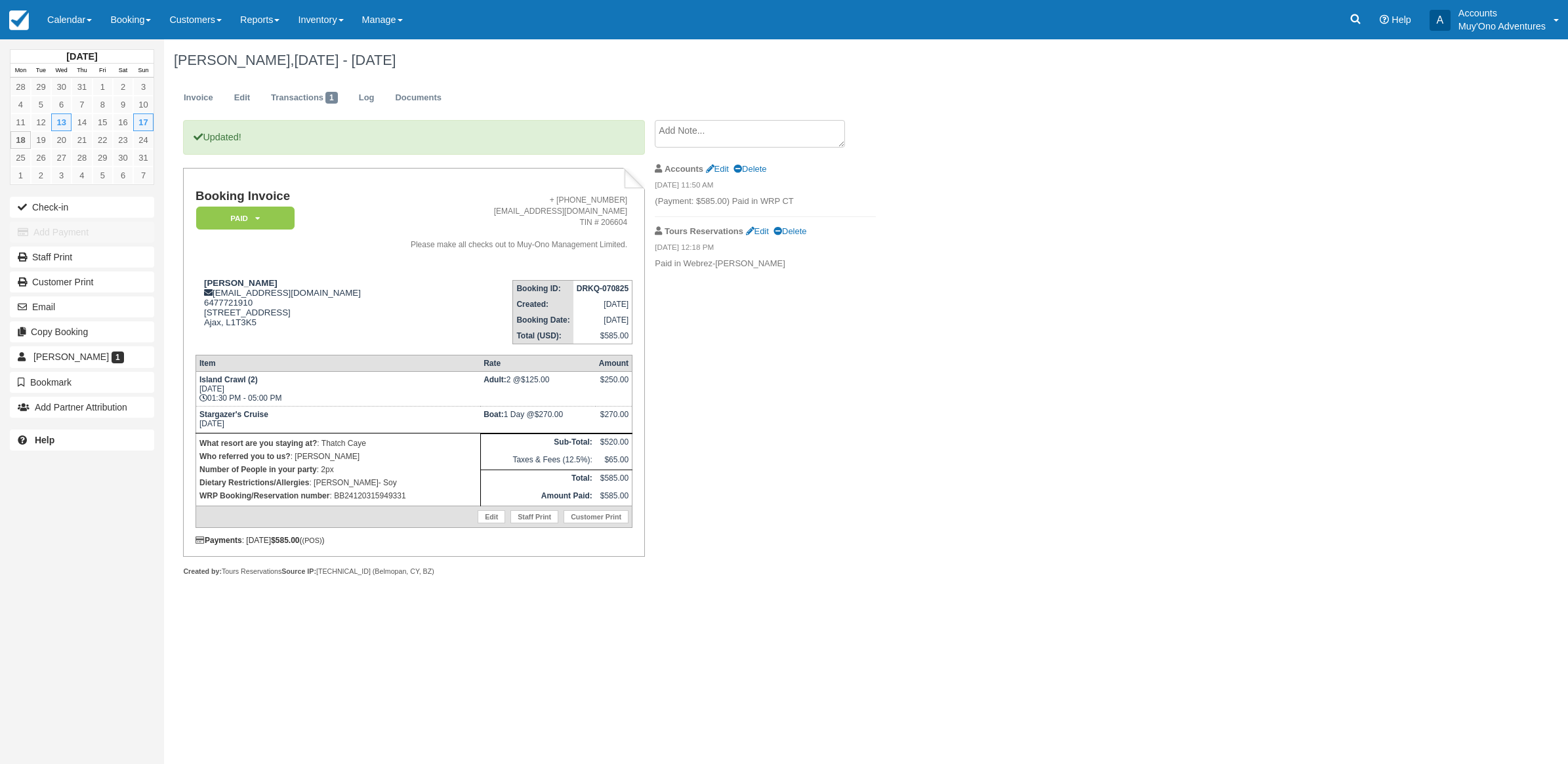
click at [1404, 419] on div "[DATE] Mon Tue Wed Thu Fri Sat Sun 28 29 30 31 1 2 3 4 5 6 7 8 9 10 11 12 13 14…" at bounding box center [784, 402] width 1568 height 724
